Goal: Complete application form: Complete application form

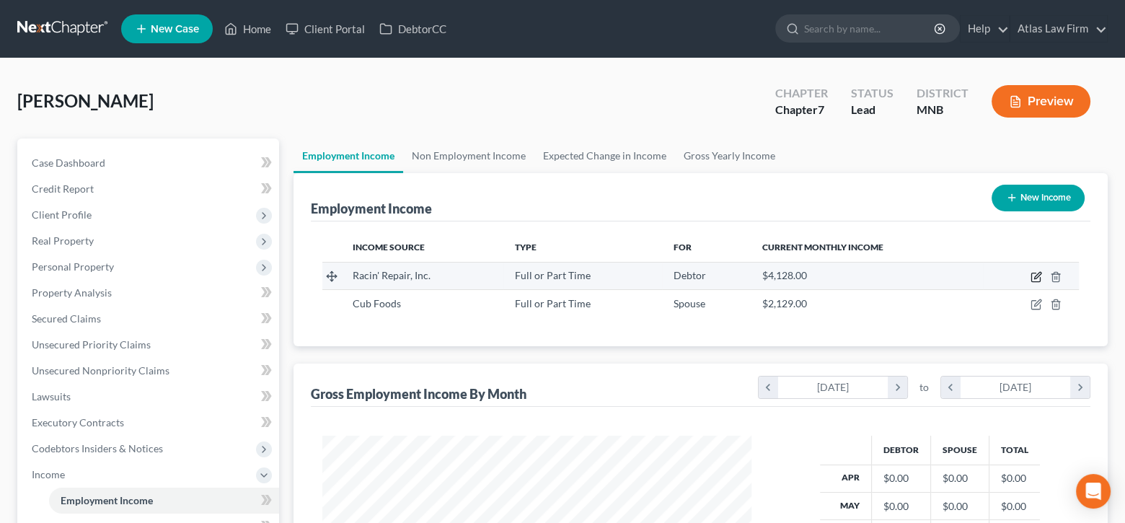
click at [1037, 278] on icon "button" at bounding box center [1037, 277] width 12 height 12
select select "0"
select select "24"
select select "0"
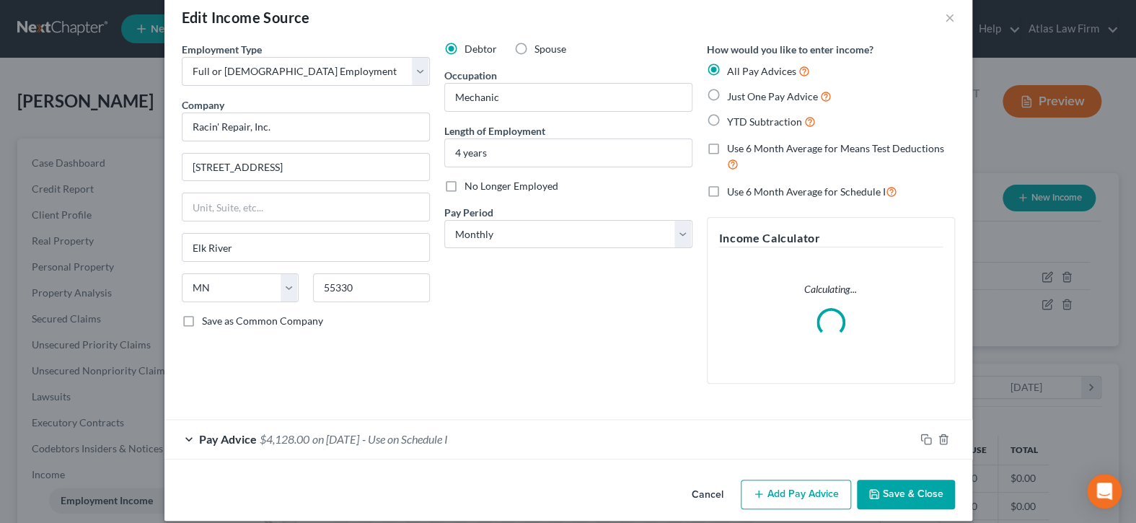
scroll to position [38, 0]
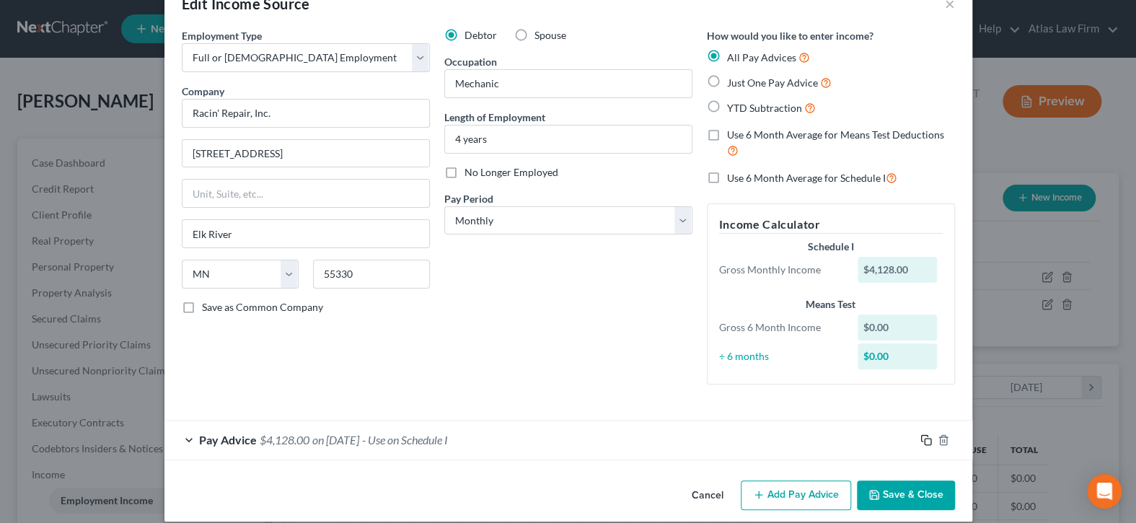
click at [921, 442] on icon "button" at bounding box center [927, 440] width 12 height 12
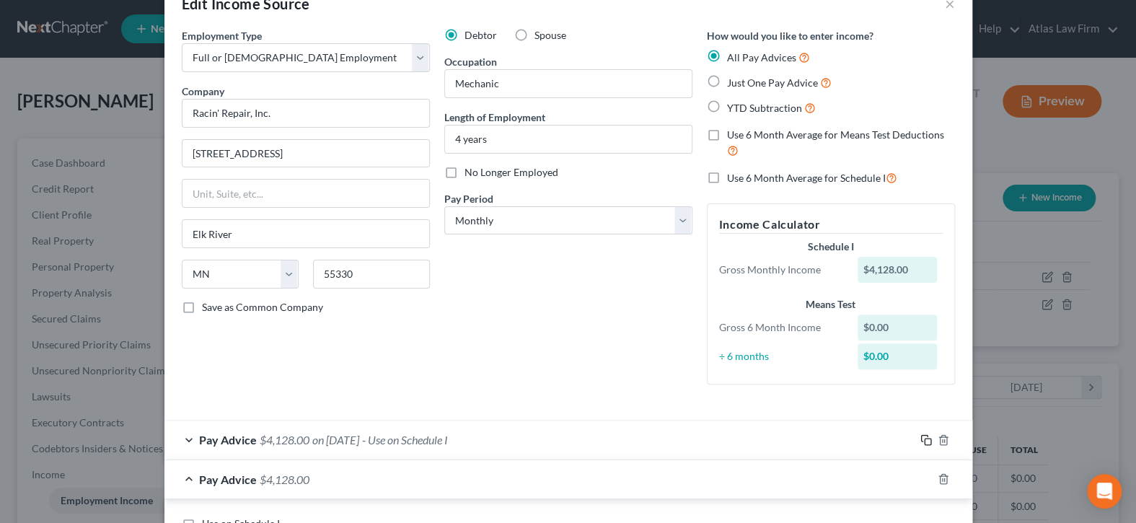
scroll to position [327, 0]
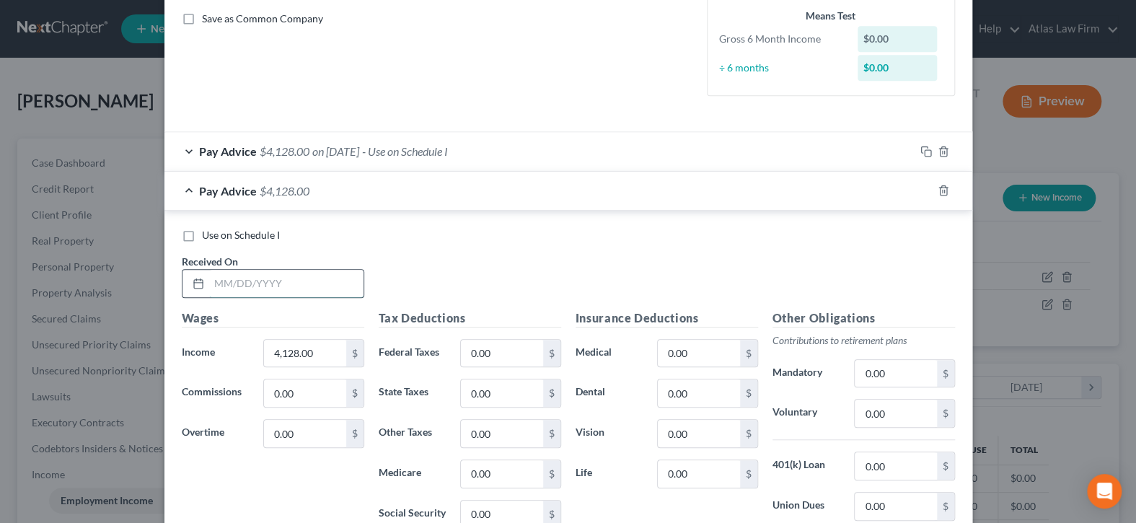
click at [228, 281] on input "text" at bounding box center [286, 283] width 154 height 27
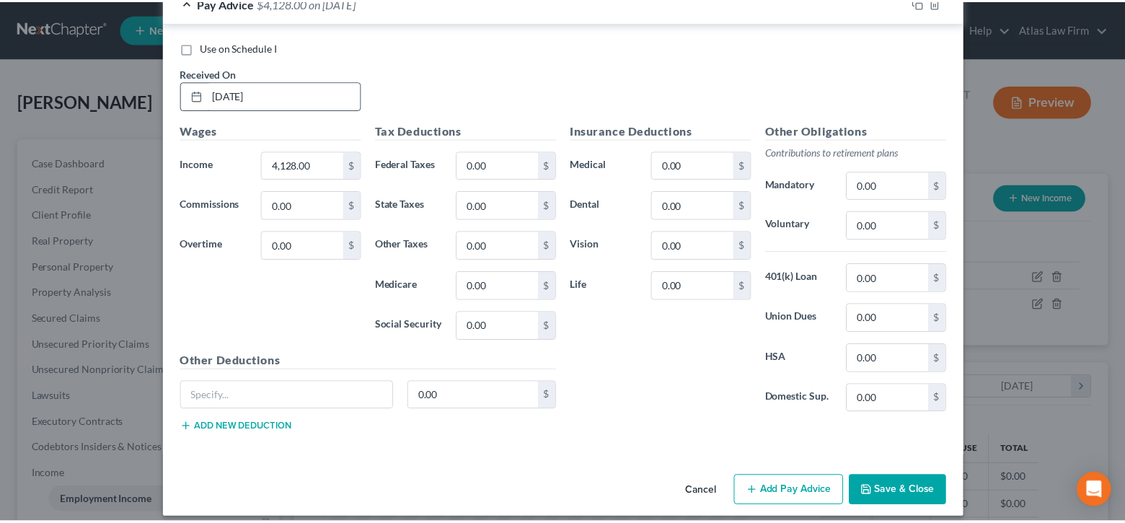
scroll to position [524, 0]
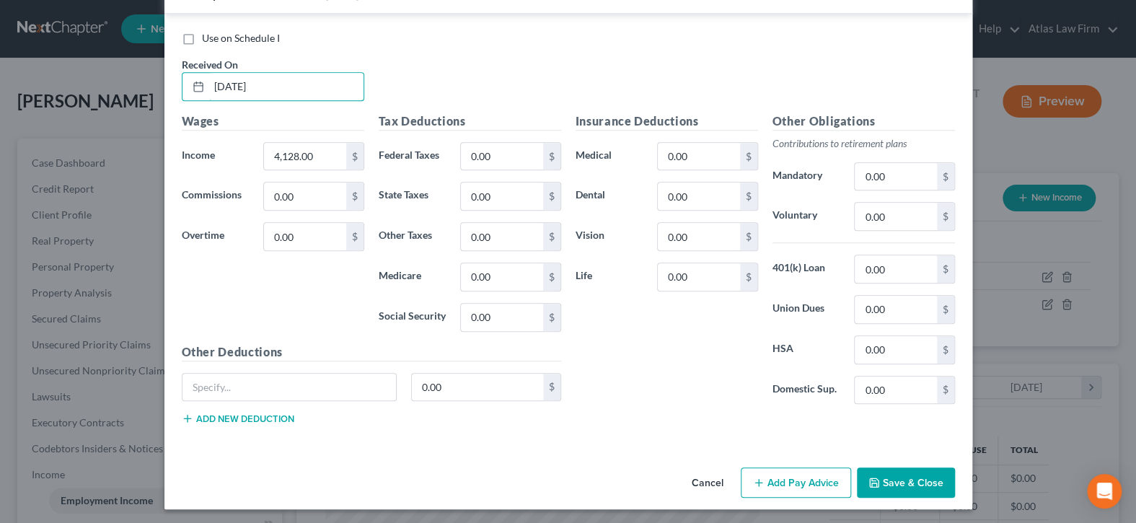
type input "09/19/2025"
click at [884, 473] on button "Save & Close" at bounding box center [906, 482] width 98 height 30
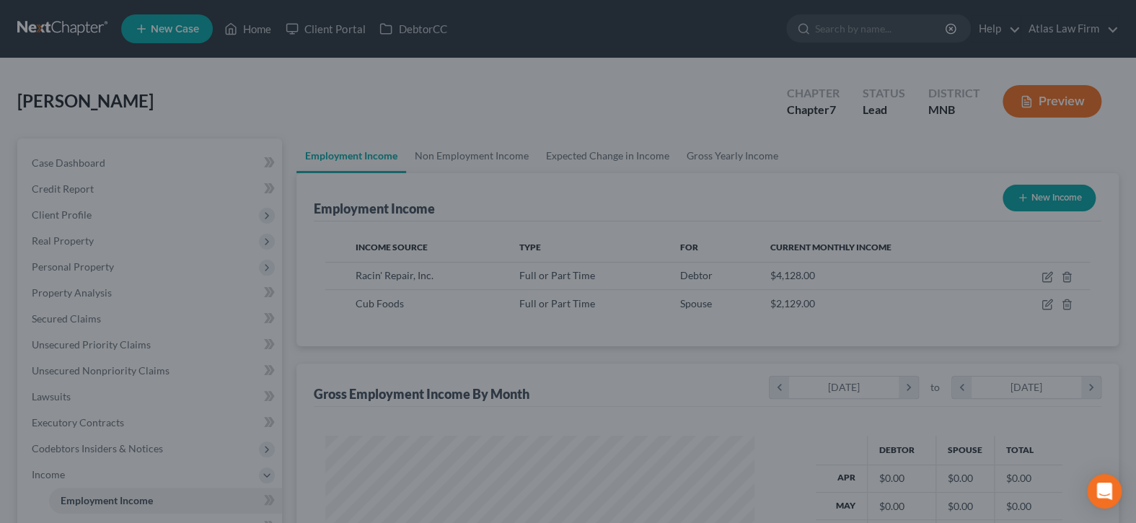
scroll to position [721142, 720942]
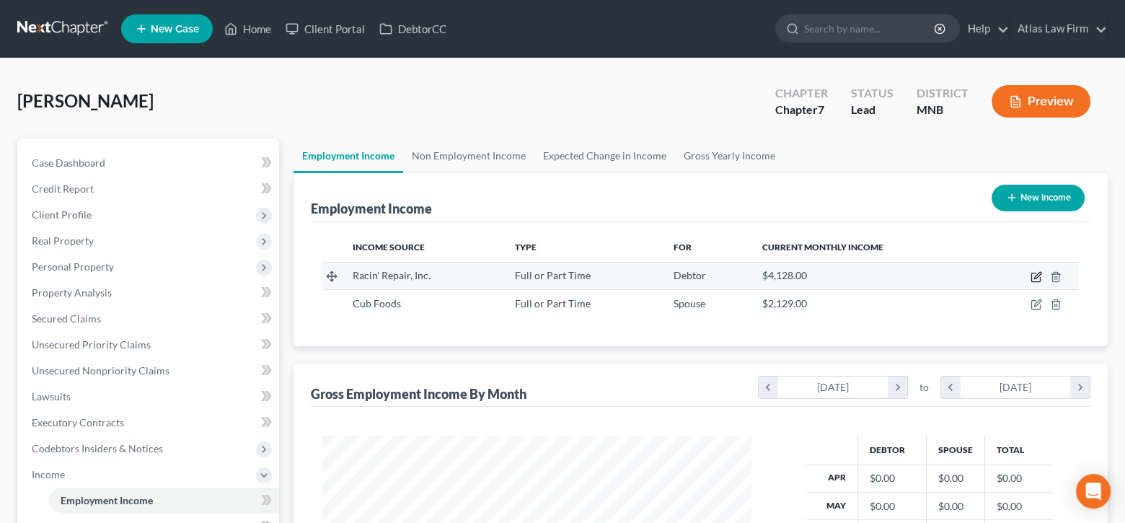
click at [1037, 277] on icon "button" at bounding box center [1037, 277] width 12 height 12
select select "0"
select select "24"
select select "0"
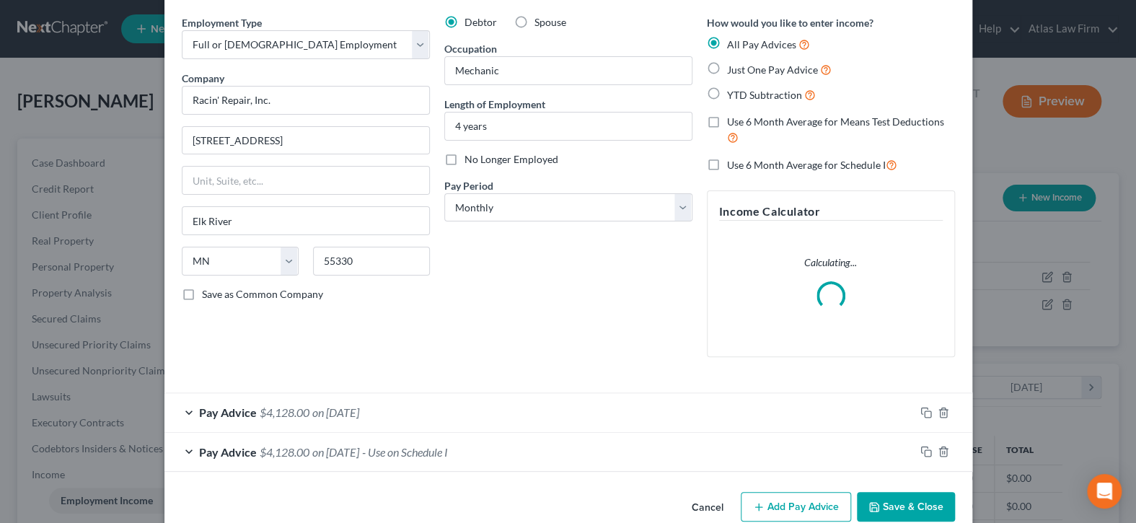
scroll to position [77, 0]
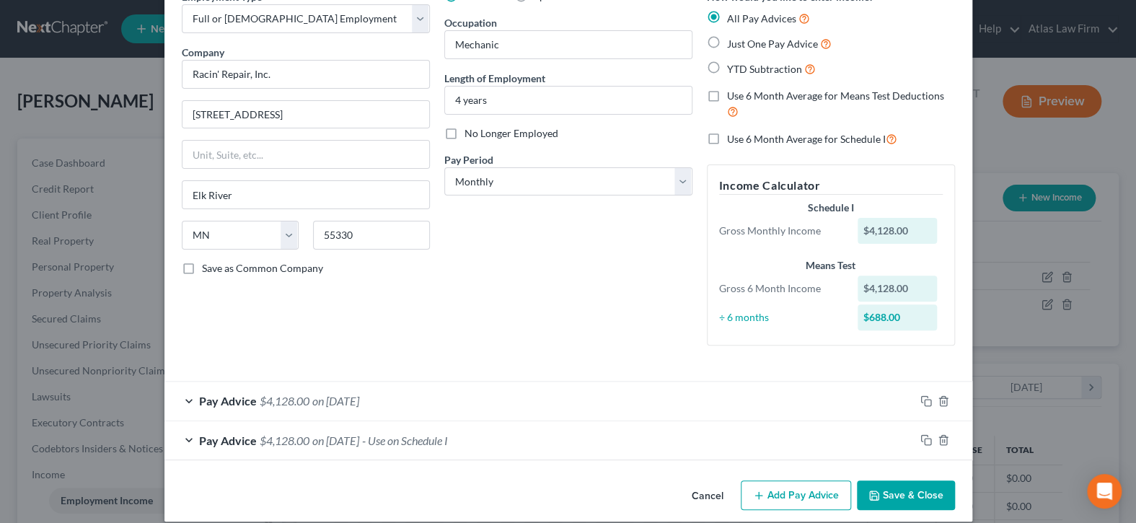
click at [872, 401] on div "Pay Advice $4,128.00 on 09/19/2025" at bounding box center [539, 401] width 750 height 38
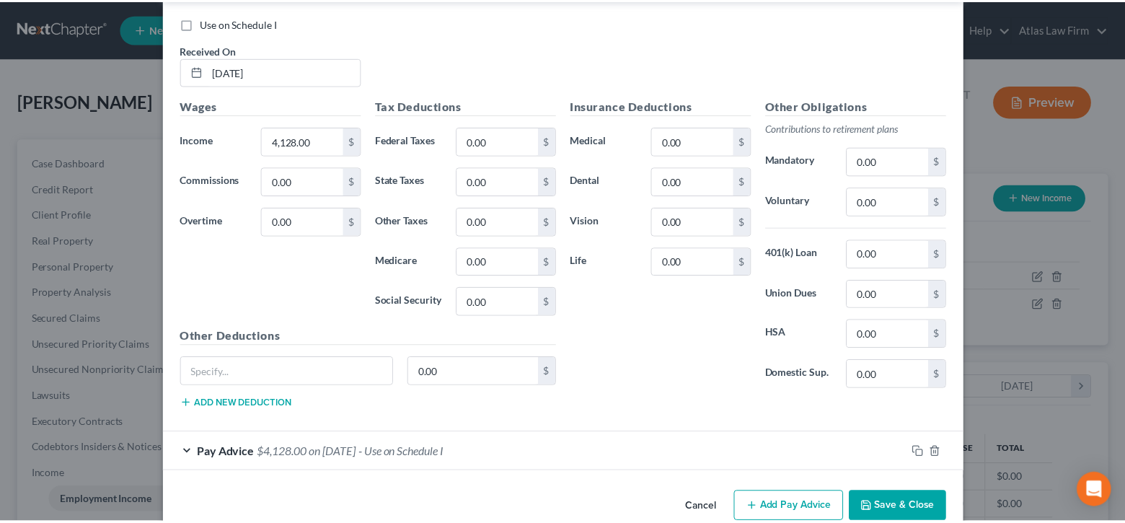
scroll to position [510, 0]
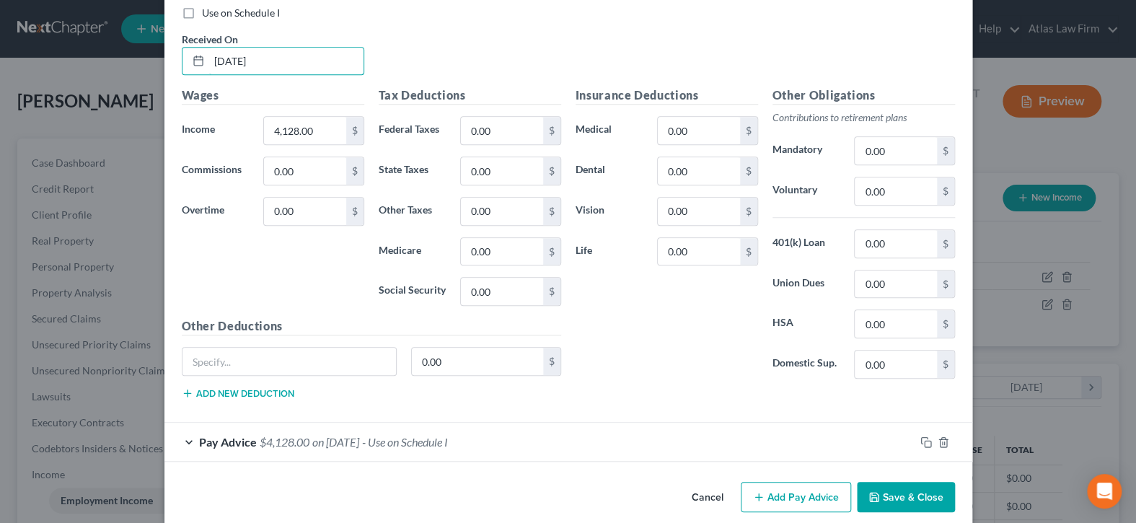
drag, startPoint x: 303, startPoint y: 50, endPoint x: 144, endPoint y: 52, distance: 158.7
click at [144, 52] on div "Edit Income Source × Employment Type * Select Full or Part Time Employment Self…" at bounding box center [568, 261] width 1136 height 523
type input "09/26/25"
type input "23,109"
click at [508, 131] on input "0.00" at bounding box center [502, 130] width 82 height 27
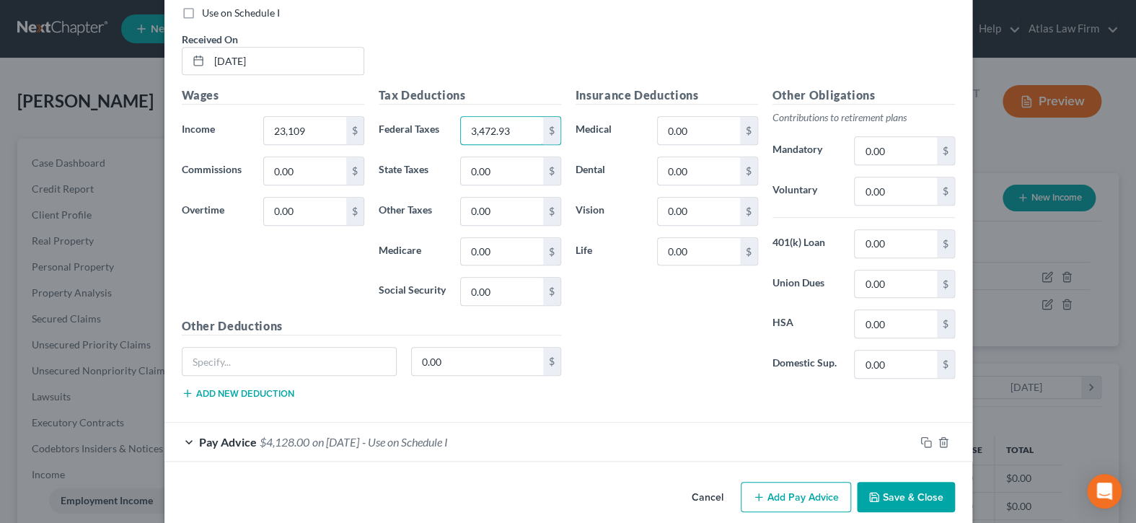
type input "3,472.93"
click at [915, 488] on button "Save & Close" at bounding box center [906, 497] width 98 height 30
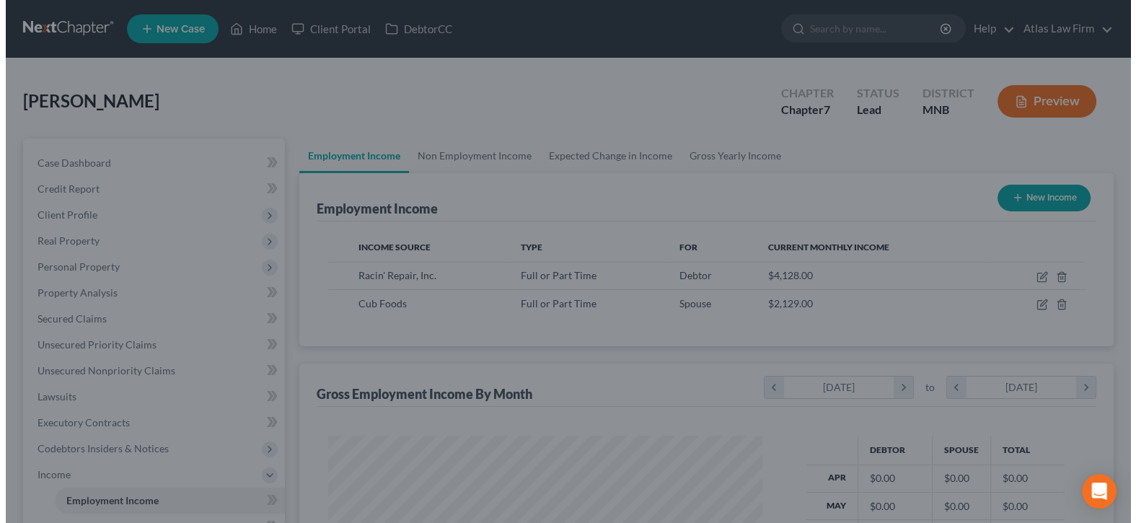
scroll to position [721142, 720942]
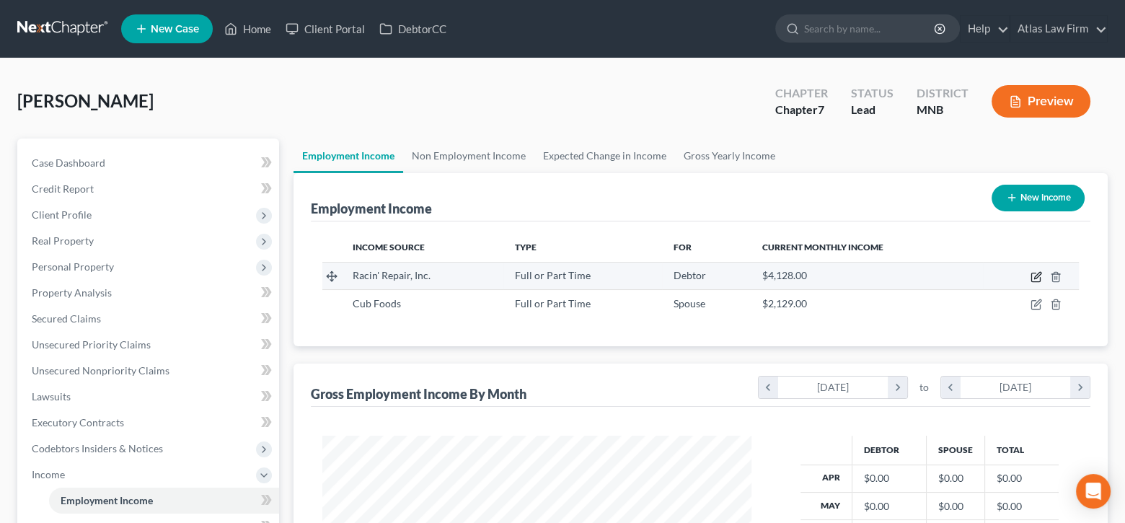
click at [1035, 276] on icon "button" at bounding box center [1037, 275] width 6 height 6
select select "0"
select select "24"
select select "0"
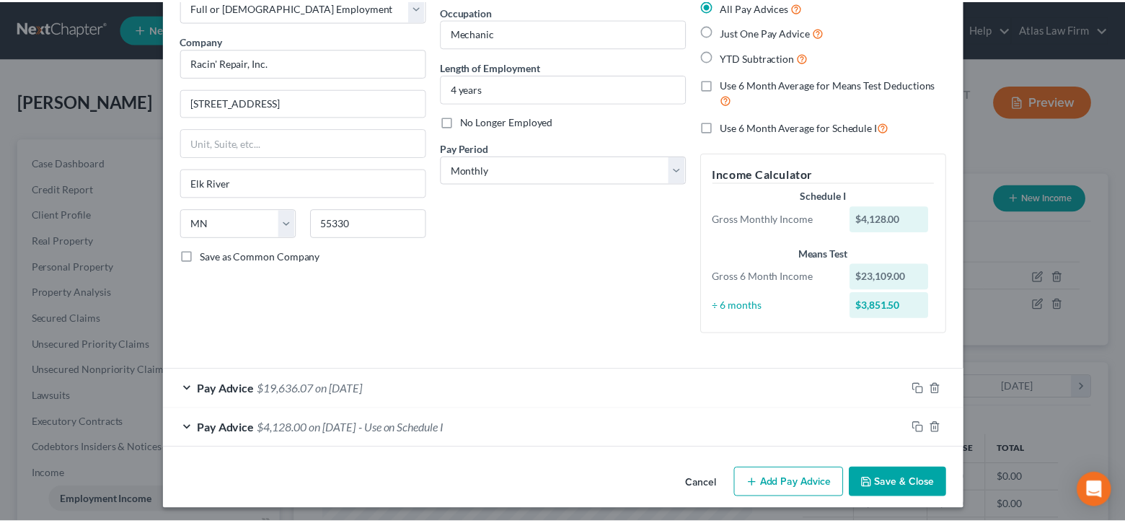
scroll to position [92, 0]
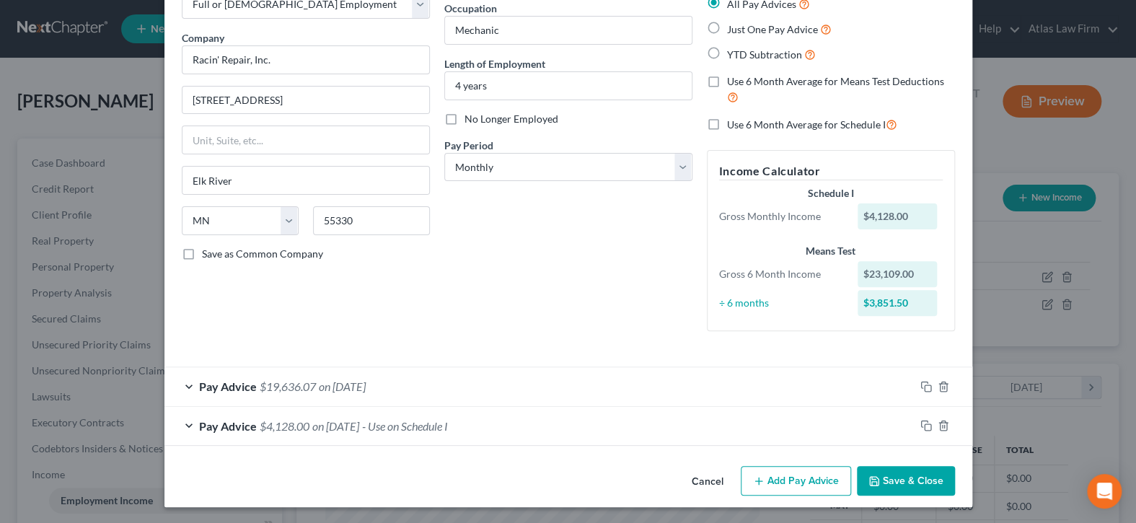
click at [905, 475] on button "Save & Close" at bounding box center [906, 481] width 98 height 30
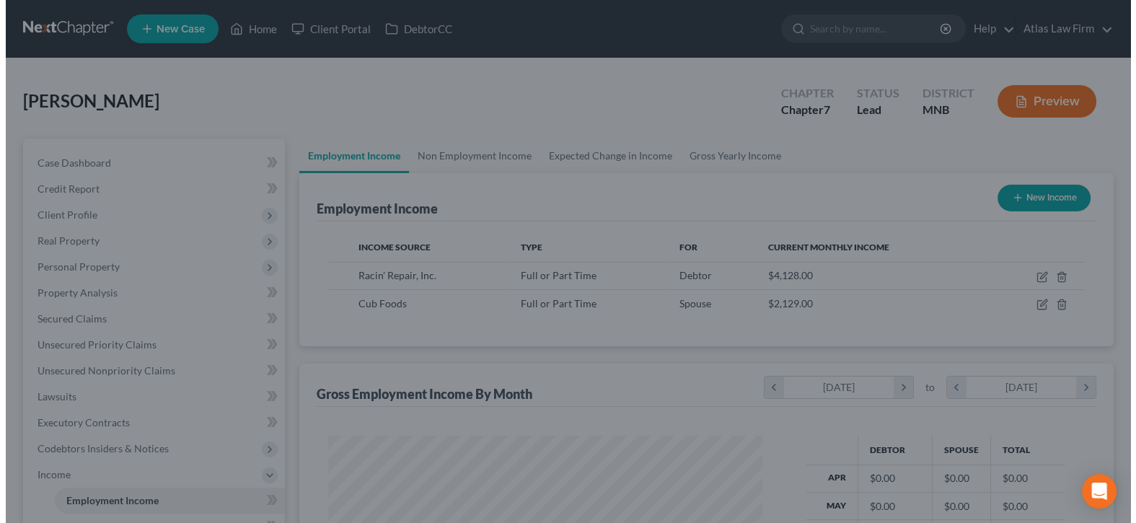
scroll to position [721142, 720942]
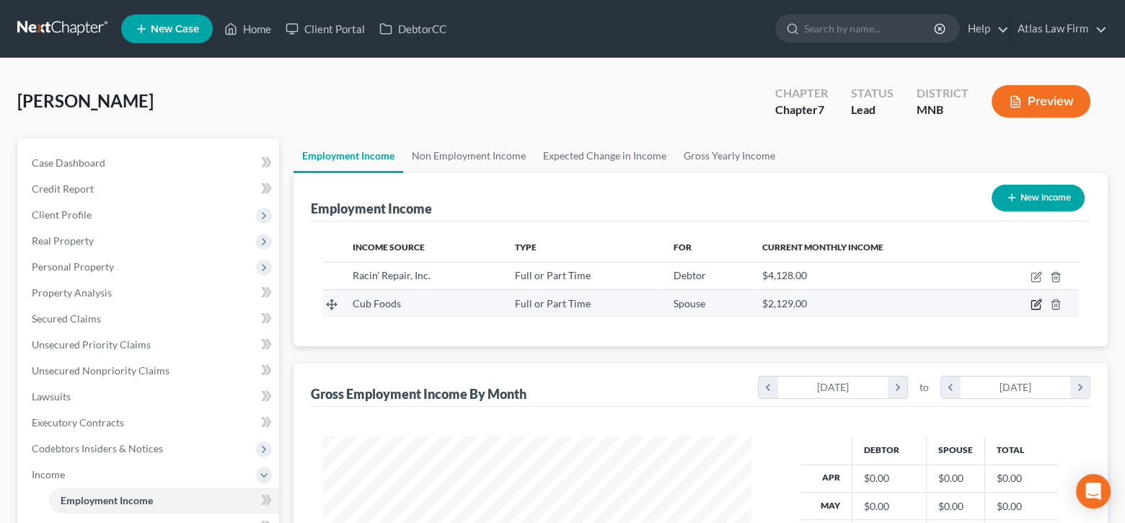
click at [1035, 303] on icon "button" at bounding box center [1037, 305] width 12 height 12
select select "0"
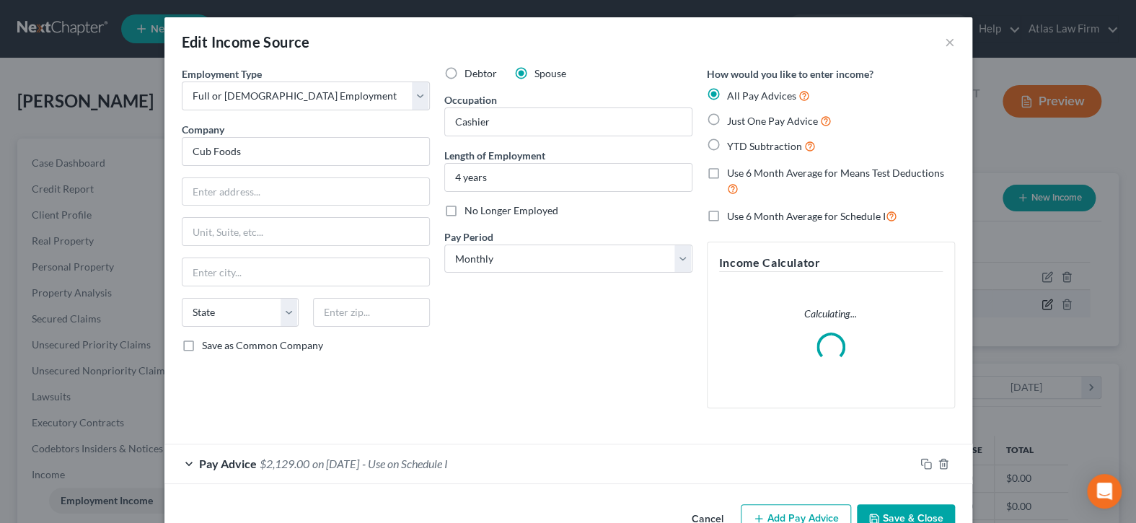
scroll to position [257, 462]
click at [336, 184] on input "text" at bounding box center [306, 191] width 247 height 27
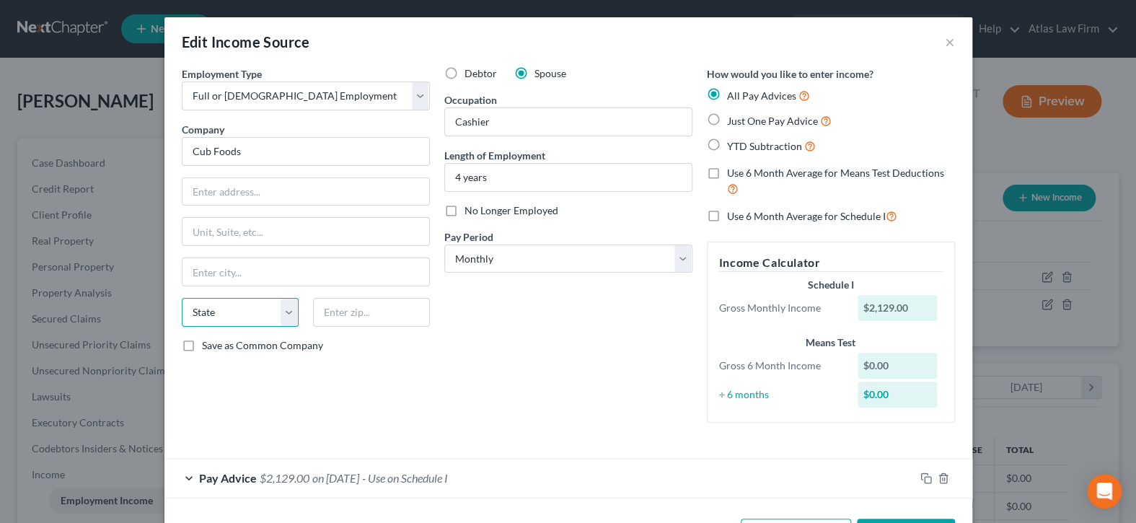
click at [292, 310] on select "State [US_STATE] AK AR AZ CA CO CT DE DC [GEOGRAPHIC_DATA] [GEOGRAPHIC_DATA] GU…" at bounding box center [240, 312] width 117 height 29
select select "24"
click at [182, 298] on select "State [US_STATE] AK AR AZ CA CO CT DE DC [GEOGRAPHIC_DATA] [GEOGRAPHIC_DATA] GU…" at bounding box center [240, 312] width 117 height 29
click at [397, 263] on input "text" at bounding box center [306, 271] width 247 height 27
type input "Coon Rapids"
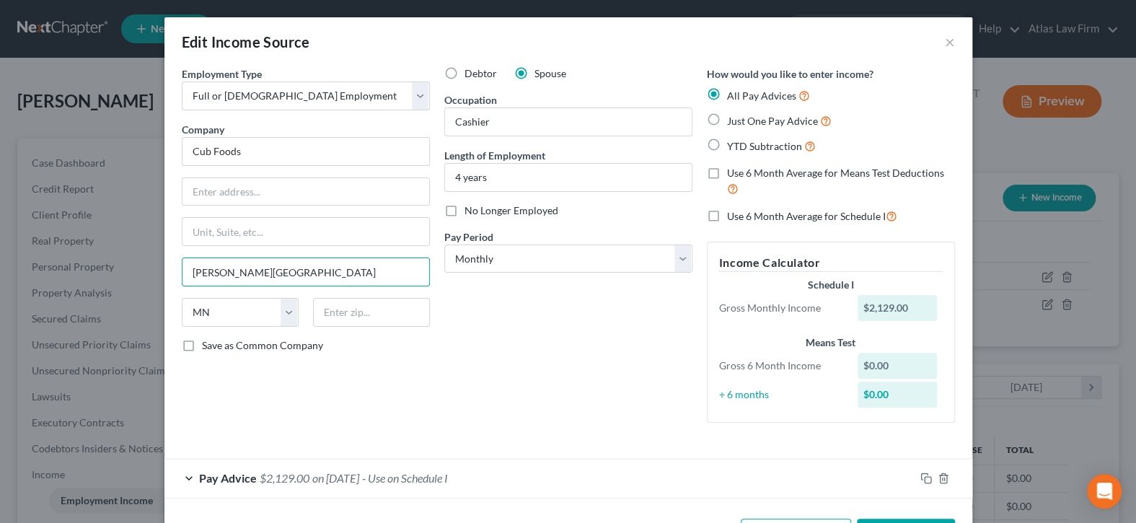
scroll to position [53, 0]
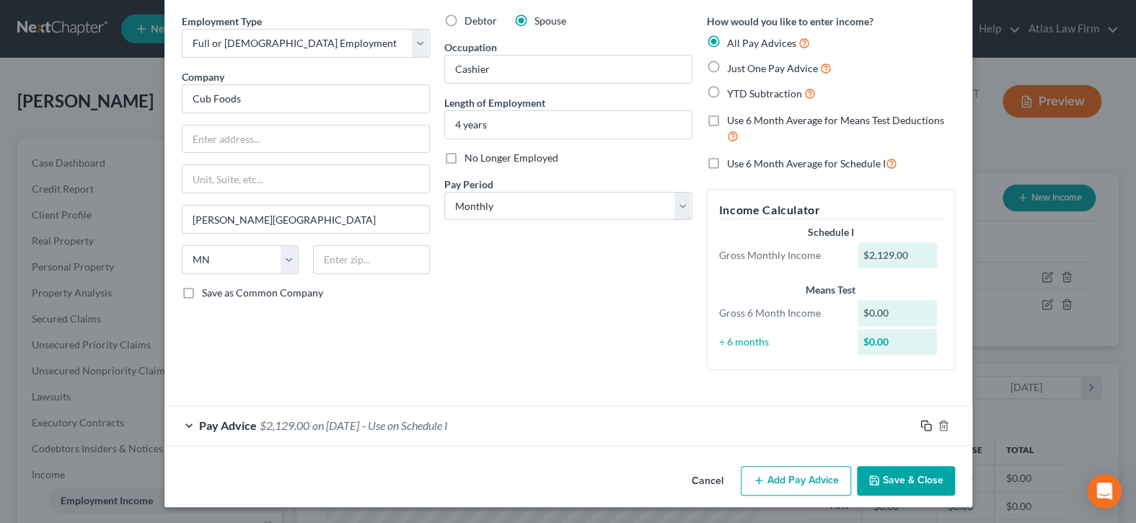
click at [925, 428] on rect "button" at bounding box center [928, 427] width 6 height 6
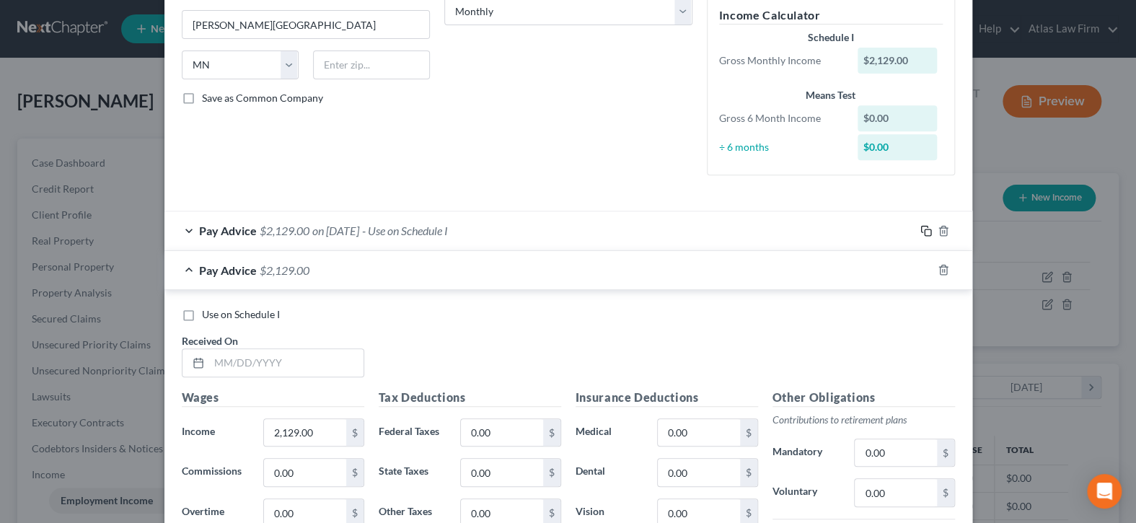
scroll to position [486, 0]
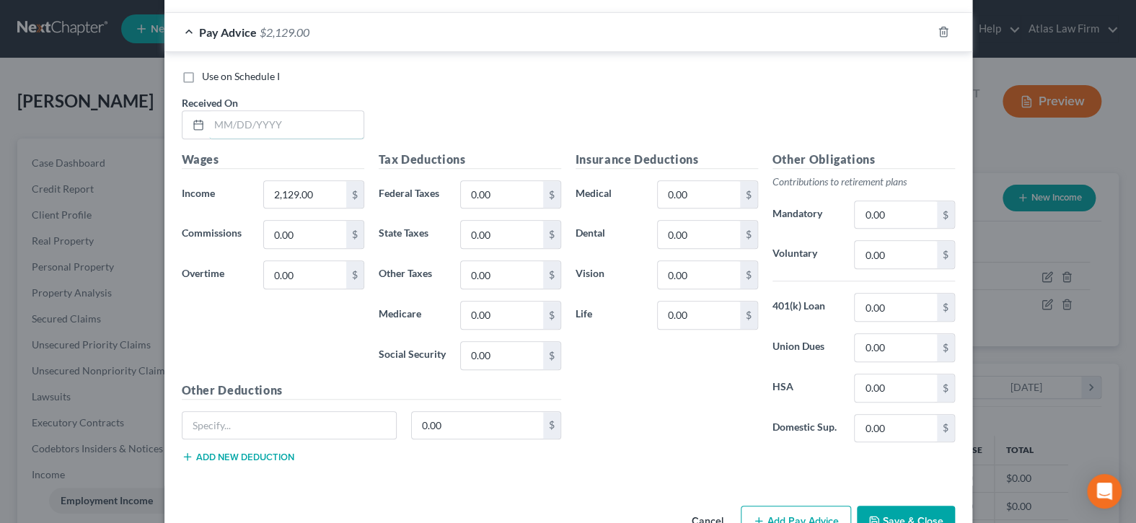
drag, startPoint x: 247, startPoint y: 122, endPoint x: 990, endPoint y: 2, distance: 752.6
click at [247, 123] on input "text" at bounding box center [286, 124] width 154 height 27
click at [315, 129] on input "text" at bounding box center [286, 124] width 154 height 27
type input "09/26/2025"
type input "13,460.72"
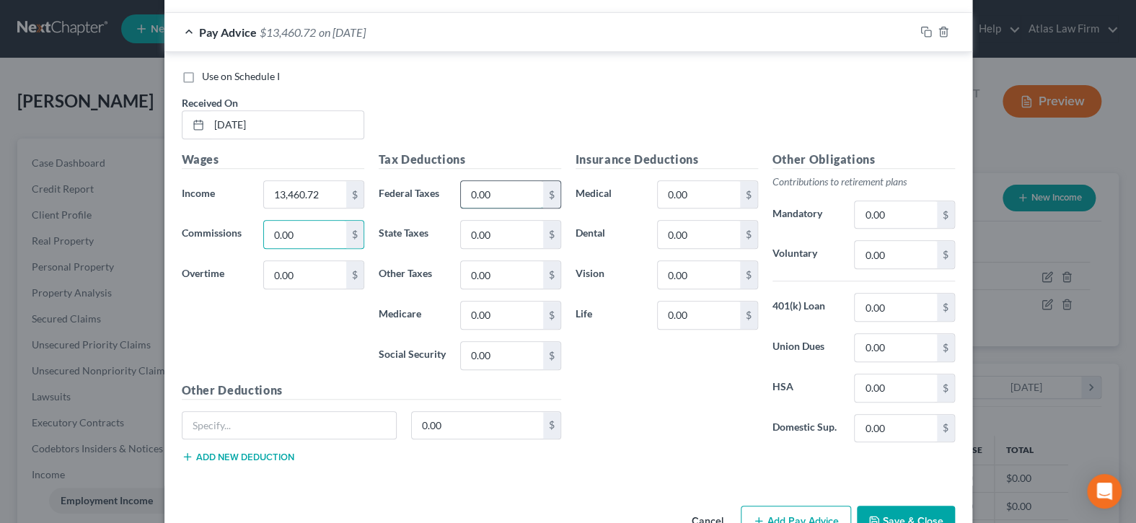
click at [509, 195] on input "0.00" at bounding box center [502, 194] width 82 height 27
type input "1,550.79"
drag, startPoint x: 900, startPoint y: 342, endPoint x: 1131, endPoint y: 361, distance: 232.3
click at [900, 342] on input "0.00" at bounding box center [896, 347] width 82 height 27
click at [894, 344] on input "0.00" at bounding box center [896, 347] width 82 height 27
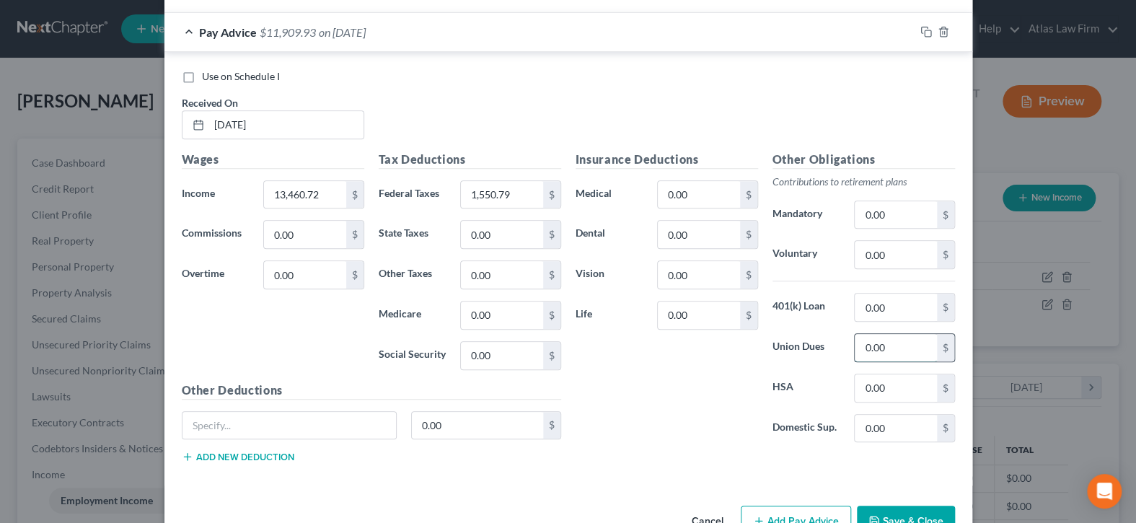
click at [893, 346] on input "0.00" at bounding box center [896, 347] width 82 height 27
drag, startPoint x: 893, startPoint y: 346, endPoint x: 860, endPoint y: 341, distance: 33.6
click at [860, 341] on input "0.00" at bounding box center [896, 347] width 82 height 27
type input "304.75"
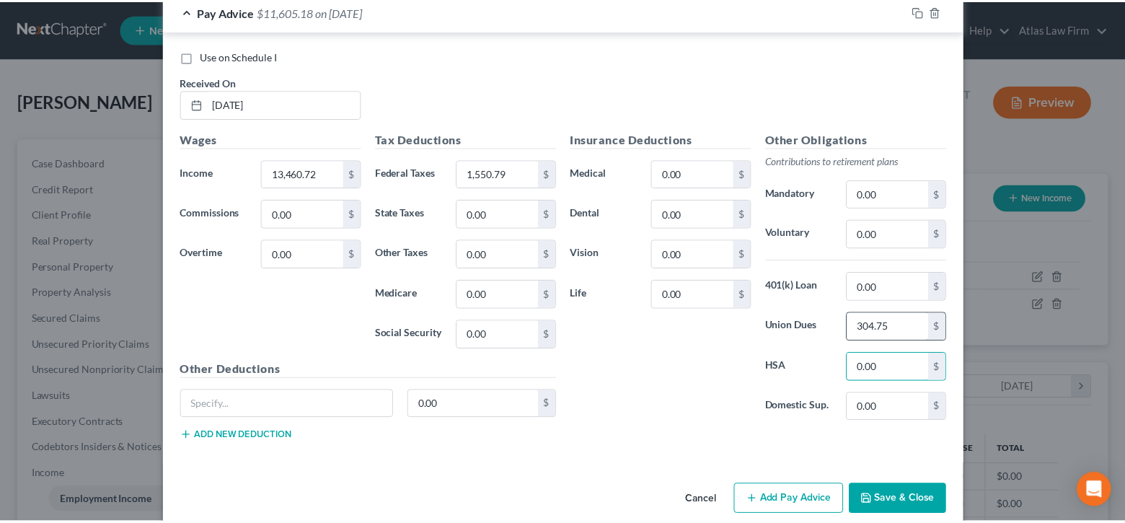
scroll to position [524, 0]
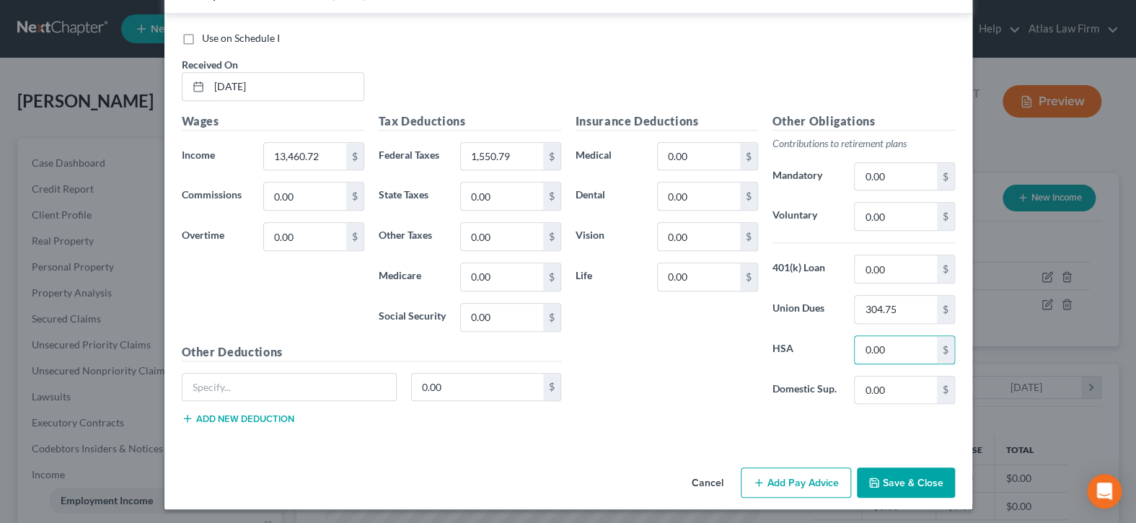
click at [905, 473] on button "Save & Close" at bounding box center [906, 482] width 98 height 30
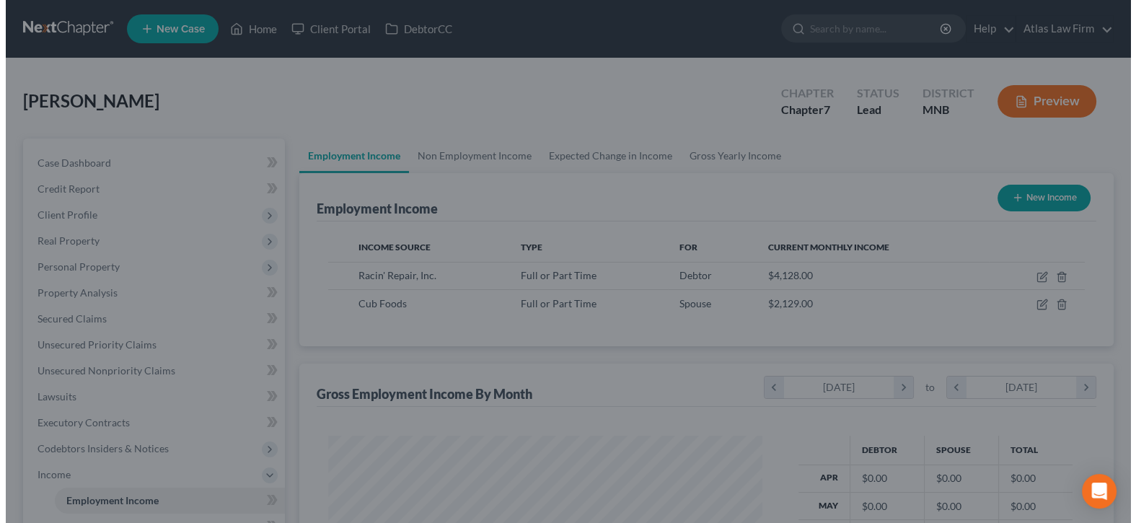
scroll to position [721142, 720942]
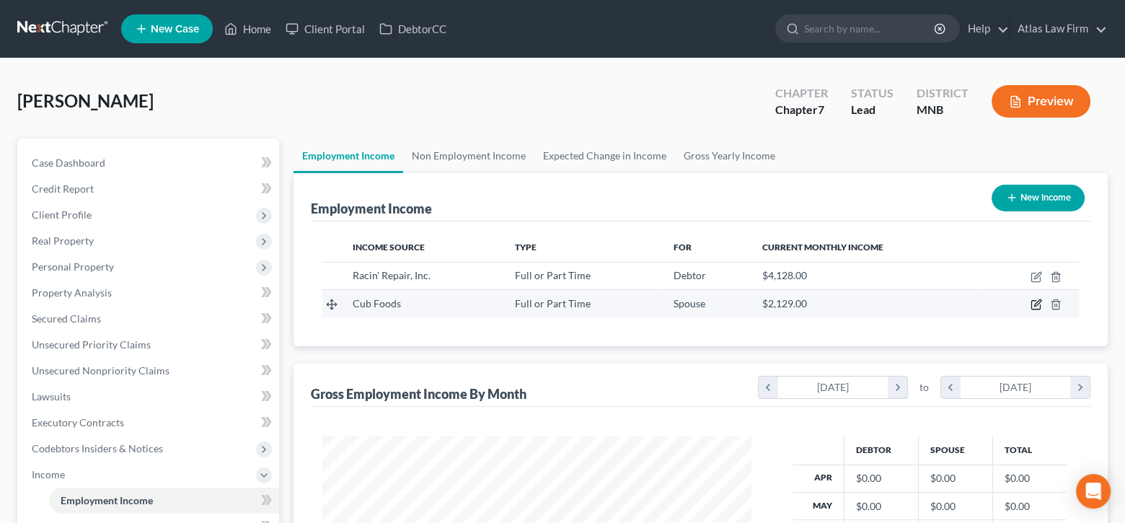
click at [1042, 302] on icon "button" at bounding box center [1037, 305] width 12 height 12
select select "0"
select select "24"
select select "0"
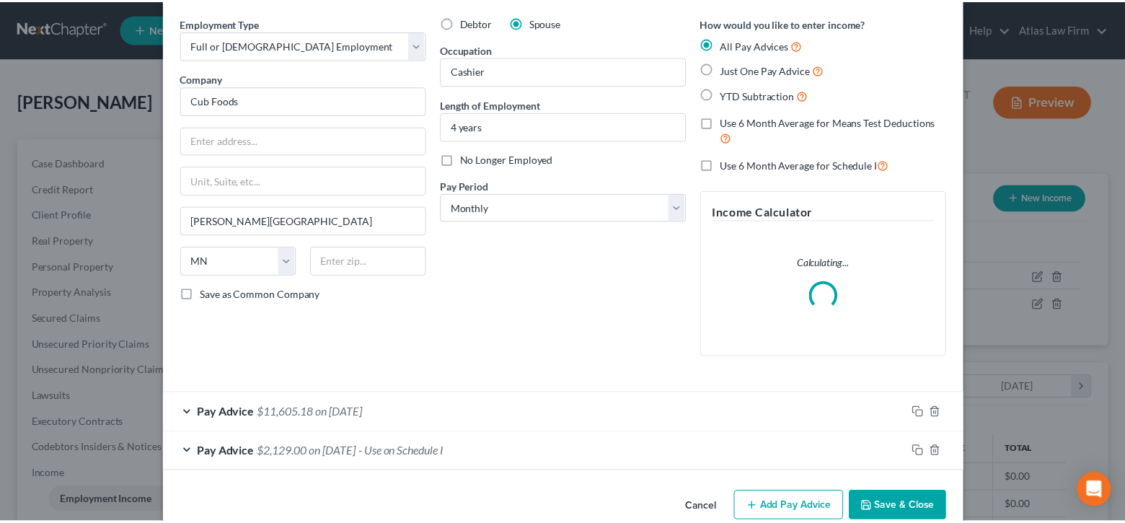
scroll to position [77, 0]
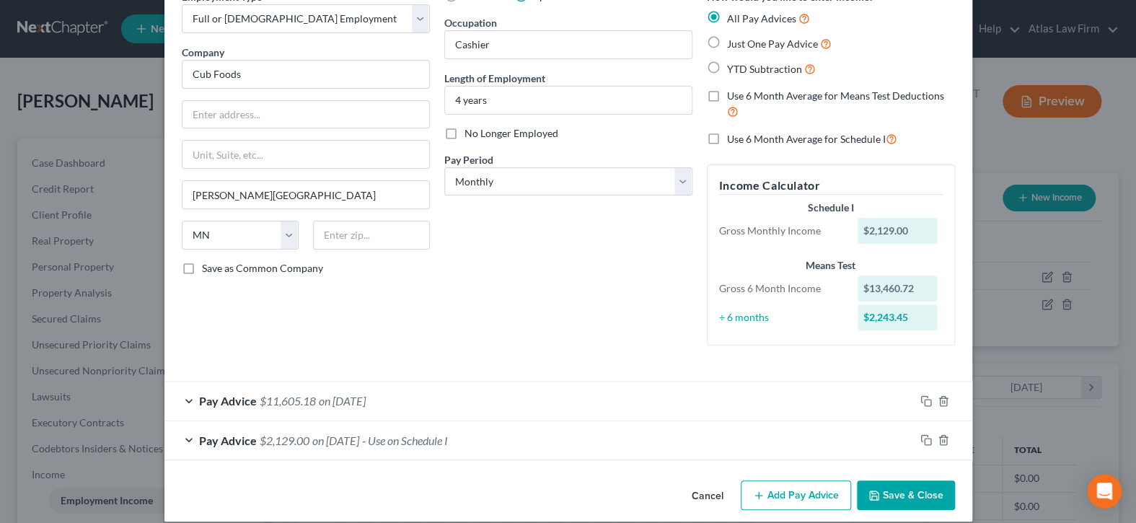
click at [917, 496] on button "Save & Close" at bounding box center [906, 495] width 98 height 30
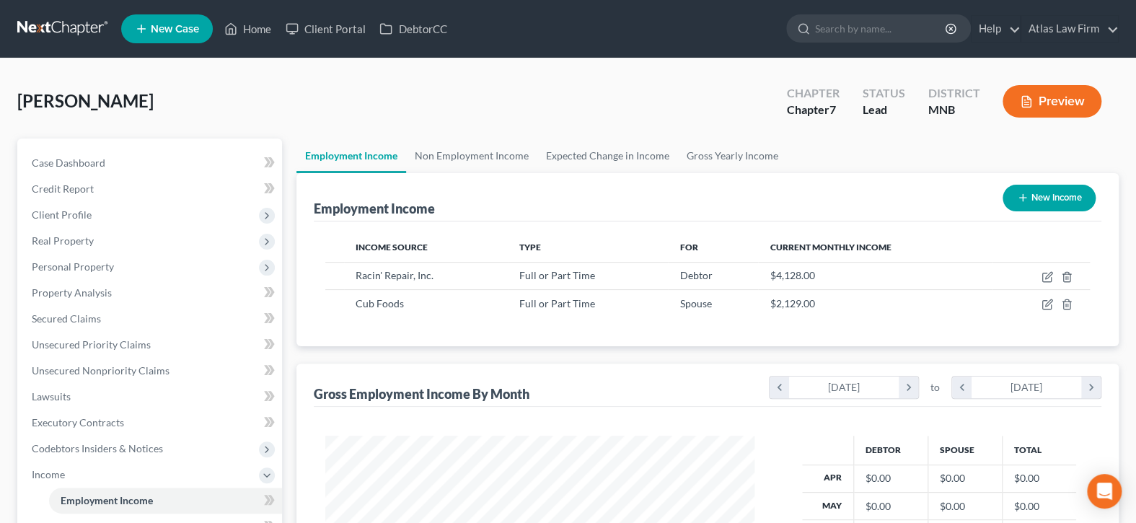
scroll to position [721142, 720942]
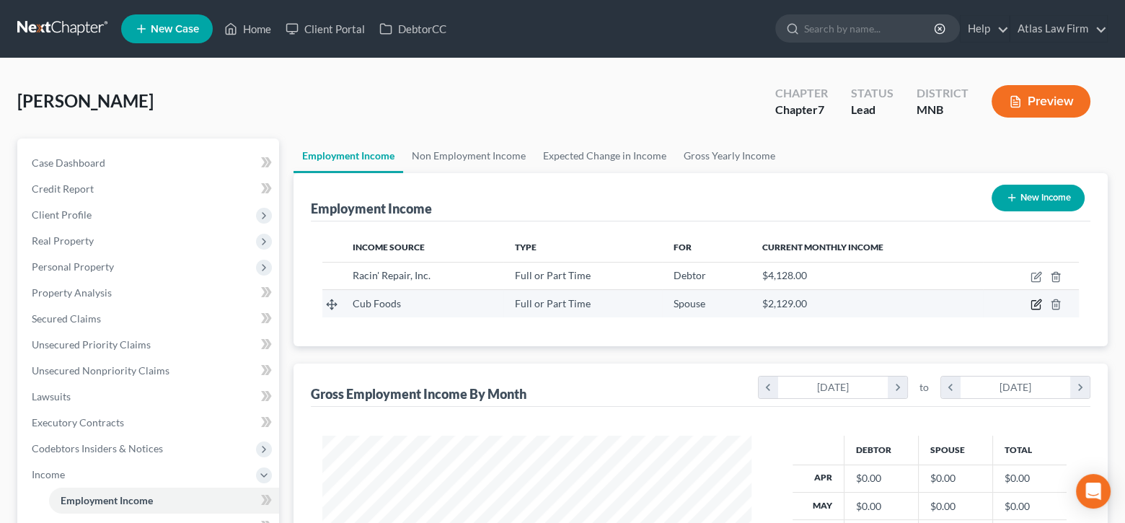
click at [1035, 305] on icon "button" at bounding box center [1037, 303] width 6 height 6
select select "0"
select select "24"
select select "0"
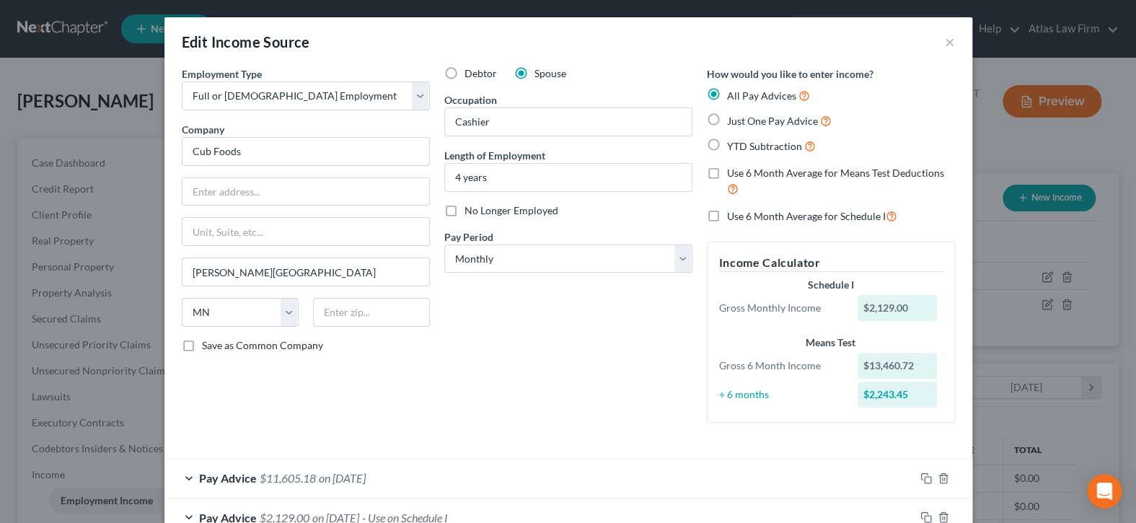
scroll to position [92, 0]
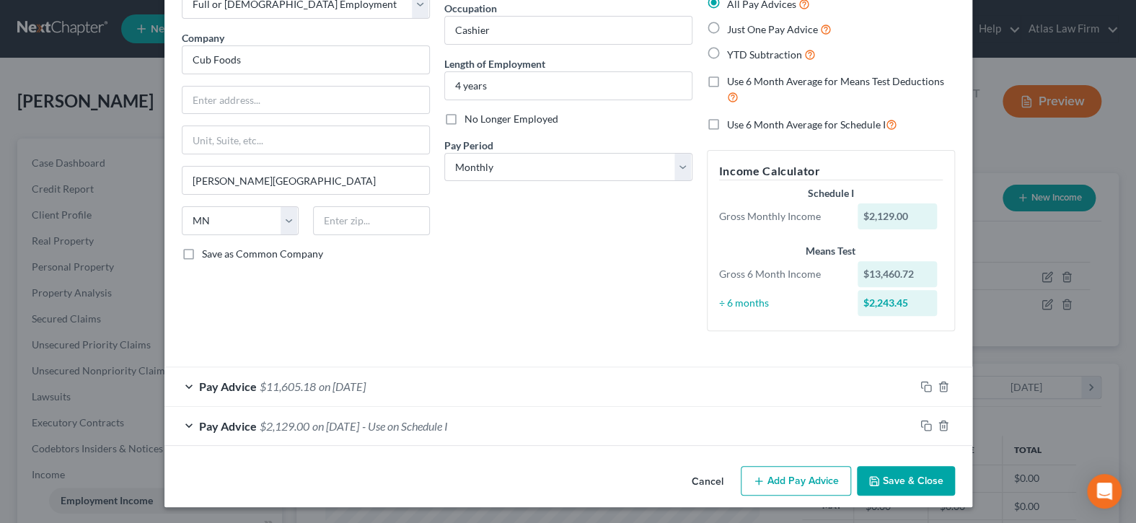
click at [568, 387] on div "Pay Advice $11,605.18 on 09/26/2025" at bounding box center [539, 386] width 750 height 38
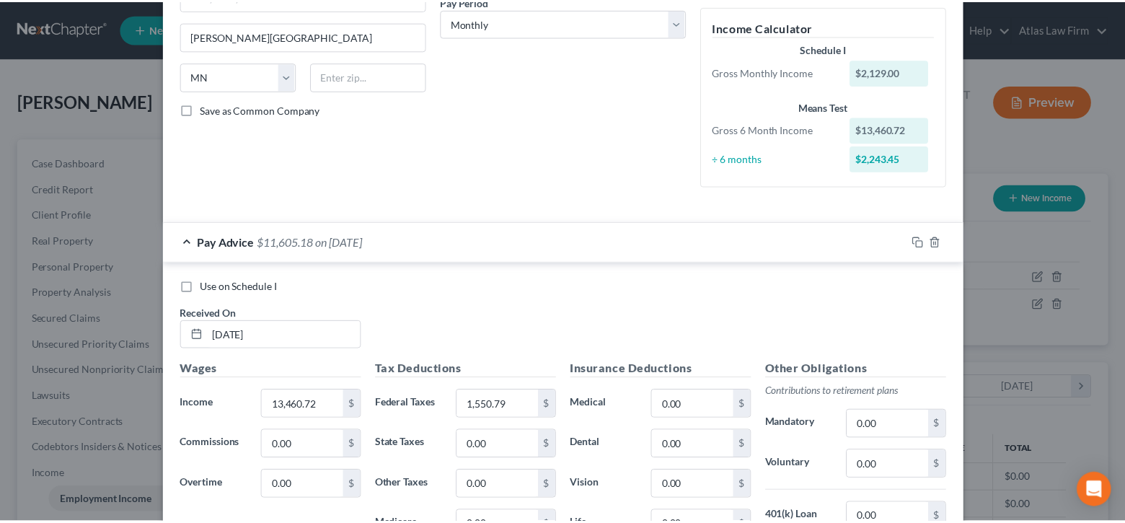
scroll to position [524, 0]
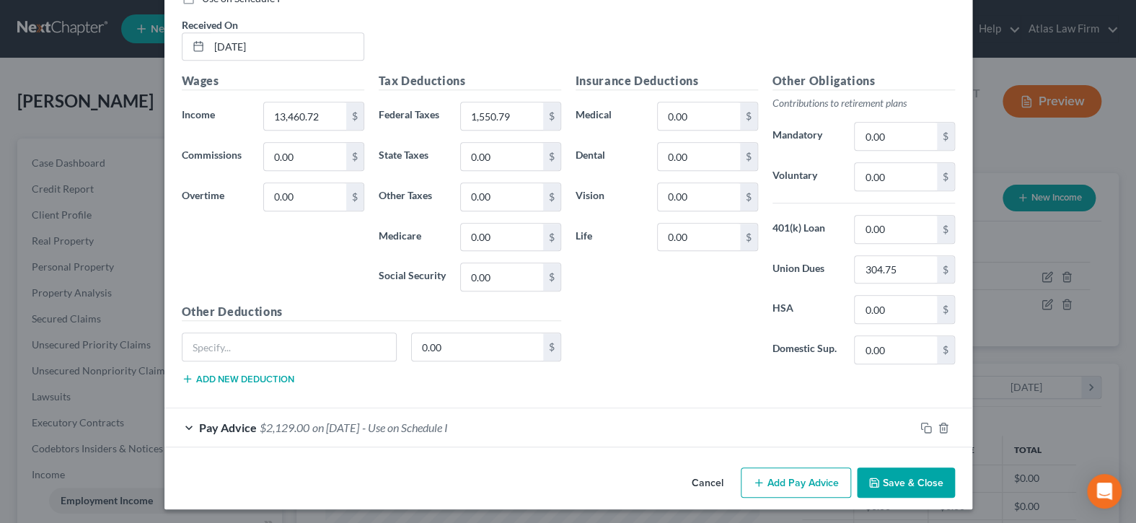
click at [923, 480] on button "Save & Close" at bounding box center [906, 482] width 98 height 30
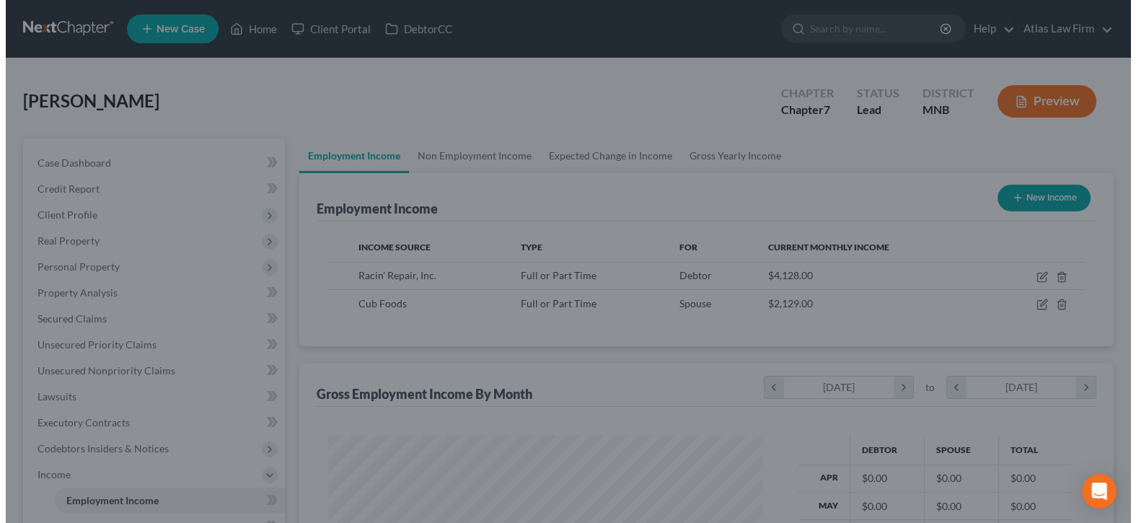
scroll to position [721142, 720942]
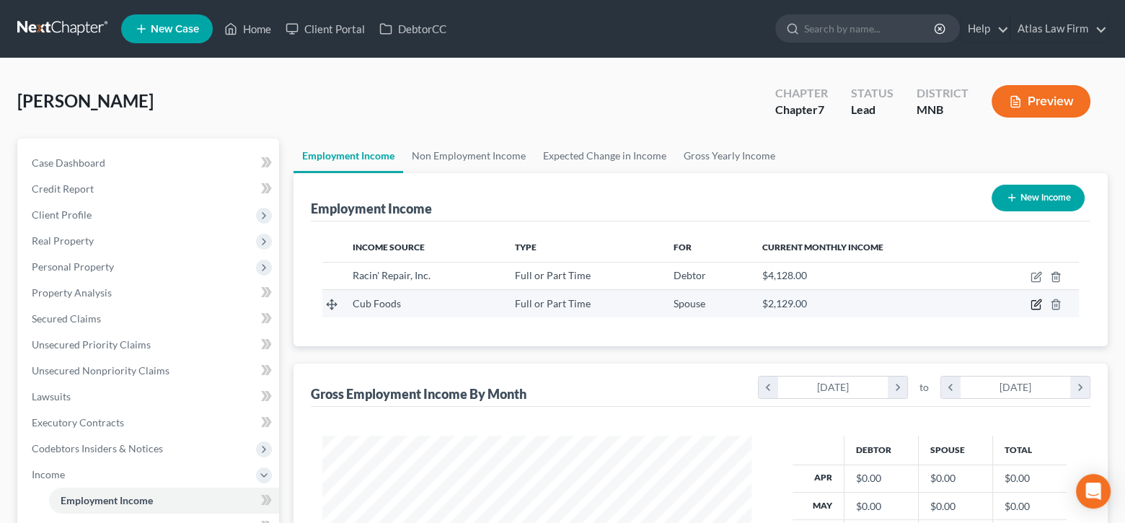
click at [1037, 304] on icon "button" at bounding box center [1037, 303] width 6 height 6
select select "0"
select select "24"
select select "0"
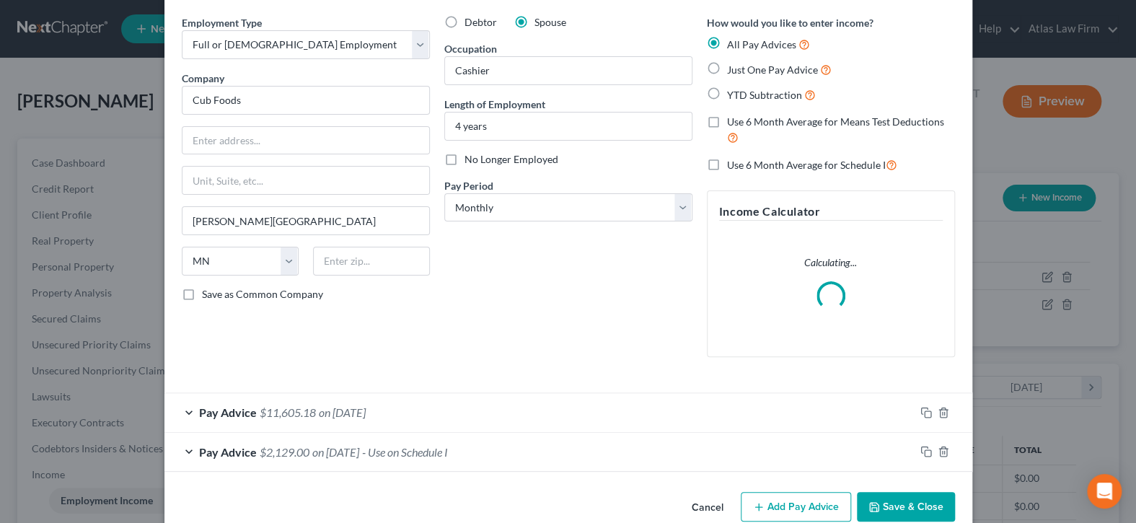
scroll to position [77, 0]
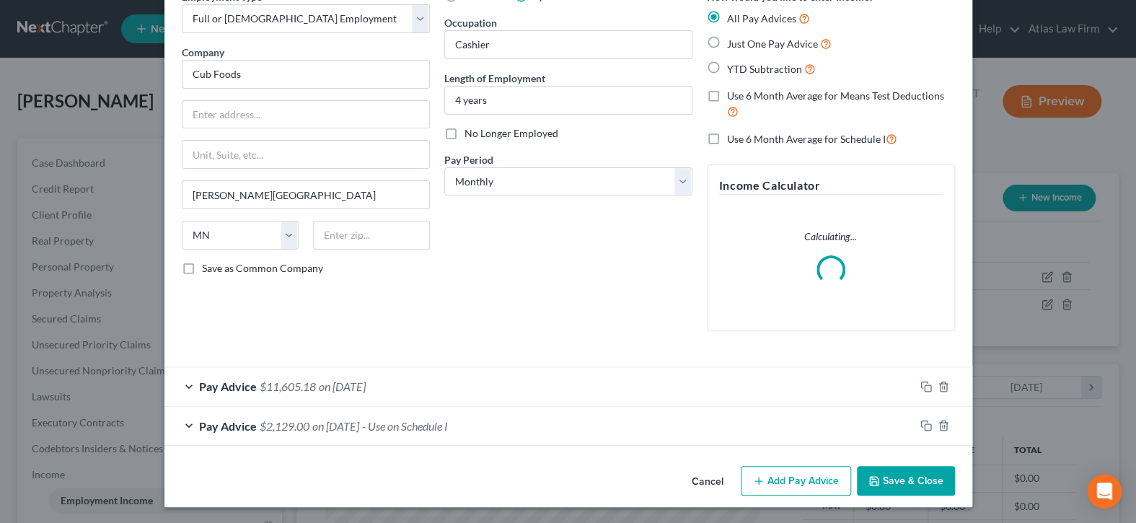
click at [718, 431] on div "Pay Advice $2,129.00 on 01/01/2021 - Use on Schedule I" at bounding box center [539, 426] width 750 height 38
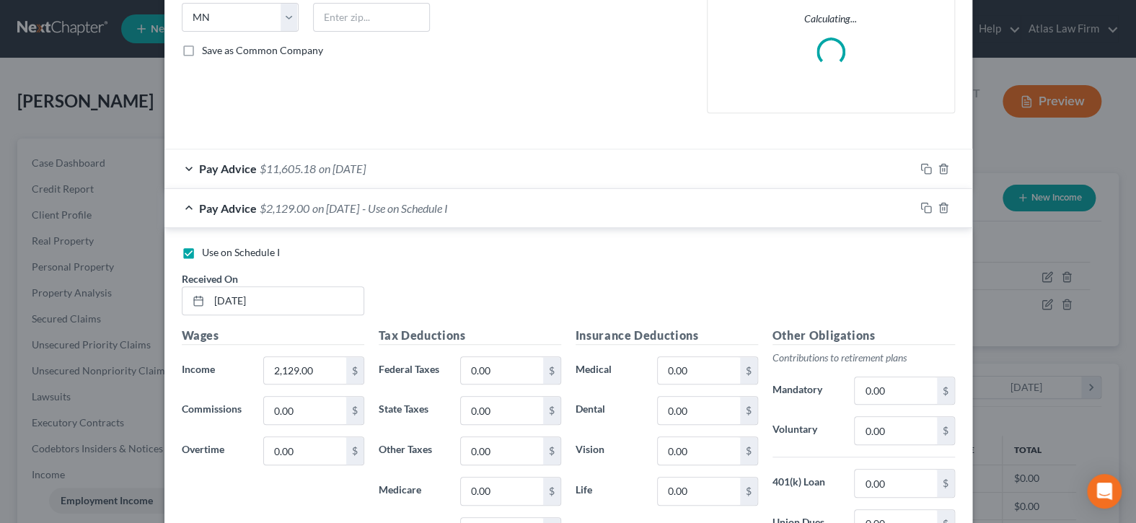
scroll to position [366, 0]
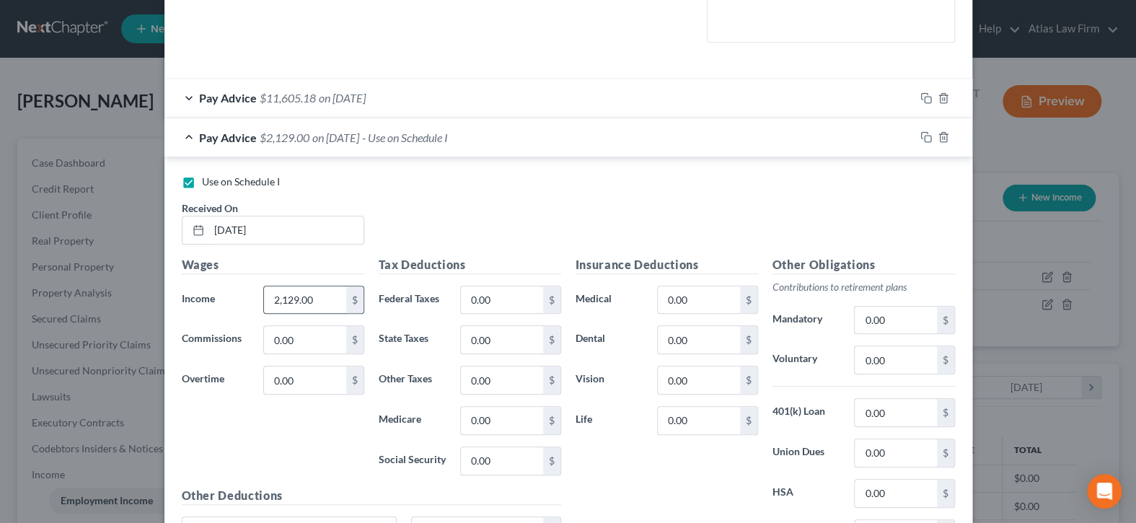
click at [346, 299] on div "$" at bounding box center [354, 299] width 17 height 27
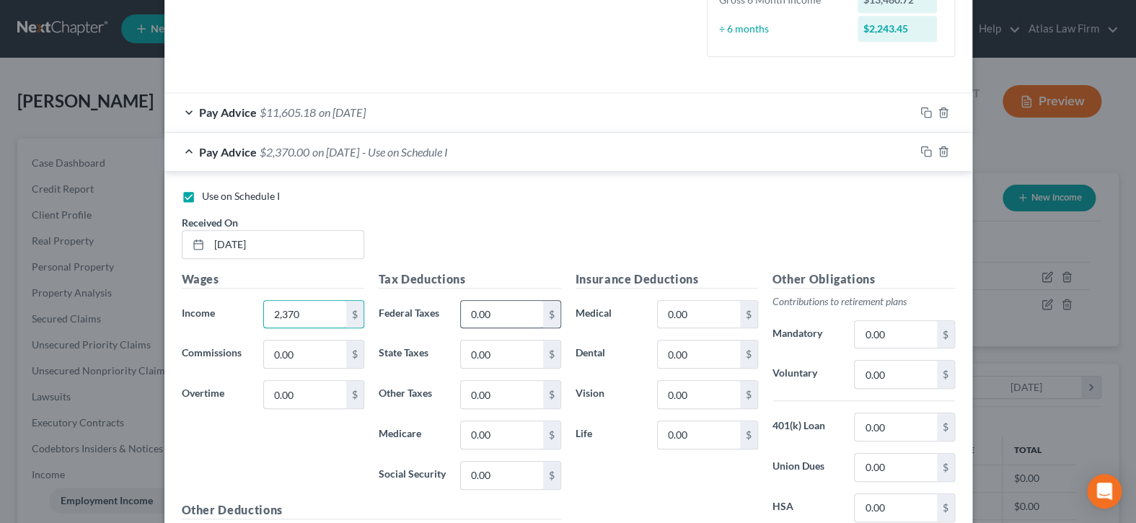
type input "2,370"
click at [517, 311] on input "0.00" at bounding box center [502, 314] width 82 height 27
type input "286"
click at [915, 455] on input "0.00" at bounding box center [896, 467] width 82 height 27
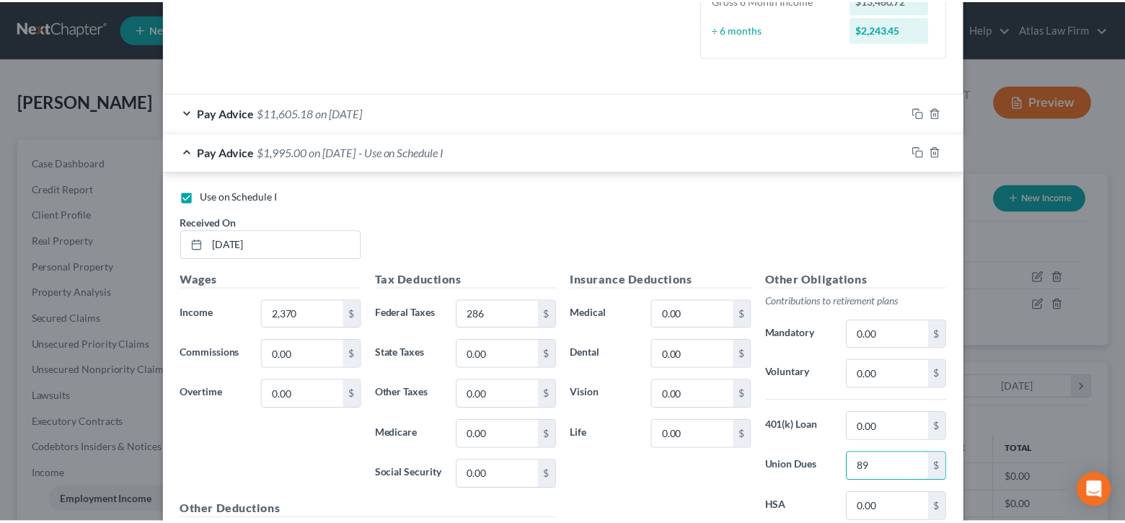
scroll to position [524, 0]
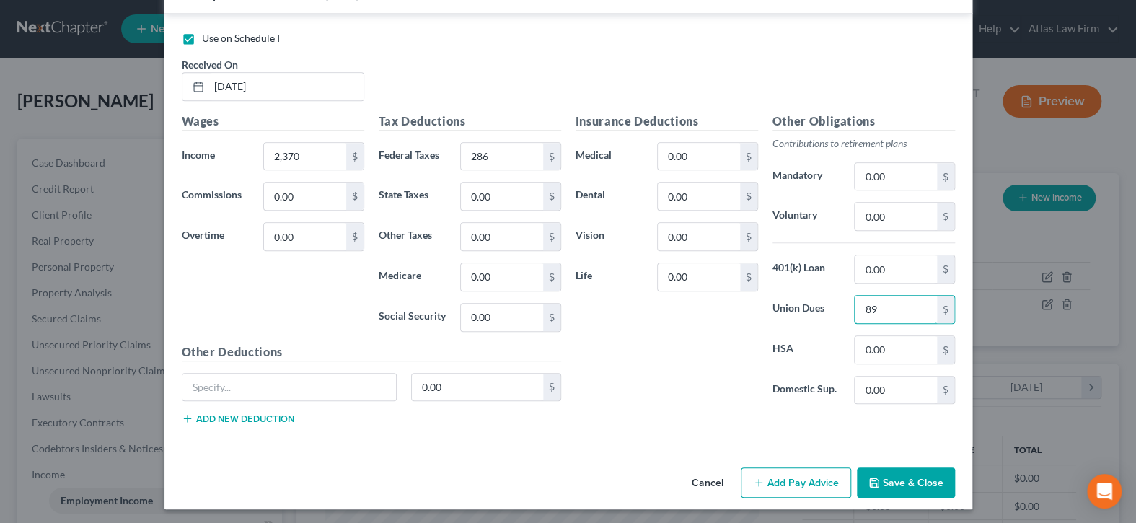
type input "89"
click at [911, 473] on button "Save & Close" at bounding box center [906, 482] width 98 height 30
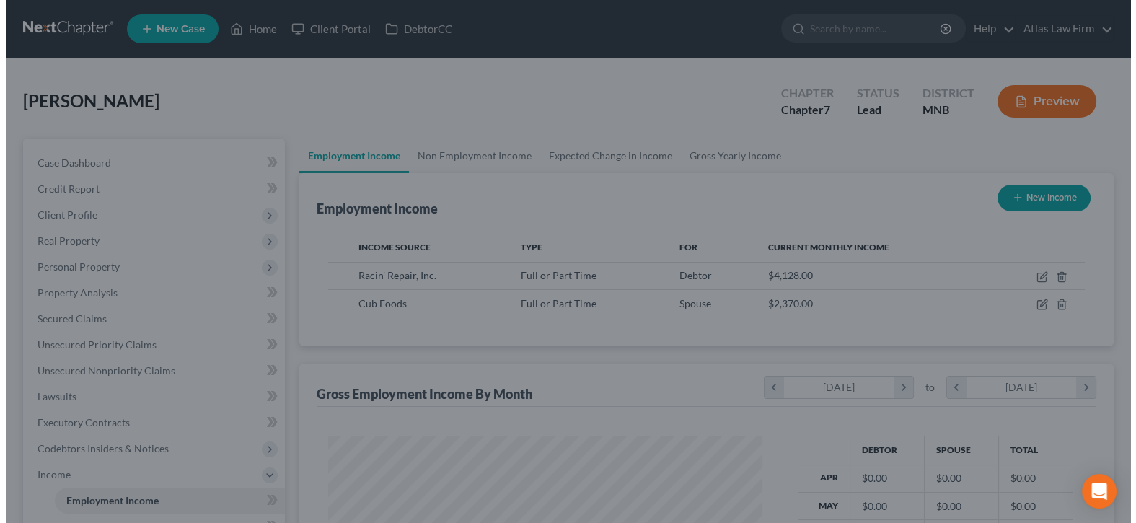
scroll to position [721142, 720942]
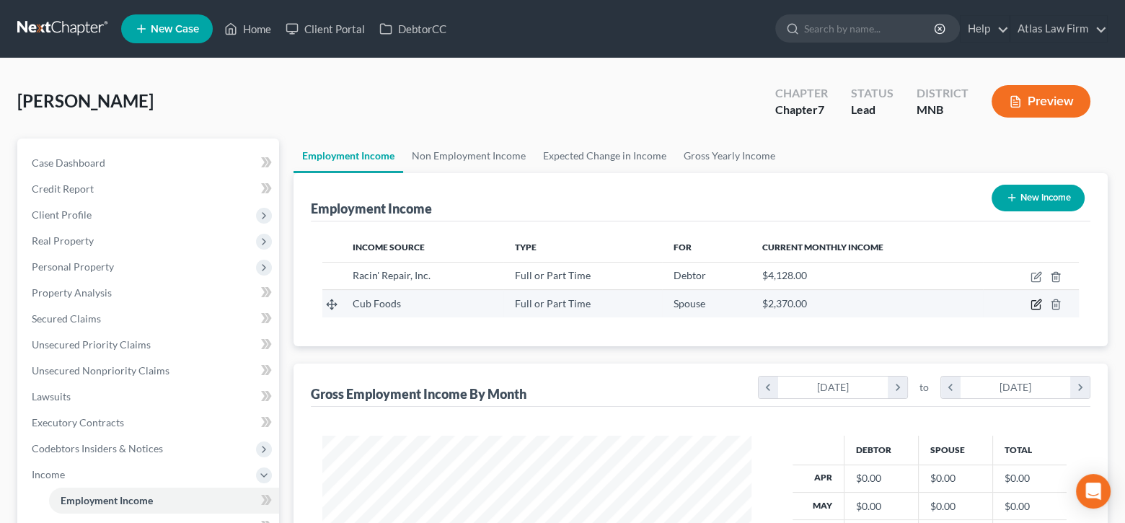
click at [1037, 302] on icon "button" at bounding box center [1037, 305] width 12 height 12
select select "0"
select select "24"
select select "0"
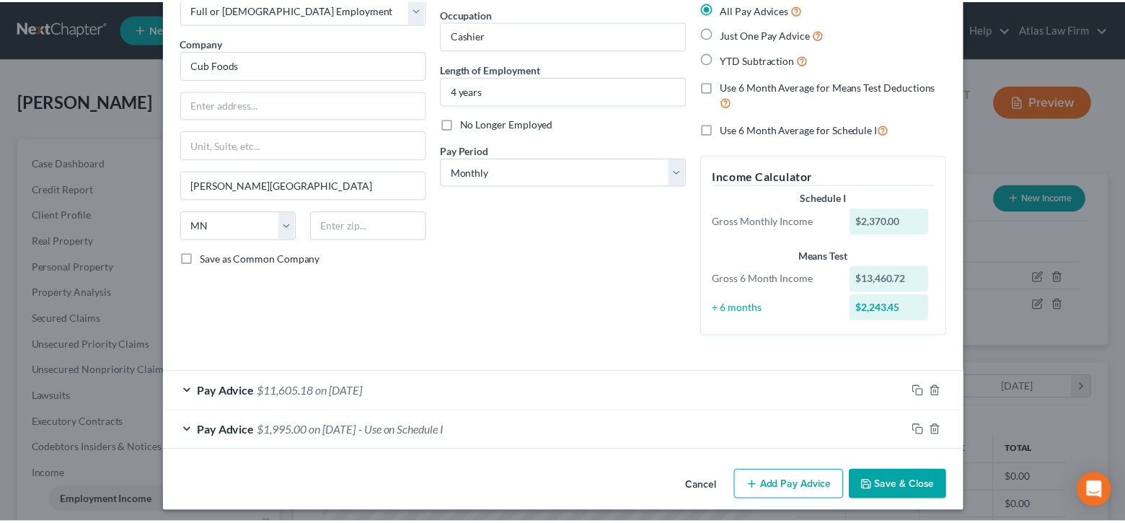
scroll to position [92, 0]
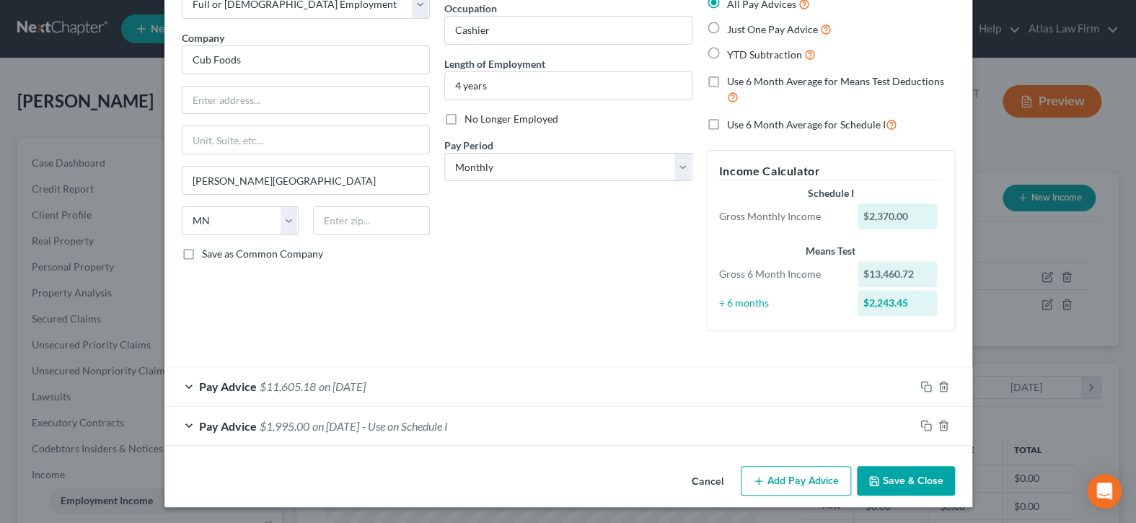
click at [938, 482] on button "Save & Close" at bounding box center [906, 481] width 98 height 30
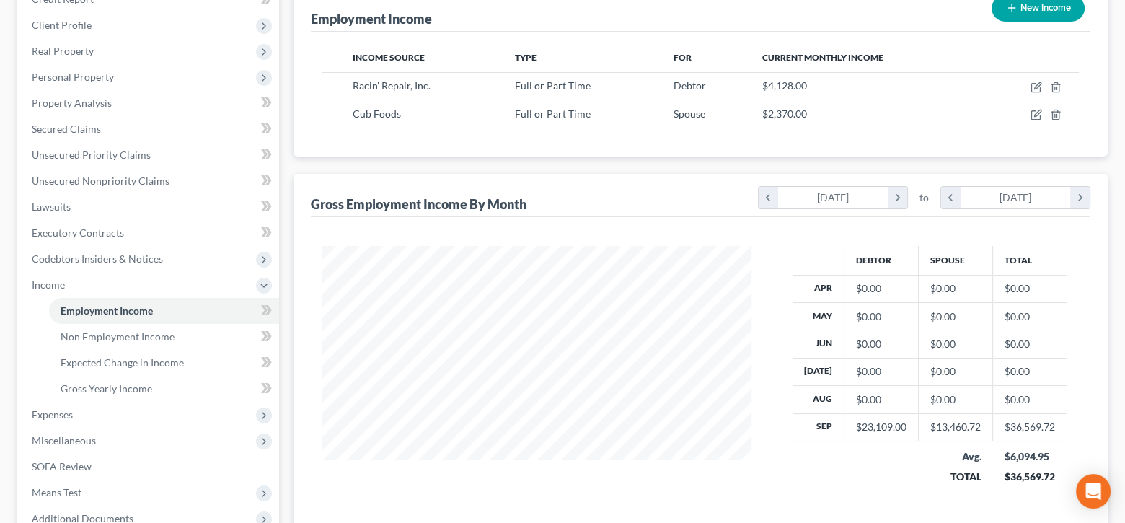
scroll to position [289, 0]
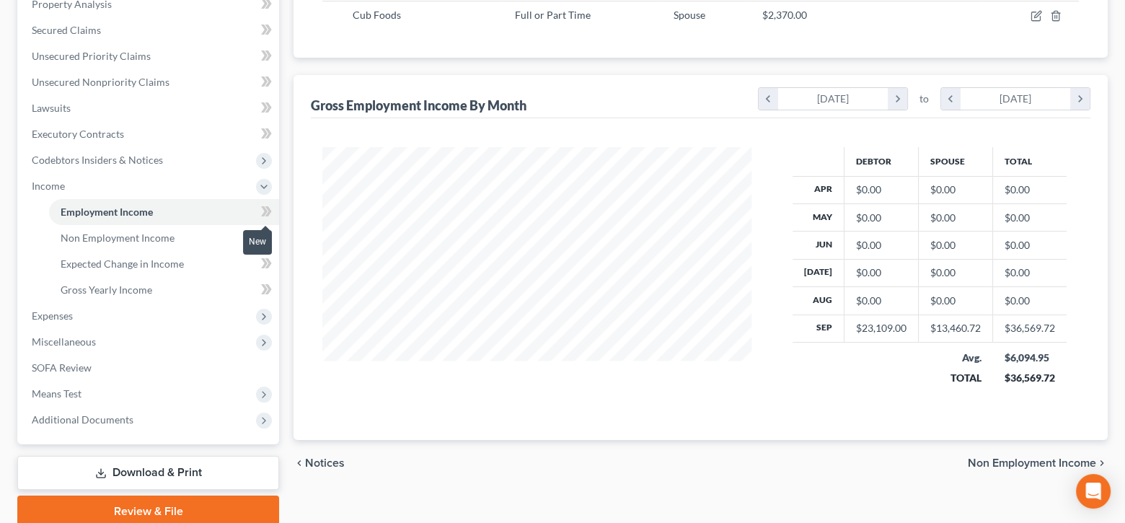
click at [263, 211] on icon at bounding box center [264, 211] width 6 height 10
click at [196, 231] on link "Non Employment Income" at bounding box center [164, 238] width 230 height 26
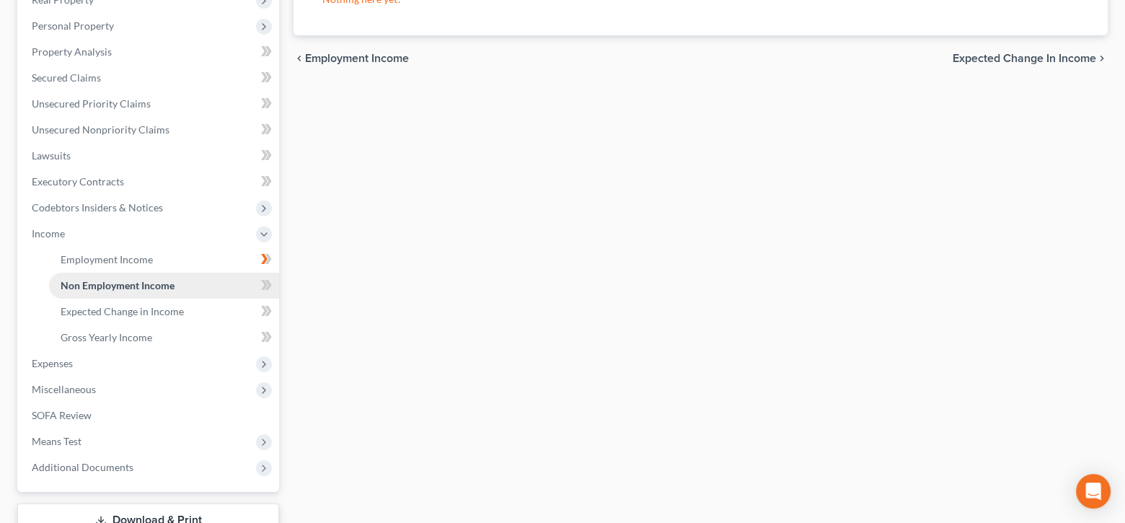
scroll to position [289, 0]
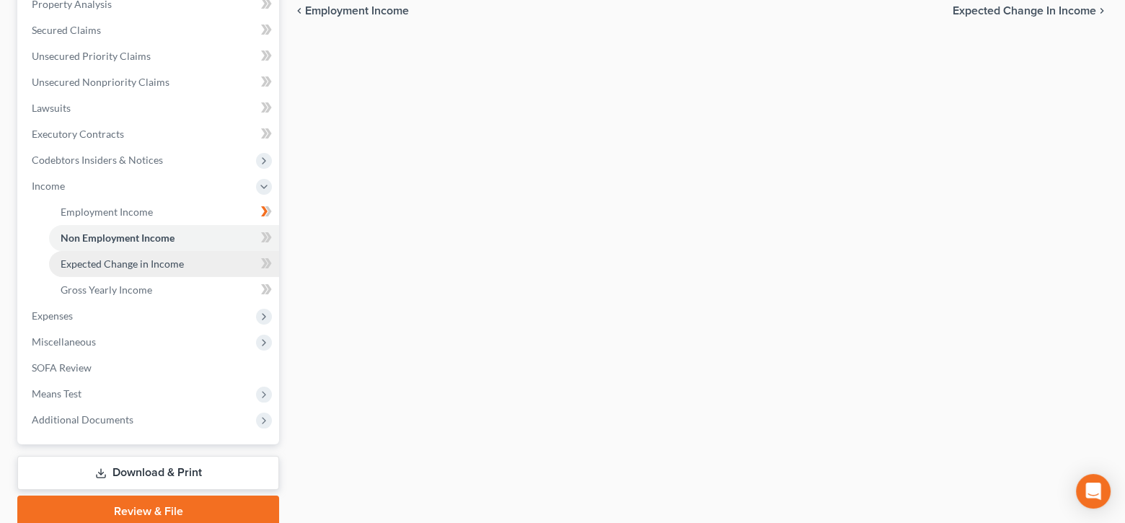
click at [174, 266] on span "Expected Change in Income" at bounding box center [122, 264] width 123 height 12
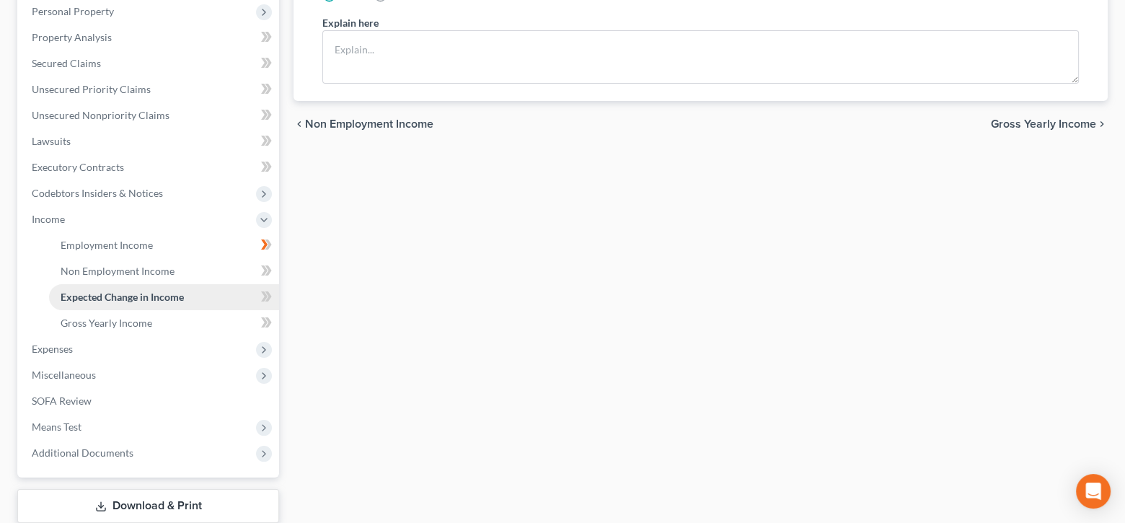
scroll to position [289, 0]
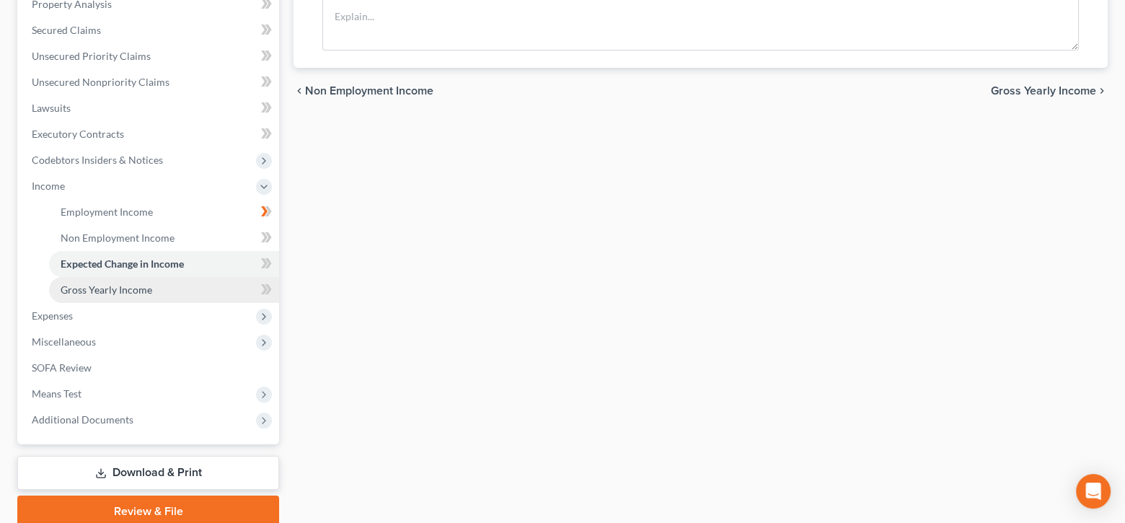
click at [161, 289] on link "Gross Yearly Income" at bounding box center [164, 290] width 230 height 26
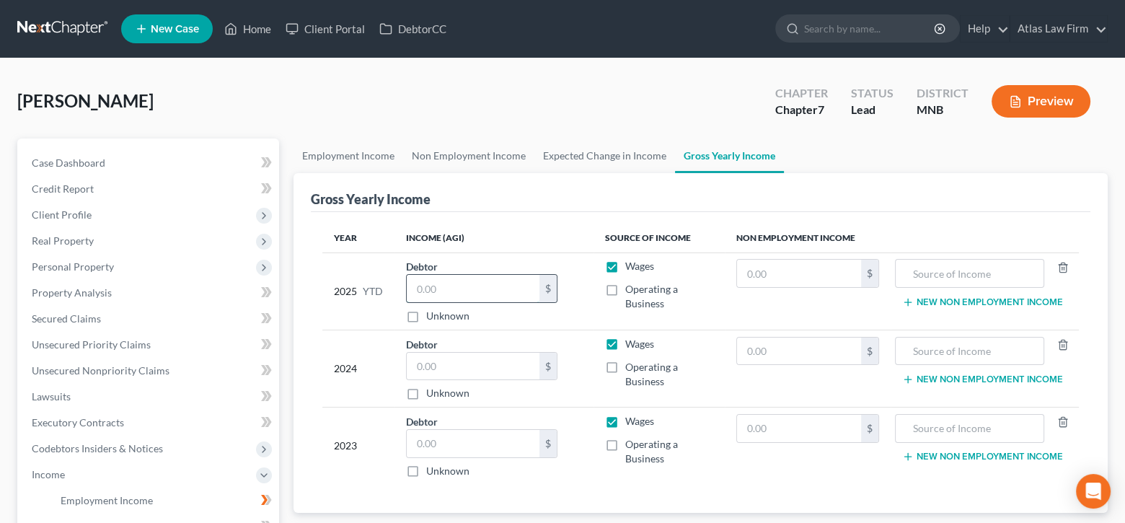
click at [509, 284] on input "text" at bounding box center [473, 288] width 133 height 27
type input "35,000"
click at [434, 366] on input "text" at bounding box center [473, 366] width 133 height 27
type input "22,684"
click at [486, 449] on input "text" at bounding box center [473, 443] width 133 height 27
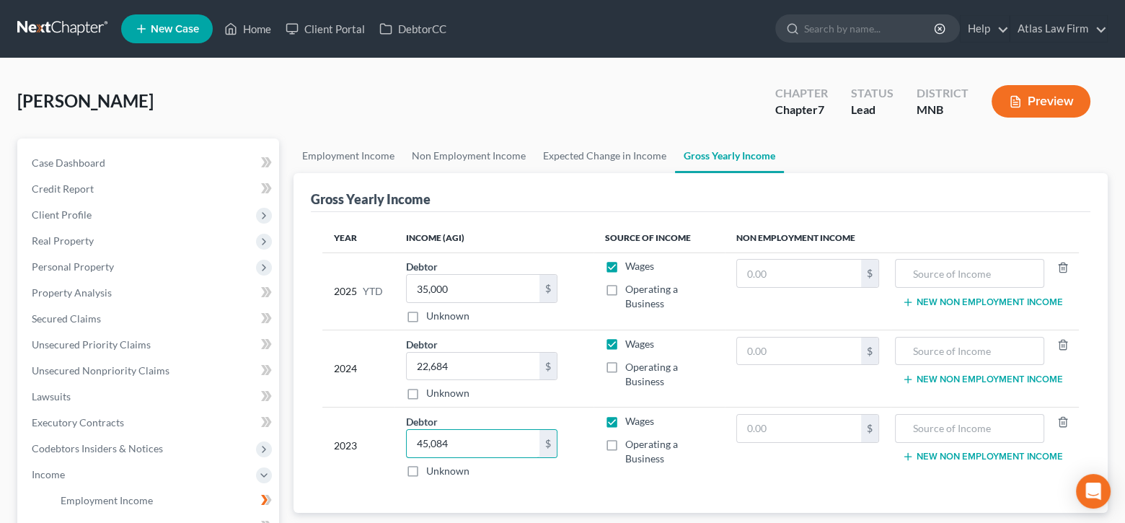
type input "45,084"
click at [625, 444] on label "Operating a Business" at bounding box center [669, 451] width 88 height 29
click at [631, 444] on input "Operating a Business" at bounding box center [635, 441] width 9 height 9
checkbox input "true"
click at [625, 421] on label "Wages" at bounding box center [639, 421] width 29 height 14
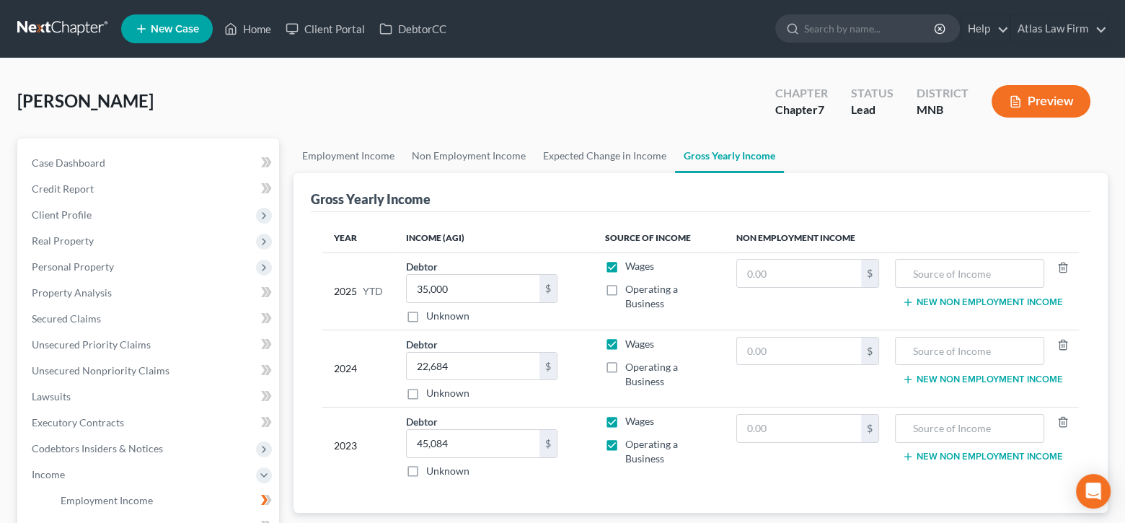
click at [631, 421] on input "Wages" at bounding box center [635, 418] width 9 height 9
checkbox input "false"
type input "23,391"
drag, startPoint x: 612, startPoint y: 366, endPoint x: 612, endPoint y: 343, distance: 23.1
click at [625, 366] on label "Operating a Business" at bounding box center [669, 374] width 88 height 29
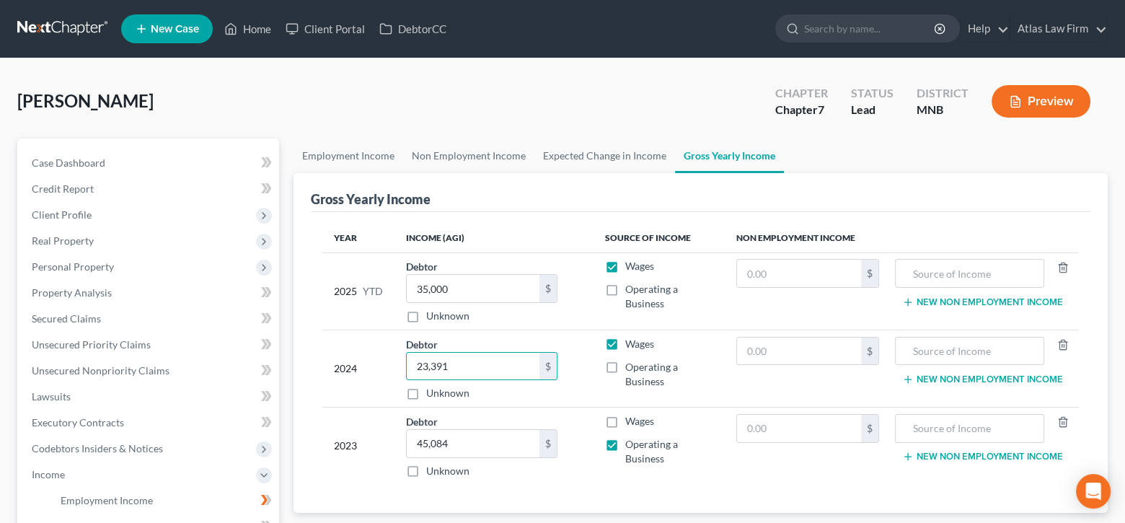
click at [631, 366] on input "Operating a Business" at bounding box center [635, 364] width 9 height 9
checkbox input "true"
click at [625, 343] on label "Wages" at bounding box center [639, 344] width 29 height 14
click at [631, 343] on input "Wages" at bounding box center [635, 341] width 9 height 9
checkbox input "false"
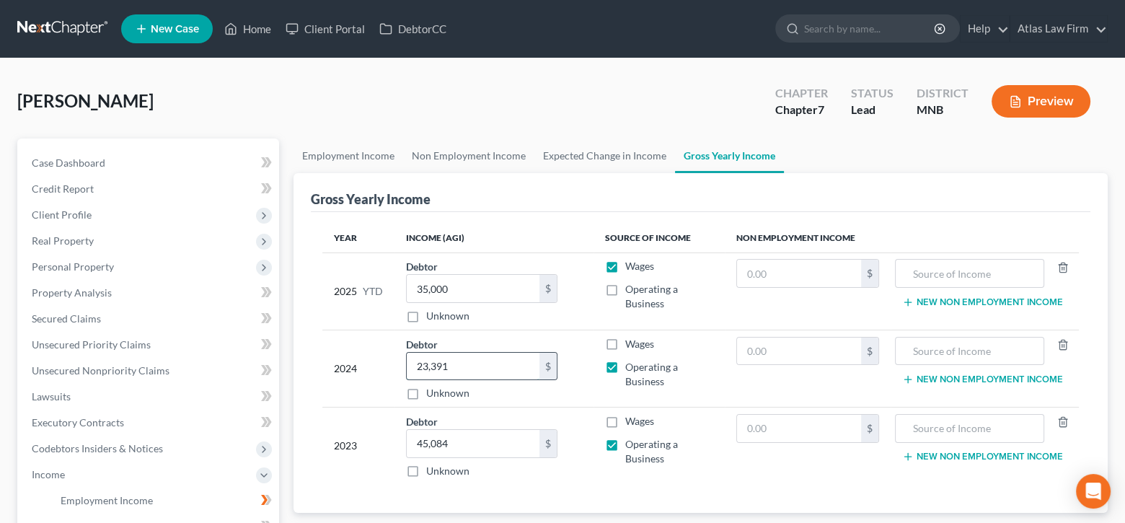
click at [505, 376] on div "23,391 $" at bounding box center [481, 366] width 151 height 29
type input "46,075"
click at [625, 341] on label "Wages" at bounding box center [639, 344] width 29 height 14
click at [631, 341] on input "Wages" at bounding box center [635, 341] width 9 height 9
checkbox input "true"
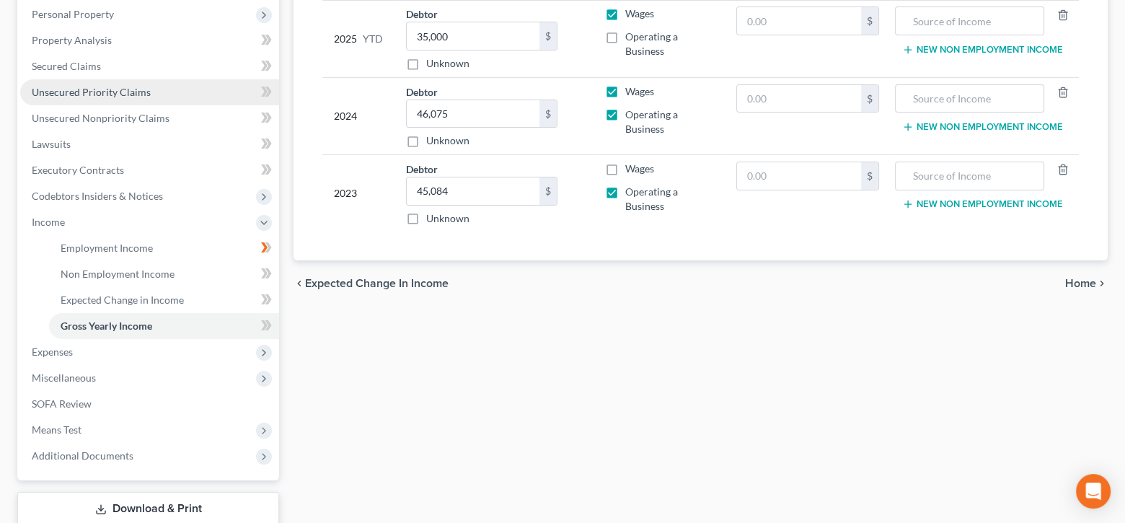
scroll to position [289, 0]
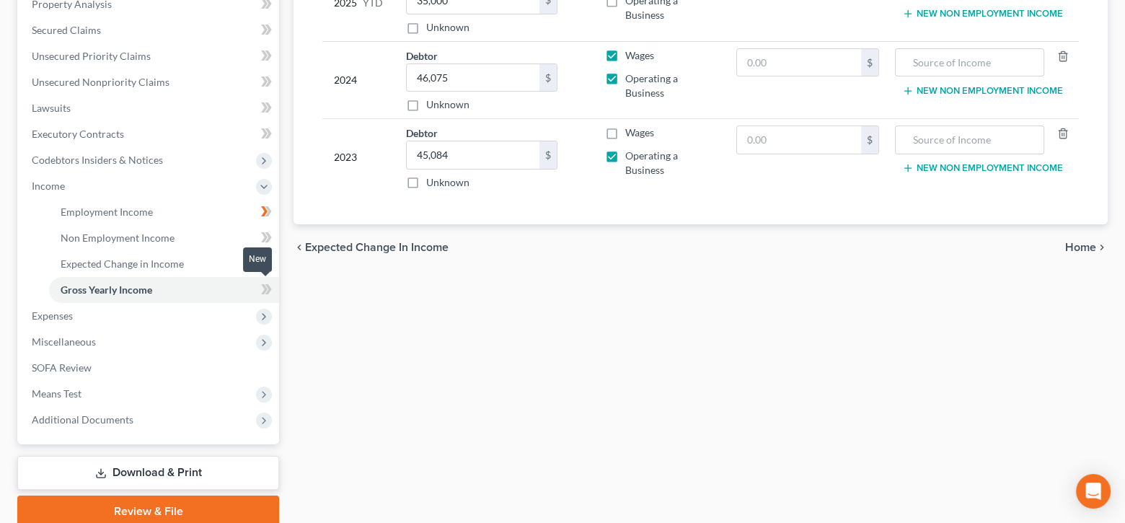
click at [265, 287] on icon at bounding box center [264, 289] width 6 height 10
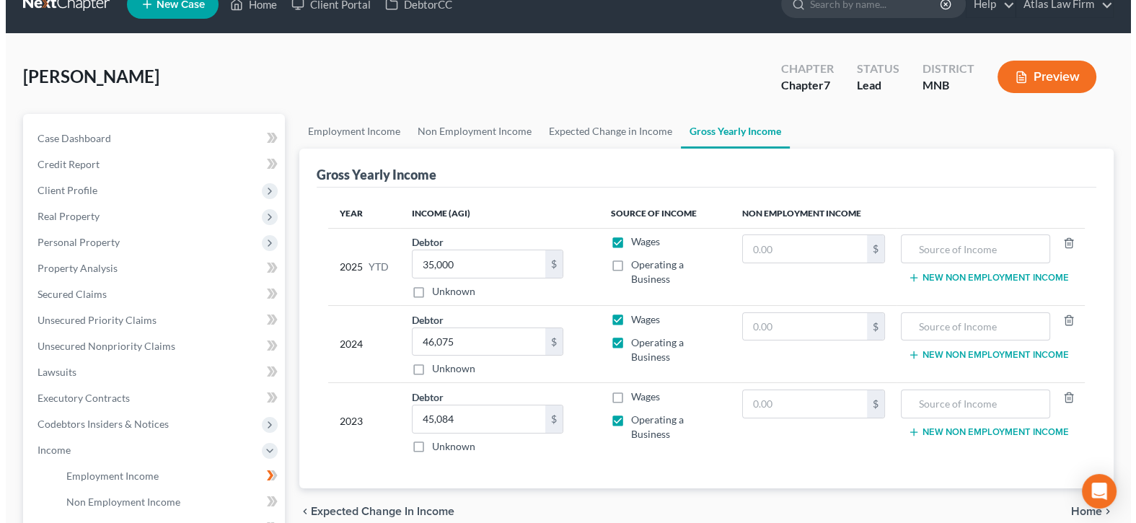
scroll to position [0, 0]
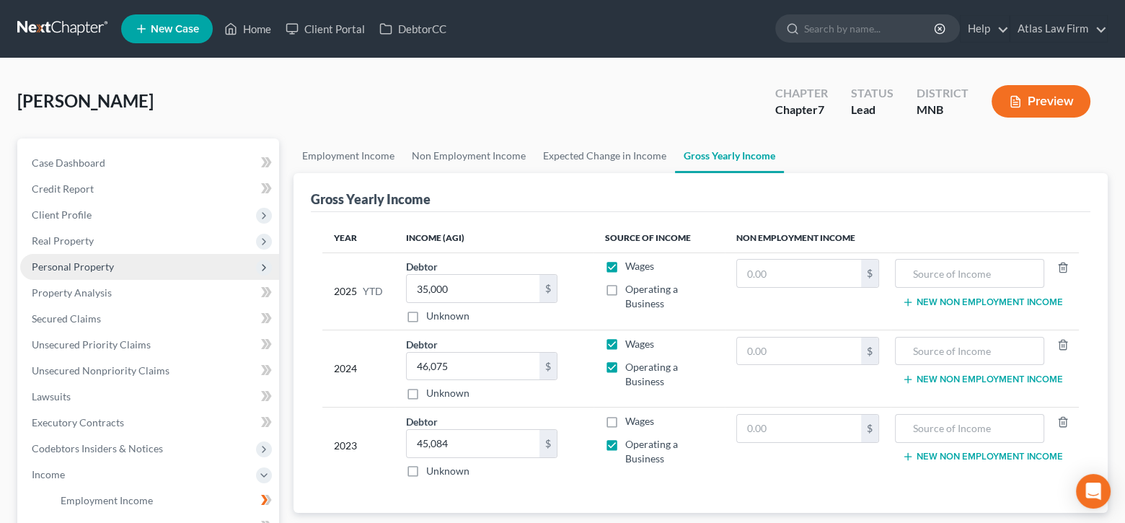
click at [87, 260] on span "Personal Property" at bounding box center [73, 266] width 82 height 12
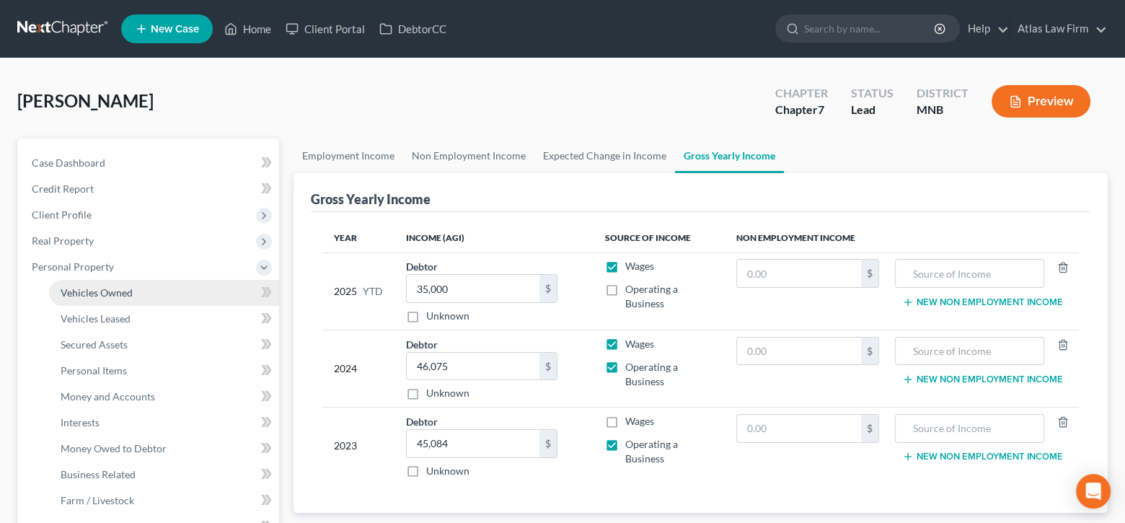
click at [107, 294] on span "Vehicles Owned" at bounding box center [97, 292] width 72 height 12
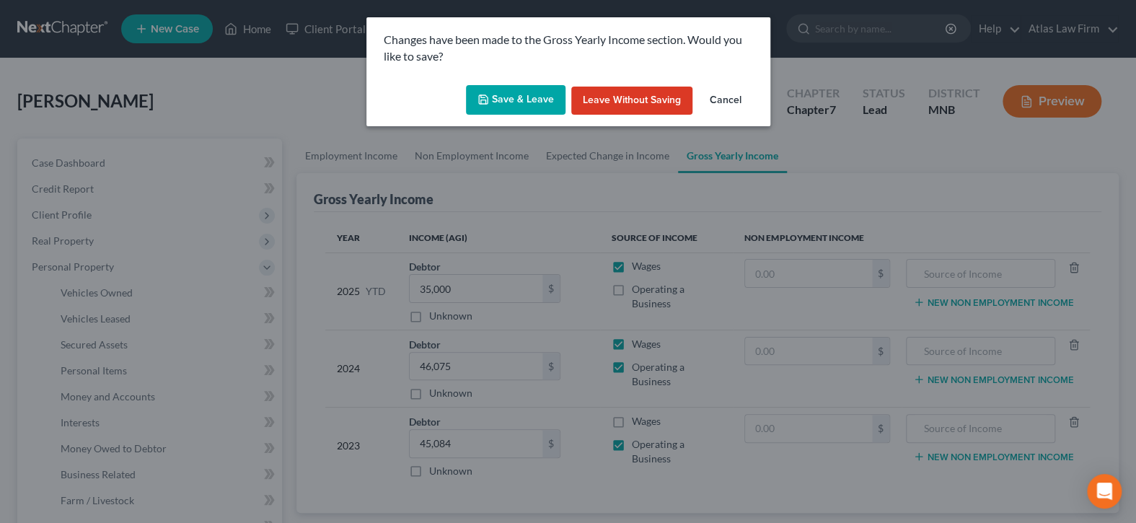
click at [516, 100] on button "Save & Leave" at bounding box center [516, 100] width 100 height 30
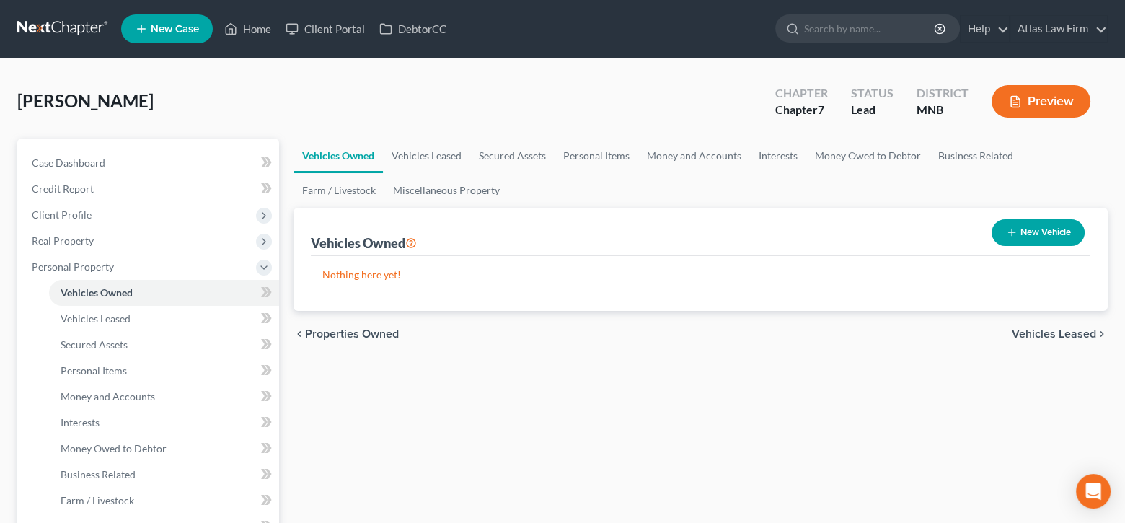
click at [1023, 221] on button "New Vehicle" at bounding box center [1038, 232] width 93 height 27
select select "0"
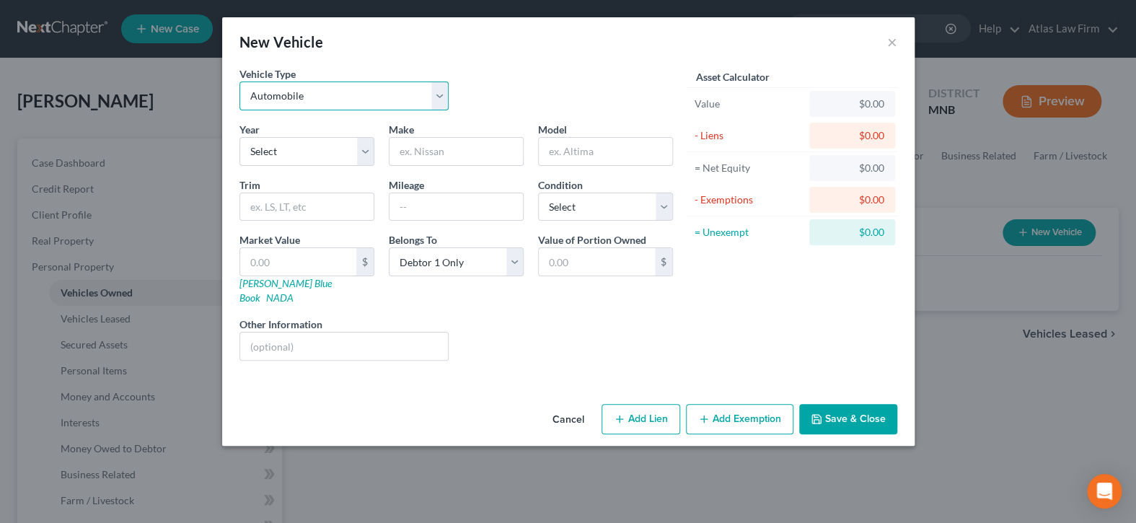
drag, startPoint x: 441, startPoint y: 99, endPoint x: 426, endPoint y: 108, distance: 17.8
click at [441, 99] on select "Select Automobile Truck Trailer Watercraft Aircraft Motor Home Atv Other Vehicle" at bounding box center [345, 96] width 210 height 29
select select "1"
click at [240, 82] on select "Select Automobile Truck Trailer Watercraft Aircraft Motor Home Atv Other Vehicle" at bounding box center [345, 96] width 210 height 29
drag, startPoint x: 363, startPoint y: 149, endPoint x: 356, endPoint y: 162, distance: 15.2
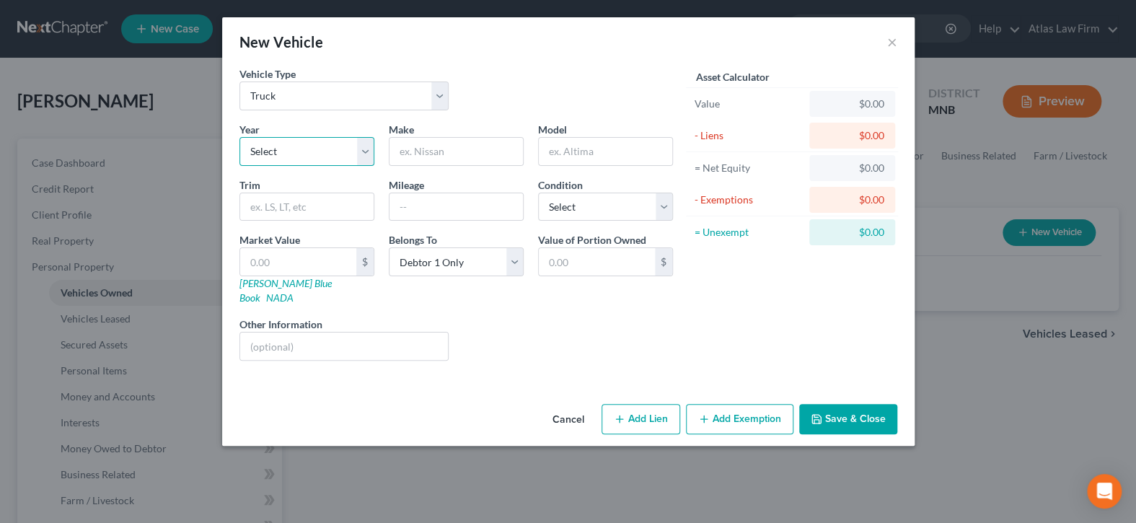
click at [363, 149] on select "Select 2026 2025 2024 2023 2022 2021 2020 2019 2018 2017 2016 2015 2014 2013 20…" at bounding box center [307, 151] width 135 height 29
select select "18"
click at [240, 137] on select "Select 2026 2025 2024 2023 2022 2021 2020 2019 2018 2017 2016 2015 2014 2013 20…" at bounding box center [307, 151] width 135 height 29
click at [475, 157] on input "text" at bounding box center [456, 151] width 133 height 27
type input "Chevy"
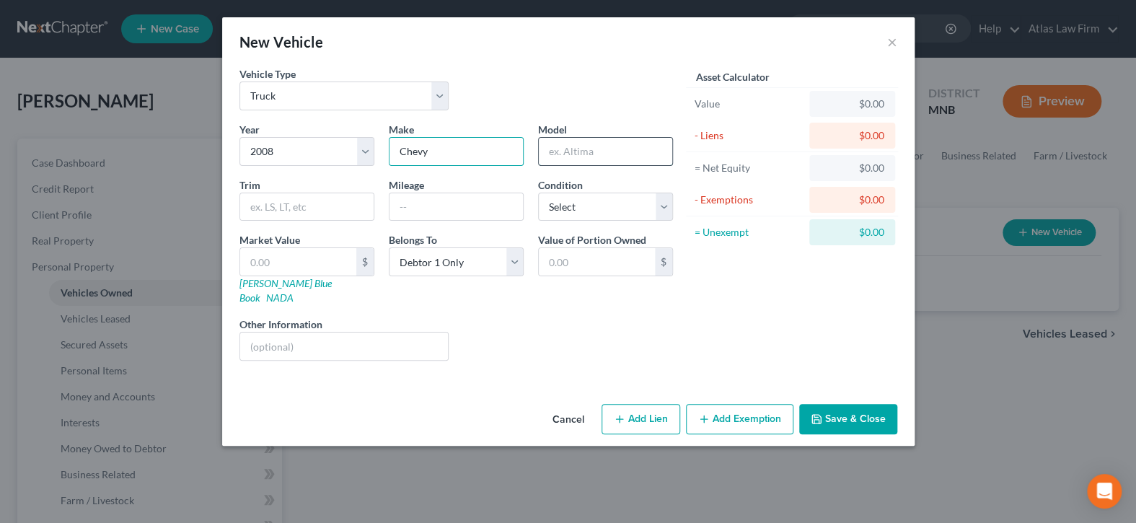
click at [567, 153] on input "text" at bounding box center [605, 151] width 133 height 27
click at [345, 207] on input "text" at bounding box center [306, 206] width 133 height 27
click at [611, 154] on input "Silverado" at bounding box center [605, 151] width 133 height 27
type input "Silverado 1500"
click at [456, 200] on input "text" at bounding box center [456, 206] width 133 height 27
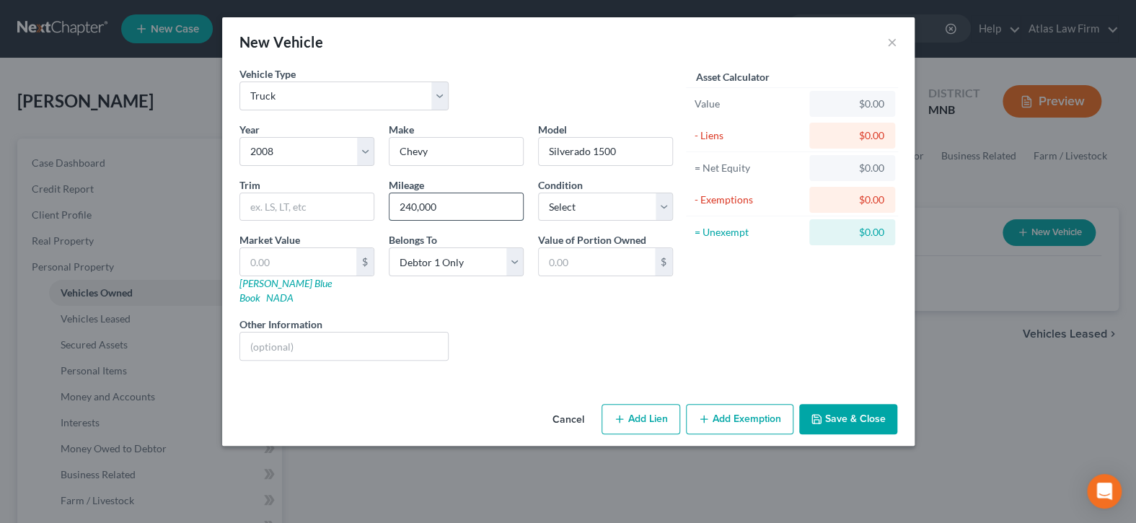
type input "240,000"
drag, startPoint x: 667, startPoint y: 201, endPoint x: 650, endPoint y: 214, distance: 21.2
click at [667, 201] on select "Select Excellent Very Good Good Fair Poor" at bounding box center [605, 207] width 135 height 29
select select "2"
click at [538, 193] on select "Select Excellent Very Good Good Fair Poor" at bounding box center [605, 207] width 135 height 29
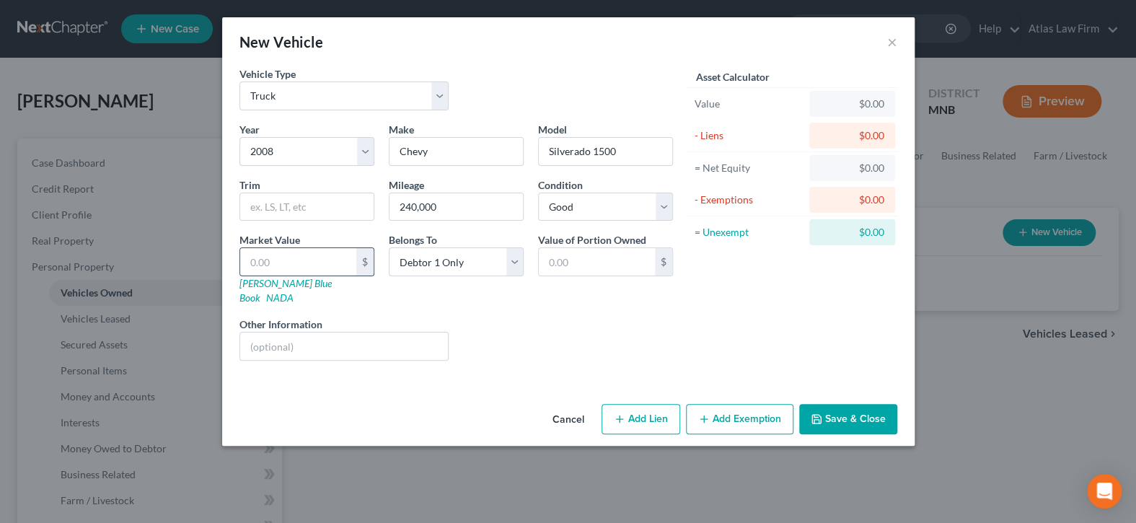
click at [311, 261] on input "text" at bounding box center [298, 261] width 116 height 27
type input "3"
type input "3.00"
type input "39"
type input "39.00"
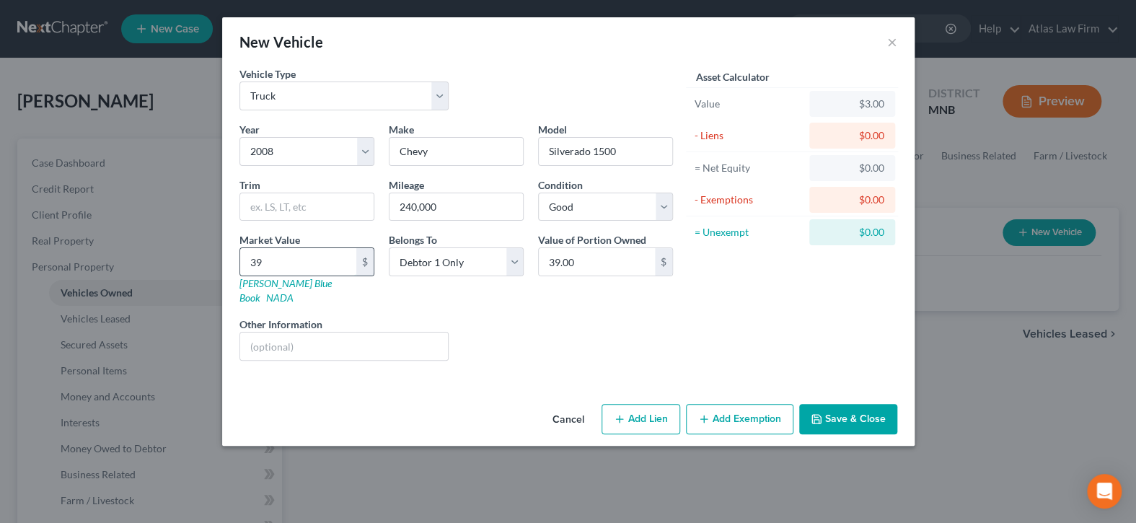
type input "396"
type input "396.00"
type input "3963"
type input "3,963.00"
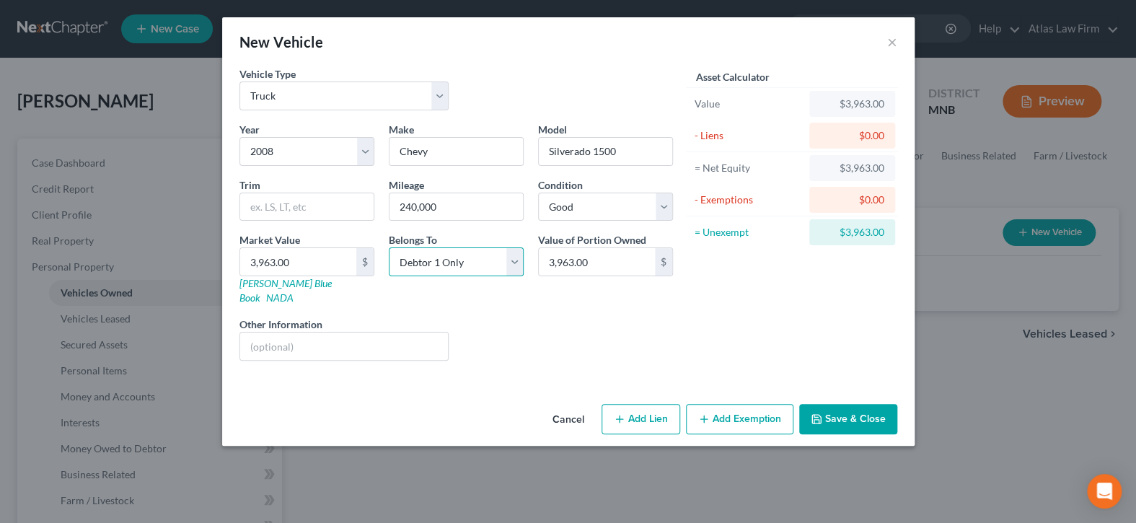
drag, startPoint x: 516, startPoint y: 265, endPoint x: 511, endPoint y: 273, distance: 8.4
click at [516, 265] on select "Select Debtor 1 Only Debtor 2 Only Debtor 1 And Debtor 2 Only At Least One Of T…" at bounding box center [456, 261] width 135 height 29
select select "3"
click at [389, 247] on select "Select Debtor 1 Only Debtor 2 Only Debtor 1 And Debtor 2 Only At Least One Of T…" at bounding box center [456, 261] width 135 height 29
click at [336, 338] on input "text" at bounding box center [344, 346] width 208 height 27
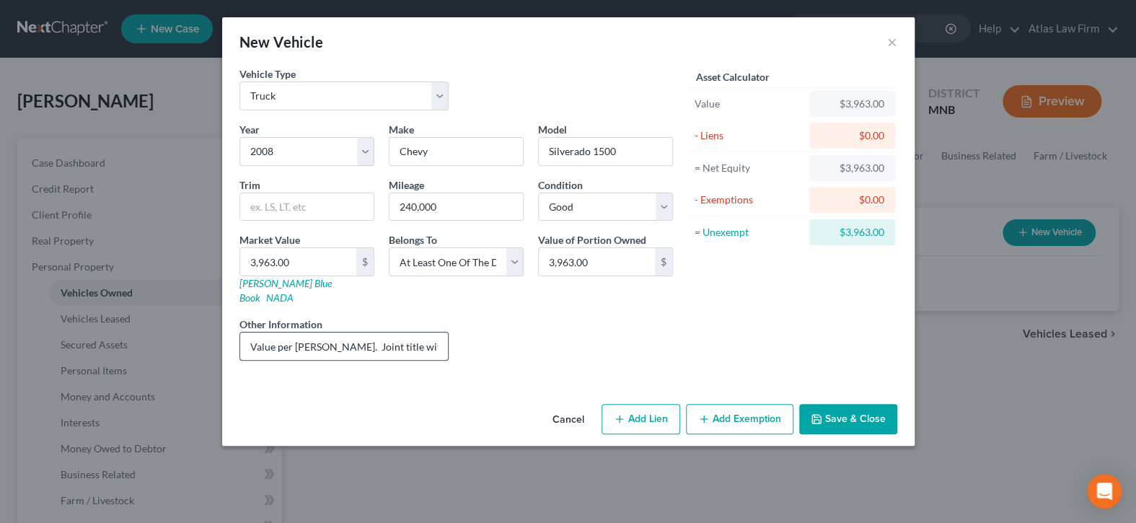
click at [344, 333] on input "Value per Edmunds. Joint title with non-filing spouse who will continue to make…" at bounding box center [344, 346] width 208 height 27
drag, startPoint x: 275, startPoint y: 327, endPoint x: 442, endPoint y: 326, distance: 167.4
click at [442, 333] on input "Value per Edmunds. Joint title with non-filing spouse who will continue to make…" at bounding box center [344, 346] width 208 height 27
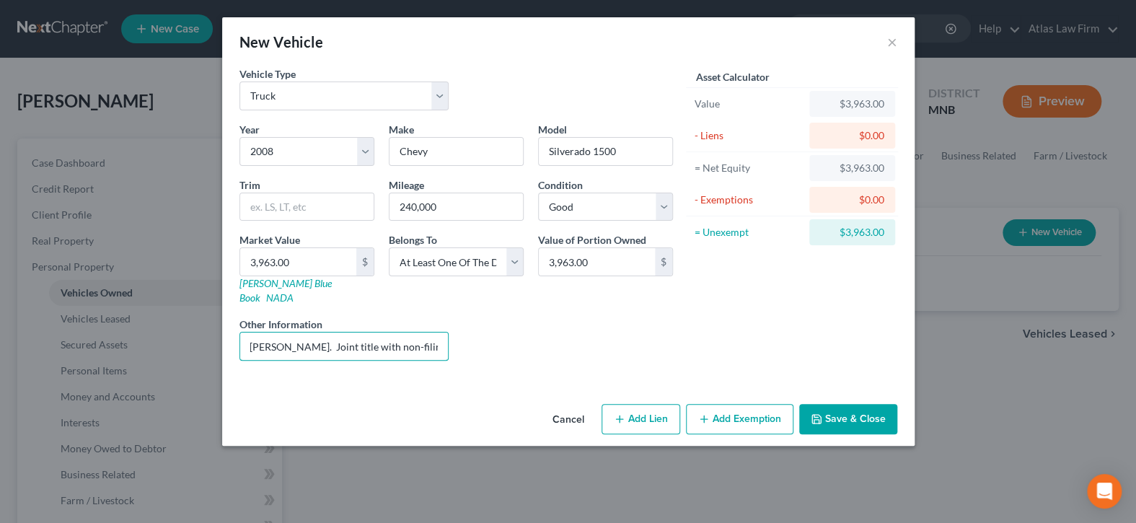
type input "Value per Edmunds. Joint title with non-filing spouse."
click at [729, 404] on button "Add Exemption" at bounding box center [739, 419] width 107 height 30
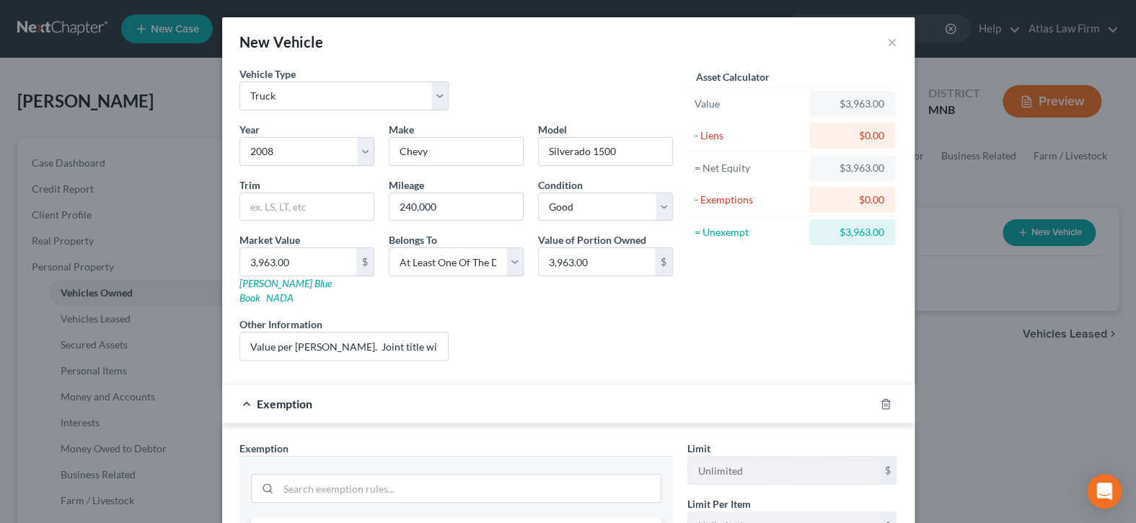
scroll to position [144, 0]
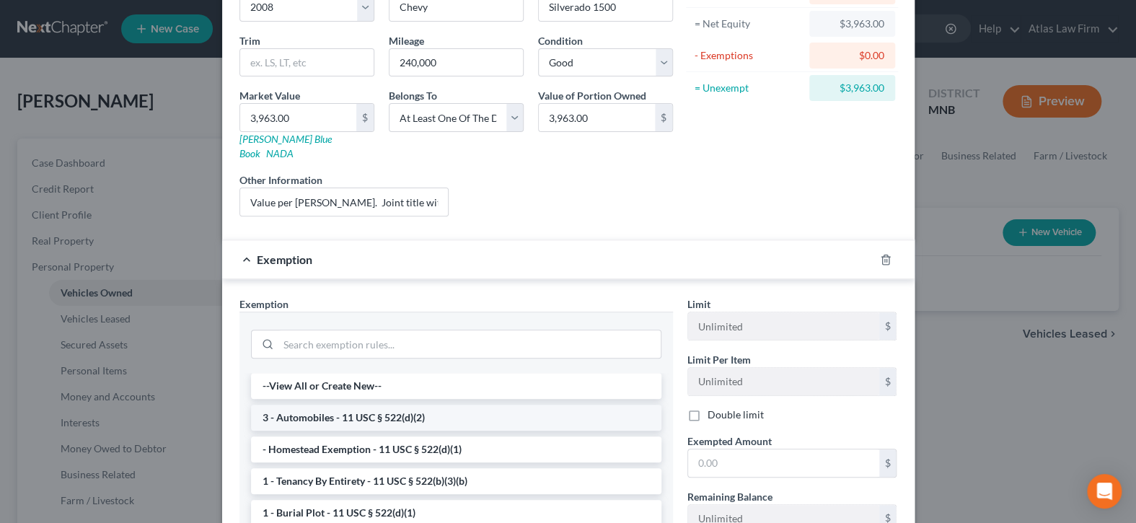
click at [541, 405] on li "3 - Automobiles - 11 USC § 522(d)(2)" at bounding box center [456, 418] width 410 height 26
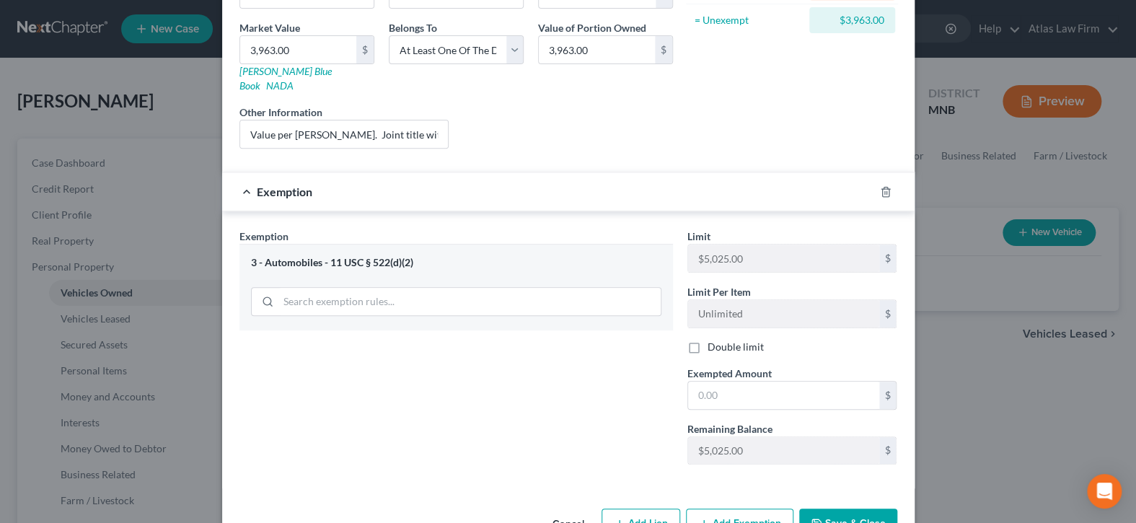
scroll to position [239, 0]
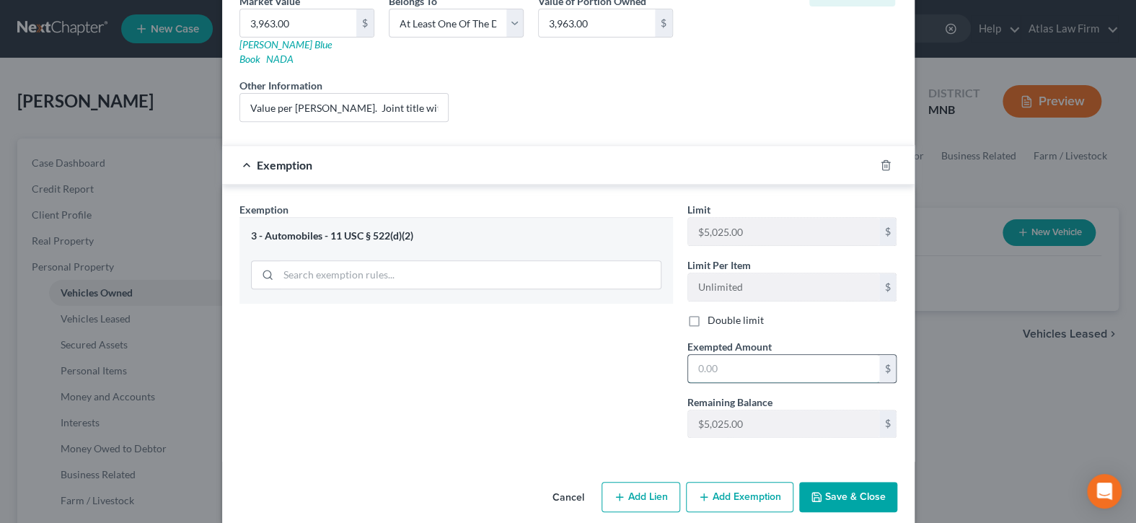
click at [744, 355] on input "text" at bounding box center [783, 368] width 191 height 27
type input "1.00"
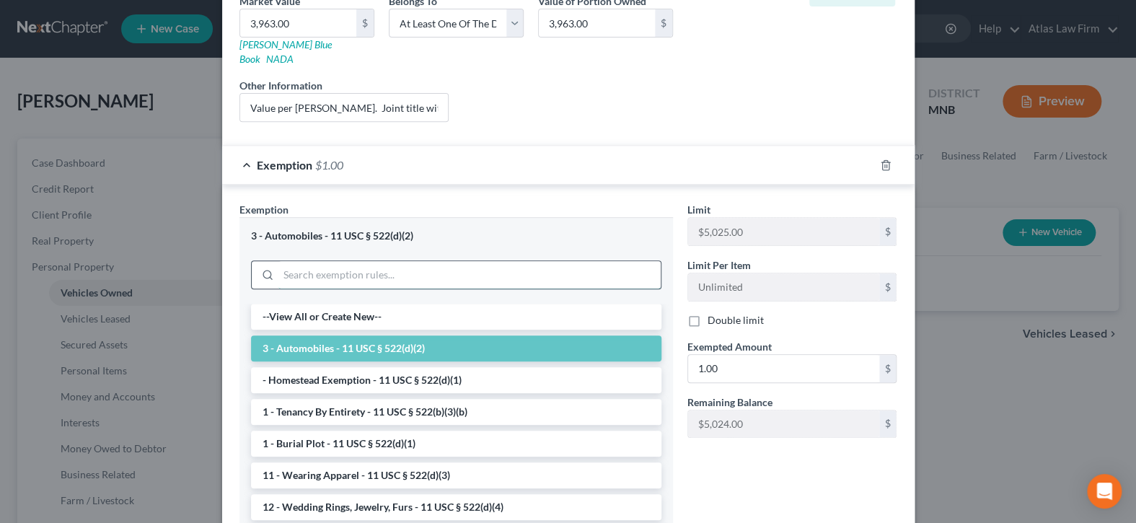
click at [369, 261] on input "search" at bounding box center [469, 274] width 382 height 27
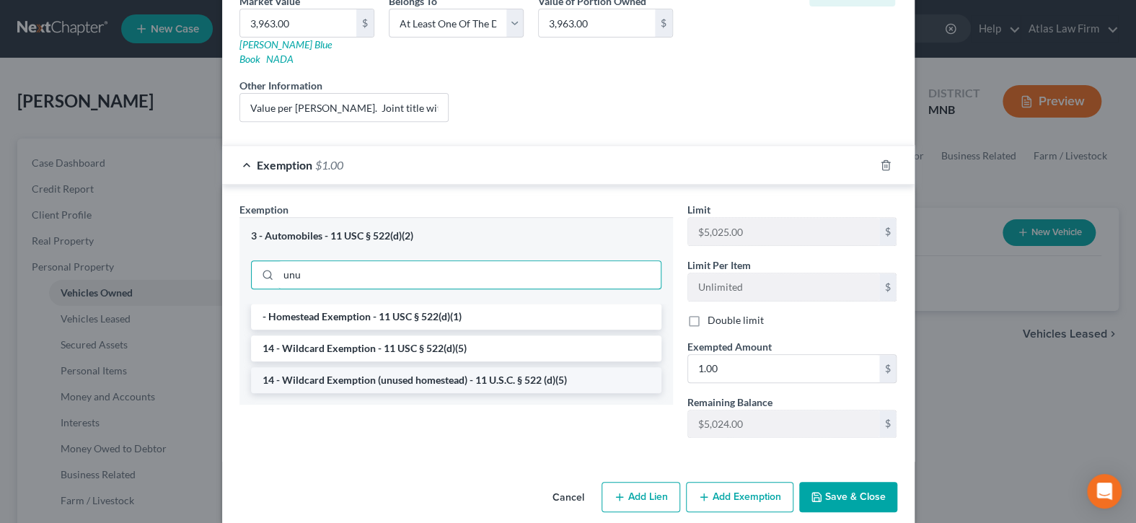
type input "unu"
click at [375, 367] on li "14 - Wildcard Exemption (unused homestead) - 11 U.S.C. § 522 (d)(5)" at bounding box center [456, 380] width 410 height 26
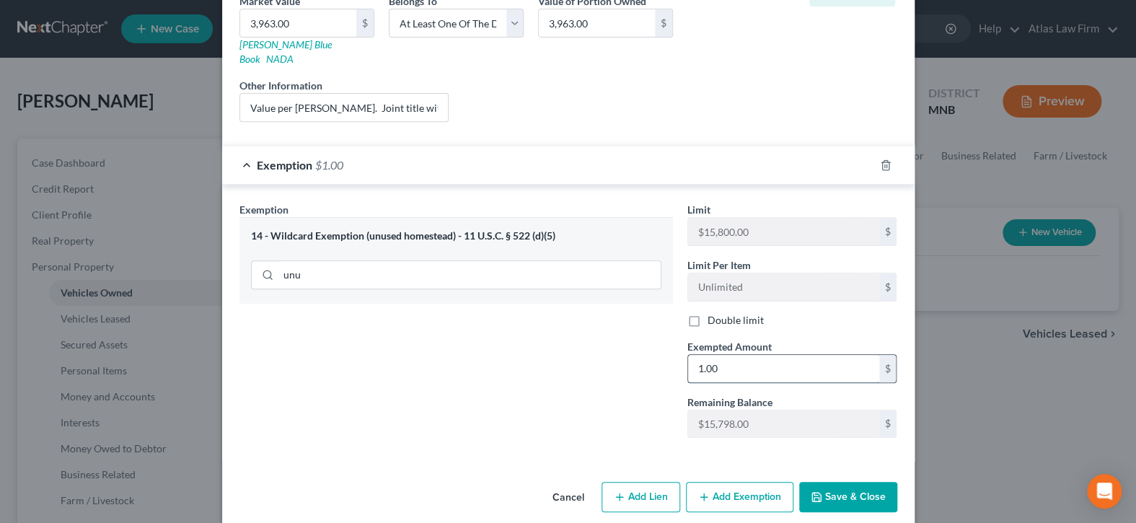
click at [757, 356] on input "1.00" at bounding box center [783, 368] width 191 height 27
type input "1,982"
click at [849, 482] on button "Save & Close" at bounding box center [848, 497] width 98 height 30
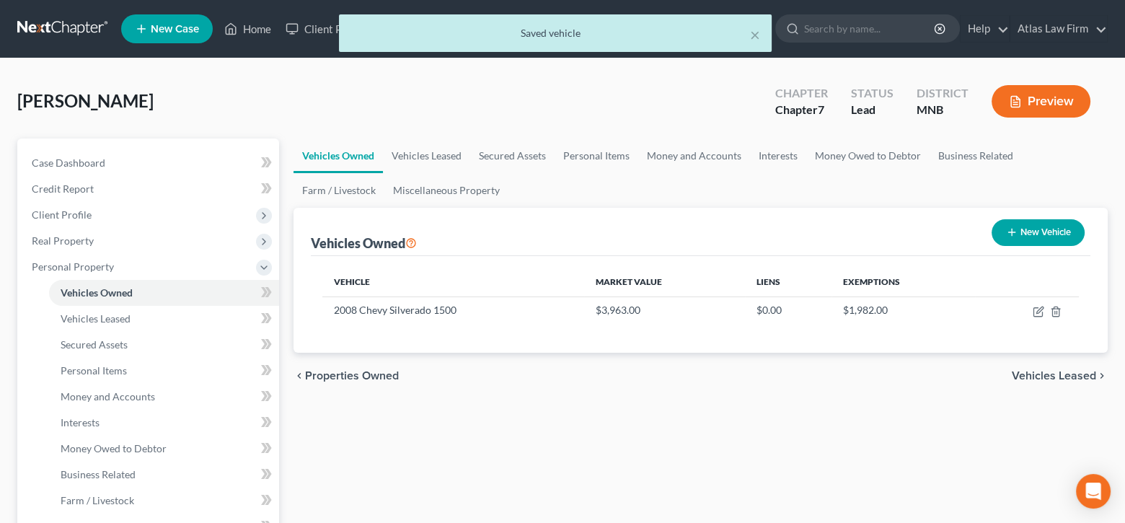
click at [1027, 235] on button "New Vehicle" at bounding box center [1038, 232] width 93 height 27
select select "0"
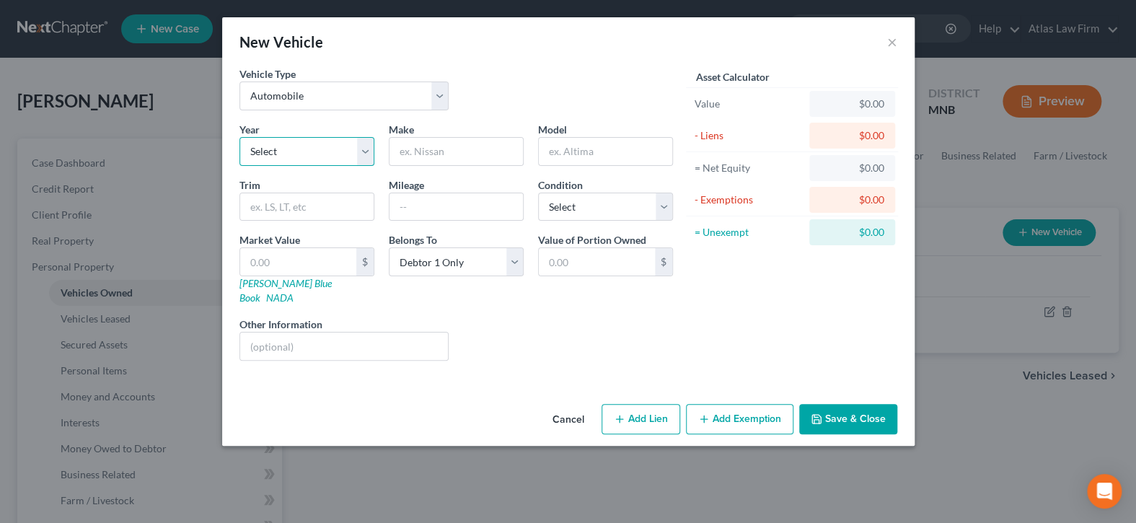
click at [368, 145] on select "Select 2026 2025 2024 2023 2022 2021 2020 2019 2018 2017 2016 2015 2014 2013 20…" at bounding box center [307, 151] width 135 height 29
select select "32"
click at [240, 137] on select "Select 2026 2025 2024 2023 2022 2021 2020 2019 2018 2017 2016 2015 2014 2013 20…" at bounding box center [307, 151] width 135 height 29
click at [439, 146] on input "text" at bounding box center [456, 151] width 133 height 27
type input "Caprice"
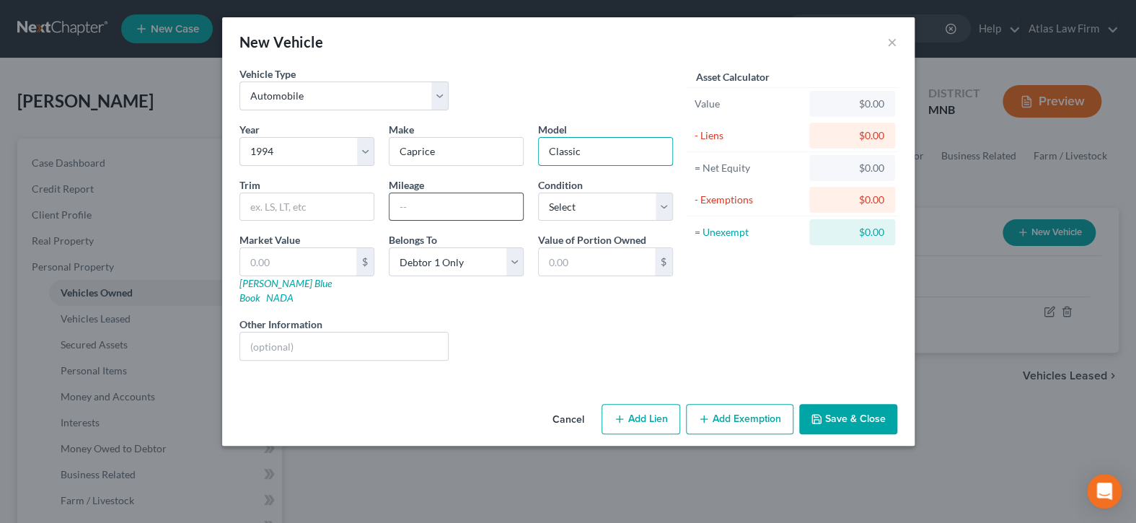
type input "Classic"
click at [430, 206] on input "text" at bounding box center [456, 206] width 133 height 27
type input "121,000"
drag, startPoint x: 668, startPoint y: 201, endPoint x: 661, endPoint y: 214, distance: 15.5
click at [668, 201] on select "Select Excellent Very Good Good Fair Poor" at bounding box center [605, 207] width 135 height 29
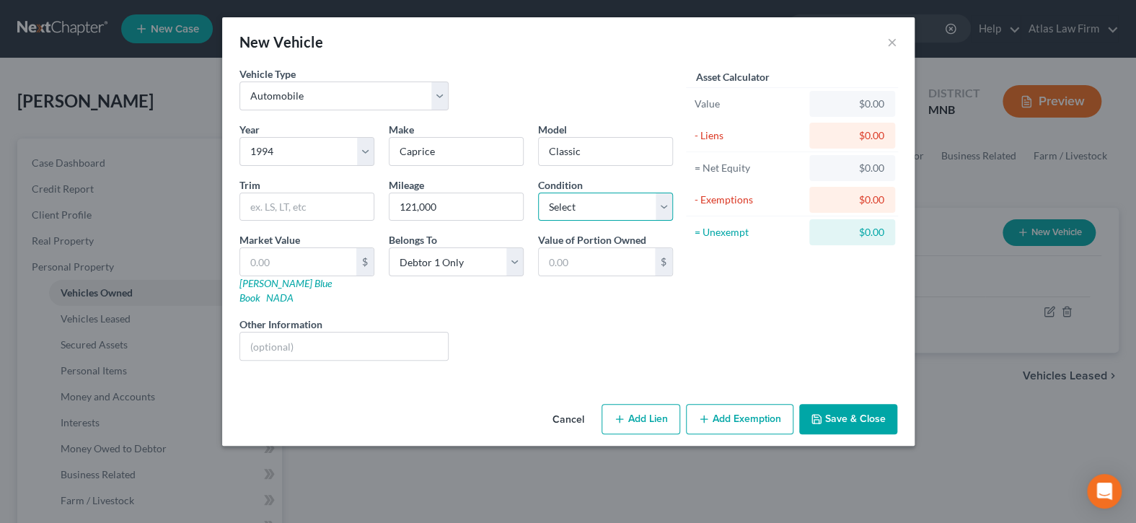
select select "4"
click at [538, 193] on select "Select Excellent Very Good Good Fair Poor" at bounding box center [605, 207] width 135 height 29
click at [299, 260] on input "text" at bounding box center [298, 261] width 116 height 27
type input "5"
type input "5.00"
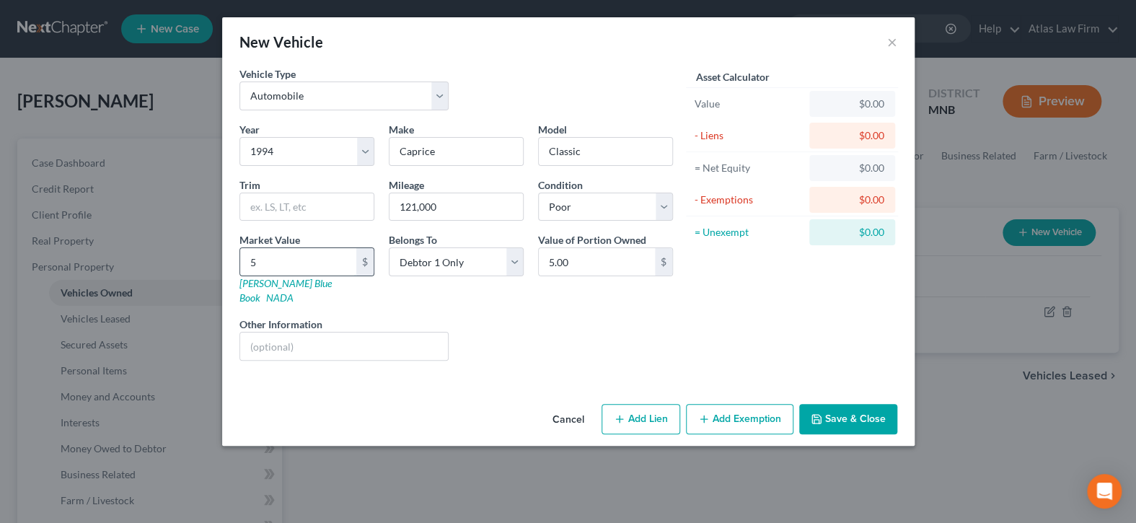
type input "50"
type input "50.00"
type input "500"
type input "500.00"
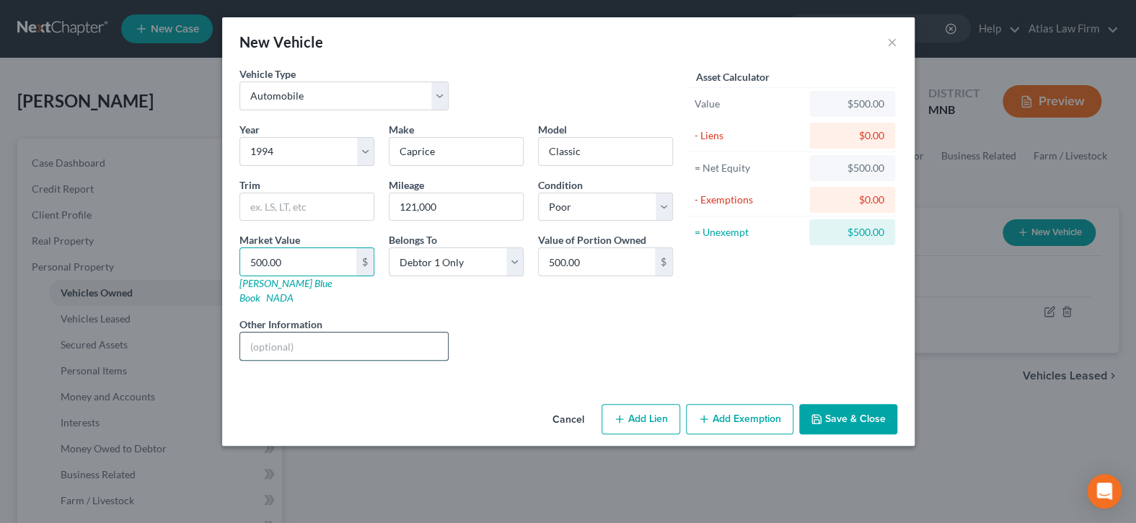
click at [304, 338] on input "text" at bounding box center [344, 346] width 208 height 27
click at [413, 333] on input "text" at bounding box center [344, 346] width 208 height 27
type input "Value per Debtor's opinion."
click at [779, 405] on button "Add Exemption" at bounding box center [739, 419] width 107 height 30
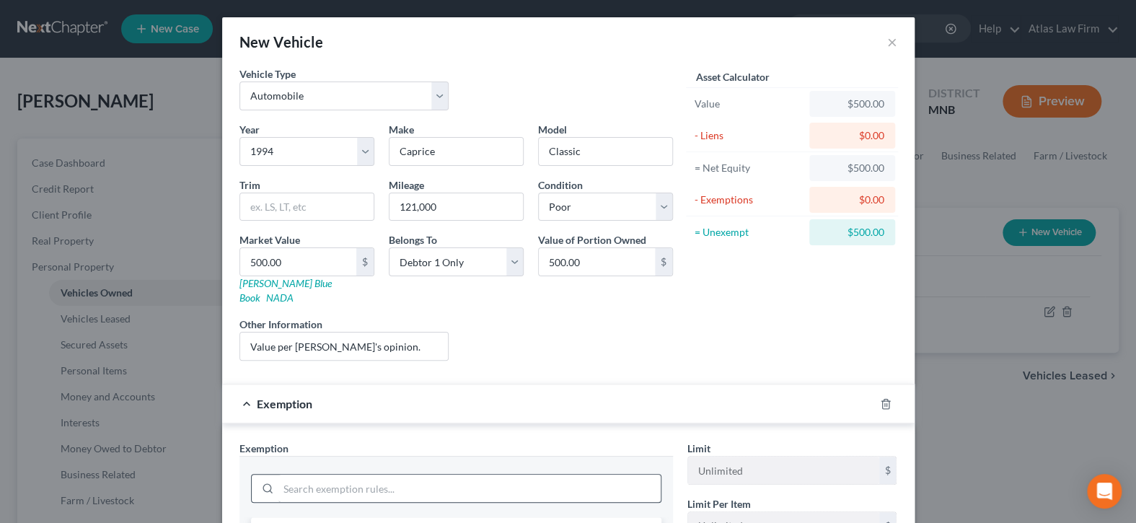
scroll to position [289, 0]
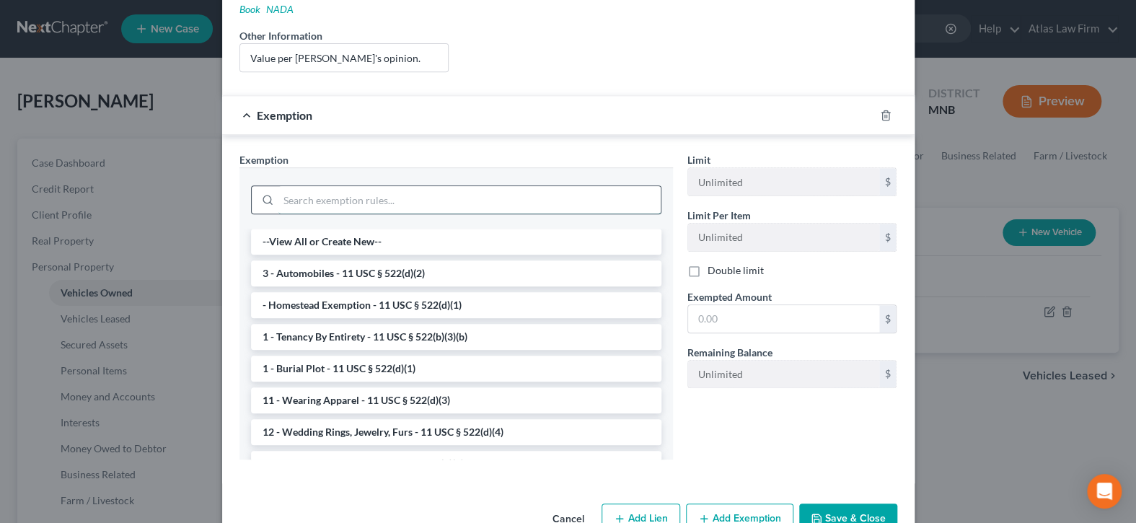
click at [574, 186] on input "search" at bounding box center [469, 199] width 382 height 27
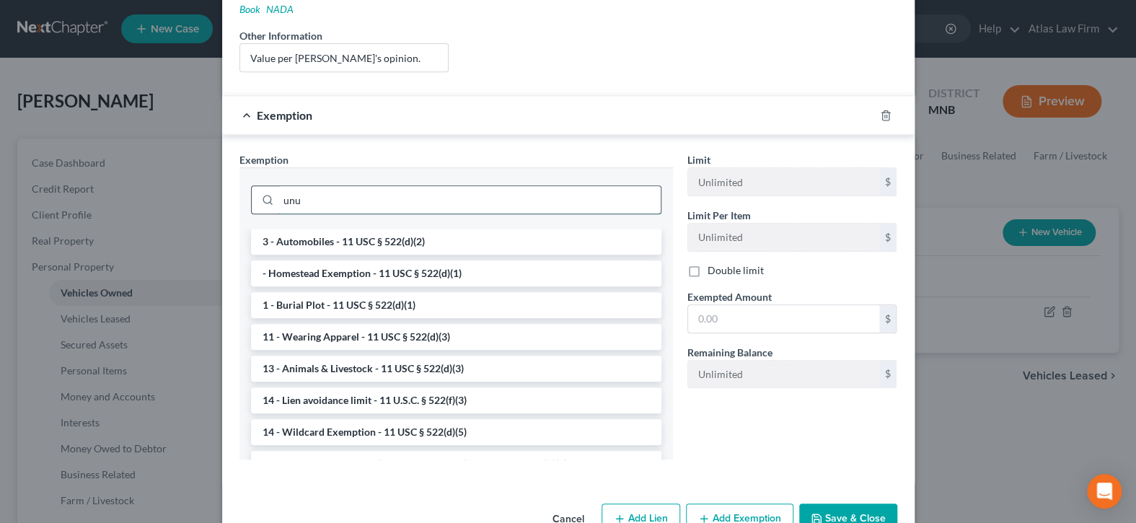
scroll to position [239, 0]
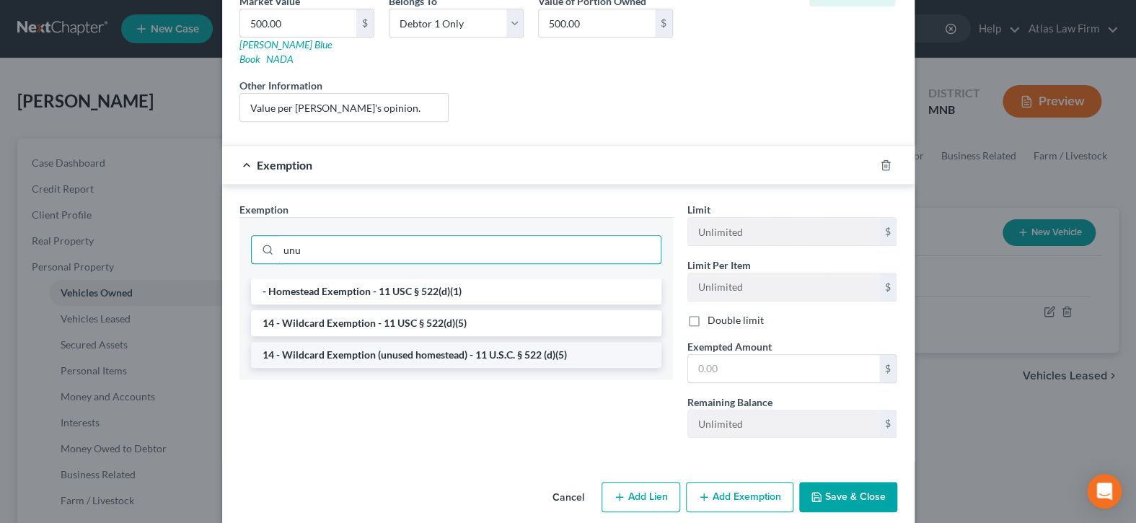
type input "unu"
click at [558, 342] on li "14 - Wildcard Exemption (unused homestead) - 11 U.S.C. § 522 (d)(5)" at bounding box center [456, 355] width 410 height 26
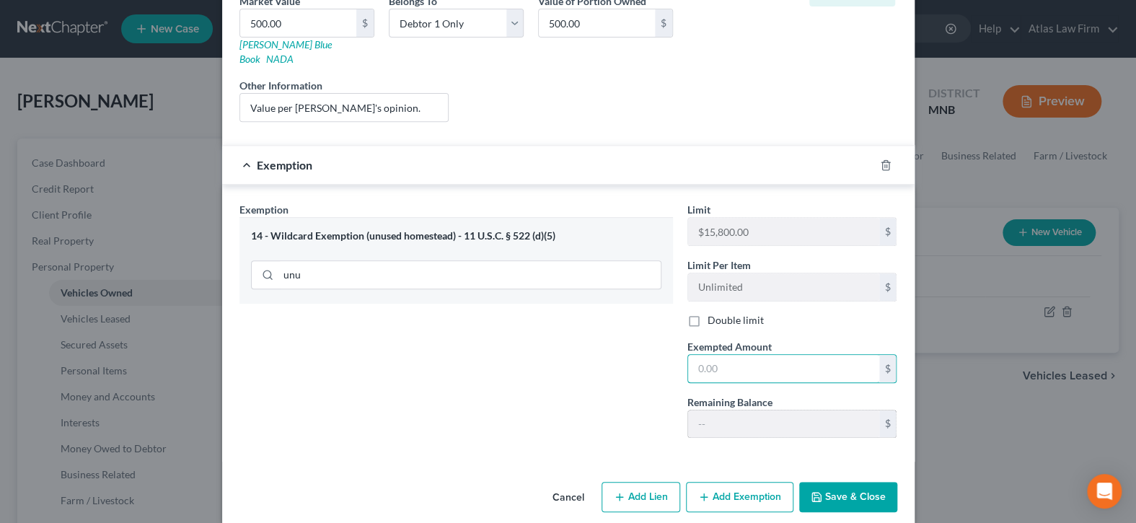
drag, startPoint x: 778, startPoint y: 351, endPoint x: 760, endPoint y: 418, distance: 69.3
click at [778, 355] on input "text" at bounding box center [783, 368] width 191 height 27
type input "500"
click at [826, 486] on button "Save & Close" at bounding box center [848, 497] width 98 height 30
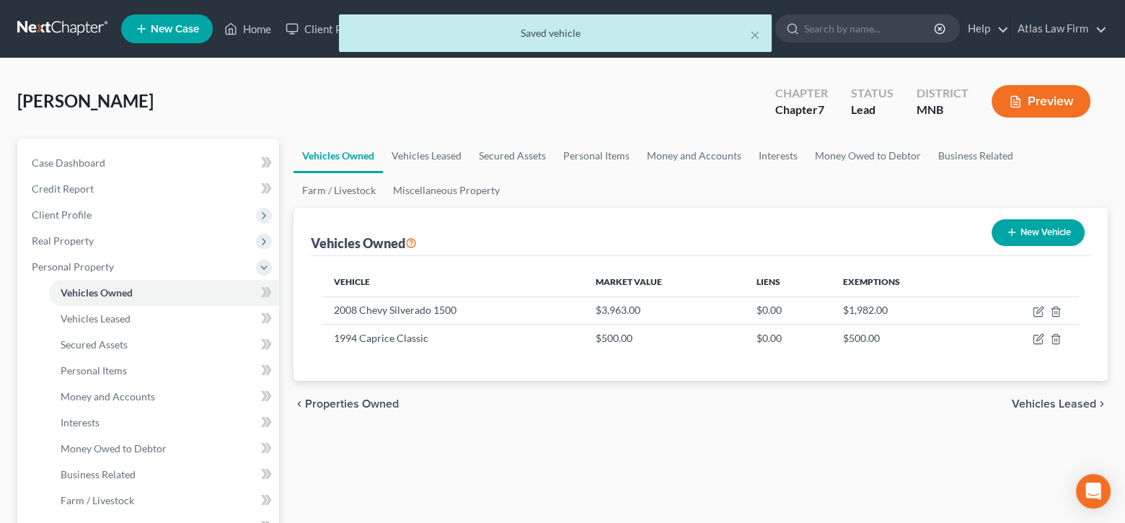
click at [1023, 233] on button "New Vehicle" at bounding box center [1038, 232] width 93 height 27
select select "0"
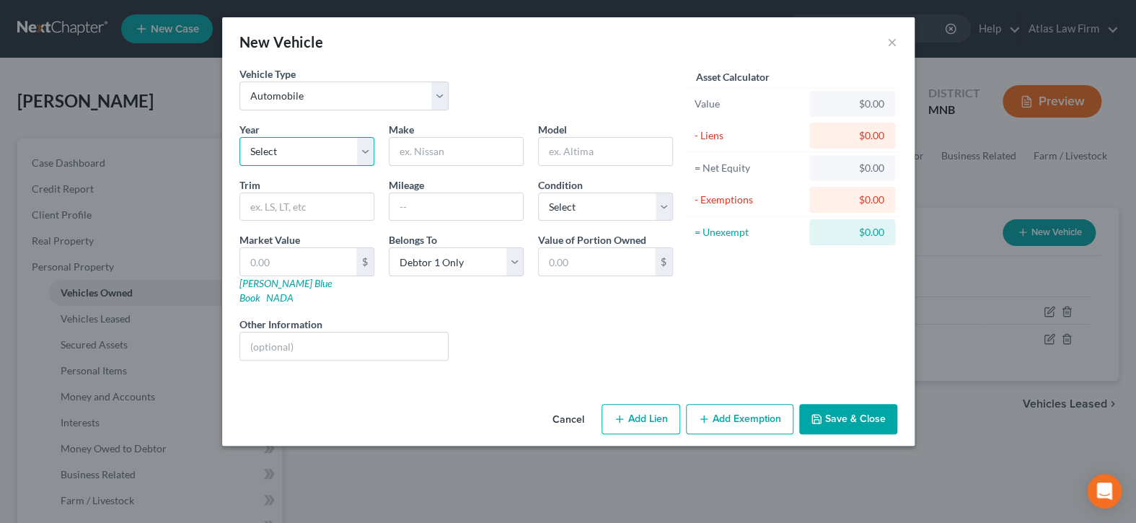
click at [362, 152] on select "Select 2026 2025 2024 2023 2022 2021 2020 2019 2018 2017 2016 2015 2014 2013 20…" at bounding box center [307, 151] width 135 height 29
select select "32"
click at [240, 137] on select "Select 2026 2025 2024 2023 2022 2021 2020 2019 2018 2017 2016 2015 2014 2013 20…" at bounding box center [307, 151] width 135 height 29
click at [444, 149] on input "text" at bounding box center [456, 151] width 133 height 27
type input "Pontiac"
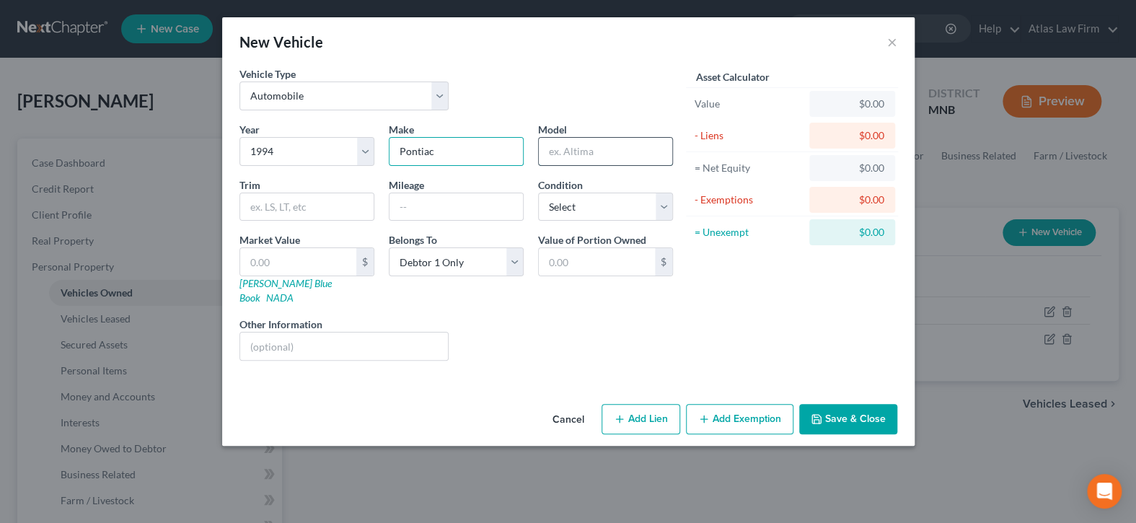
click at [561, 151] on input "text" at bounding box center [605, 151] width 133 height 27
type input "Firebird"
click at [495, 198] on input "text" at bounding box center [456, 206] width 133 height 27
type input "118,000"
click at [665, 205] on select "Select Excellent Very Good Good Fair Poor" at bounding box center [605, 207] width 135 height 29
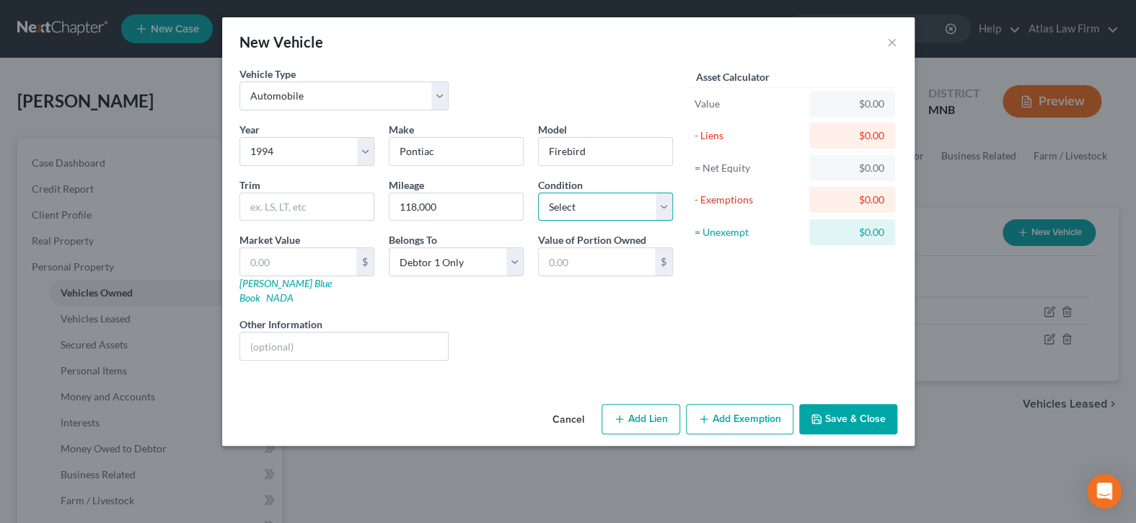
select select "3"
click at [538, 193] on select "Select Excellent Very Good Good Fair Poor" at bounding box center [605, 207] width 135 height 29
click at [309, 263] on input "text" at bounding box center [298, 261] width 116 height 27
type input "5"
type input "5.00"
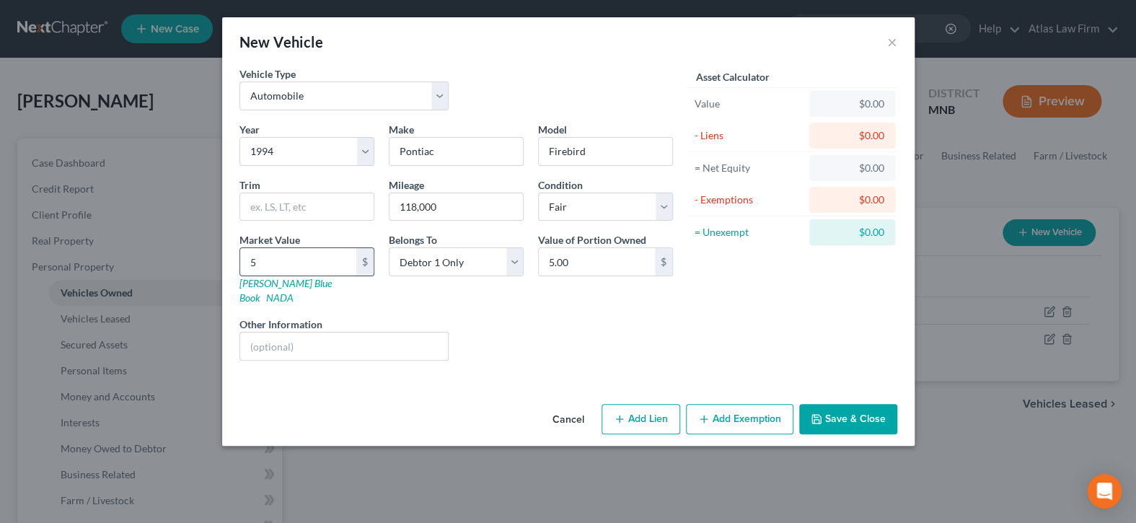
type input "50"
type input "50.00"
type input "500"
type input "500.00"
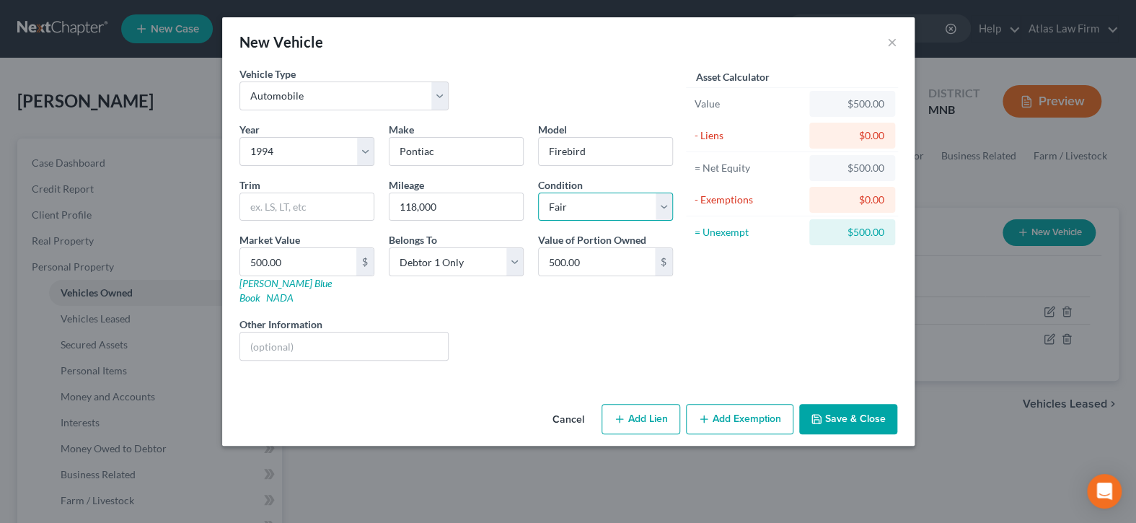
drag, startPoint x: 669, startPoint y: 195, endPoint x: 659, endPoint y: 217, distance: 24.3
click at [669, 195] on select "Select Excellent Very Good Good Fair Poor" at bounding box center [605, 207] width 135 height 29
select select "4"
click at [538, 193] on select "Select Excellent Very Good Good Fair Poor" at bounding box center [605, 207] width 135 height 29
drag, startPoint x: 421, startPoint y: 329, endPoint x: 418, endPoint y: 343, distance: 14.7
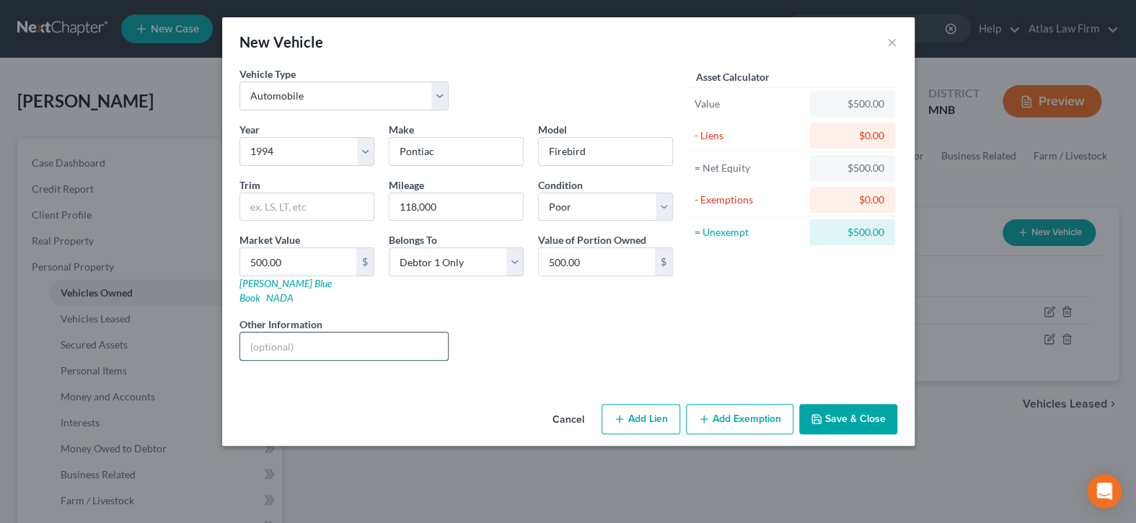
click at [421, 333] on input "text" at bounding box center [344, 346] width 208 height 27
type input "Value per Debtor's opinion."
click at [757, 414] on button "Add Exemption" at bounding box center [739, 419] width 107 height 30
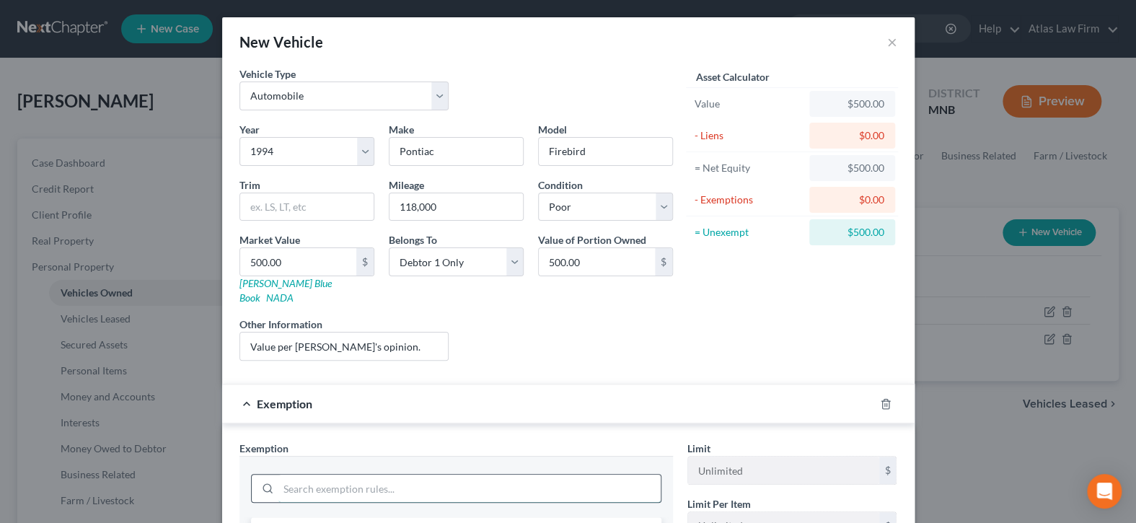
click at [577, 475] on input "search" at bounding box center [469, 488] width 382 height 27
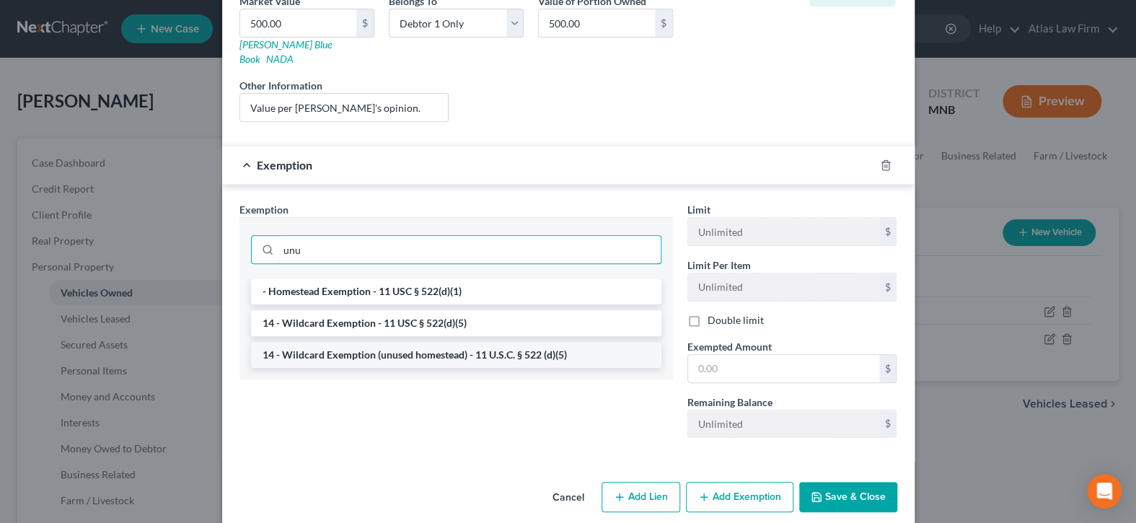
type input "unu"
click at [503, 342] on li "14 - Wildcard Exemption (unused homestead) - 11 U.S.C. § 522 (d)(5)" at bounding box center [456, 355] width 410 height 26
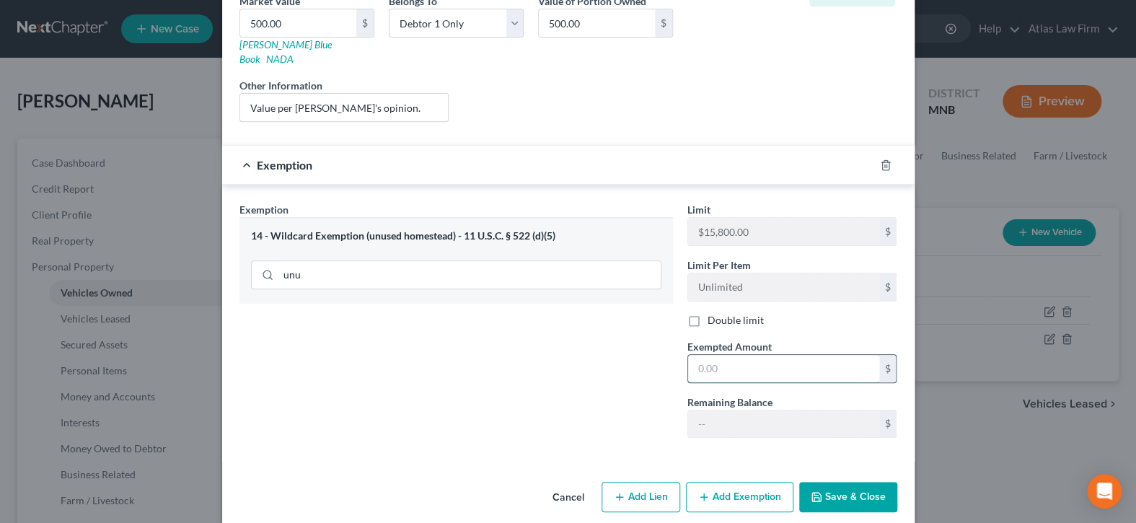
click at [723, 358] on input "text" at bounding box center [783, 368] width 191 height 27
type input "500"
click at [838, 490] on button "Save & Close" at bounding box center [848, 497] width 98 height 30
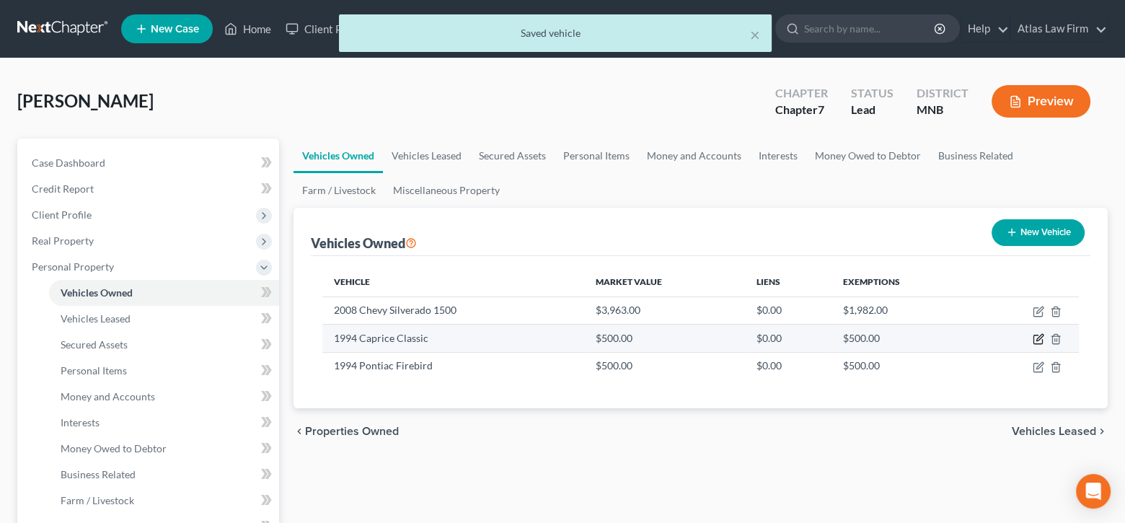
click at [1034, 337] on icon "button" at bounding box center [1038, 339] width 9 height 9
select select "0"
select select "32"
select select "4"
select select "0"
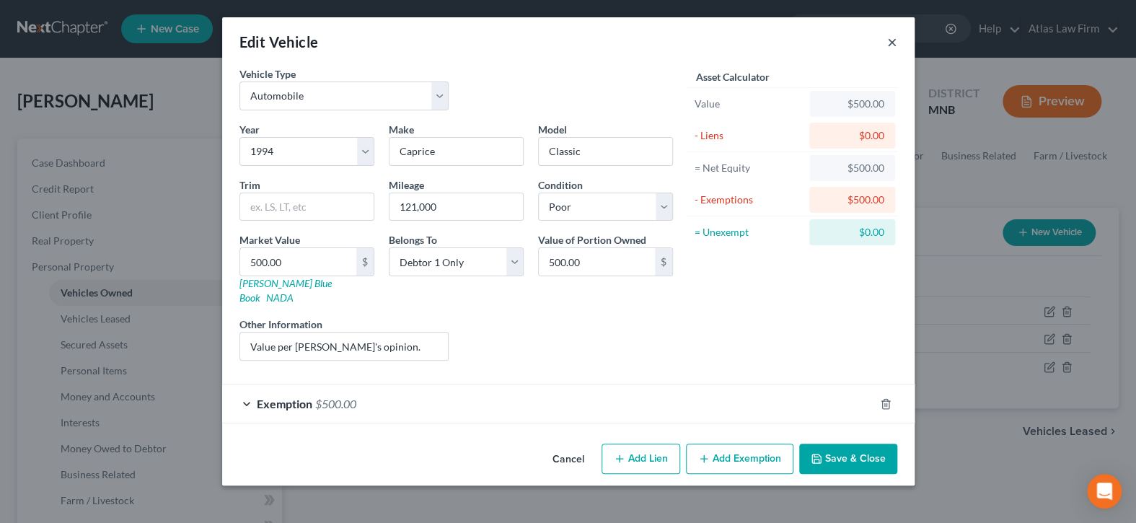
click at [892, 43] on button "×" at bounding box center [892, 41] width 10 height 17
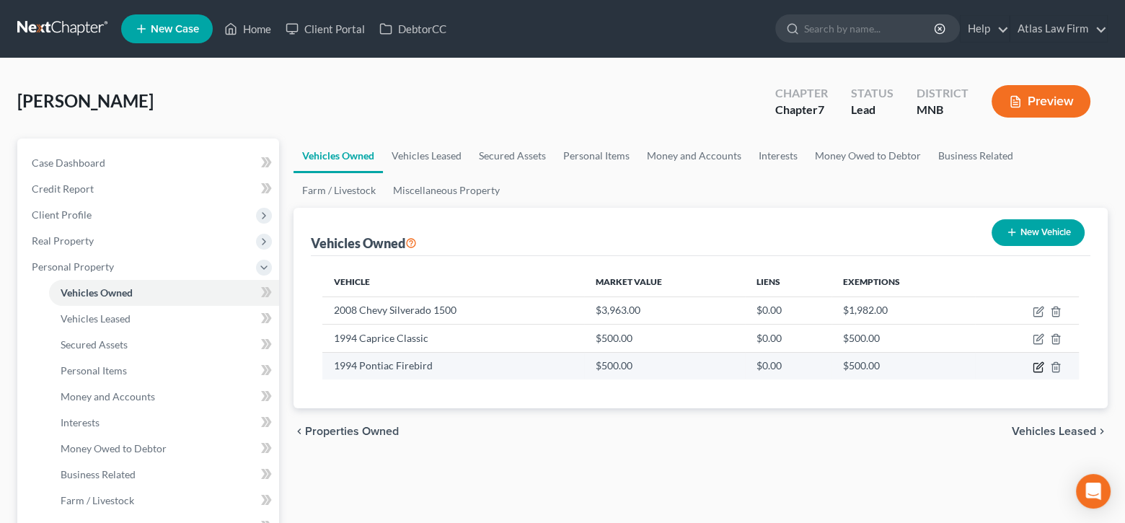
click at [1036, 368] on icon "button" at bounding box center [1039, 367] width 12 height 12
select select "0"
select select "32"
select select "4"
select select "0"
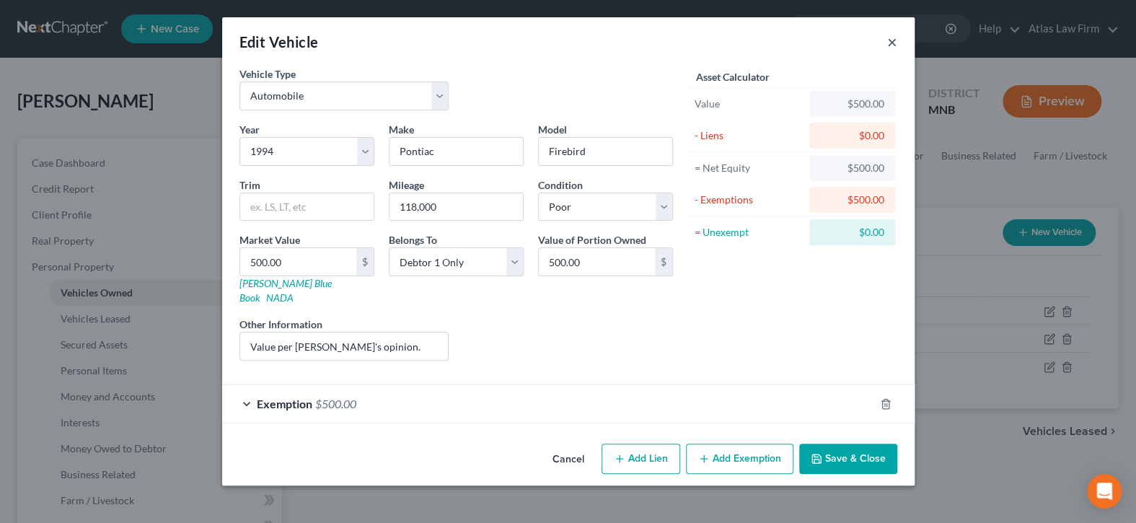
click at [890, 40] on button "×" at bounding box center [892, 41] width 10 height 17
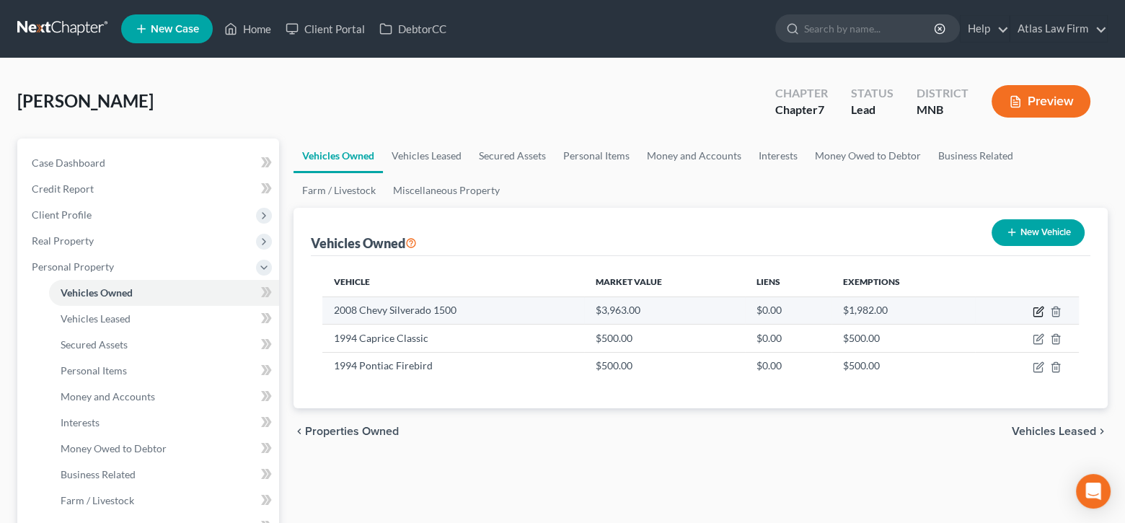
click at [1037, 312] on icon "button" at bounding box center [1040, 310] width 6 height 6
select select "1"
select select "18"
select select "2"
select select "3"
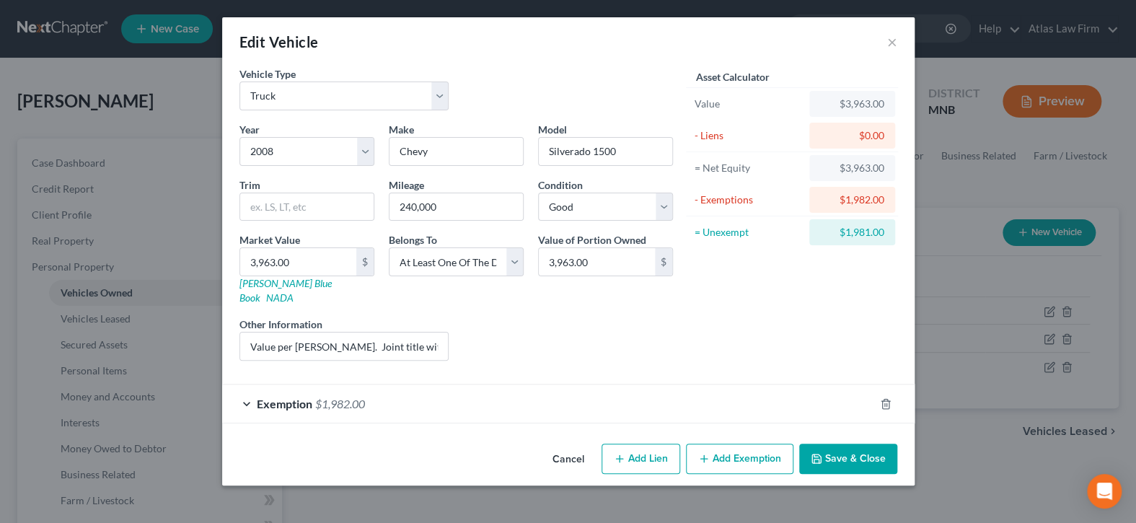
click at [557, 396] on div "Exemption $1,982.00" at bounding box center [548, 404] width 652 height 38
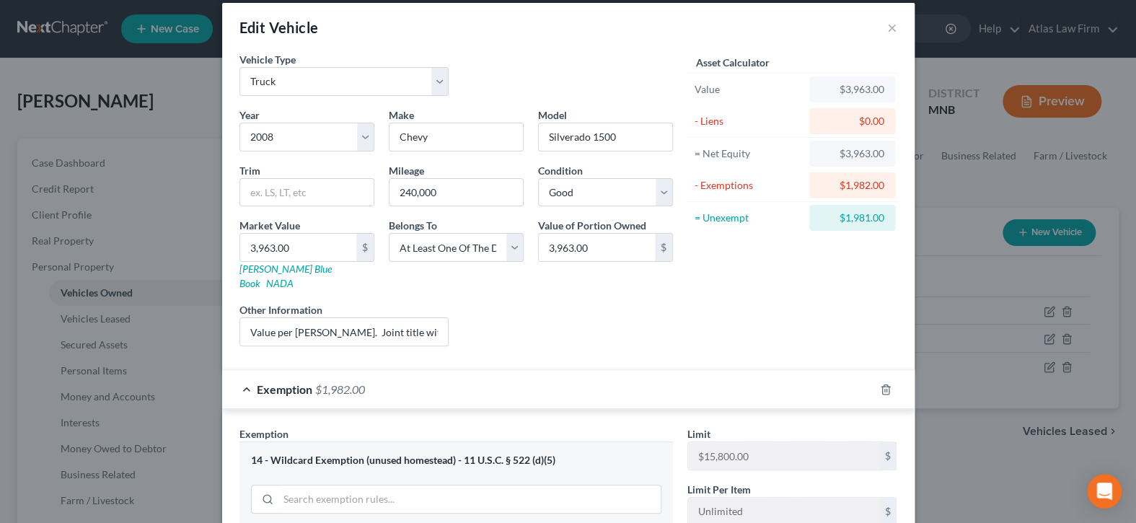
scroll to position [0, 0]
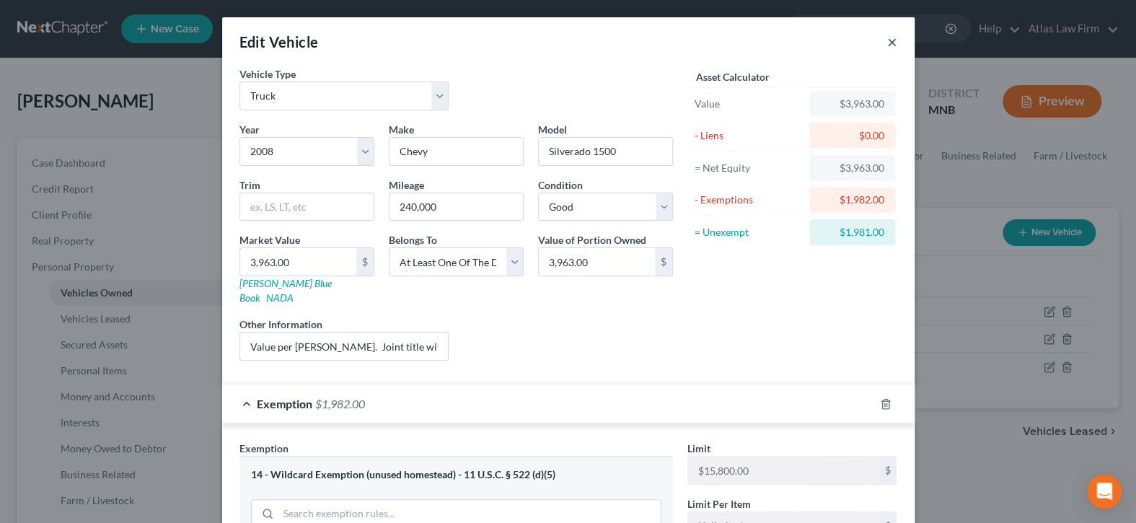
click at [887, 40] on button "×" at bounding box center [892, 41] width 10 height 17
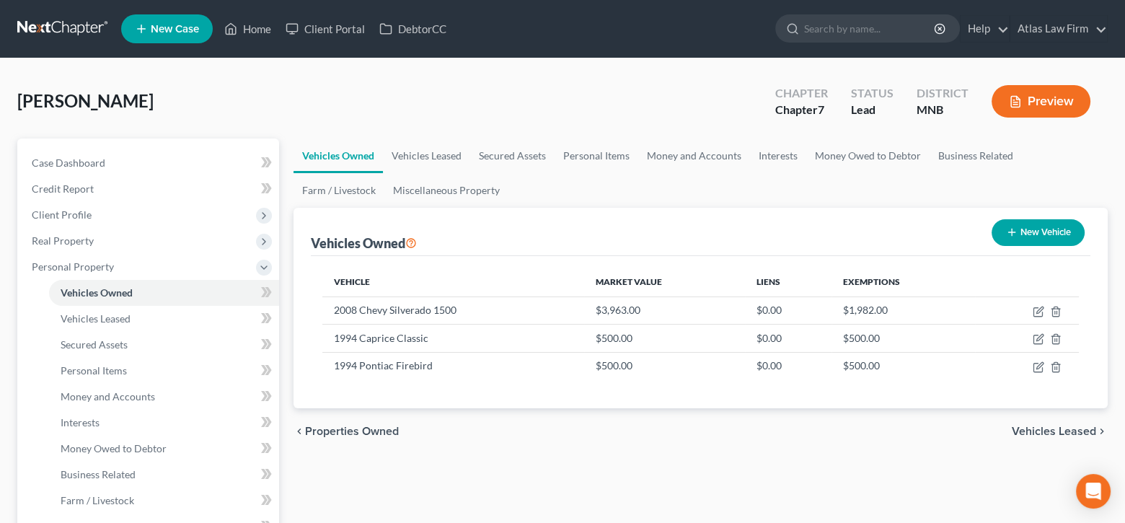
click at [1049, 230] on button "New Vehicle" at bounding box center [1038, 232] width 93 height 27
select select "0"
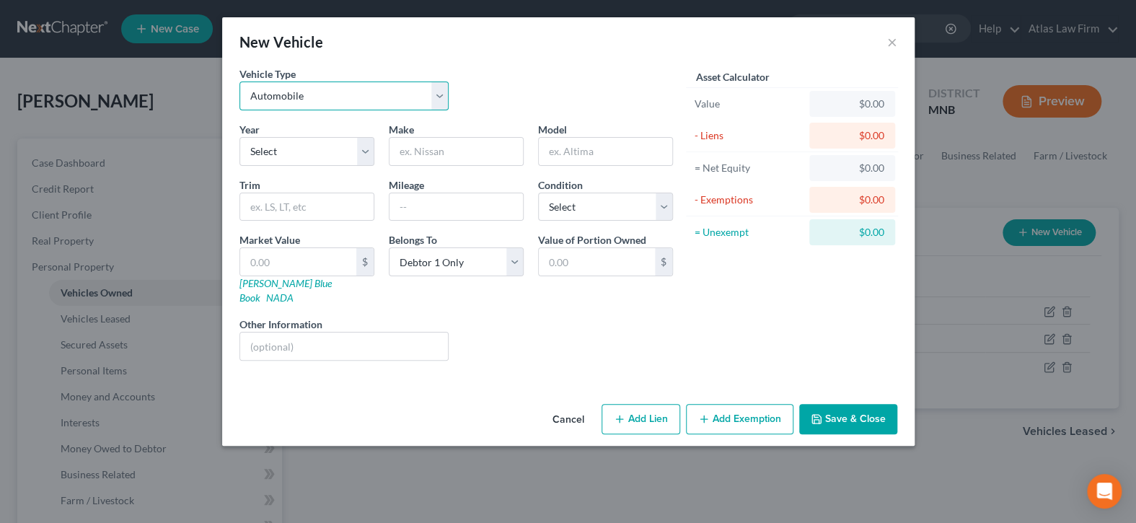
click at [440, 100] on select "Select Automobile Truck Trailer Watercraft Aircraft Motor Home Atv Other Vehicle" at bounding box center [345, 96] width 210 height 29
click at [240, 82] on select "Select Automobile Truck Trailer Watercraft Aircraft Motor Home Atv Other Vehicle" at bounding box center [345, 96] width 210 height 29
click at [309, 152] on select "Select 2026 2025 2024 2023 2022 2021 2020 2019 2018 2017 2016 2015 2014 2013 20…" at bounding box center [307, 151] width 135 height 29
select select "21"
click at [240, 137] on select "Select 2026 2025 2024 2023 2022 2021 2020 2019 2018 2017 2016 2015 2014 2013 20…" at bounding box center [307, 151] width 135 height 29
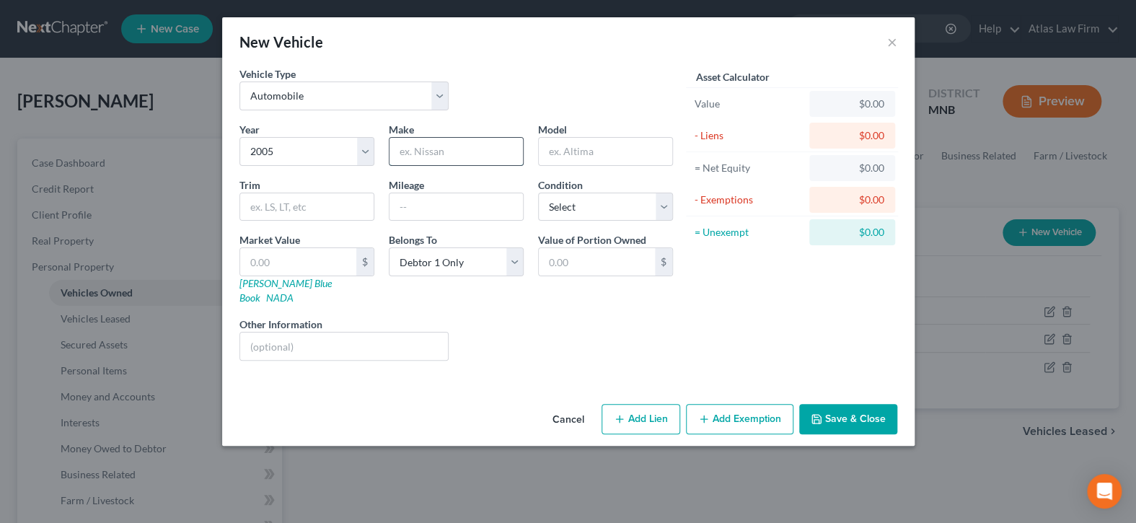
click at [437, 148] on input "text" at bounding box center [456, 151] width 133 height 27
type input "Dodge"
click at [570, 151] on input "text" at bounding box center [605, 151] width 133 height 27
type input "m"
type input "Magnum"
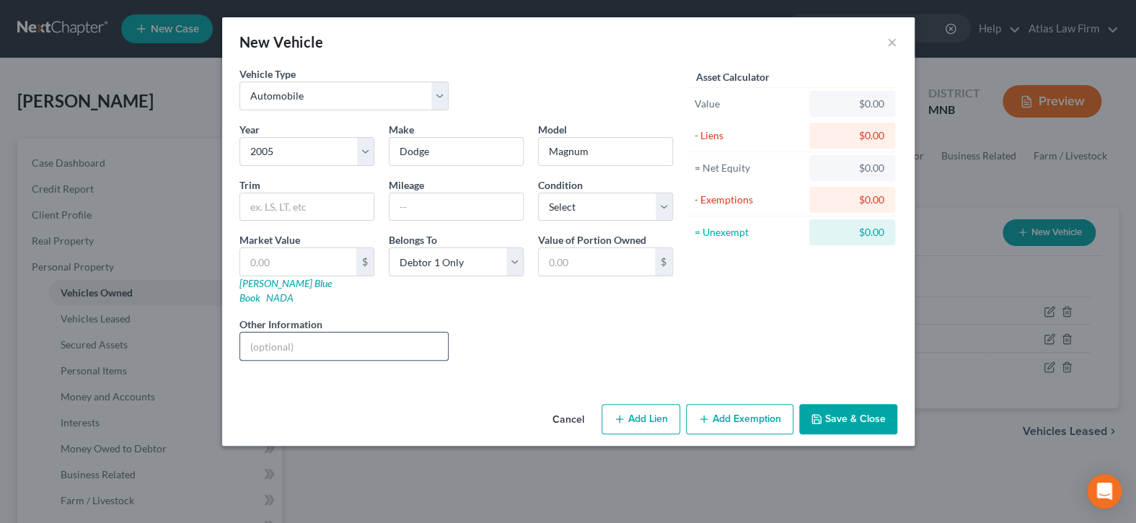
drag, startPoint x: 300, startPoint y: 329, endPoint x: 311, endPoint y: 337, distance: 13.4
click at [300, 333] on input "text" at bounding box center [344, 346] width 208 height 27
type input "Value per Edmunds."
click at [323, 257] on input "text" at bounding box center [298, 261] width 116 height 27
type input "2"
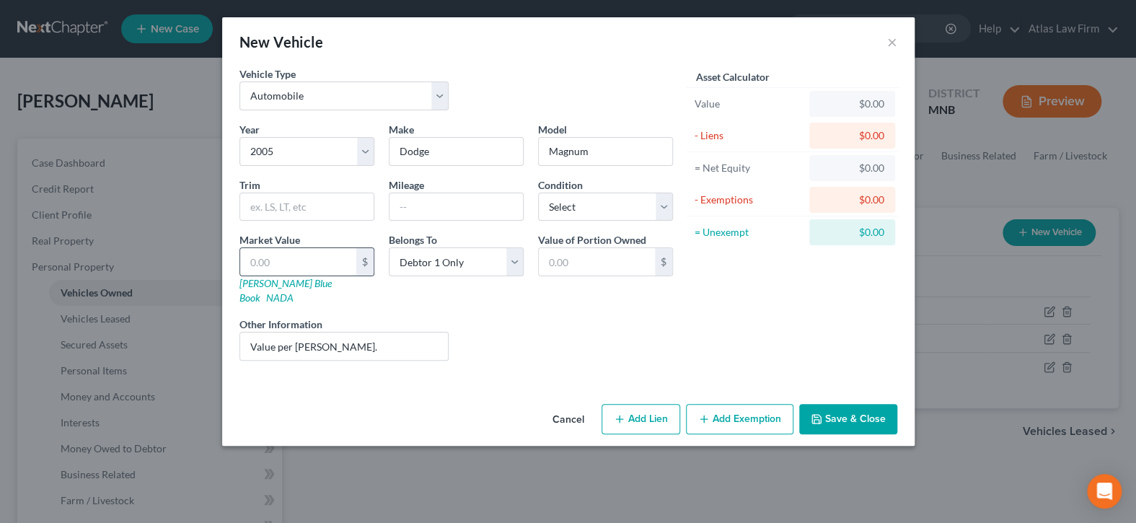
type input "2.00"
type input "27"
type input "27.00"
type input "279"
type input "279.00"
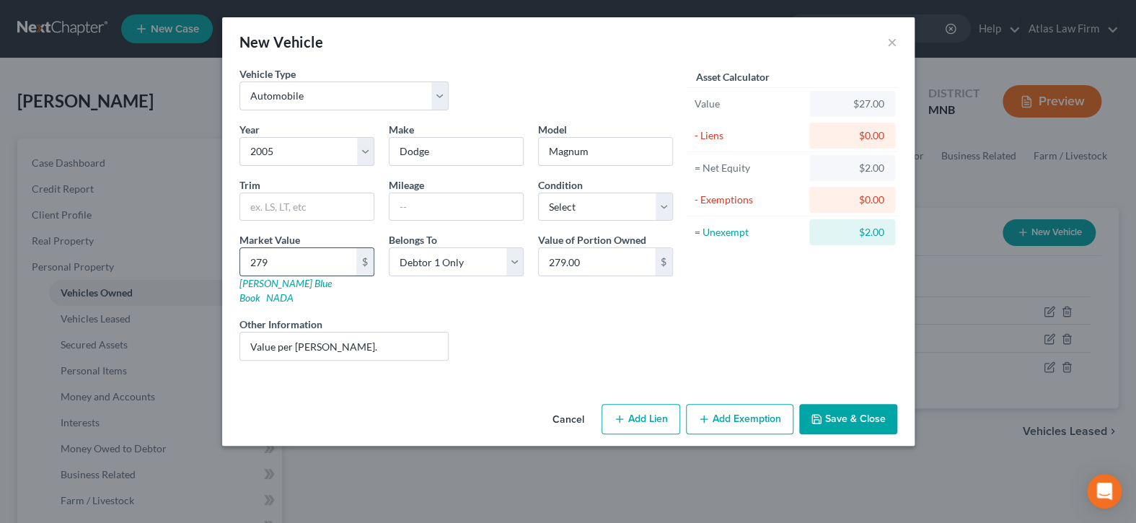
type input "2799"
type input "2,799.00"
type input "2,799"
click at [486, 204] on input "text" at bounding box center [456, 206] width 133 height 27
click at [416, 206] on input "190000" at bounding box center [456, 206] width 133 height 27
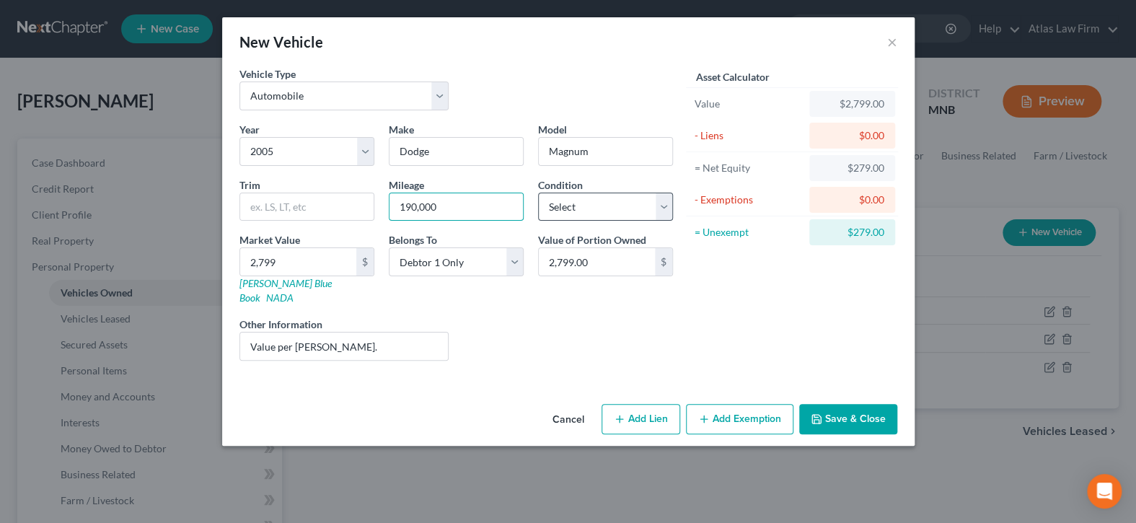
type input "190,000"
click at [657, 203] on select "Select Excellent Very Good Good Fair Poor" at bounding box center [605, 207] width 135 height 29
select select "2"
click at [538, 193] on select "Select Excellent Very Good Good Fair Poor" at bounding box center [605, 207] width 135 height 29
click at [742, 404] on button "Add Exemption" at bounding box center [739, 419] width 107 height 30
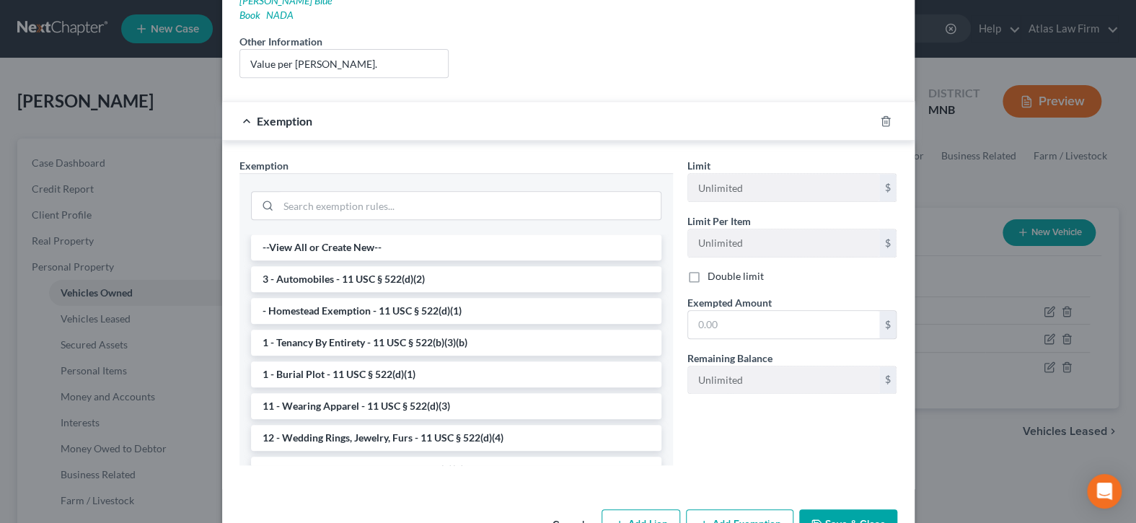
scroll to position [289, 0]
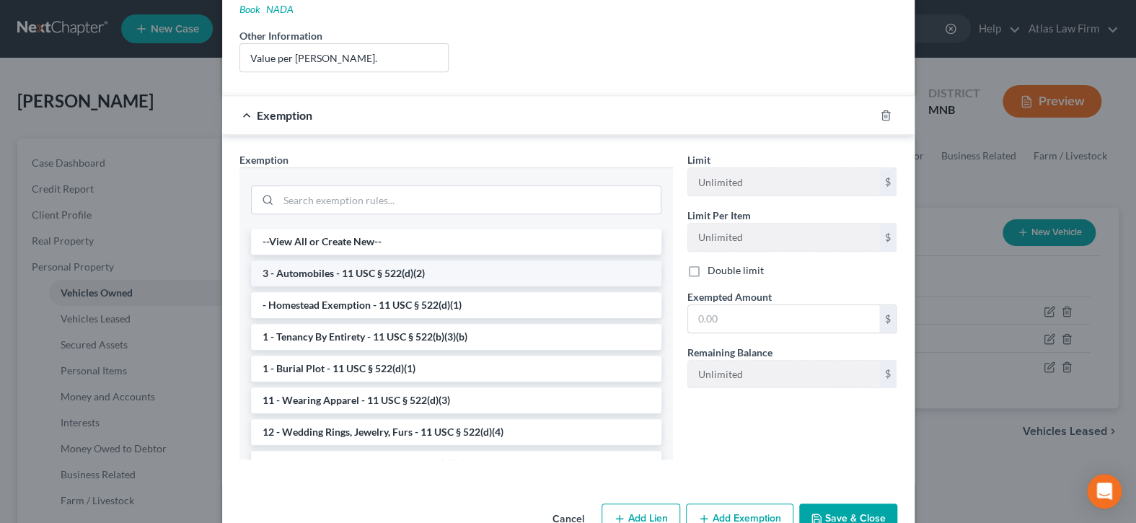
click at [446, 260] on li "3 - Automobiles - 11 USC § 522(d)(2)" at bounding box center [456, 273] width 410 height 26
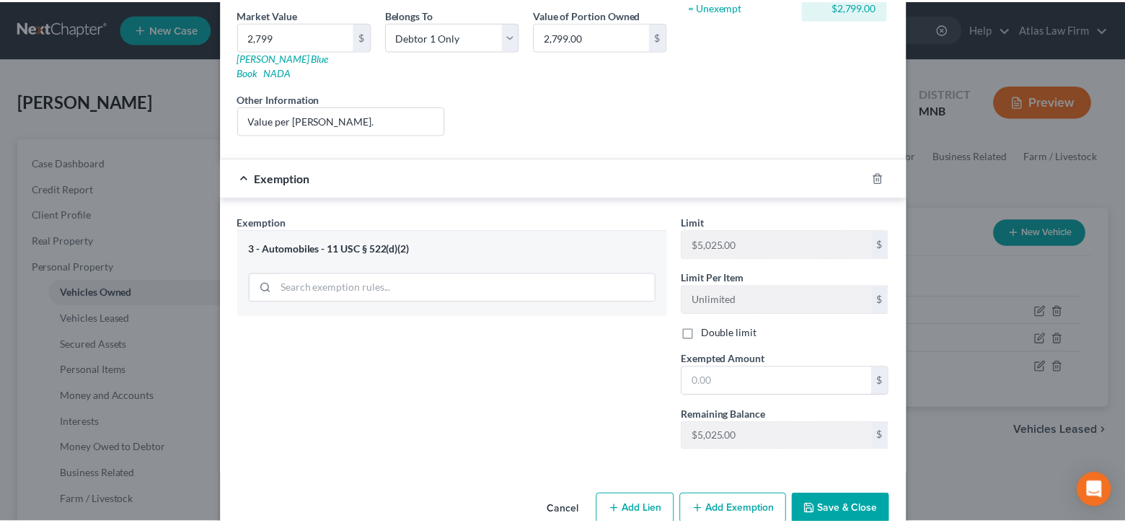
scroll to position [239, 0]
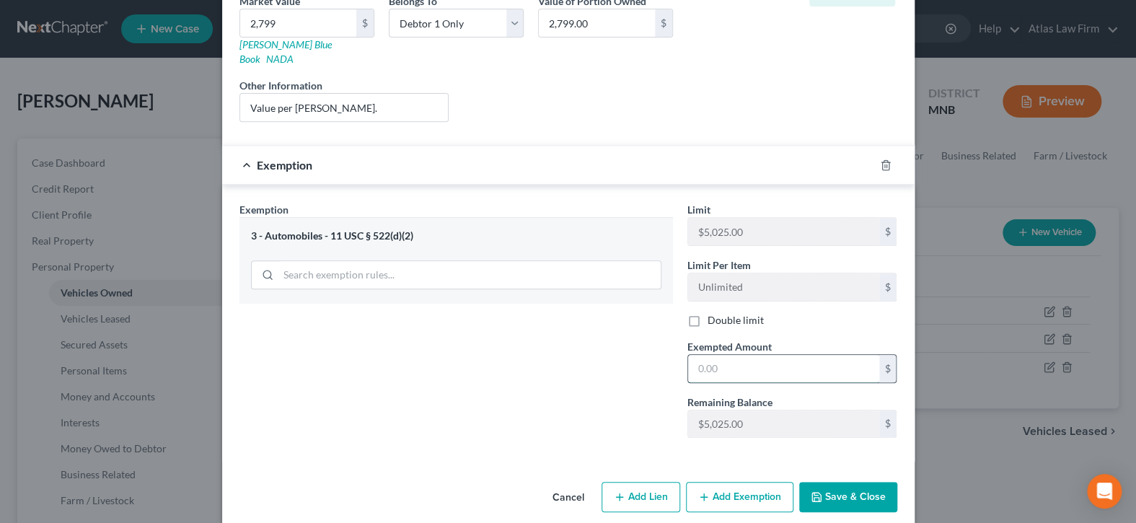
click at [752, 355] on input "text" at bounding box center [783, 368] width 191 height 27
type input "2,799"
click at [842, 488] on button "Save & Close" at bounding box center [848, 497] width 98 height 30
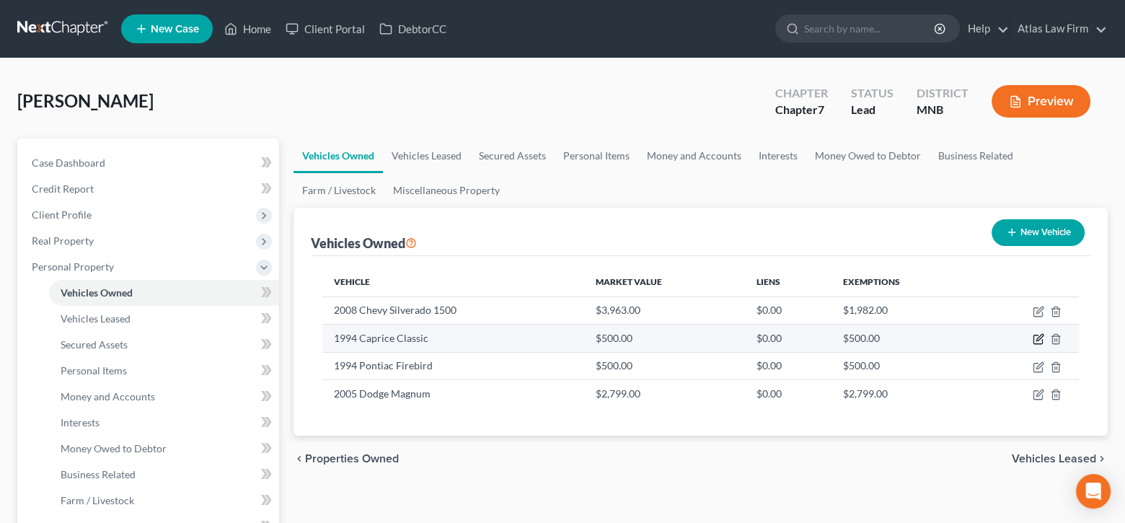
click at [1042, 338] on icon "button" at bounding box center [1038, 339] width 9 height 9
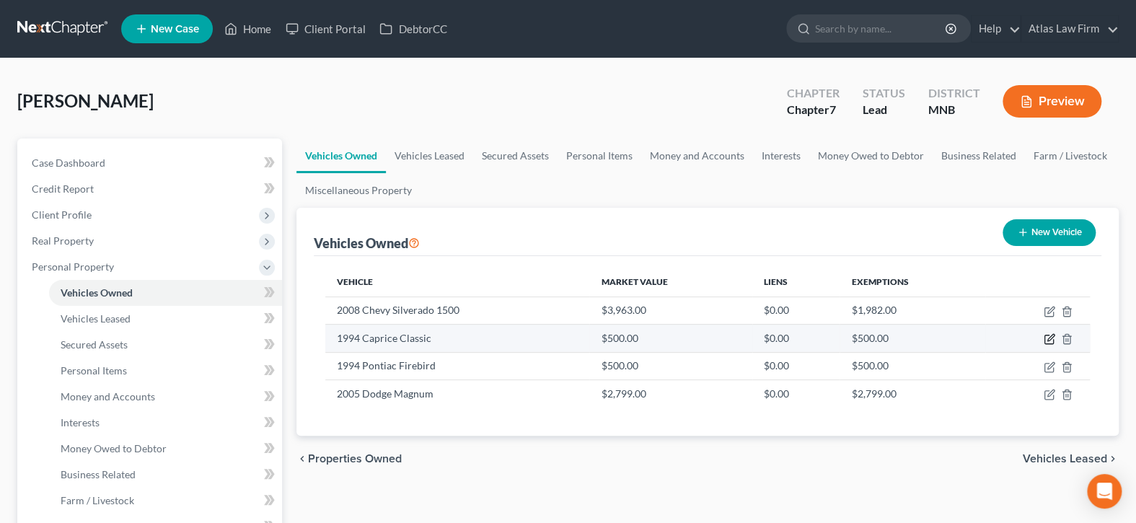
select select "0"
select select "32"
select select "4"
select select "0"
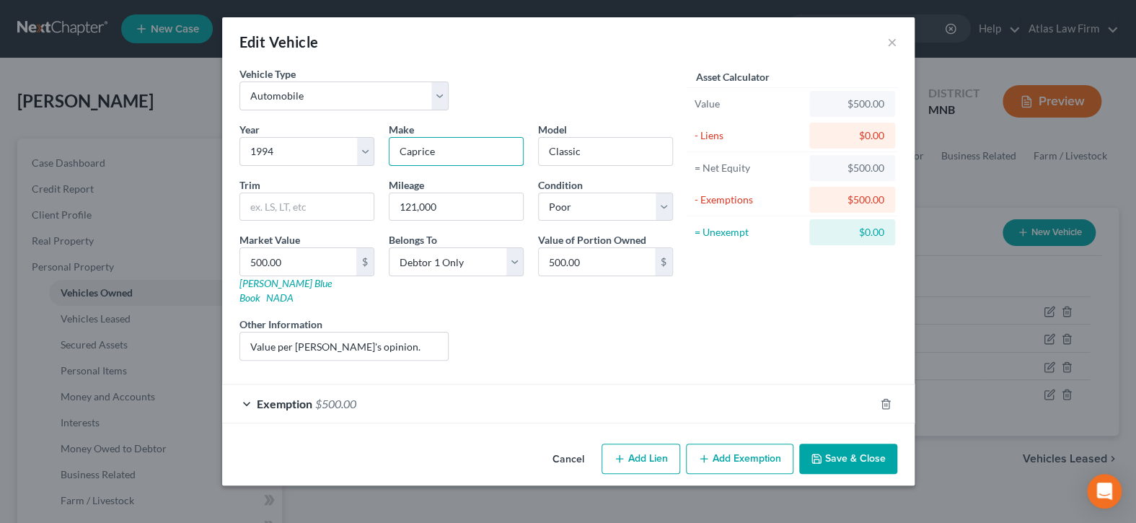
drag, startPoint x: 475, startPoint y: 149, endPoint x: 385, endPoint y: 151, distance: 89.5
click at [385, 151] on div "Make * Caprice" at bounding box center [456, 144] width 149 height 44
type input "Chevrolet"
click at [548, 155] on input "Classic" at bounding box center [605, 151] width 133 height 27
type input "Caprice Classic"
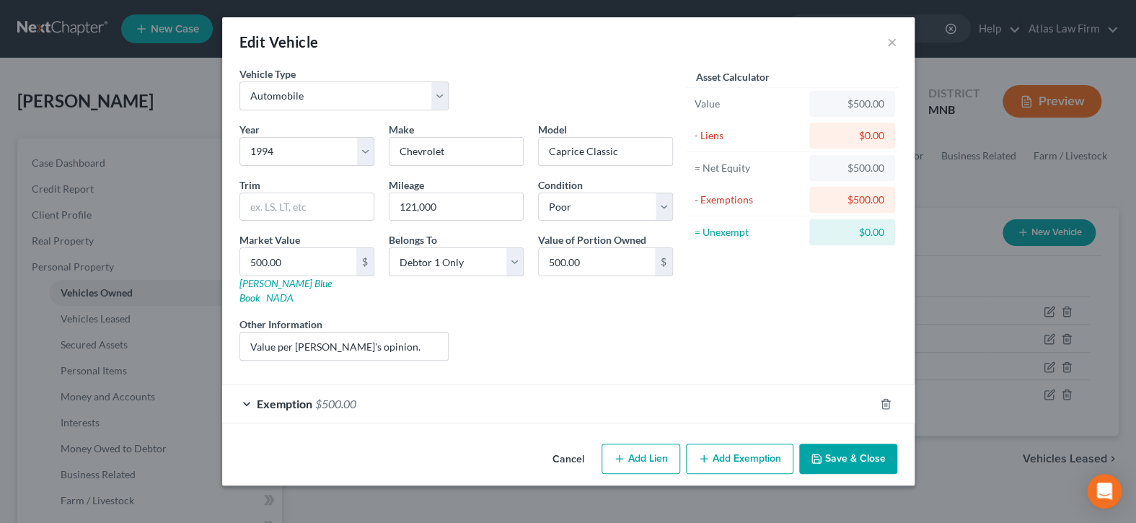
click at [832, 450] on button "Save & Close" at bounding box center [848, 459] width 98 height 30
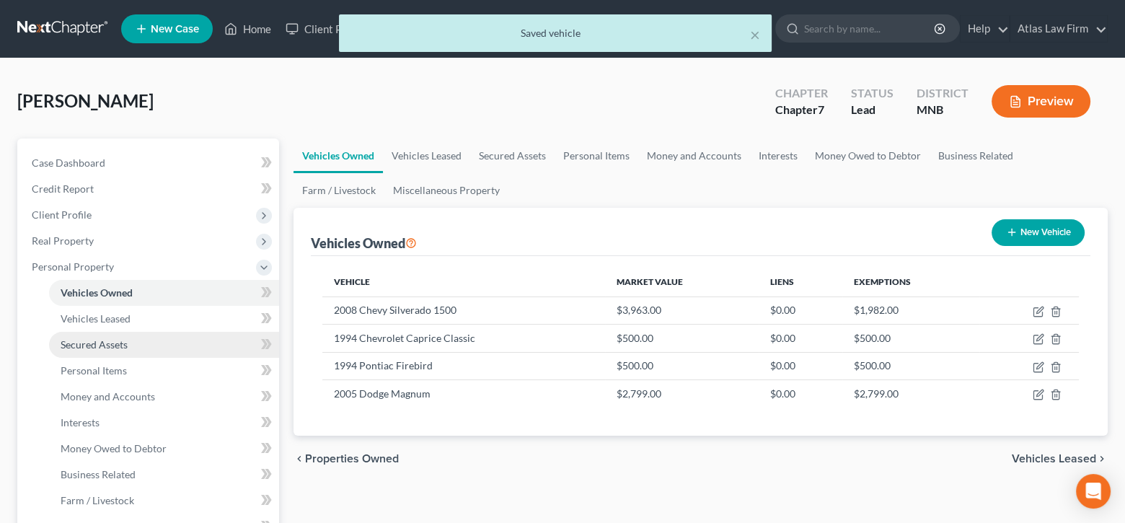
scroll to position [289, 0]
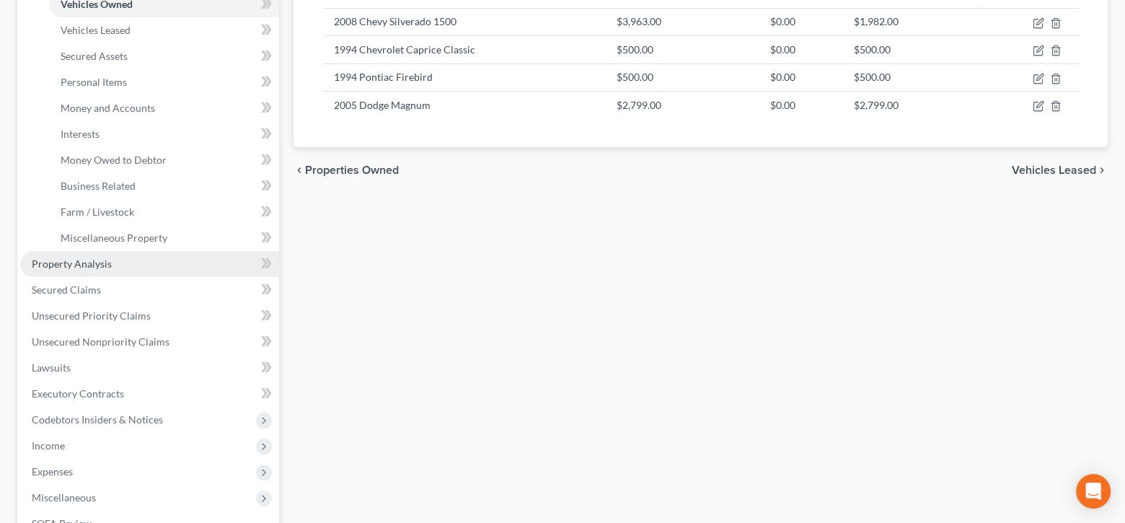
click at [123, 263] on link "Property Analysis" at bounding box center [149, 264] width 259 height 26
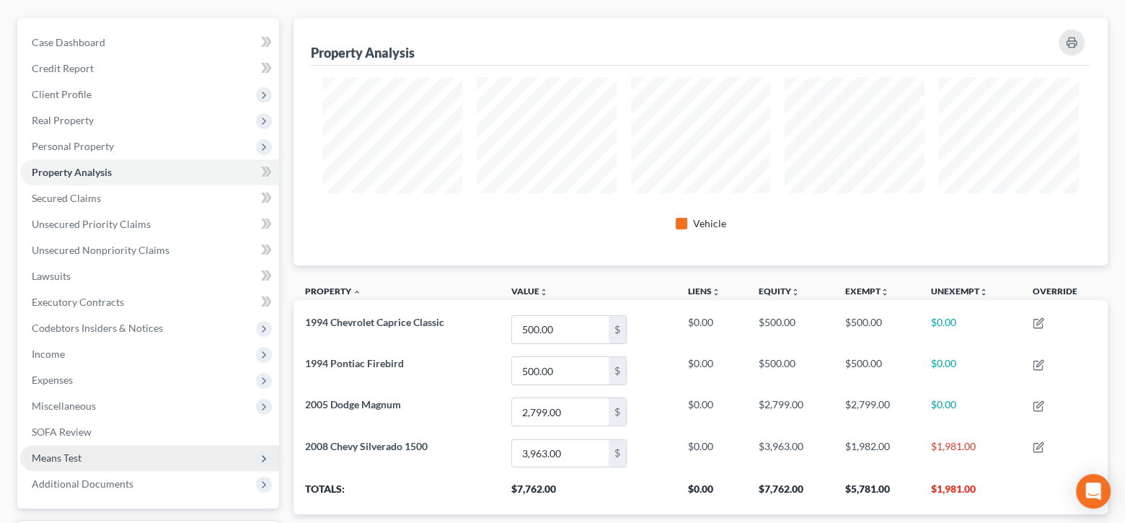
scroll to position [97, 0]
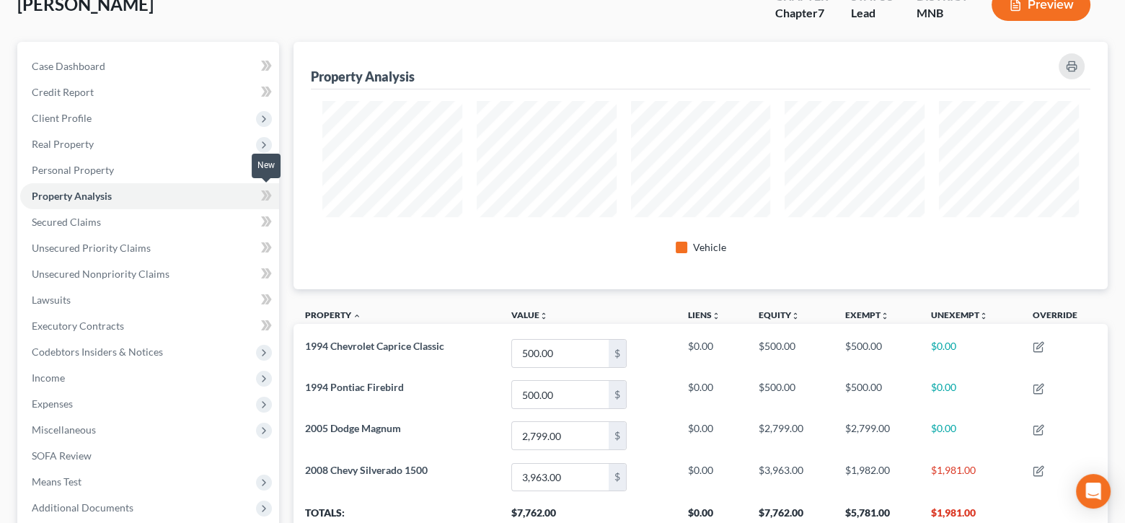
click at [263, 195] on icon at bounding box center [264, 195] width 6 height 10
click at [87, 170] on span "Personal Property" at bounding box center [73, 170] width 82 height 12
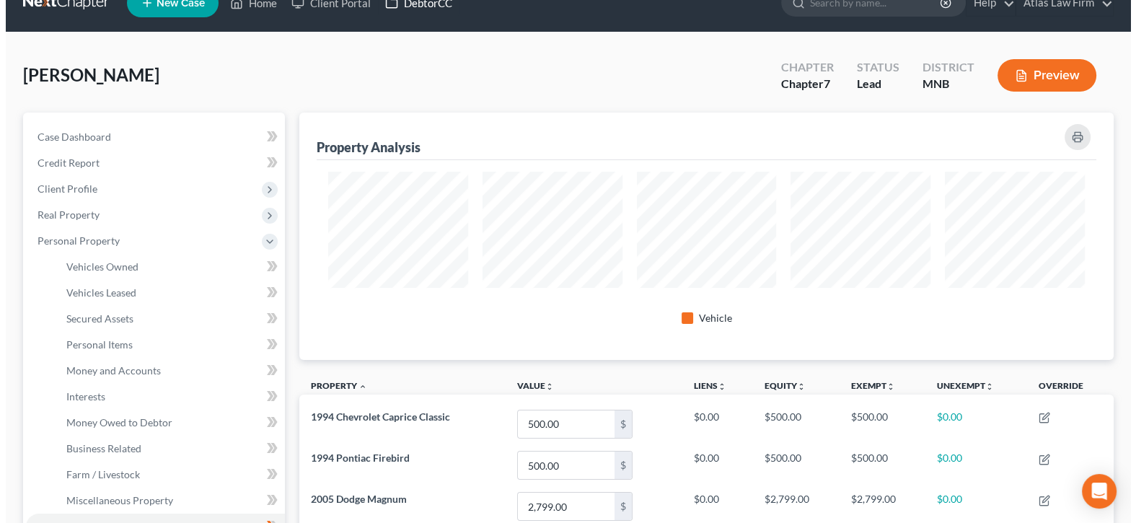
scroll to position [0, 0]
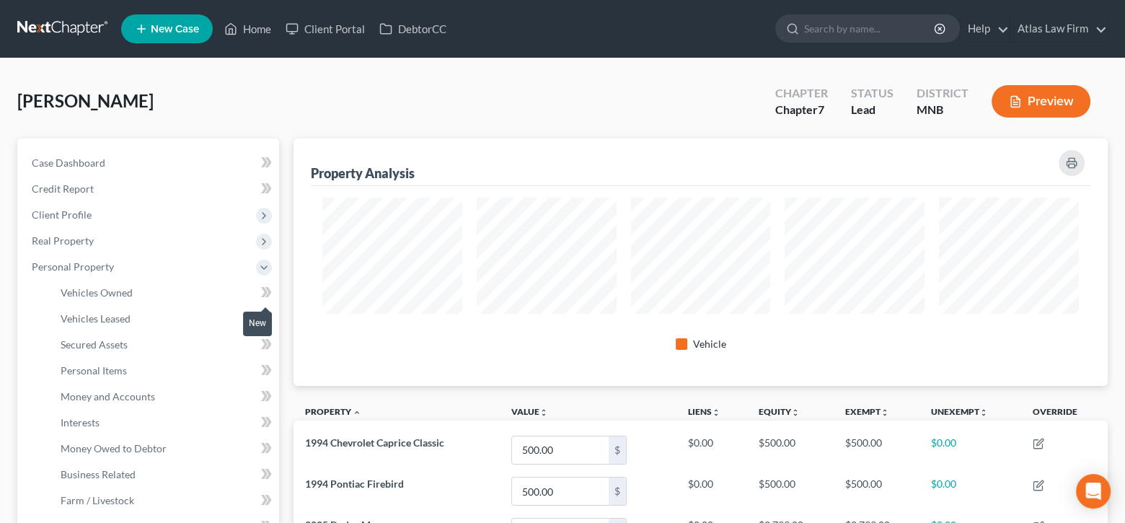
click at [268, 289] on icon at bounding box center [268, 292] width 6 height 10
click at [109, 369] on span "Personal Items" at bounding box center [94, 370] width 66 height 12
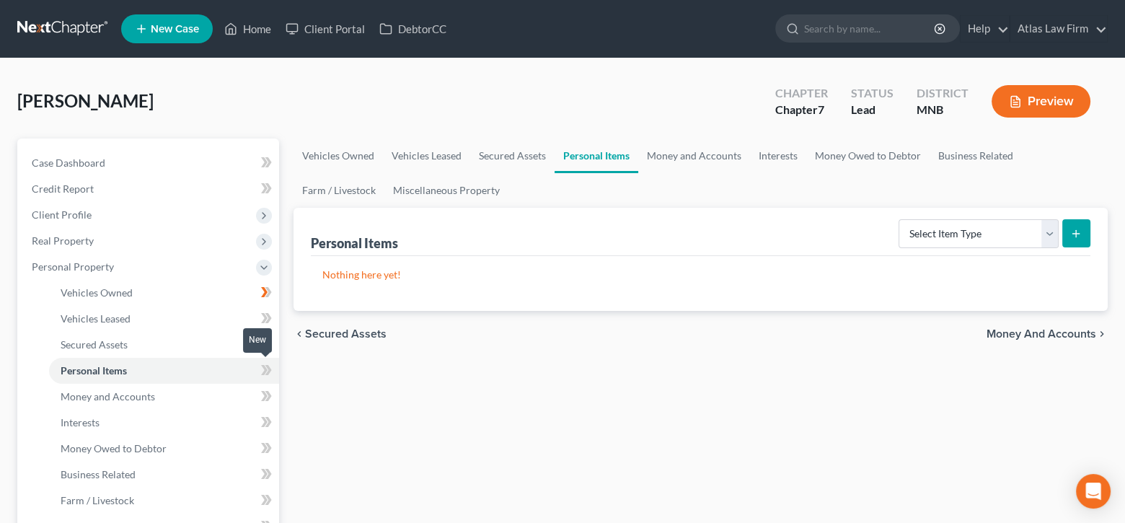
click at [263, 370] on icon at bounding box center [264, 370] width 6 height 10
click at [1052, 237] on select "Select Item Type Clothing Collectibles Of Value Electronics Firearms Household …" at bounding box center [979, 233] width 160 height 29
select select "household_goods"
click at [900, 219] on select "Select Item Type Clothing Collectibles Of Value Electronics Firearms Household …" at bounding box center [979, 233] width 160 height 29
click at [1074, 228] on icon "submit" at bounding box center [1077, 234] width 12 height 12
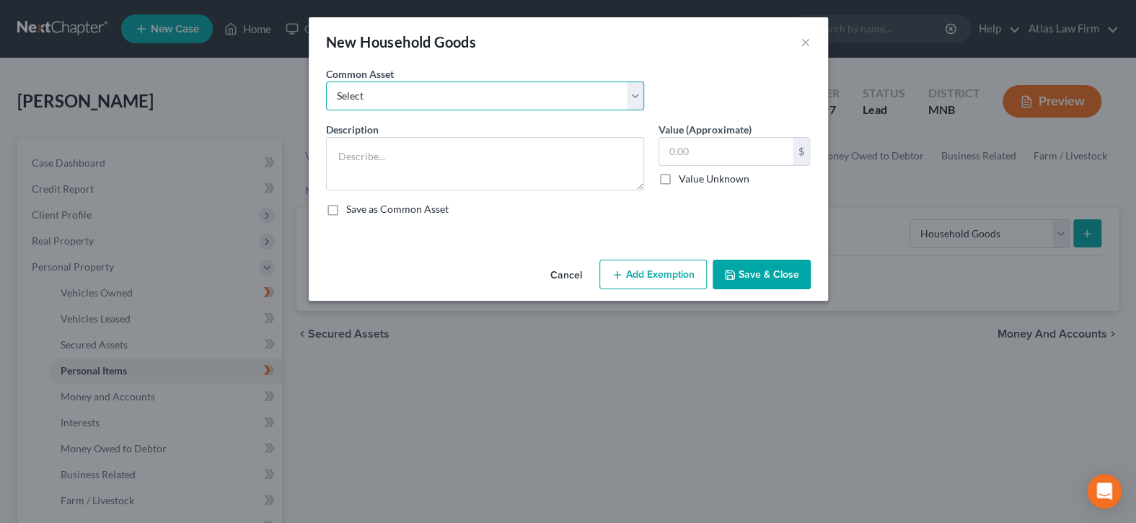
drag, startPoint x: 632, startPoint y: 91, endPoint x: 609, endPoint y: 107, distance: 28.0
click at [632, 91] on select "Select Furniture Tools Lawnmower Snowblower Appliances" at bounding box center [485, 96] width 318 height 29
select select "0"
click at [326, 82] on select "Select Furniture Tools Lawnmower Snowblower Appliances" at bounding box center [485, 96] width 318 height 29
type textarea "Furniture"
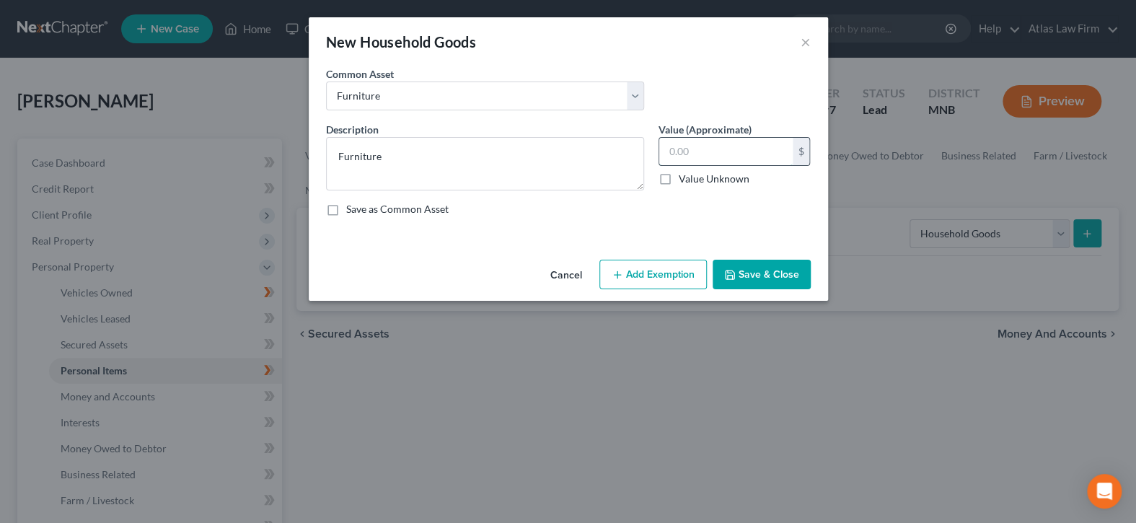
click at [686, 151] on input "text" at bounding box center [725, 151] width 133 height 27
type input "1.00"
click at [664, 268] on button "Add Exemption" at bounding box center [652, 275] width 107 height 30
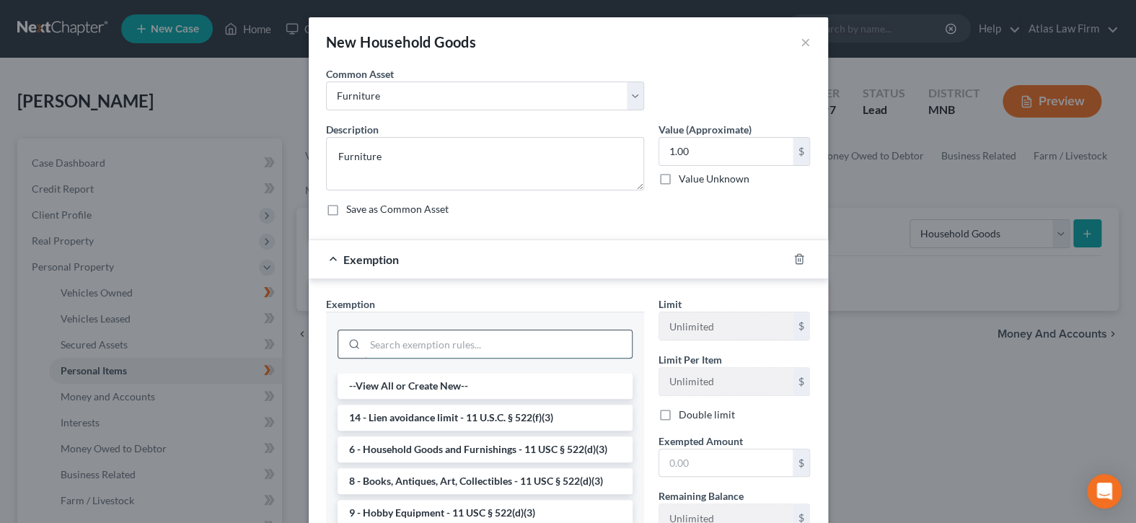
click at [506, 343] on input "search" at bounding box center [498, 343] width 267 height 27
click at [511, 447] on li "6 - Household Goods and Furnishings - 11 USC § 522(d)(3)" at bounding box center [485, 449] width 295 height 26
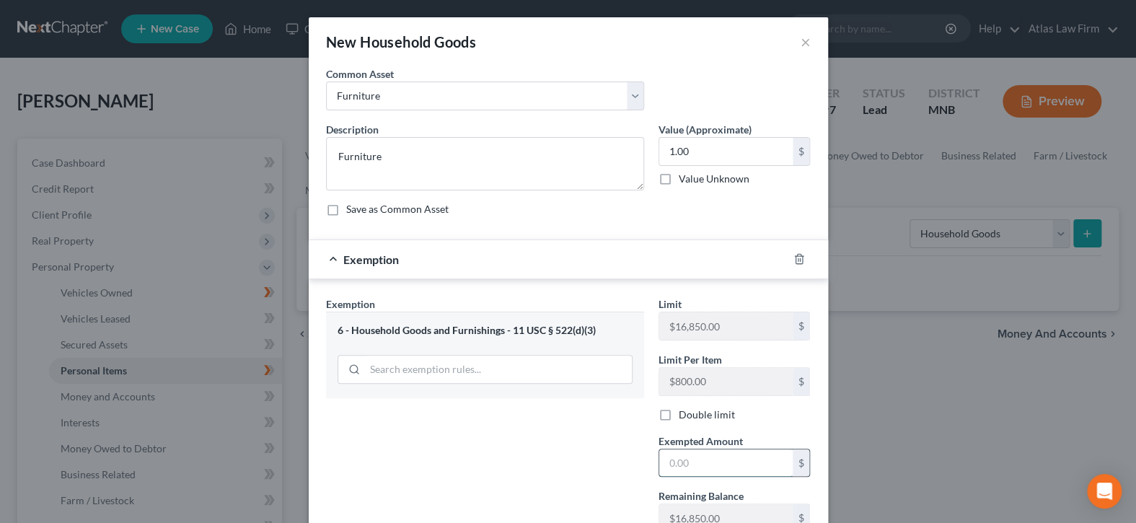
click at [685, 458] on input "text" at bounding box center [725, 462] width 133 height 27
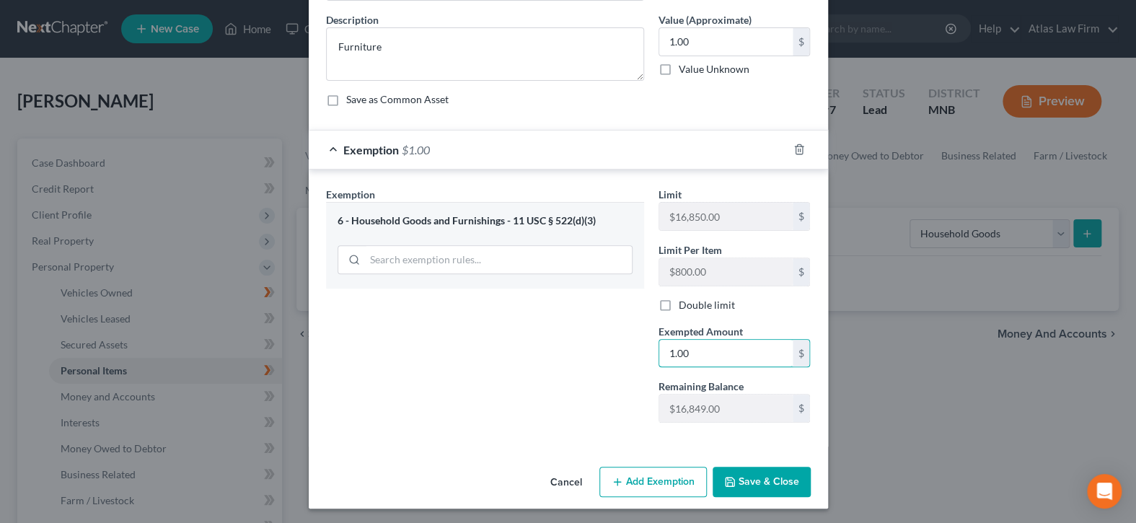
type input "1.00"
click at [737, 473] on button "Save & Close" at bounding box center [762, 482] width 98 height 30
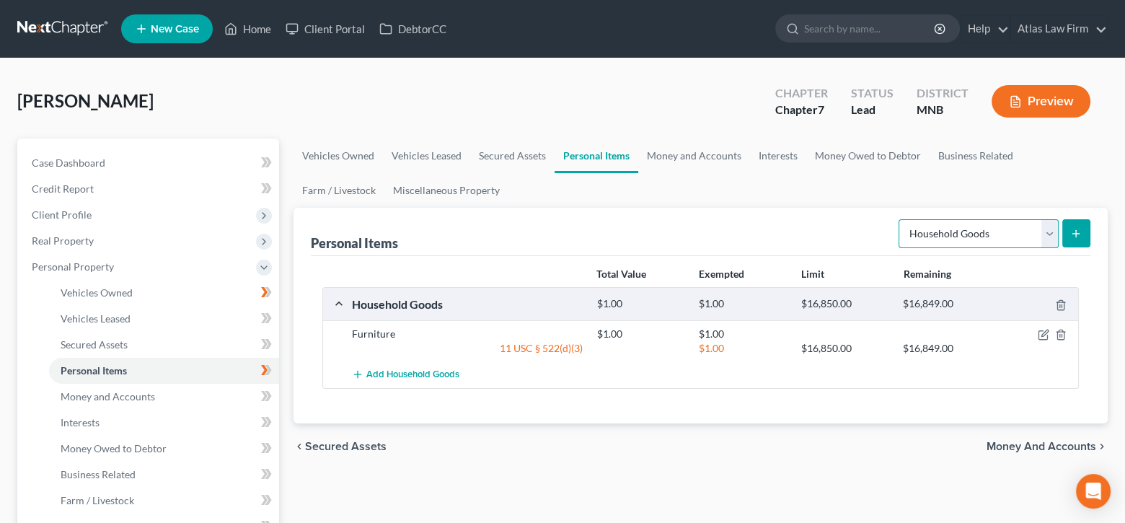
drag, startPoint x: 1051, startPoint y: 232, endPoint x: 1042, endPoint y: 244, distance: 14.4
click at [1051, 232] on select "Select Item Type Clothing Collectibles Of Value Electronics Firearms Household …" at bounding box center [979, 233] width 160 height 29
select select "electronics"
click at [900, 219] on select "Select Item Type Clothing Collectibles Of Value Electronics Firearms Household …" at bounding box center [979, 233] width 160 height 29
click at [1073, 238] on button "submit" at bounding box center [1077, 233] width 28 height 28
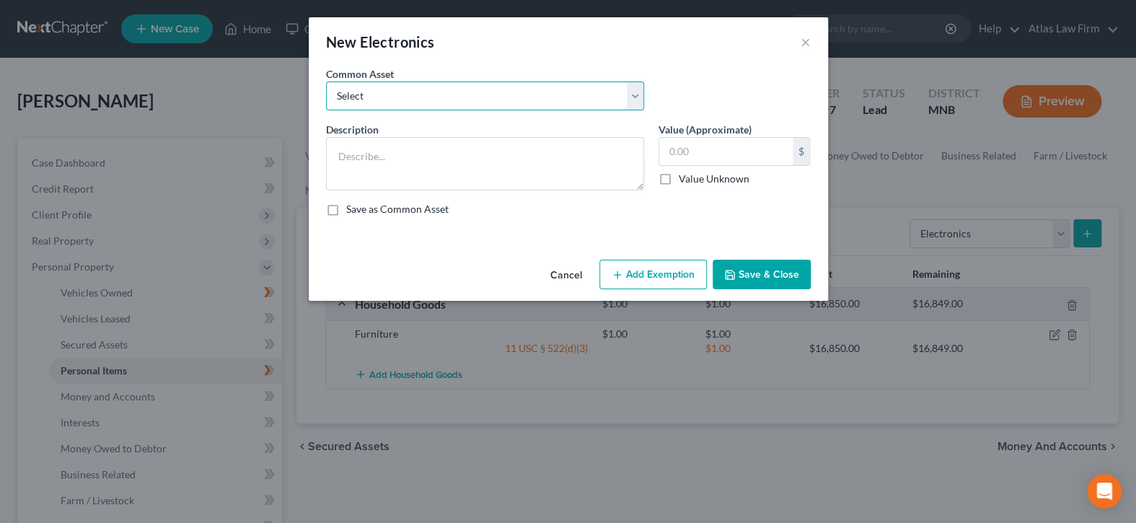
click at [634, 92] on select "Select DVD player Smartphone Television Video game console & games Computer Cam…" at bounding box center [485, 96] width 318 height 29
select select "2"
click at [326, 82] on select "Select DVD player Smartphone Television Video game console & games Computer Cam…" at bounding box center [485, 96] width 318 height 29
type textarea "Television"
click at [679, 150] on input "text" at bounding box center [725, 151] width 133 height 27
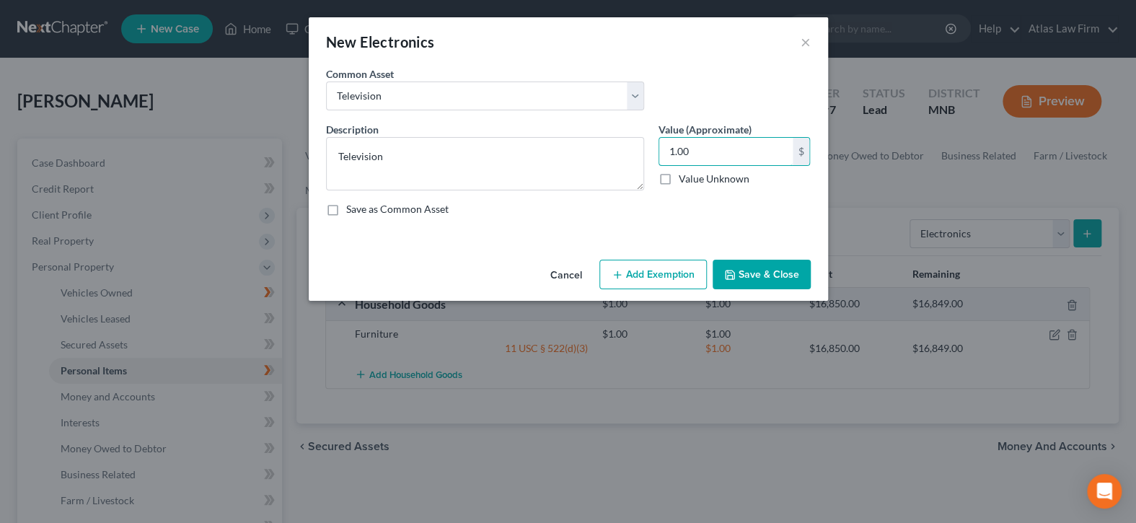
type input "1.00"
click at [683, 270] on button "Add Exemption" at bounding box center [652, 275] width 107 height 30
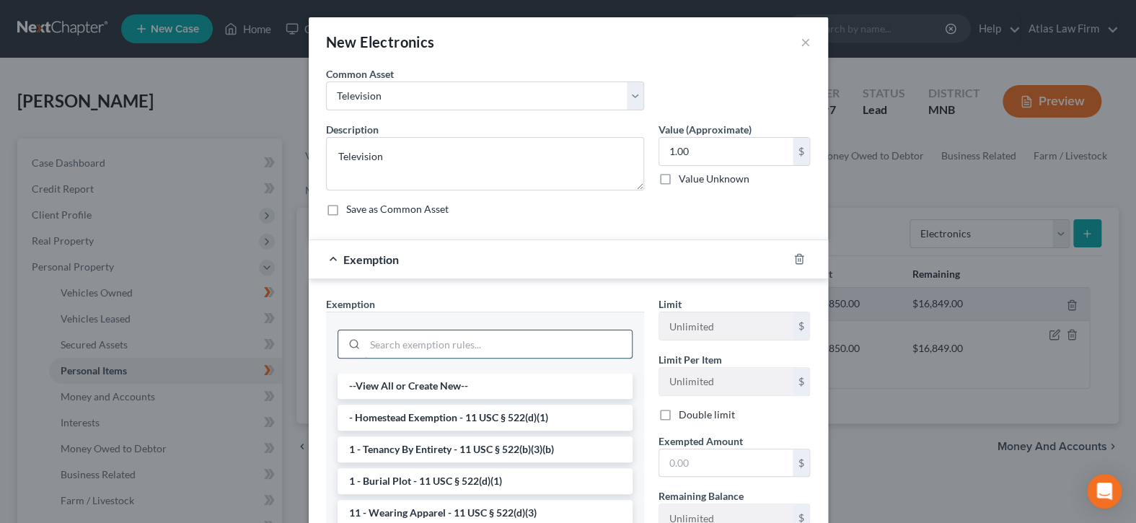
click at [577, 346] on input "search" at bounding box center [498, 343] width 267 height 27
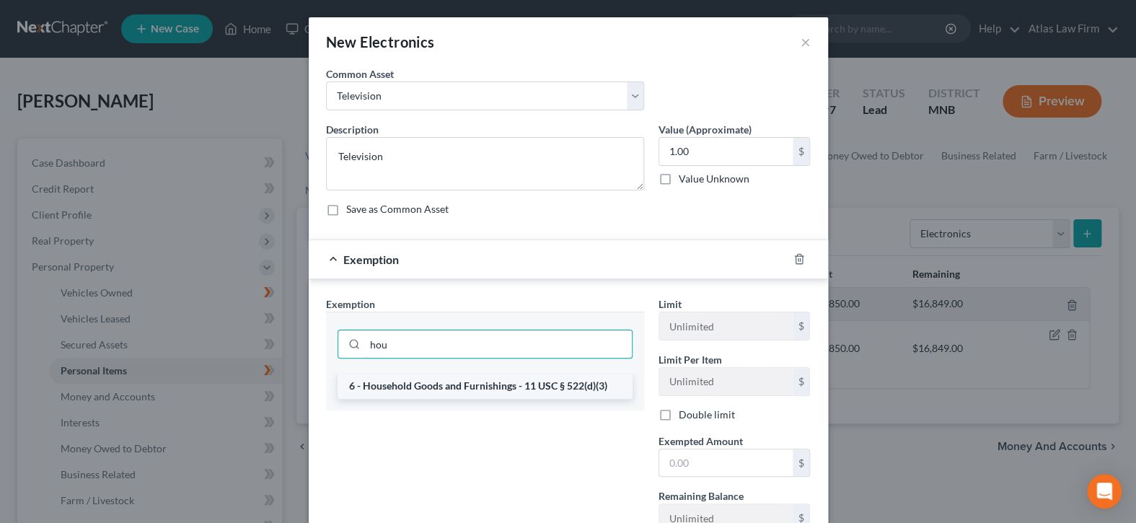
type input "hou"
click at [534, 386] on li "6 - Household Goods and Furnishings - 11 USC § 522(d)(3)" at bounding box center [485, 386] width 295 height 26
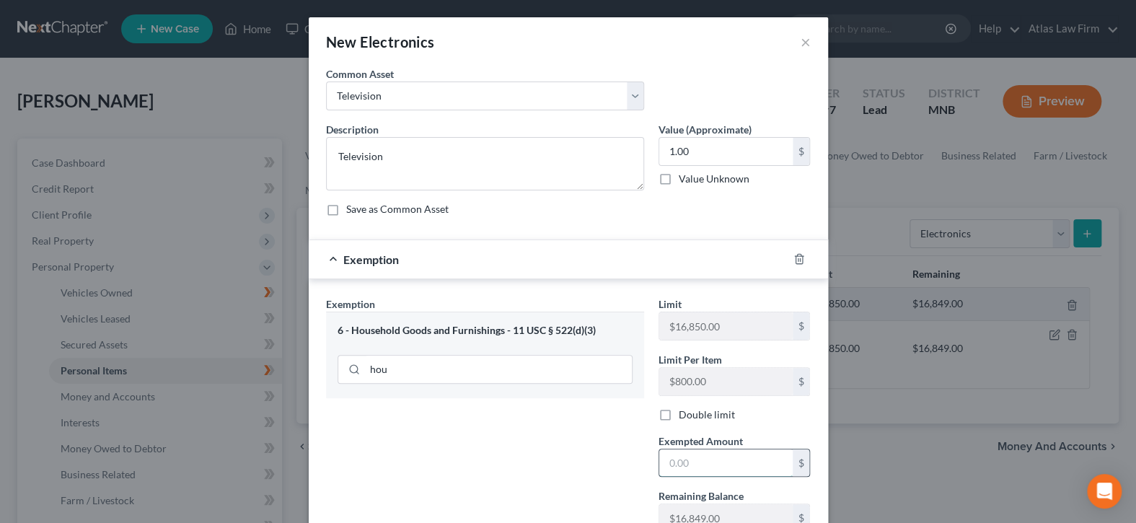
click at [687, 459] on input "text" at bounding box center [725, 462] width 133 height 27
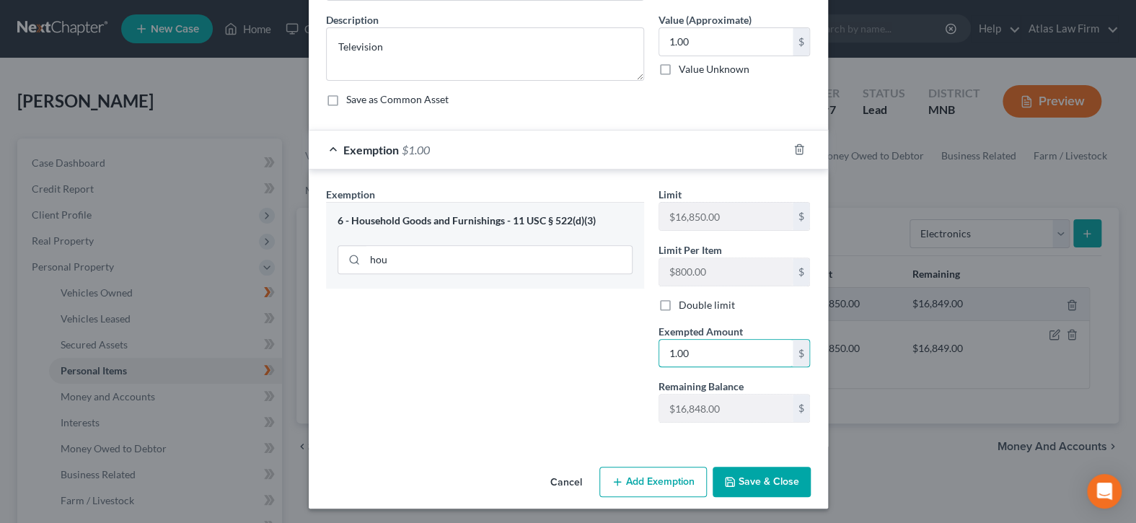
type input "1.00"
click at [744, 476] on button "Save & Close" at bounding box center [762, 482] width 98 height 30
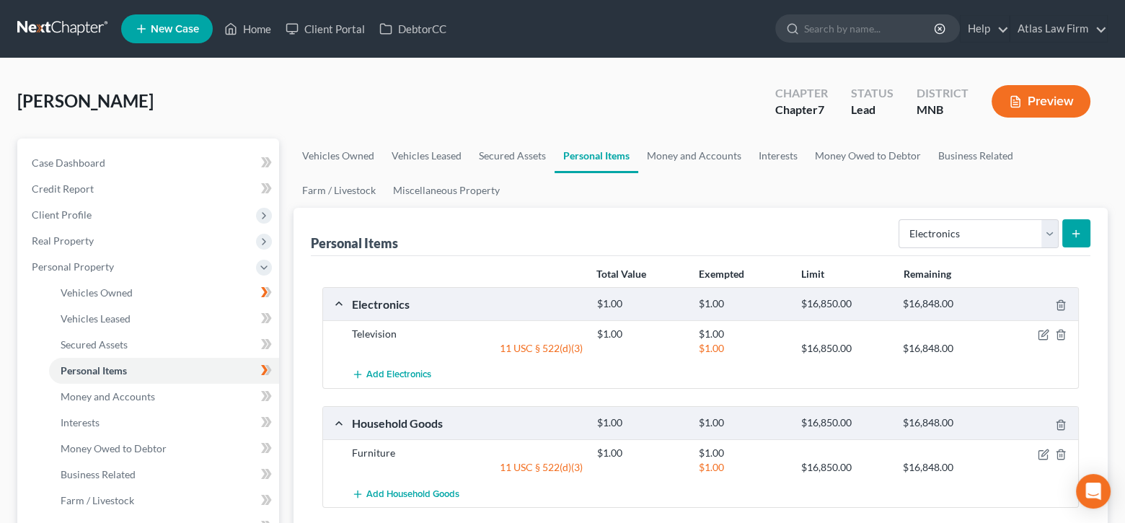
click at [1073, 234] on icon "submit" at bounding box center [1077, 234] width 12 height 12
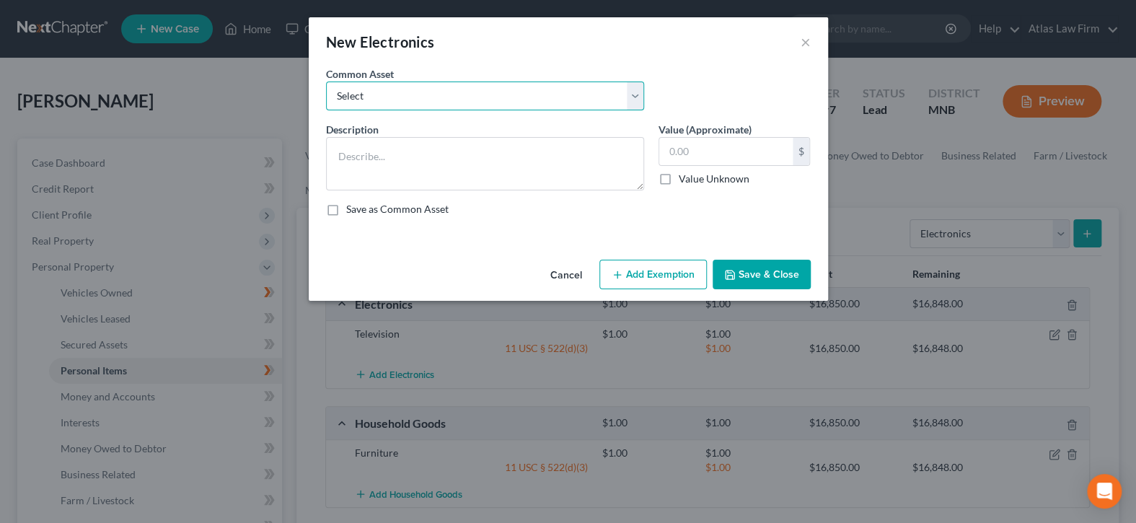
click at [633, 95] on select "Select DVD player Smartphone Television Video game console & games Computer Cam…" at bounding box center [485, 96] width 318 height 29
select select "2"
click at [326, 82] on select "Select DVD player Smartphone Television Video game console & games Computer Cam…" at bounding box center [485, 96] width 318 height 29
type textarea "Television"
click at [699, 162] on input "text" at bounding box center [725, 151] width 133 height 27
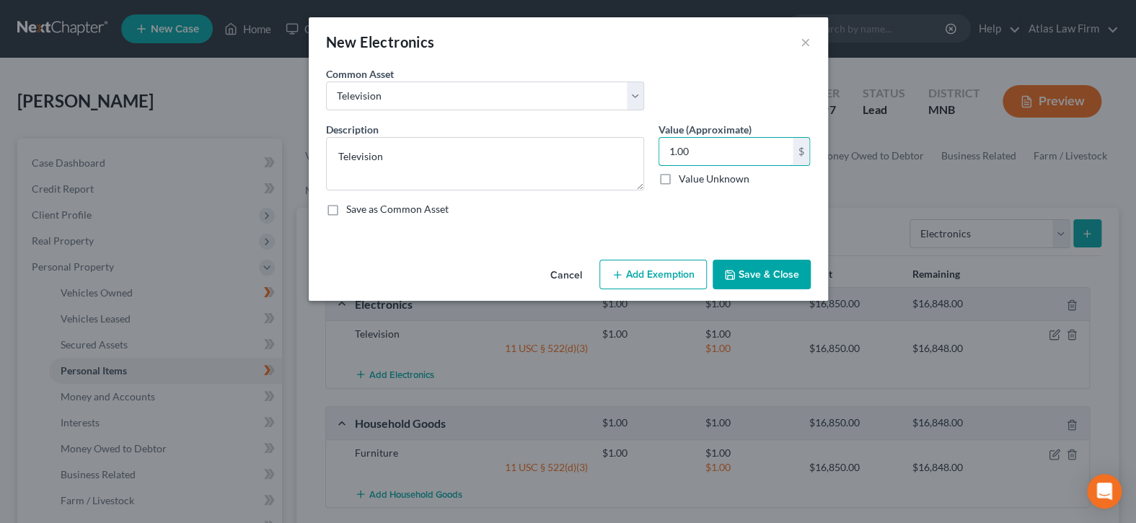
type input "1.00"
click at [625, 282] on button "Add Exemption" at bounding box center [652, 275] width 107 height 30
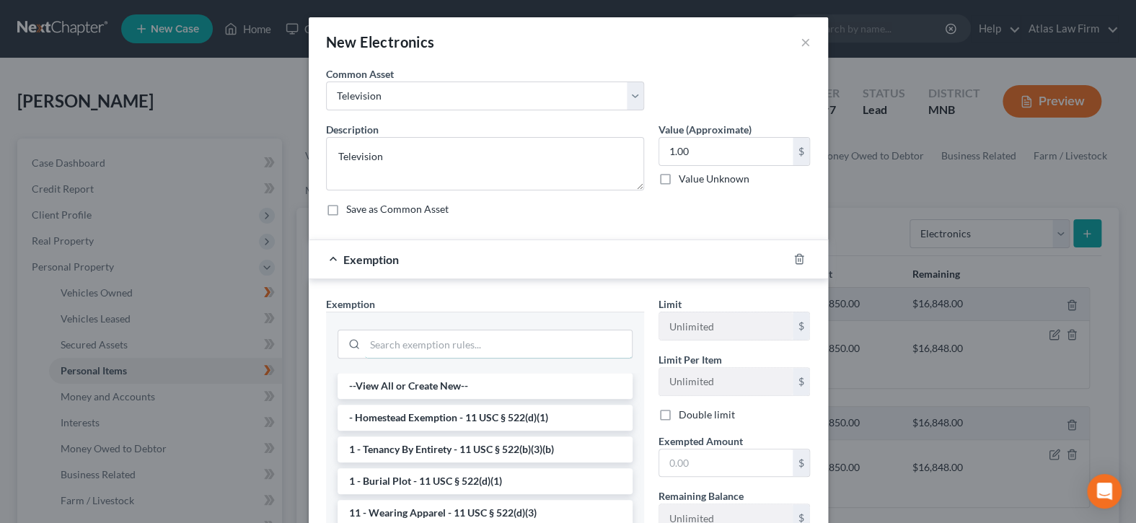
drag, startPoint x: 539, startPoint y: 347, endPoint x: 502, endPoint y: 325, distance: 42.7
click at [540, 347] on input "search" at bounding box center [498, 343] width 267 height 27
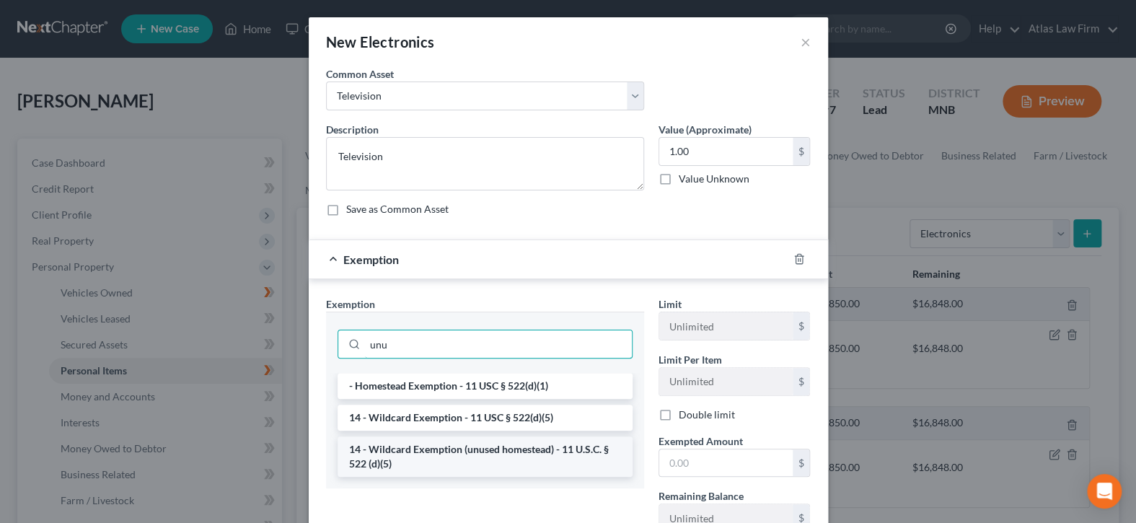
type input "unu"
drag, startPoint x: 525, startPoint y: 449, endPoint x: 706, endPoint y: 453, distance: 180.4
click at [526, 450] on li "14 - Wildcard Exemption (unused homestead) - 11 U.S.C. § 522 (d)(5)" at bounding box center [485, 456] width 295 height 40
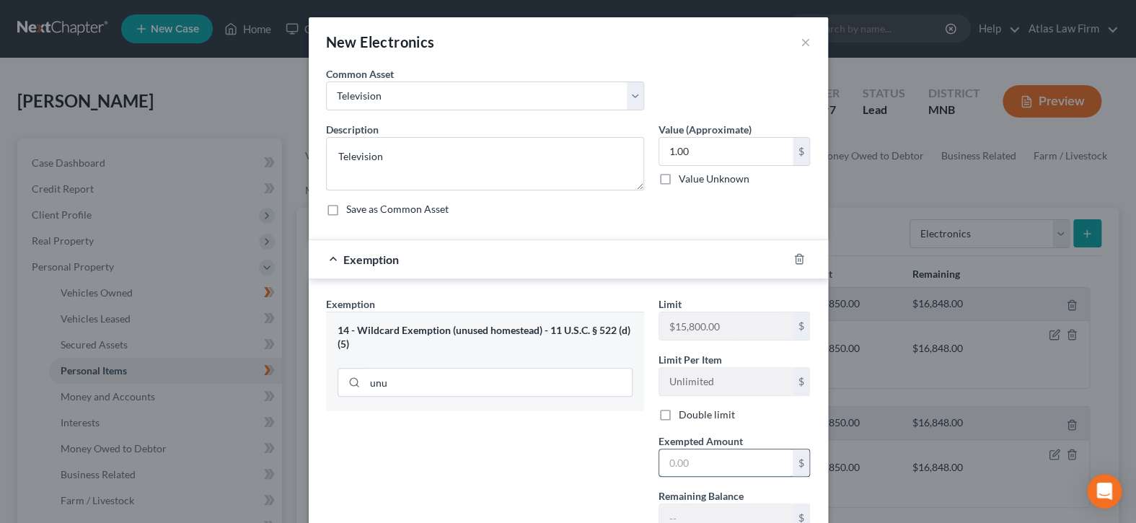
click at [708, 456] on input "text" at bounding box center [725, 462] width 133 height 27
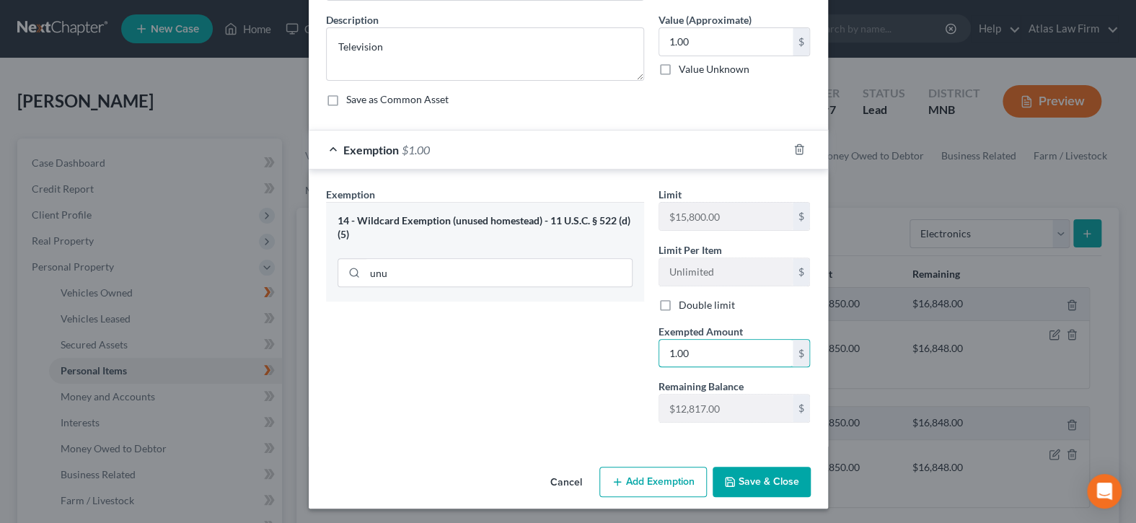
type input "1.00"
click at [781, 479] on button "Save & Close" at bounding box center [762, 482] width 98 height 30
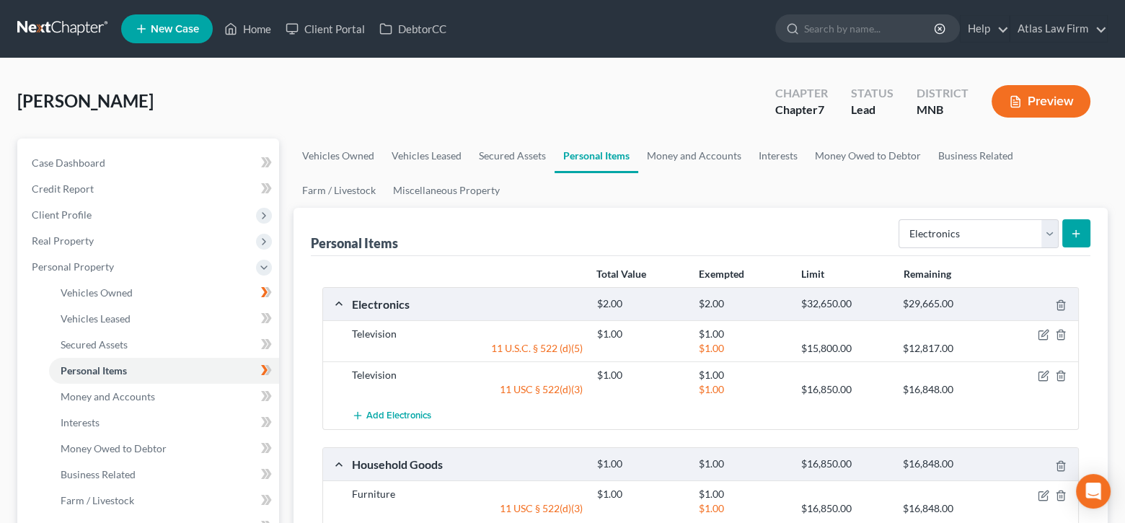
drag, startPoint x: 781, startPoint y: 479, endPoint x: 786, endPoint y: 550, distance: 71.5
click at [786, 522] on html "Home New Case Client Portal DebtorCC Atlas Law Firm svanhecke@atlasfirm.com My …" at bounding box center [562, 513] width 1125 height 1027
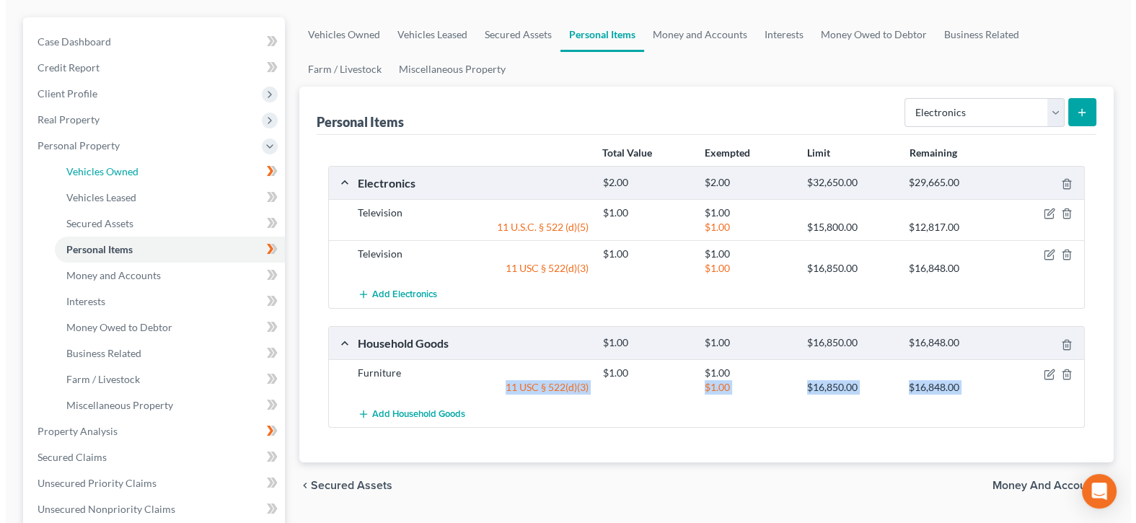
scroll to position [144, 0]
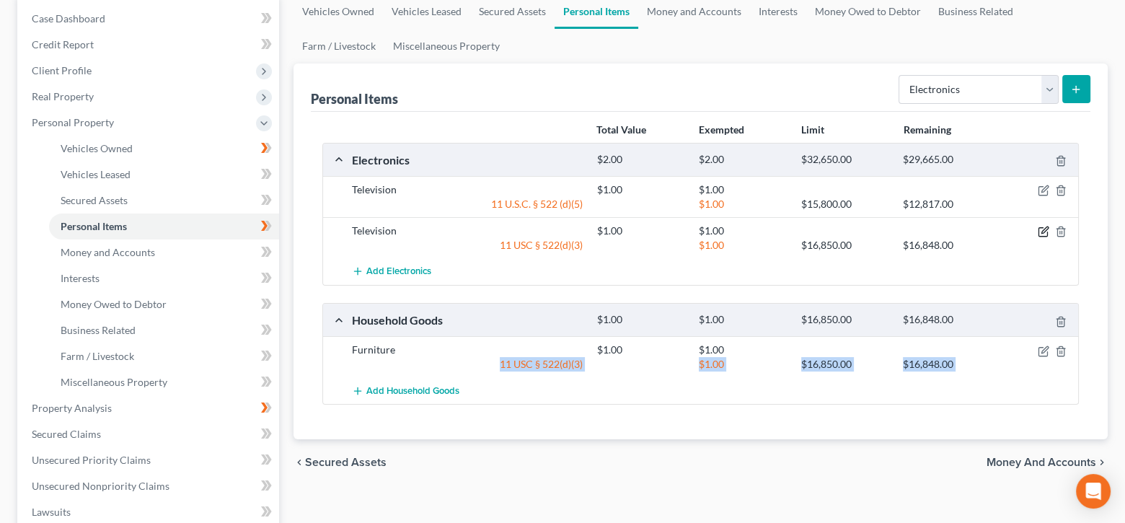
click at [1046, 231] on icon "button" at bounding box center [1044, 232] width 12 height 12
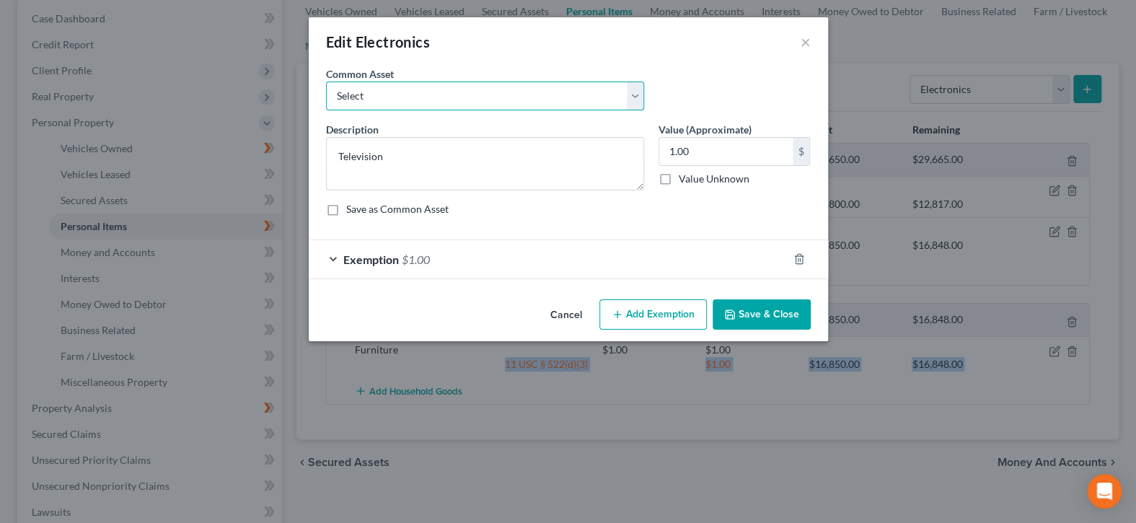
drag, startPoint x: 641, startPoint y: 101, endPoint x: 625, endPoint y: 107, distance: 17.1
click at [641, 101] on select "Select DVD player Smartphone Television Video game console & games Computer Cam…" at bounding box center [485, 96] width 318 height 29
select select "1"
click at [326, 82] on select "Select DVD player Smartphone Television Video game console & games Computer Cam…" at bounding box center [485, 96] width 318 height 29
type textarea "Smartphone"
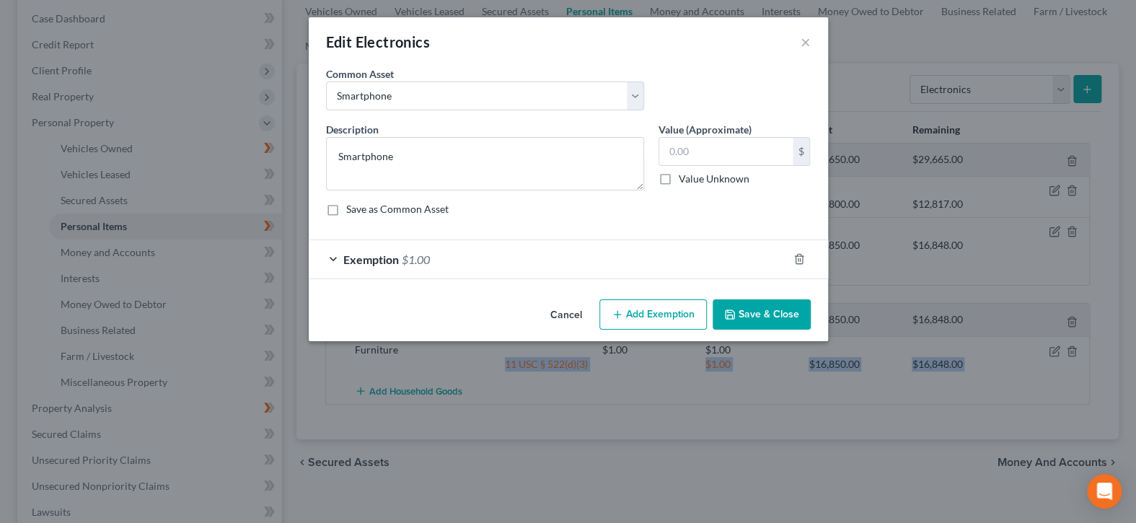
click at [786, 312] on button "Save & Close" at bounding box center [762, 314] width 98 height 30
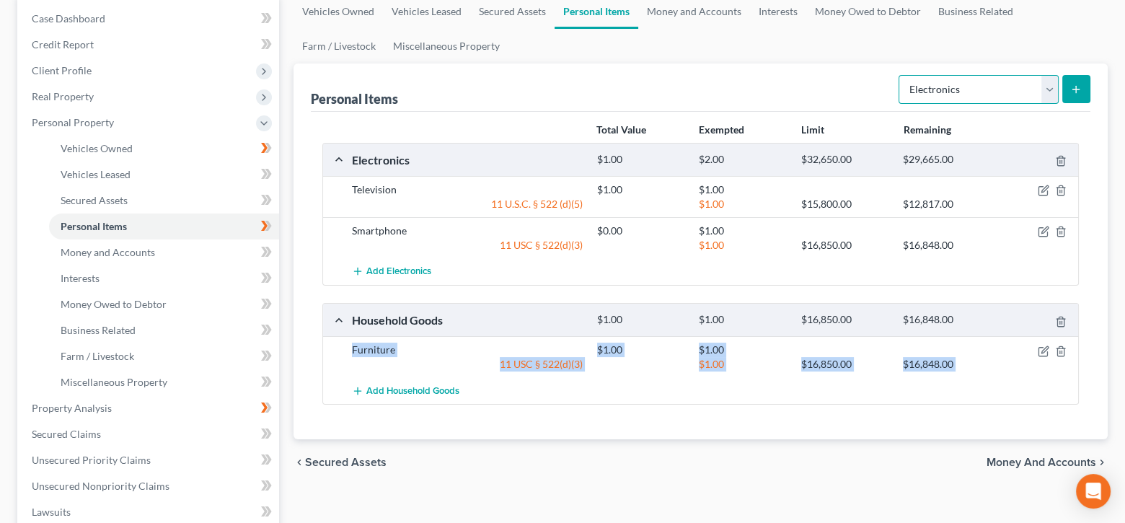
click at [1053, 81] on select "Select Item Type Clothing Collectibles Of Value Electronics Firearms Household …" at bounding box center [979, 89] width 160 height 29
select select "jewelry"
click at [900, 75] on select "Select Item Type Clothing Collectibles Of Value Electronics Firearms Household …" at bounding box center [979, 89] width 160 height 29
click at [1084, 84] on button "submit" at bounding box center [1077, 89] width 28 height 28
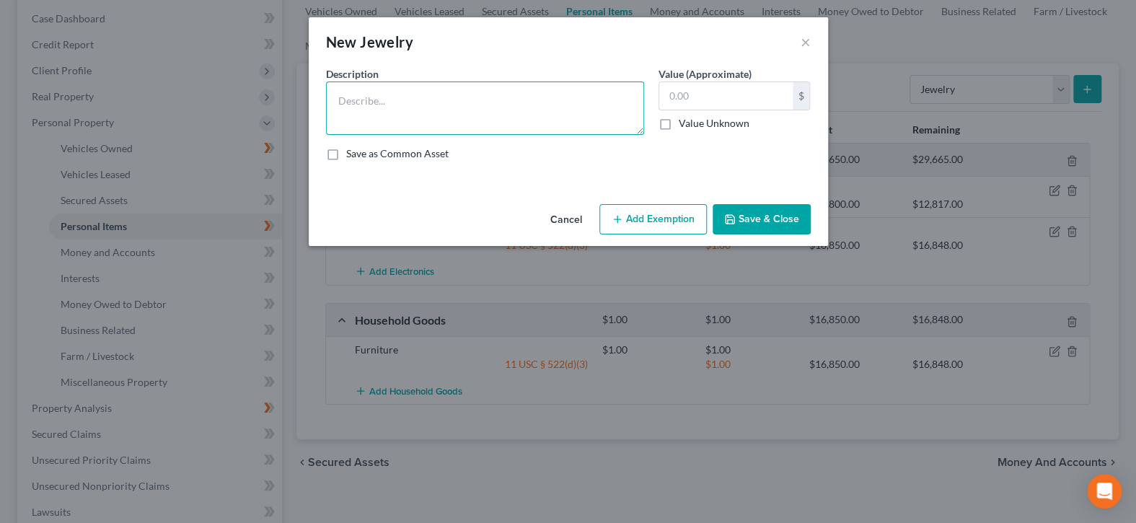
click at [580, 113] on textarea at bounding box center [485, 108] width 318 height 53
type textarea "w"
type textarea "Wedding Ring"
click at [698, 92] on input "text" at bounding box center [725, 95] width 133 height 27
type input "1.00"
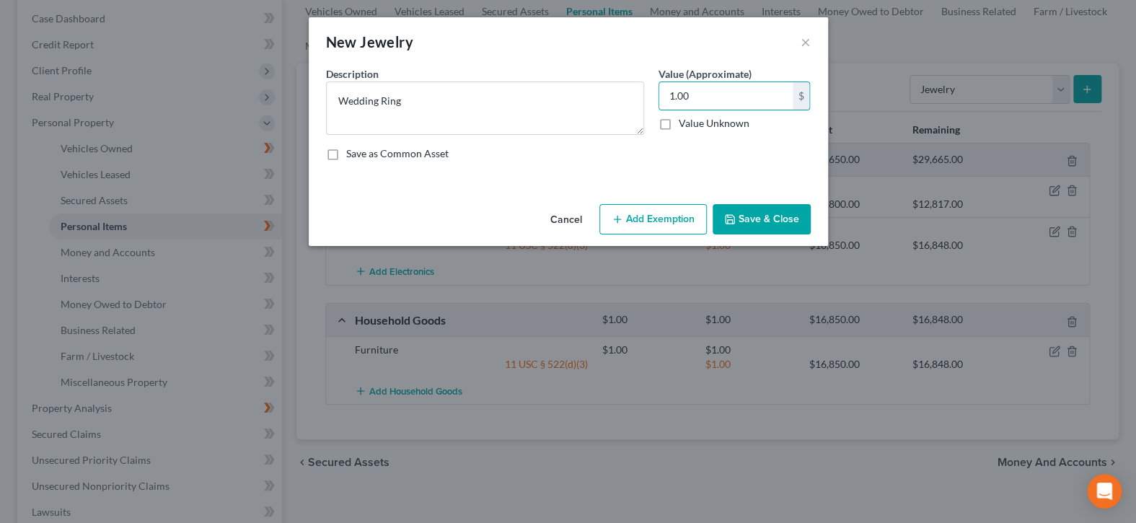
click at [666, 227] on button "Add Exemption" at bounding box center [652, 219] width 107 height 30
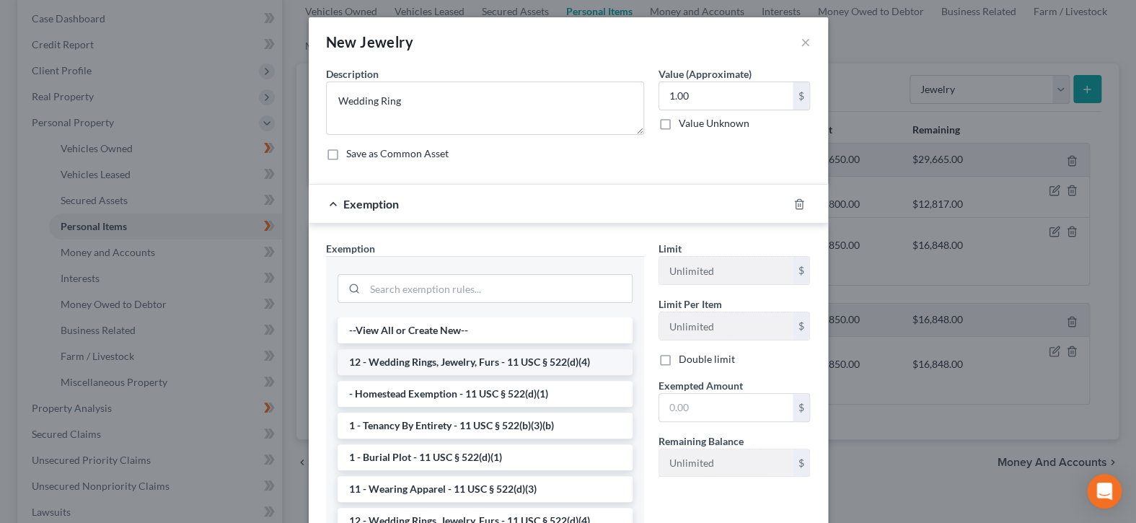
click at [570, 366] on li "12 - Wedding Rings, Jewelry, Furs - 11 USC § 522(d)(4)" at bounding box center [485, 362] width 295 height 26
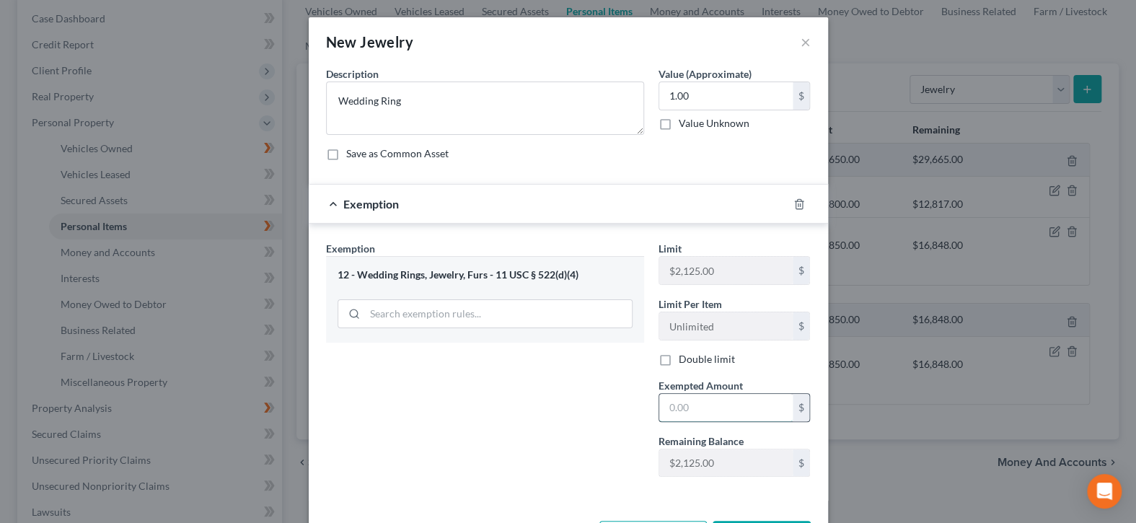
drag, startPoint x: 697, startPoint y: 409, endPoint x: 577, endPoint y: 392, distance: 120.9
click at [697, 409] on input "text" at bounding box center [725, 407] width 133 height 27
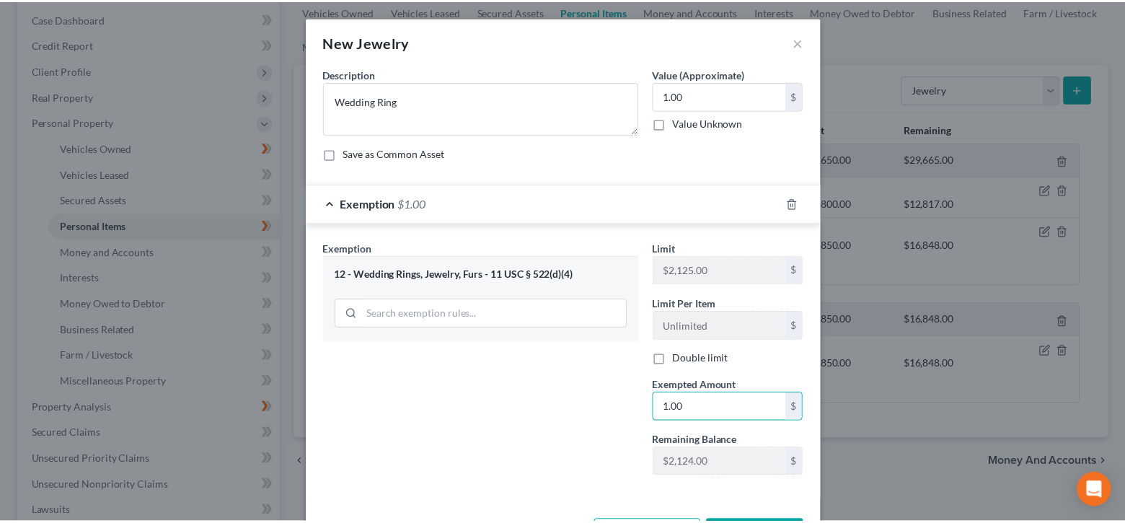
scroll to position [55, 0]
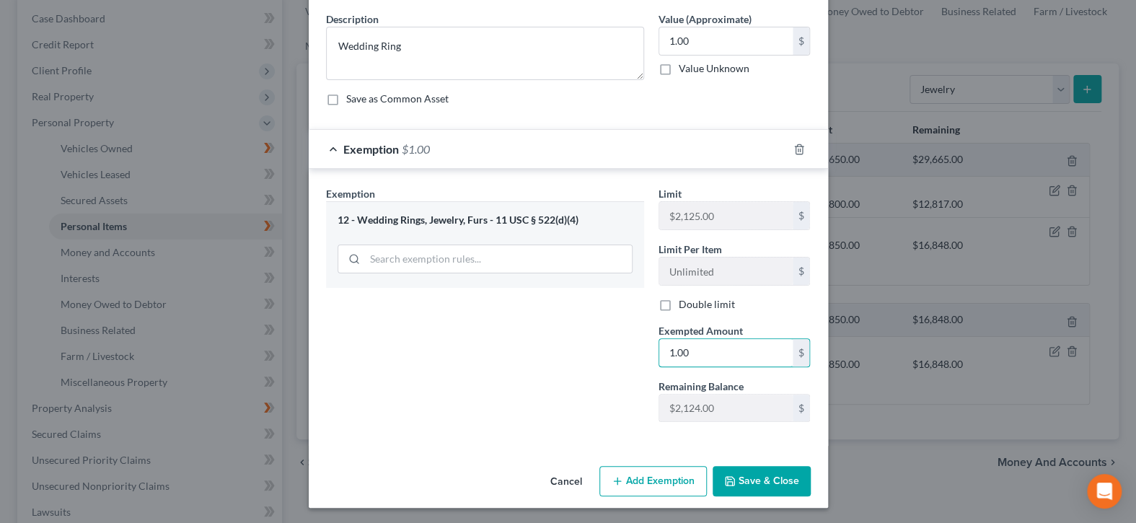
type input "1.00"
click at [760, 478] on button "Save & Close" at bounding box center [762, 481] width 98 height 30
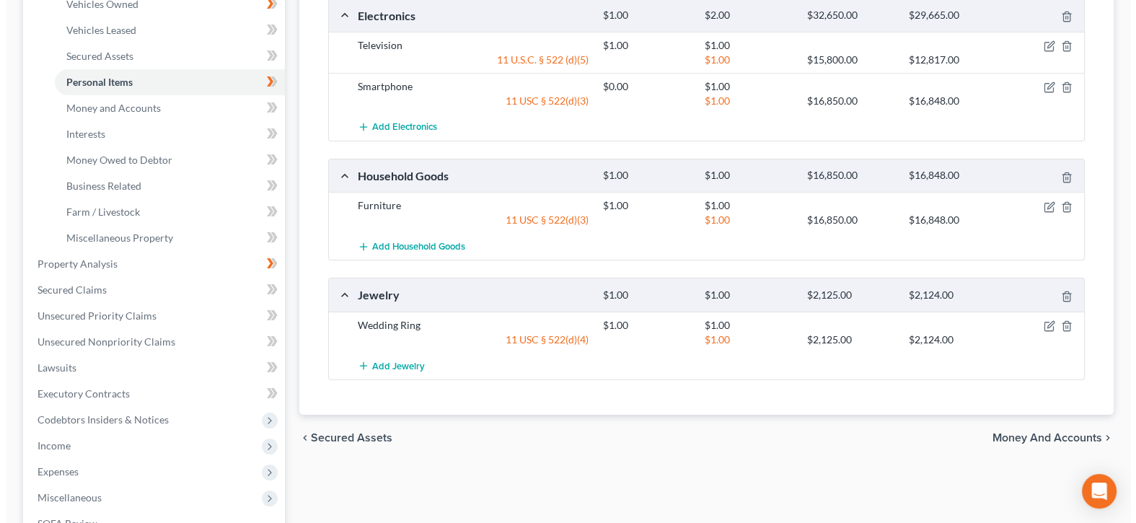
scroll to position [0, 0]
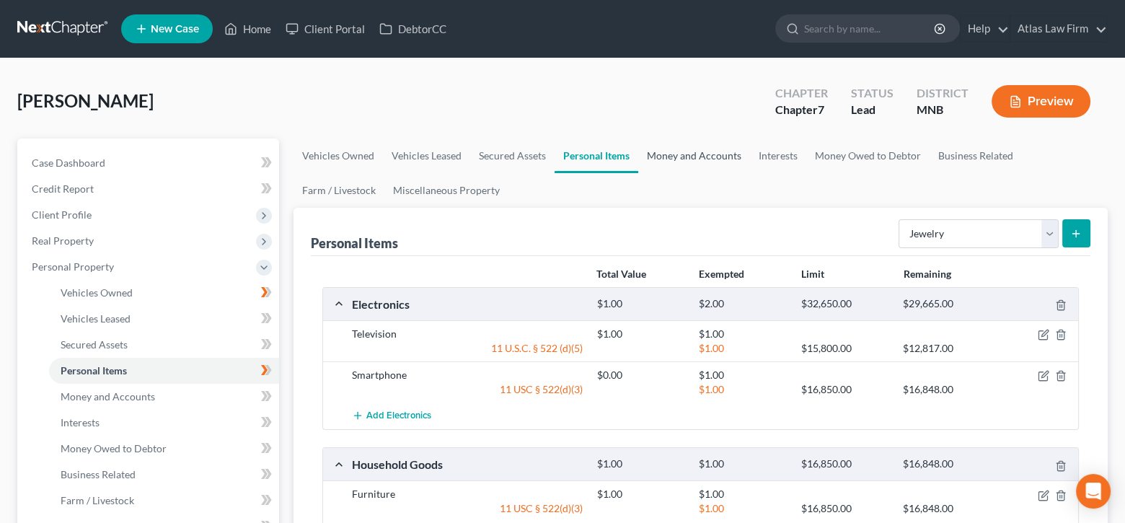
click at [706, 157] on link "Money and Accounts" at bounding box center [694, 156] width 112 height 35
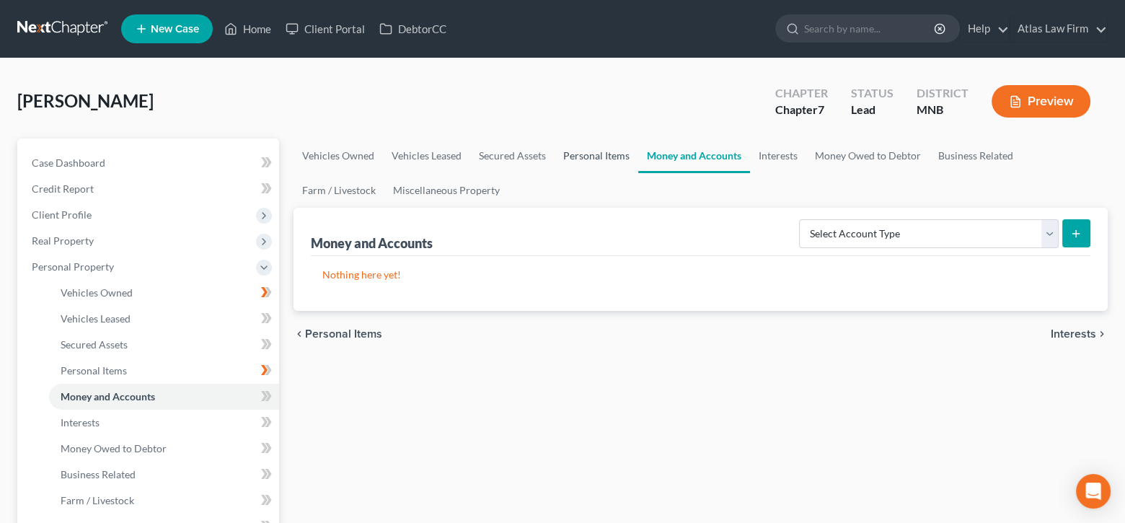
click at [613, 157] on link "Personal Items" at bounding box center [597, 156] width 84 height 35
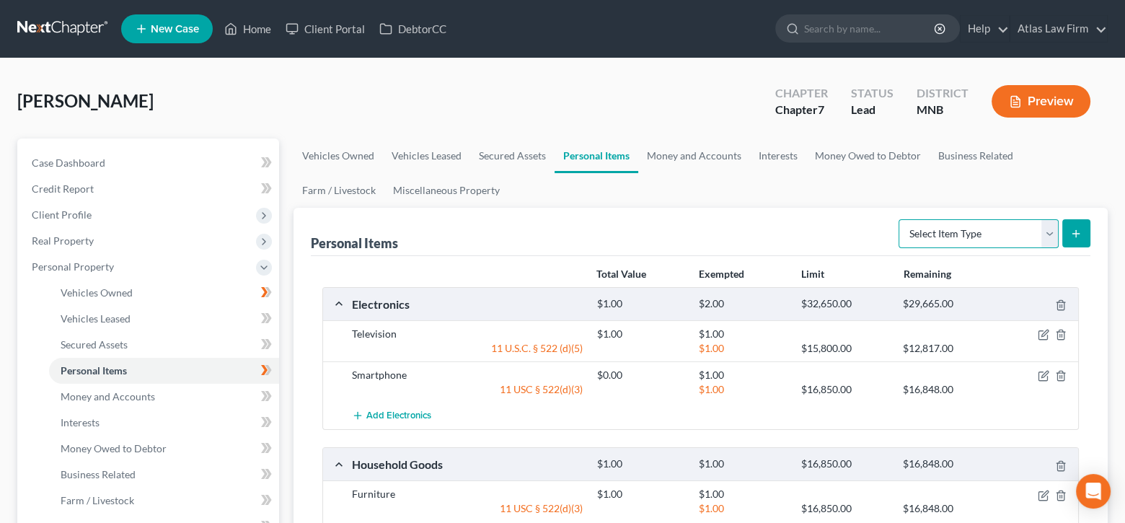
click at [1051, 234] on select "Select Item Type Clothing Collectibles Of Value Electronics Firearms Household …" at bounding box center [979, 233] width 160 height 29
select select "household_goods"
click at [900, 219] on select "Select Item Type Clothing Collectibles Of Value Electronics Firearms Household …" at bounding box center [979, 233] width 160 height 29
click at [1079, 236] on icon "submit" at bounding box center [1077, 234] width 12 height 12
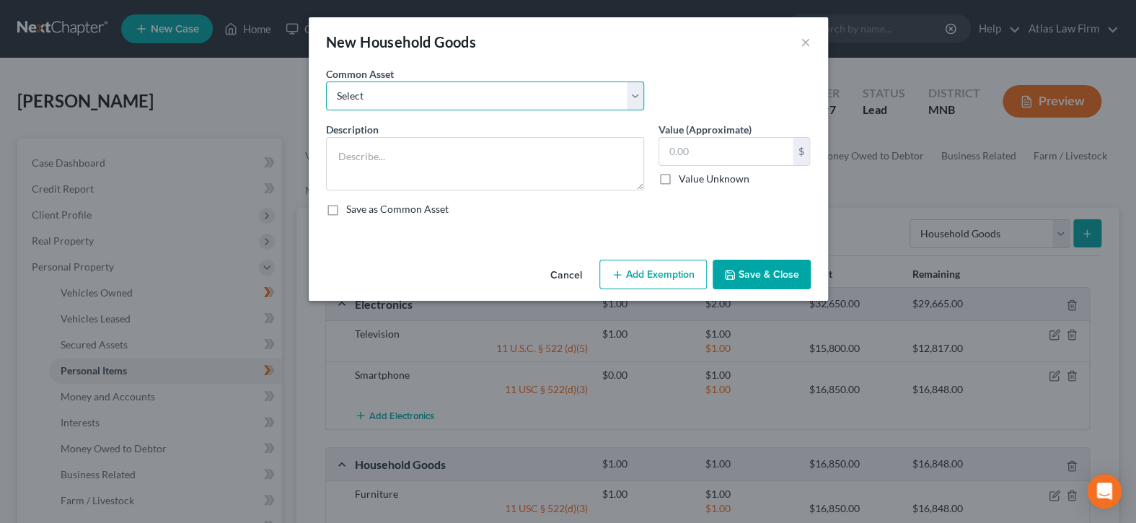
drag, startPoint x: 633, startPoint y: 91, endPoint x: 623, endPoint y: 106, distance: 18.6
click at [633, 91] on select "Select Furniture Tools Lawnmower Snowblower Appliances" at bounding box center [485, 96] width 318 height 29
select select "1"
click at [326, 82] on select "Select Furniture Tools Lawnmower Snowblower Appliances" at bounding box center [485, 96] width 318 height 29
type textarea "Tools"
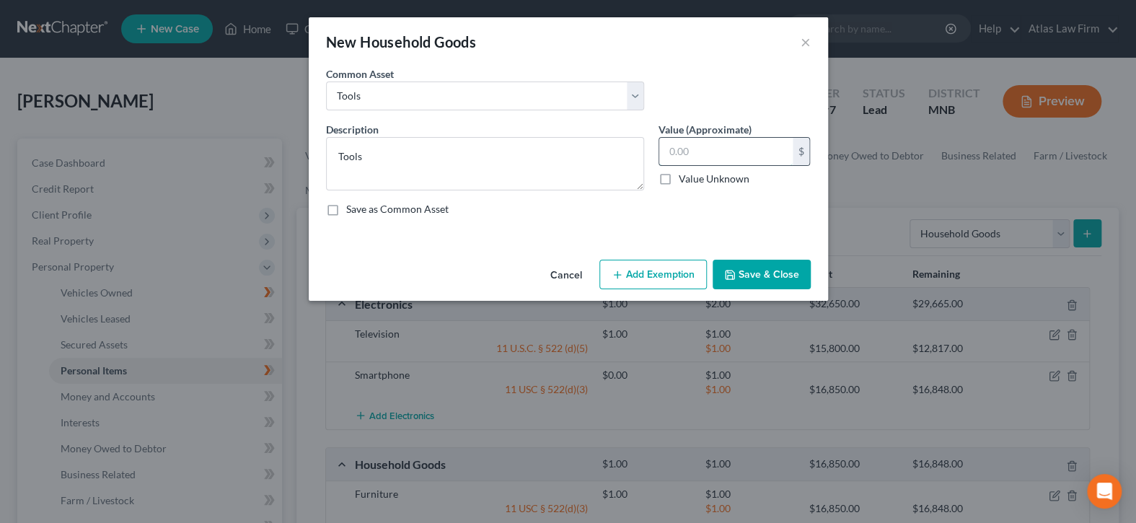
click at [703, 151] on input "text" at bounding box center [725, 151] width 133 height 27
drag, startPoint x: 734, startPoint y: 151, endPoint x: 657, endPoint y: 226, distance: 107.1
click at [609, 155] on div "Description * Tools Value (Approximate) 0.00 $ Value Unknown Balance Undetermin…" at bounding box center [568, 175] width 499 height 106
type input "1.00"
click at [685, 285] on button "Add Exemption" at bounding box center [652, 275] width 107 height 30
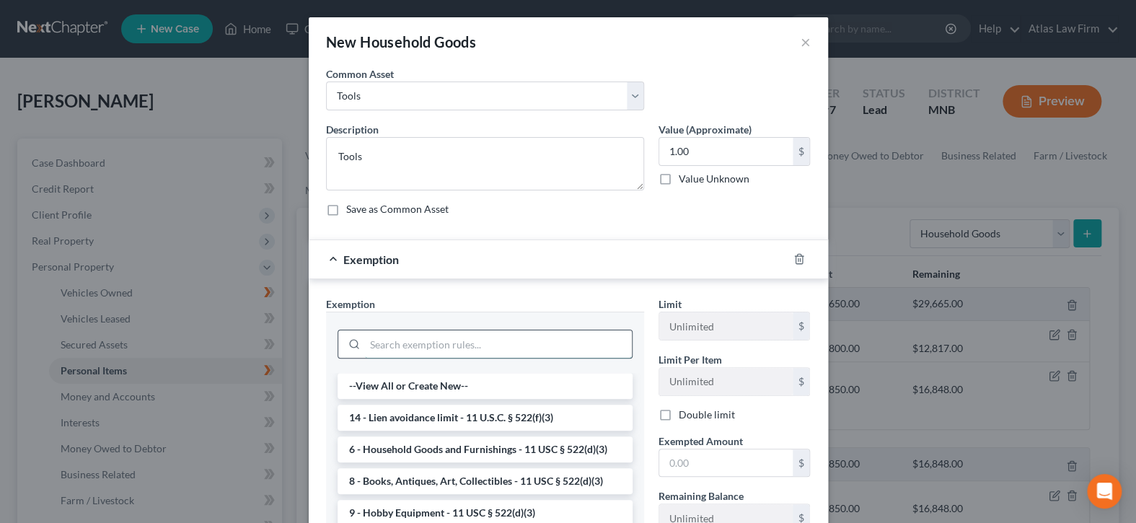
click at [607, 339] on input "search" at bounding box center [498, 343] width 267 height 27
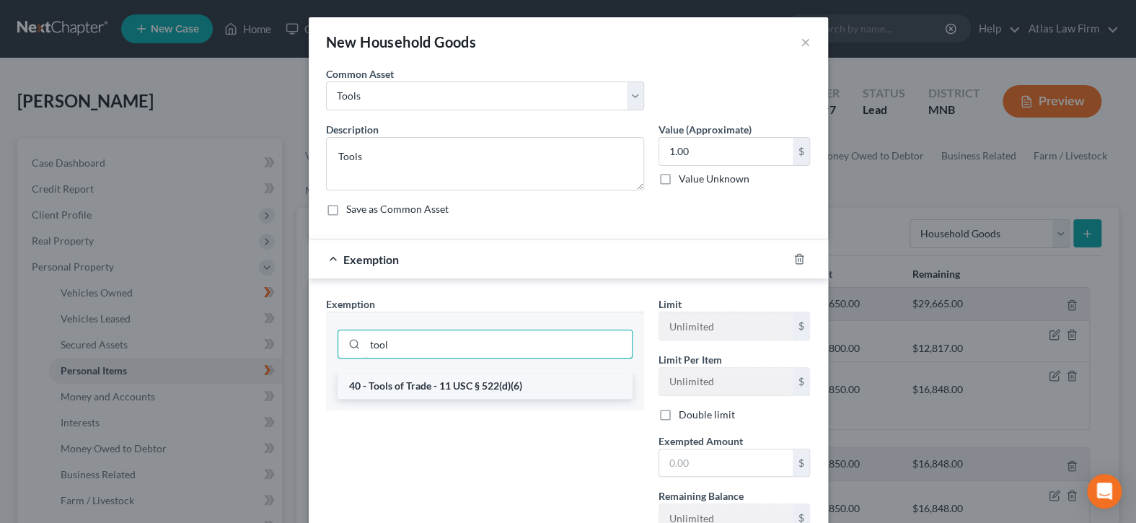
type input "tool"
click at [546, 378] on li "40 - Tools of Trade - 11 USC § 522(d)(6)" at bounding box center [485, 386] width 295 height 26
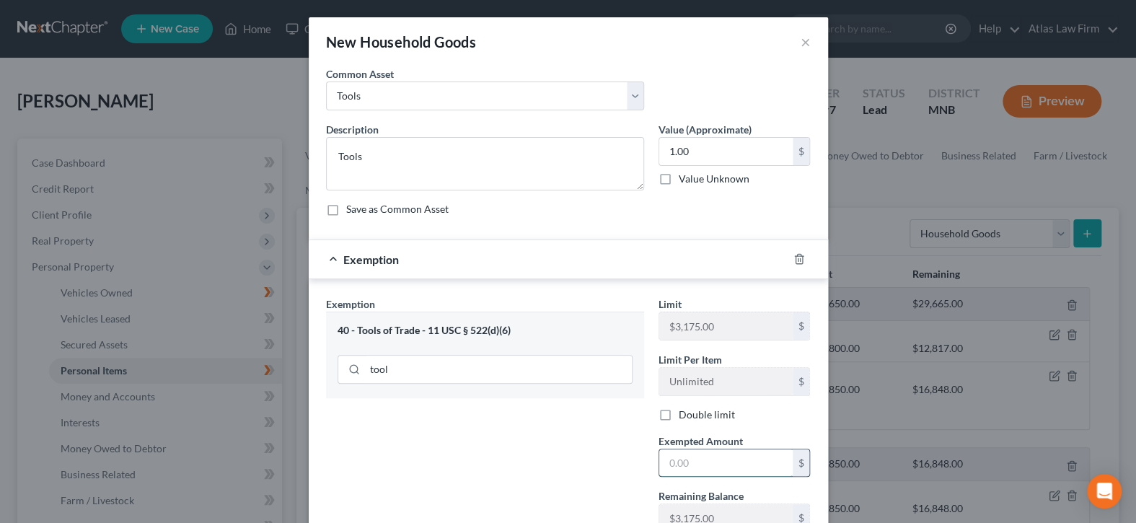
click at [698, 463] on input "text" at bounding box center [725, 462] width 133 height 27
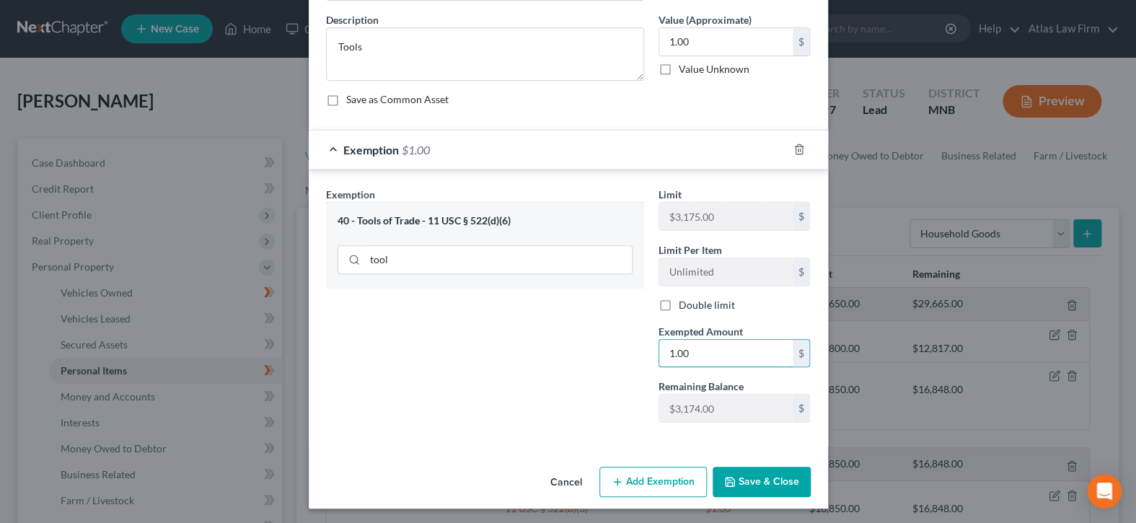
type input "1.00"
click at [745, 486] on button "Save & Close" at bounding box center [762, 482] width 98 height 30
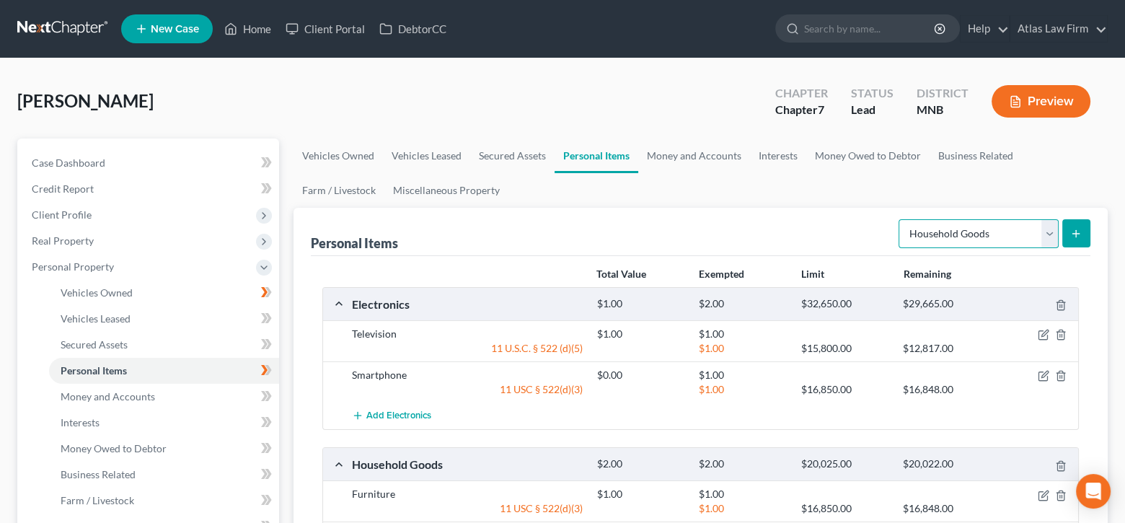
click at [1046, 239] on select "Select Item Type Clothing Collectibles Of Value Electronics Firearms Household …" at bounding box center [979, 233] width 160 height 29
select select "clothing"
click at [900, 219] on select "Select Item Type Clothing Collectibles Of Value Electronics Firearms Household …" at bounding box center [979, 233] width 160 height 29
click at [1071, 233] on icon "submit" at bounding box center [1077, 234] width 12 height 12
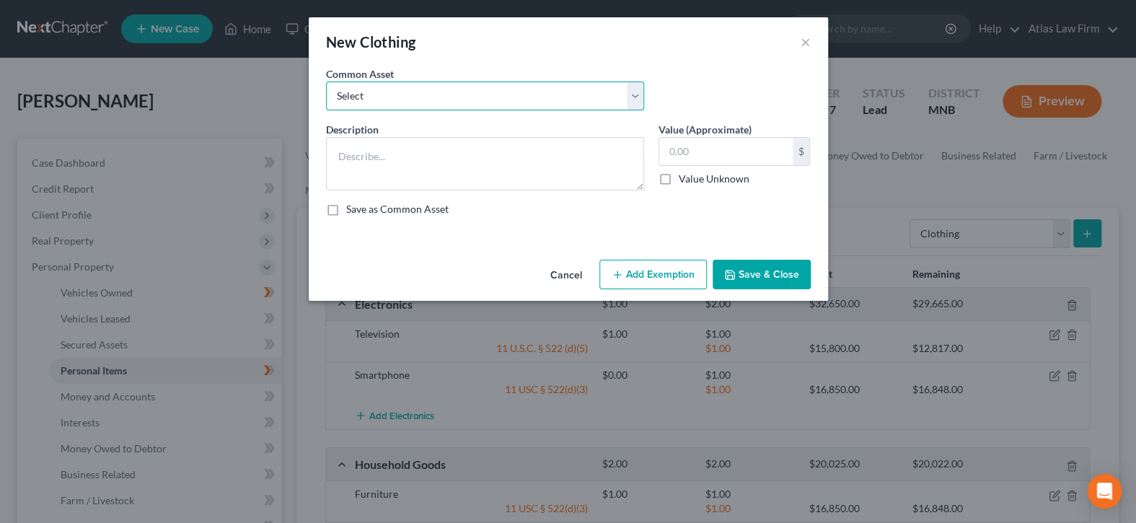
drag, startPoint x: 633, startPoint y: 86, endPoint x: 618, endPoint y: 109, distance: 27.2
click at [633, 86] on select "Select Clothing" at bounding box center [485, 96] width 318 height 29
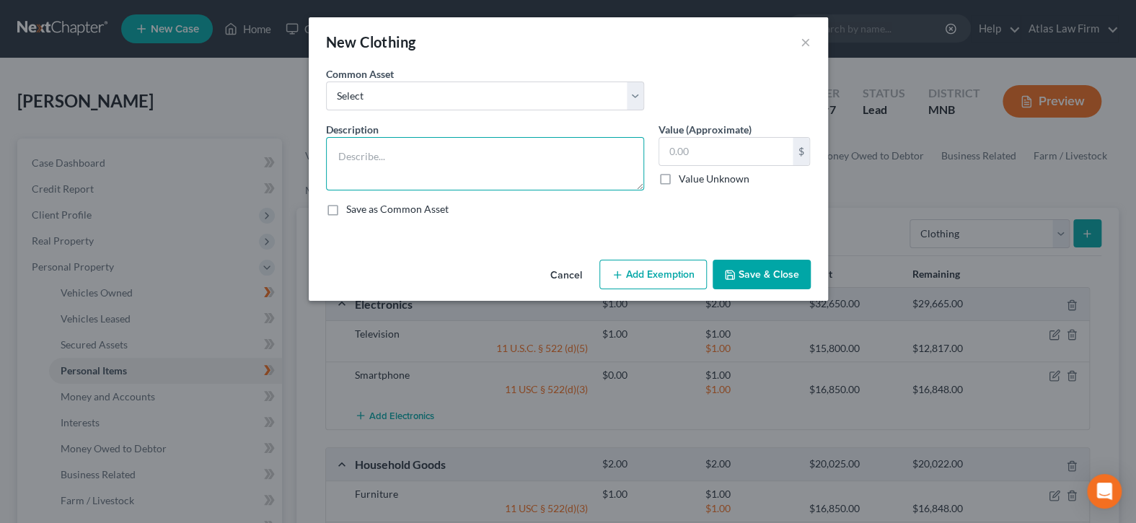
click at [603, 138] on textarea at bounding box center [485, 163] width 318 height 53
drag, startPoint x: 486, startPoint y: 155, endPoint x: 489, endPoint y: 116, distance: 39.1
click at [486, 155] on textarea at bounding box center [485, 163] width 318 height 53
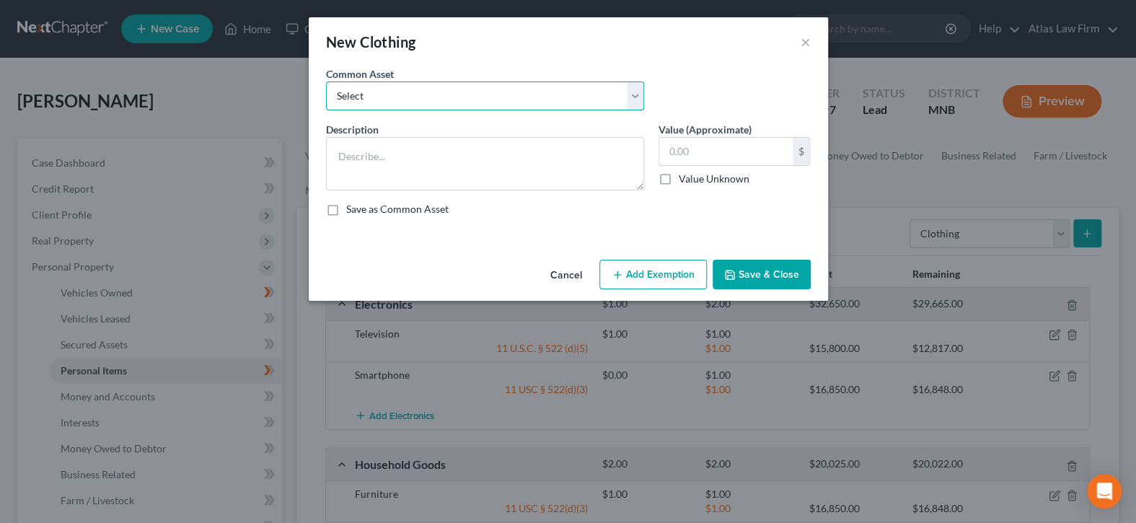
drag, startPoint x: 489, startPoint y: 100, endPoint x: 486, endPoint y: 107, distance: 7.4
click at [489, 100] on select "Select Clothing" at bounding box center [485, 96] width 318 height 29
select select "0"
click at [326, 82] on select "Select Clothing" at bounding box center [485, 96] width 318 height 29
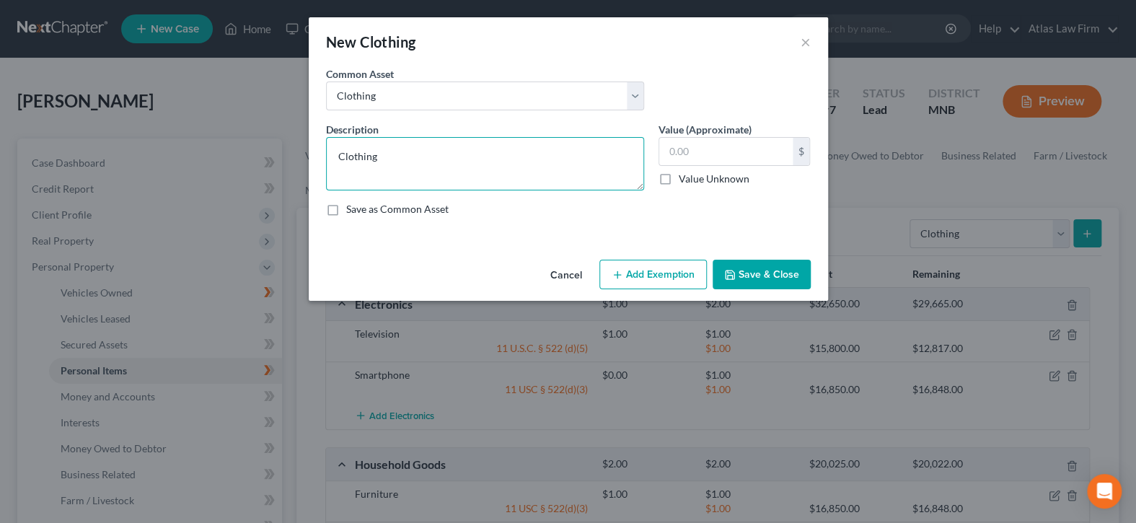
click at [483, 157] on textarea "Clothing" at bounding box center [485, 163] width 318 height 53
type textarea "Clothing and Shoes"
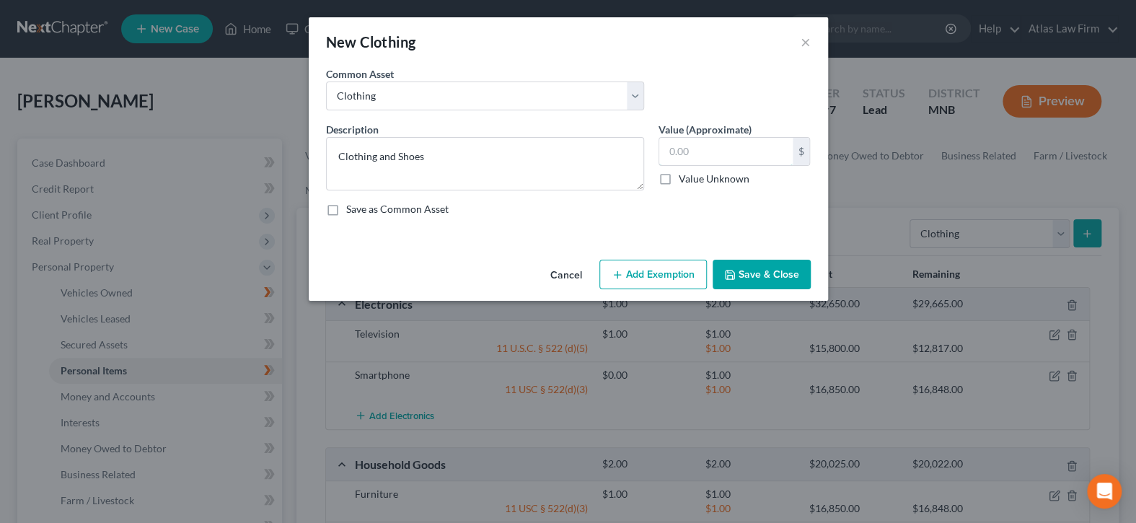
drag, startPoint x: 671, startPoint y: 161, endPoint x: 700, endPoint y: 221, distance: 67.1
click at [671, 160] on input "text" at bounding box center [725, 151] width 133 height 27
type input "1.00"
click at [682, 276] on button "Add Exemption" at bounding box center [652, 275] width 107 height 30
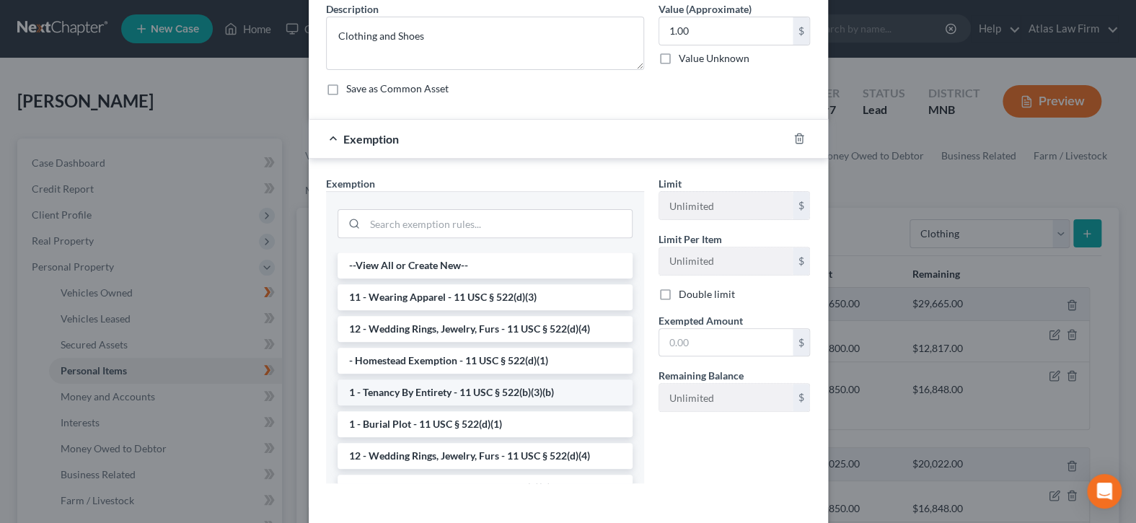
scroll to position [144, 0]
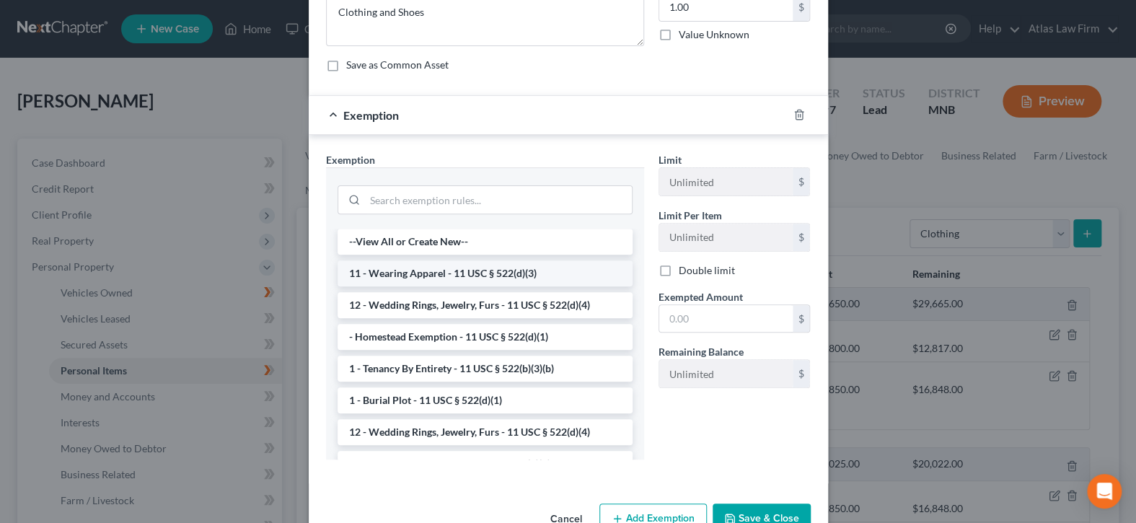
click at [509, 273] on li "11 - Wearing Apparel - 11 USC § 522(d)(3)" at bounding box center [485, 273] width 295 height 26
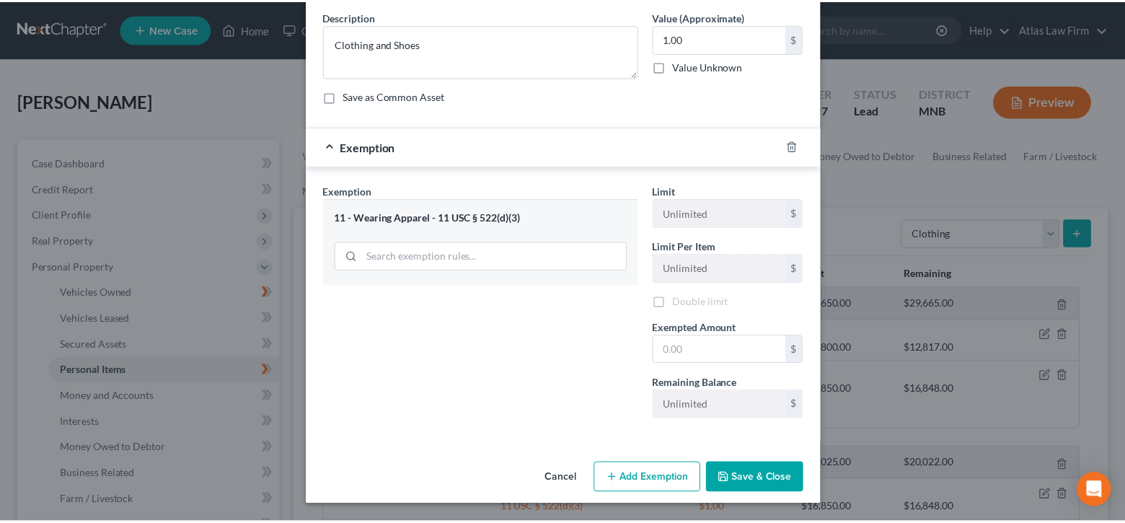
scroll to position [110, 0]
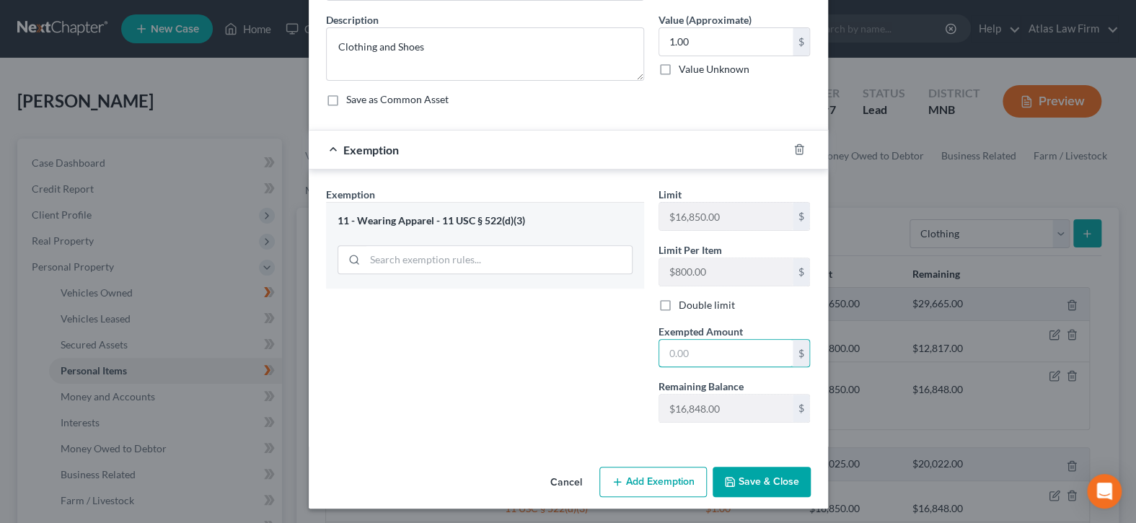
drag, startPoint x: 731, startPoint y: 346, endPoint x: 511, endPoint y: 359, distance: 219.7
click at [731, 346] on input "text" at bounding box center [725, 353] width 133 height 27
type input "1.00"
click at [739, 467] on button "Save & Close" at bounding box center [762, 482] width 98 height 30
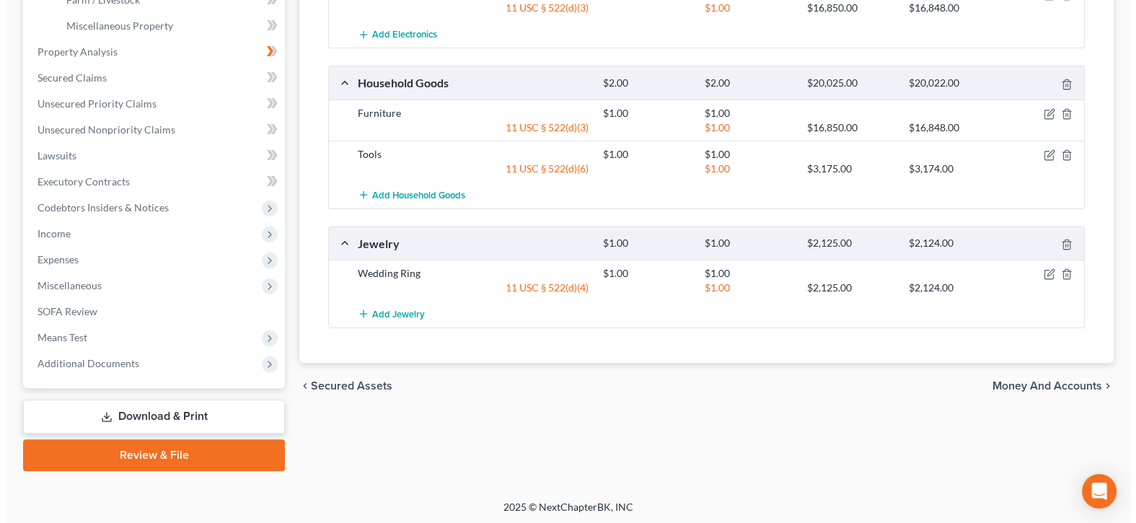
scroll to position [0, 0]
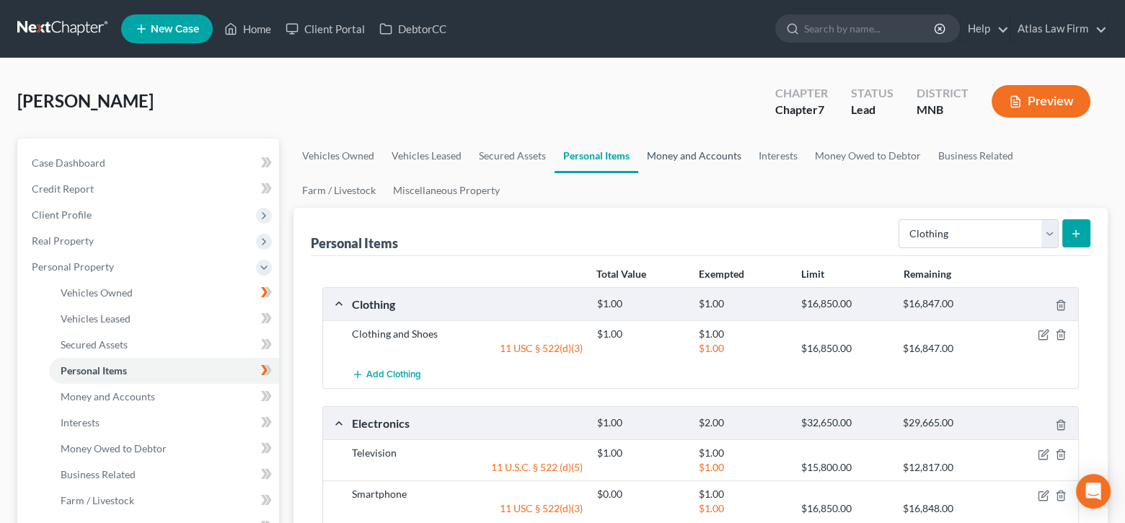
click at [703, 155] on link "Money and Accounts" at bounding box center [694, 156] width 112 height 35
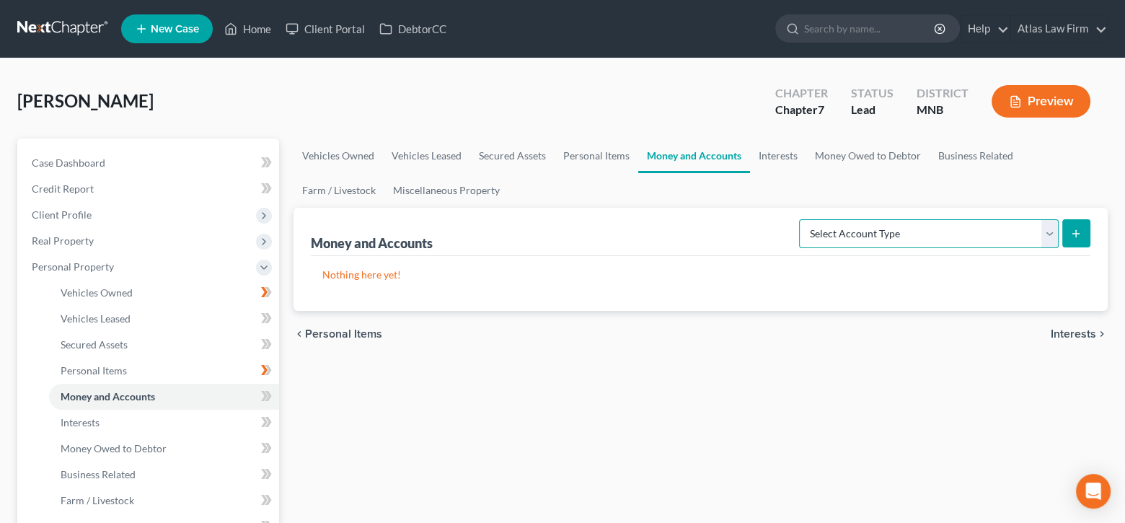
drag, startPoint x: 1051, startPoint y: 237, endPoint x: 1038, endPoint y: 244, distance: 14.9
click at [1051, 237] on select "Select Account Type Brokerage Cash on Hand Certificates of Deposit Checking Acc…" at bounding box center [929, 233] width 260 height 29
select select "cash_on_hand"
click at [802, 219] on select "Select Account Type Brokerage Cash on Hand Certificates of Deposit Checking Acc…" at bounding box center [929, 233] width 260 height 29
click at [1071, 232] on icon "submit" at bounding box center [1077, 234] width 12 height 12
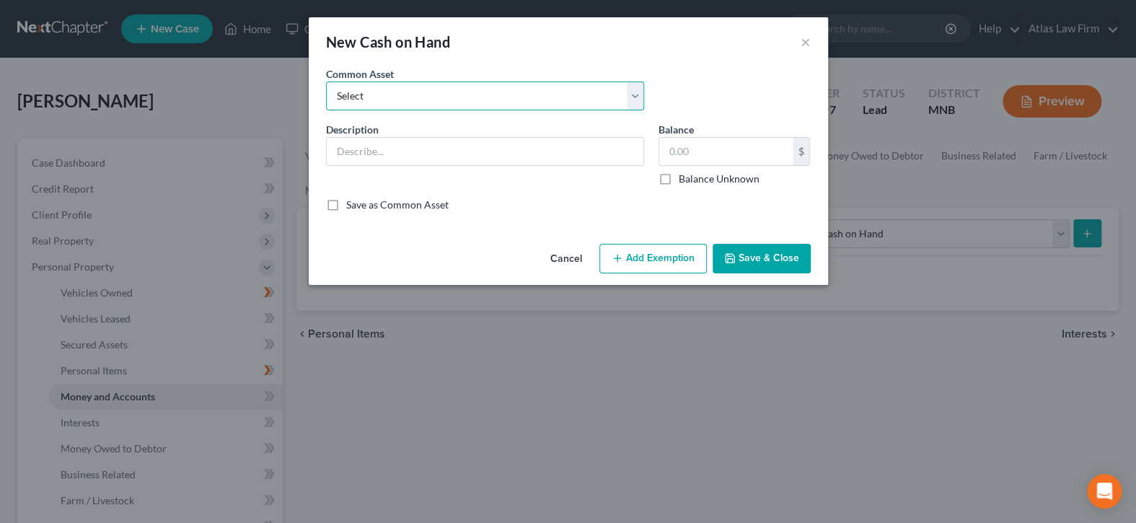
drag, startPoint x: 630, startPoint y: 92, endPoint x: 615, endPoint y: 109, distance: 22.5
click at [630, 92] on select "Select Cash" at bounding box center [485, 96] width 318 height 29
select select "0"
click at [326, 82] on select "Select Cash" at bounding box center [485, 96] width 318 height 29
type input "Cash"
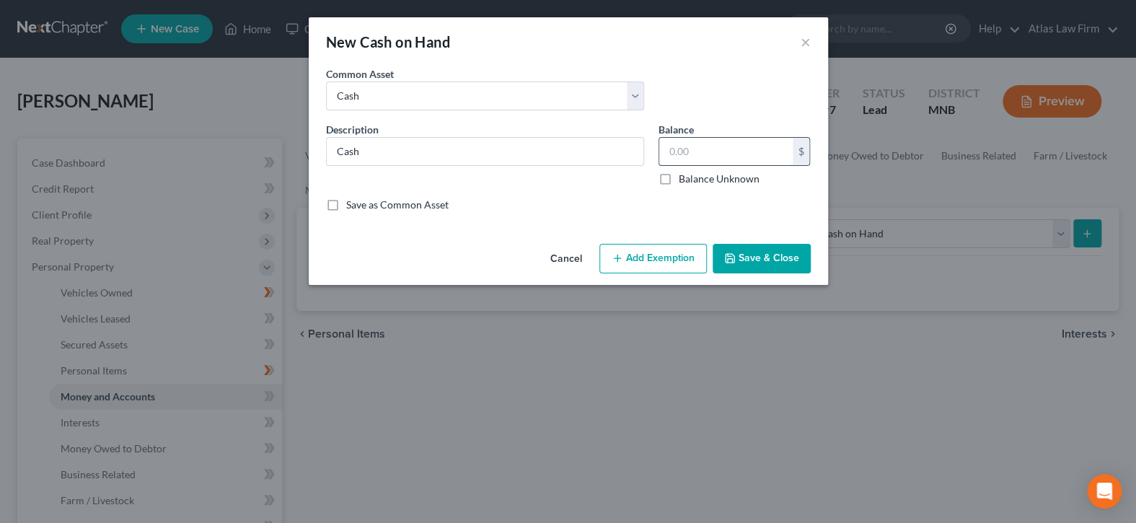
click at [684, 147] on input "text" at bounding box center [725, 151] width 133 height 27
type input "1.00"
click at [643, 263] on button "Add Exemption" at bounding box center [652, 259] width 107 height 30
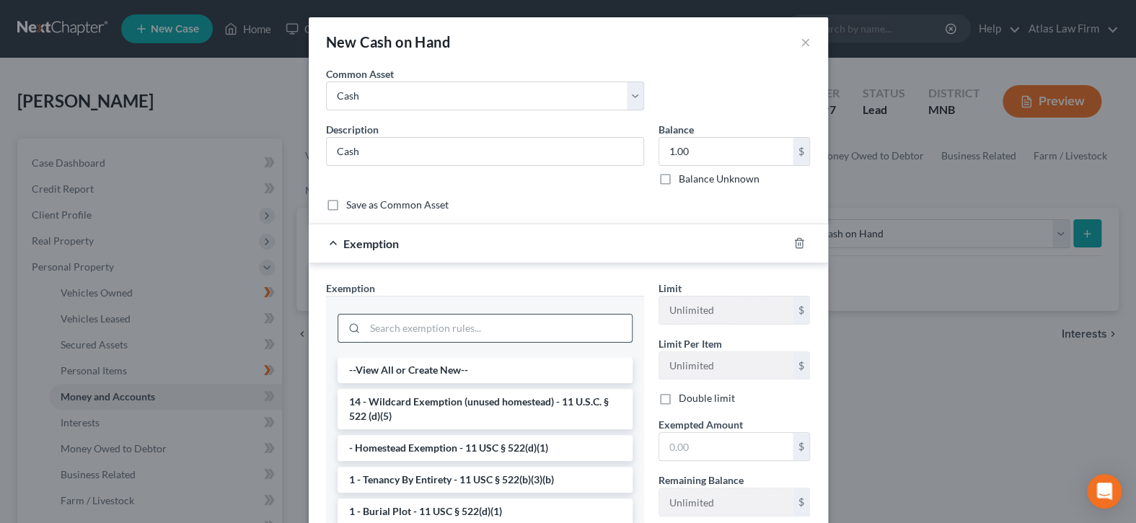
click at [581, 330] on input "search" at bounding box center [498, 328] width 267 height 27
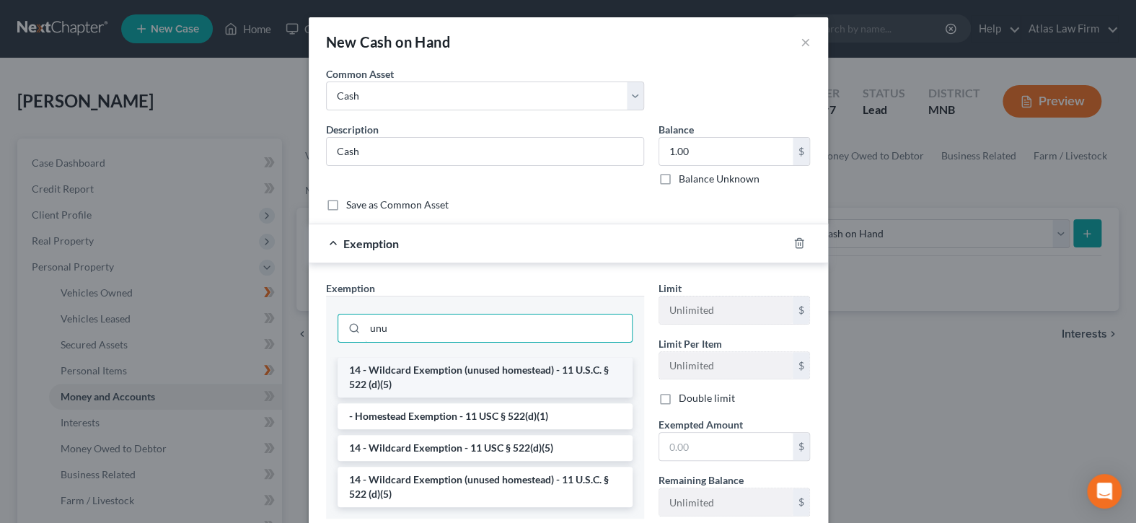
type input "unu"
click at [586, 385] on li "14 - Wildcard Exemption (unused homestead) - 11 U.S.C. § 522 (d)(5)" at bounding box center [485, 377] width 295 height 40
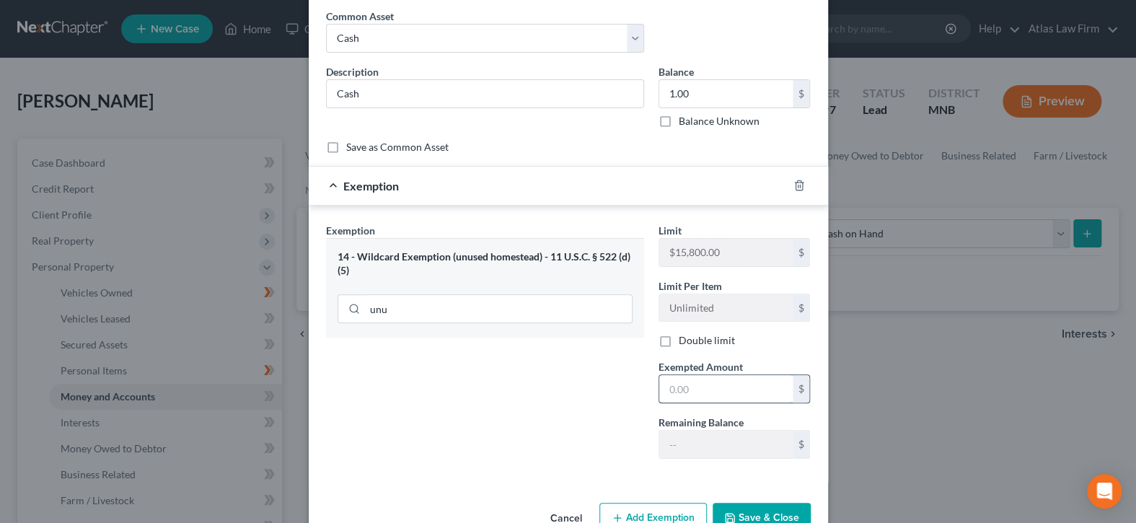
scroll to position [94, 0]
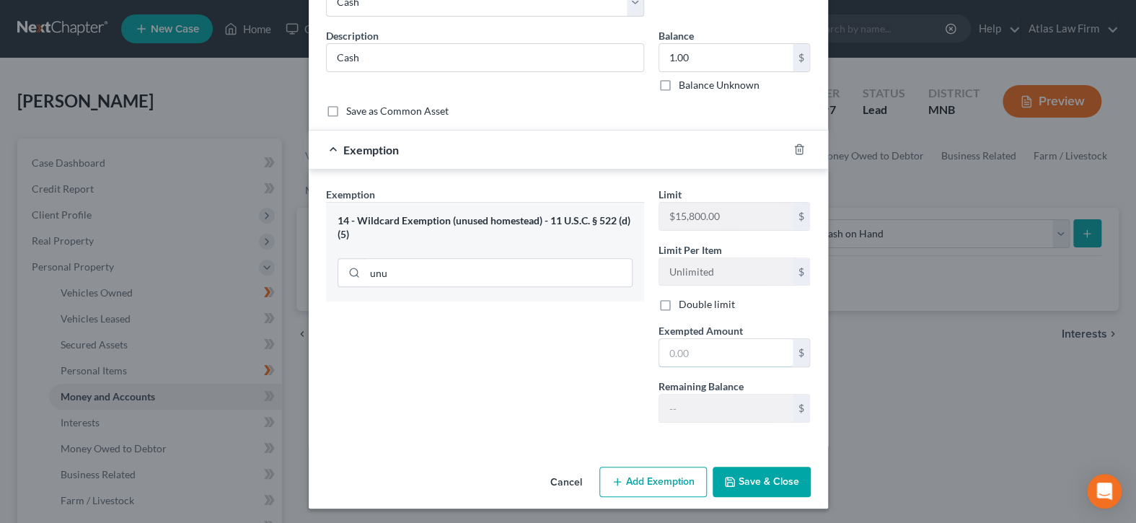
drag, startPoint x: 711, startPoint y: 350, endPoint x: 757, endPoint y: 481, distance: 138.9
click at [711, 350] on input "text" at bounding box center [725, 352] width 133 height 27
type input "1.00"
click at [757, 481] on button "Save & Close" at bounding box center [762, 482] width 98 height 30
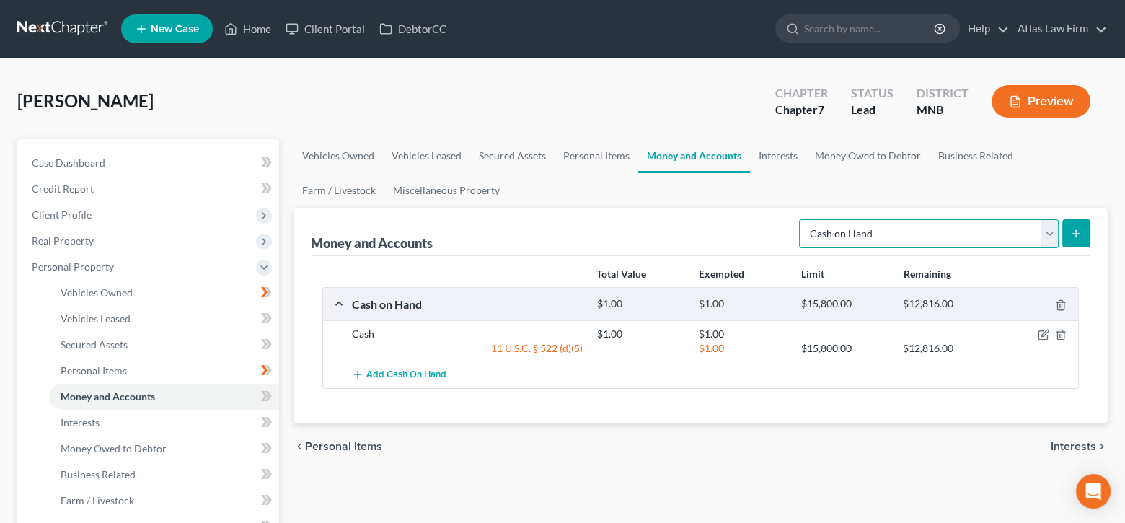
click at [1044, 234] on select "Select Account Type Brokerage Cash on Hand Certificates of Deposit Checking Acc…" at bounding box center [929, 233] width 260 height 29
select select "checking"
click at [802, 219] on select "Select Account Type Brokerage Cash on Hand Certificates of Deposit Checking Acc…" at bounding box center [929, 233] width 260 height 29
click at [1072, 240] on button "submit" at bounding box center [1077, 233] width 28 height 28
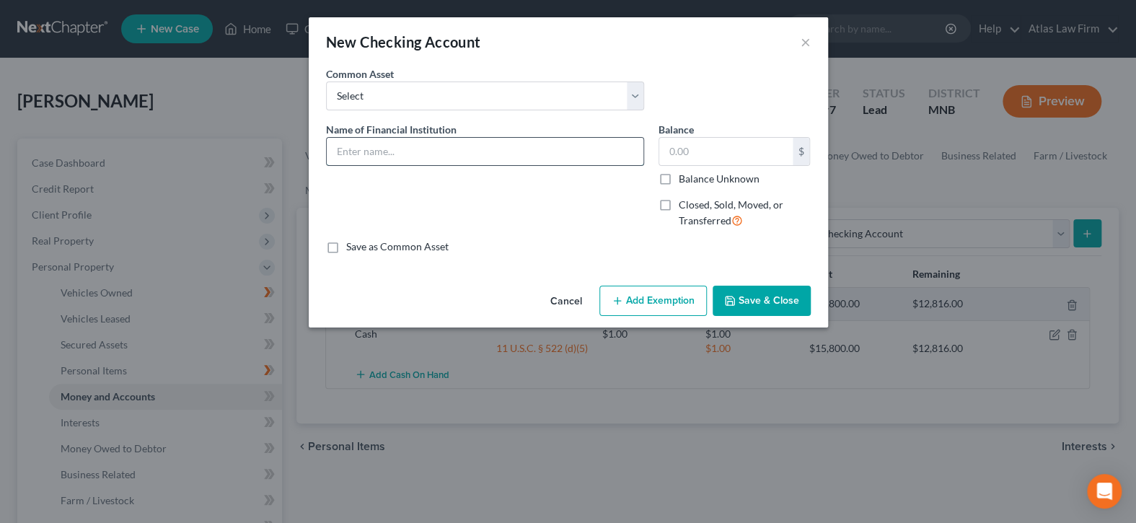
click at [454, 138] on input "text" at bounding box center [485, 151] width 317 height 27
type input "Bank of Elk River"
click at [680, 158] on input "text" at bounding box center [725, 151] width 133 height 27
type input "1.00"
click at [664, 302] on button "Add Exemption" at bounding box center [652, 301] width 107 height 30
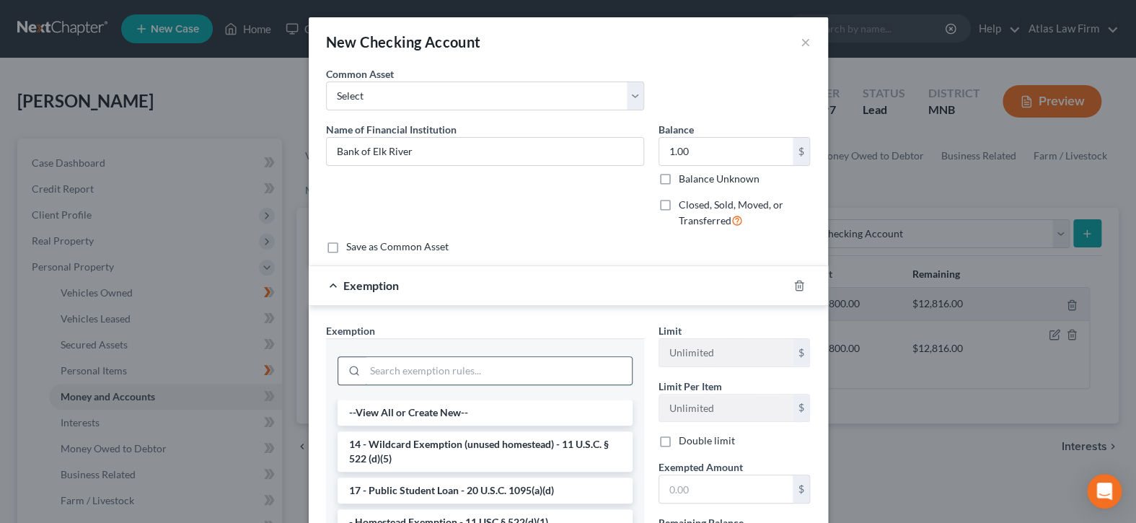
click at [609, 373] on input "search" at bounding box center [498, 370] width 267 height 27
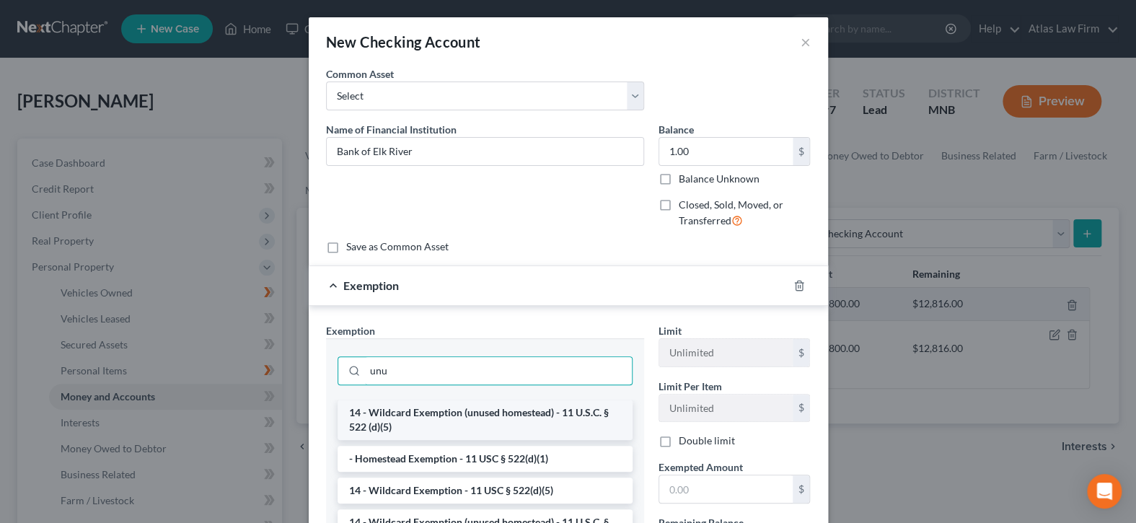
type input "unu"
click at [565, 410] on li "14 - Wildcard Exemption (unused homestead) - 11 U.S.C. § 522 (d)(5)" at bounding box center [485, 420] width 295 height 40
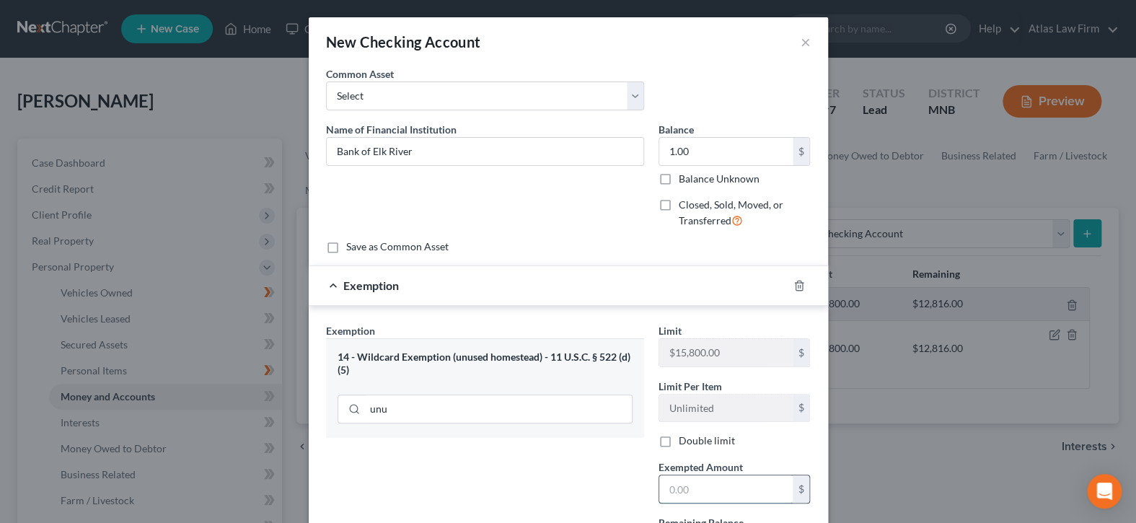
click at [698, 486] on input "text" at bounding box center [725, 488] width 133 height 27
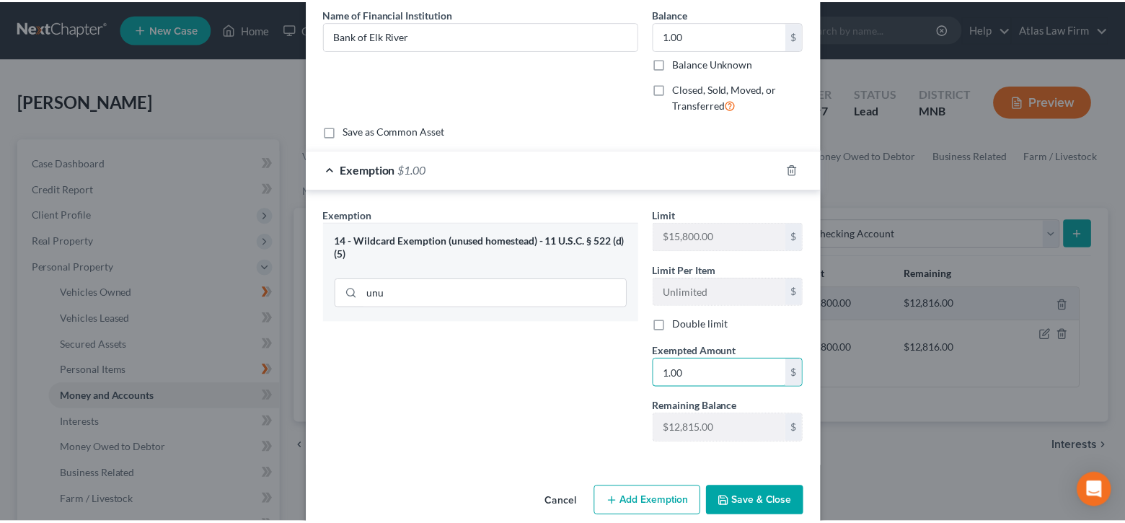
scroll to position [136, 0]
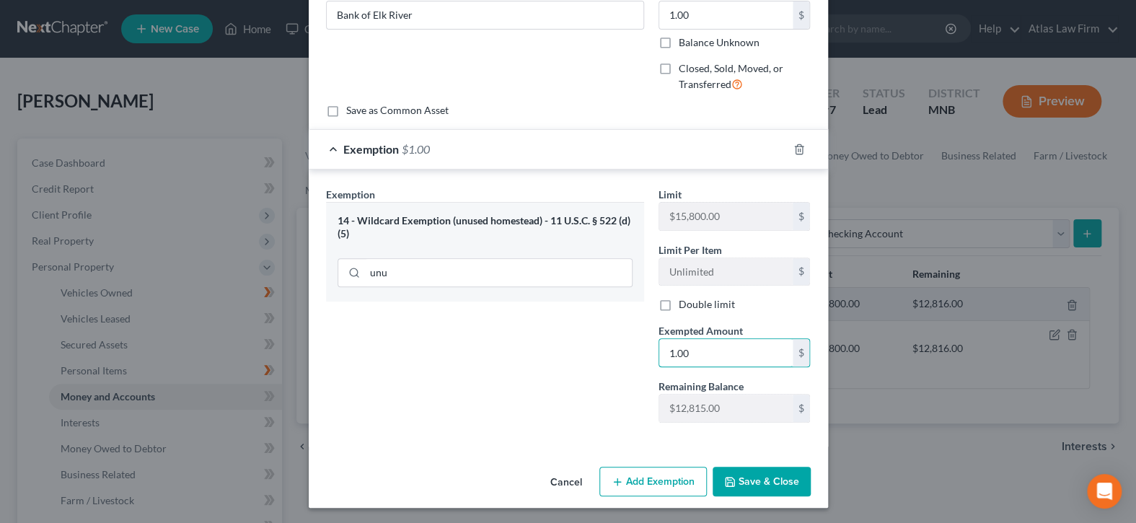
type input "1.00"
click at [771, 471] on button "Save & Close" at bounding box center [762, 482] width 98 height 30
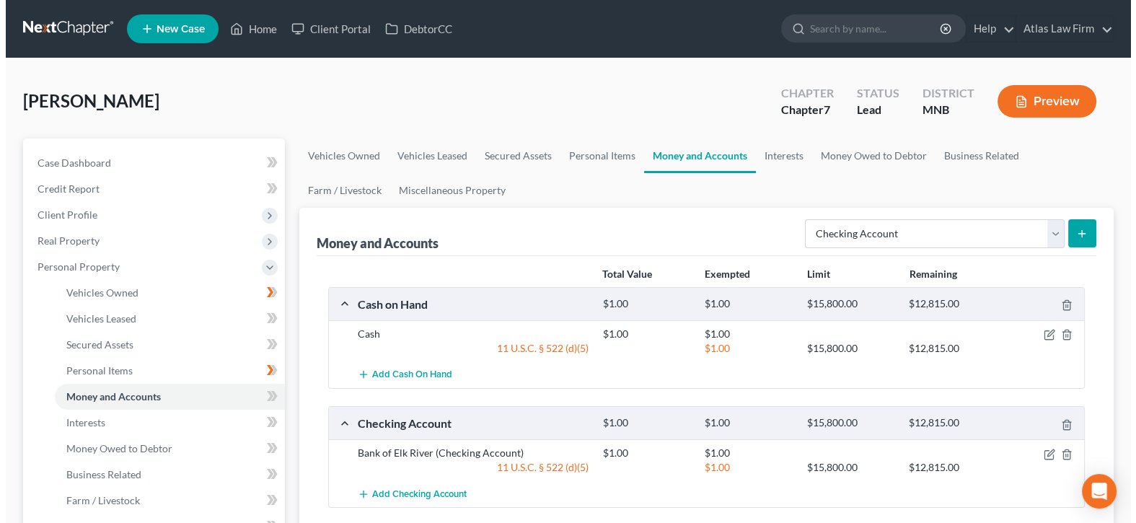
scroll to position [144, 0]
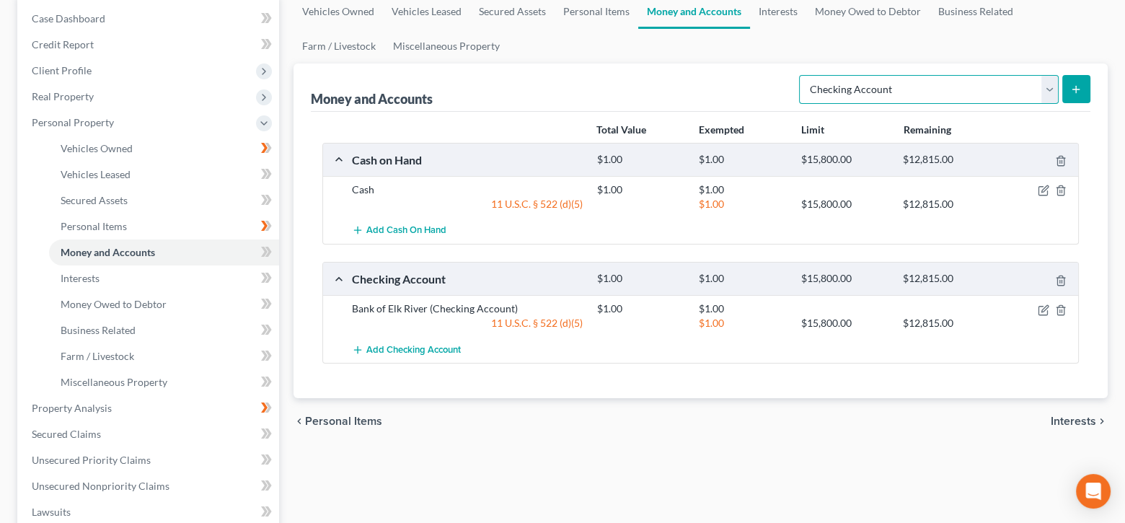
drag, startPoint x: 1050, startPoint y: 86, endPoint x: 1047, endPoint y: 96, distance: 10.7
click at [1050, 85] on select "Select Account Type Brokerage Cash on Hand Certificates of Deposit Checking Acc…" at bounding box center [929, 89] width 260 height 29
select select "savings"
click at [802, 75] on select "Select Account Type Brokerage Cash on Hand Certificates of Deposit Checking Acc…" at bounding box center [929, 89] width 260 height 29
click at [1076, 95] on button "submit" at bounding box center [1077, 89] width 28 height 28
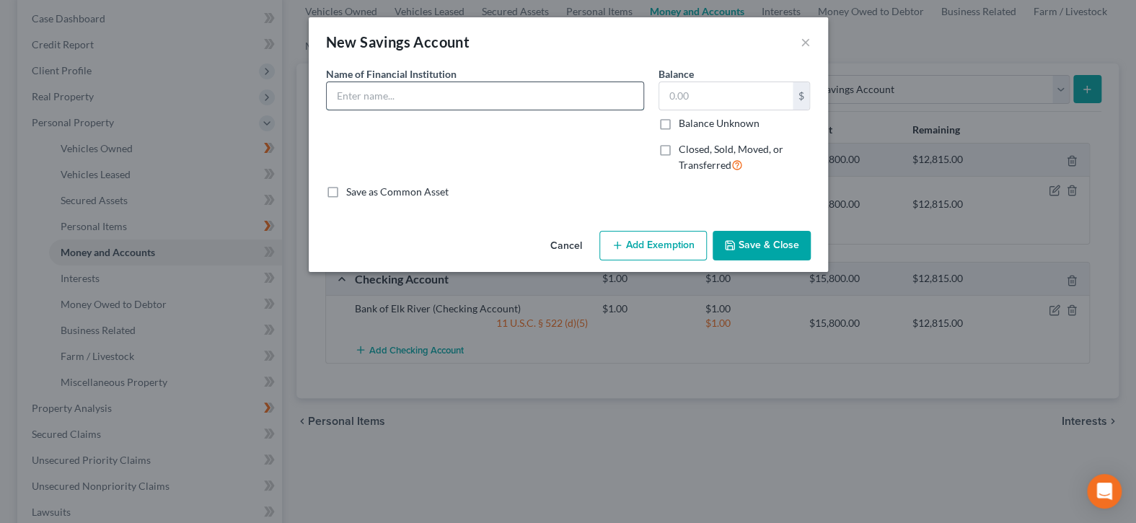
click at [584, 90] on input "text" at bounding box center [485, 95] width 317 height 27
type input "Savings Account"
click at [700, 92] on input "text" at bounding box center [725, 95] width 133 height 27
type input "1.00"
click at [676, 247] on button "Add Exemption" at bounding box center [652, 246] width 107 height 30
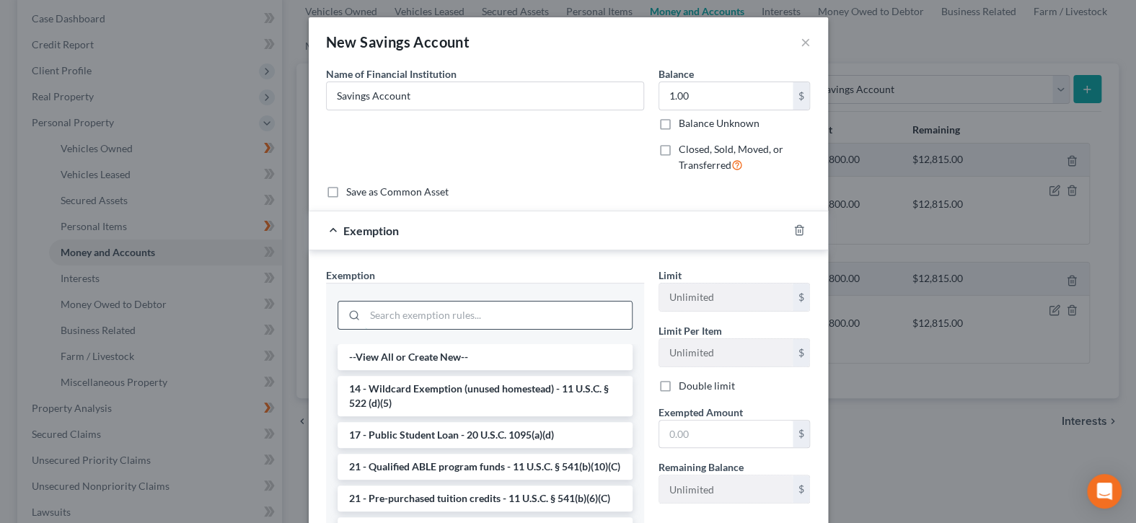
click at [553, 314] on input "search" at bounding box center [498, 315] width 267 height 27
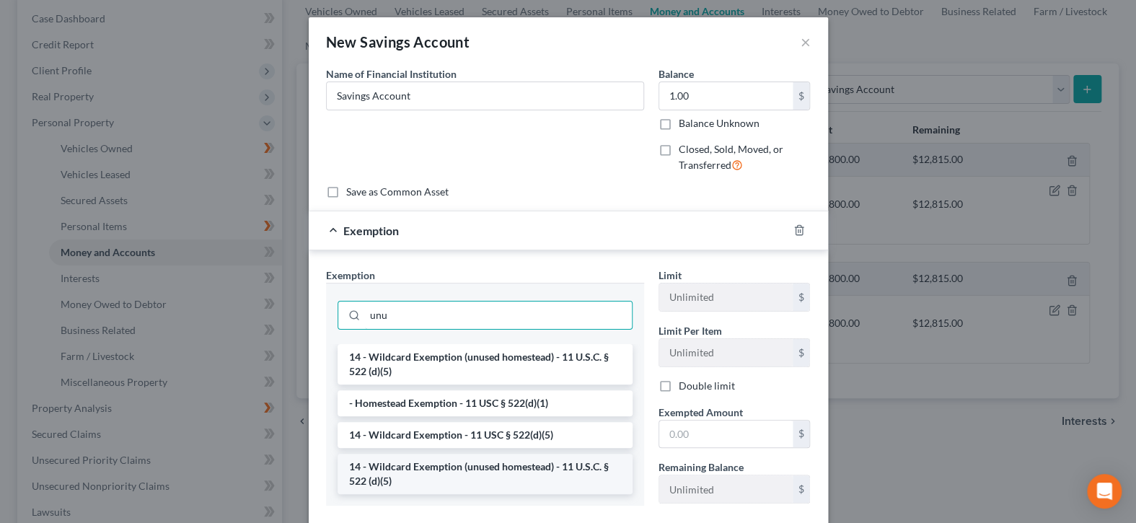
type input "unu"
click at [531, 469] on li "14 - Wildcard Exemption (unused homestead) - 11 U.S.C. § 522 (d)(5)" at bounding box center [485, 474] width 295 height 40
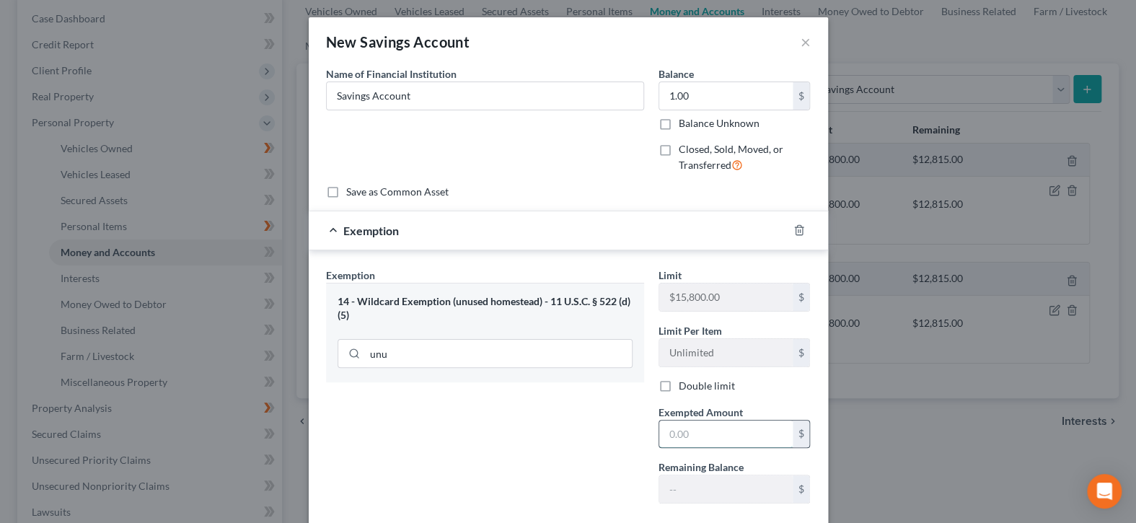
drag, startPoint x: 730, startPoint y: 434, endPoint x: 683, endPoint y: 440, distance: 47.3
click at [730, 434] on input "text" at bounding box center [725, 434] width 133 height 27
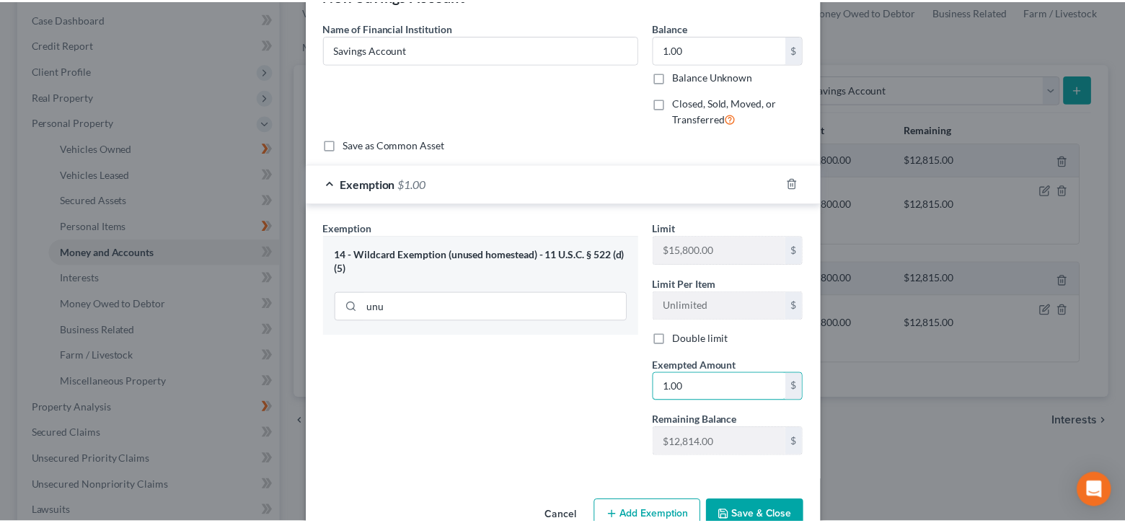
scroll to position [82, 0]
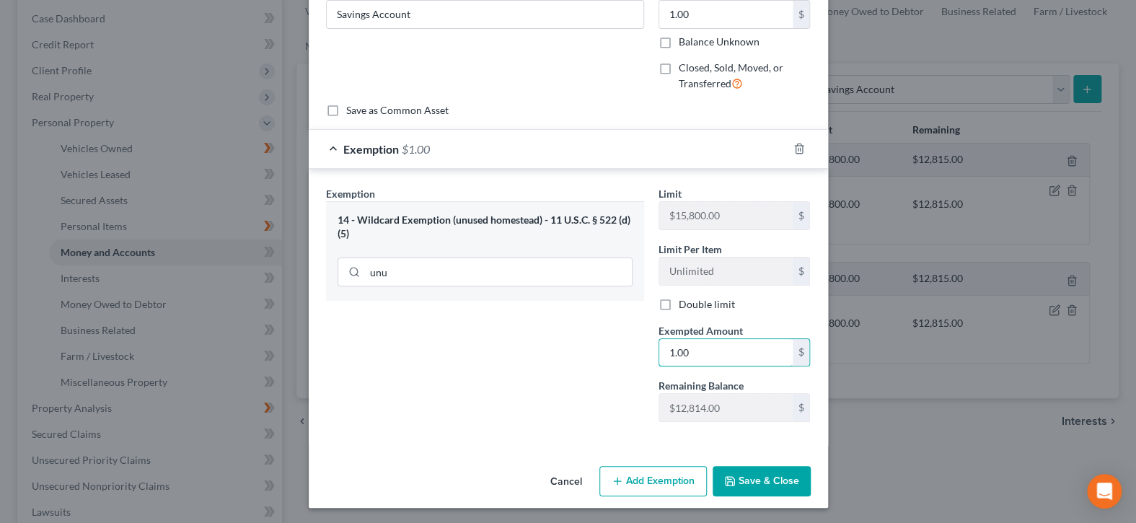
type input "1.00"
click at [580, 408] on div "Exemption Set must be selected for CA. Exemption * 14 - Wildcard Exemption (unu…" at bounding box center [485, 309] width 333 height 247
click at [757, 483] on button "Save & Close" at bounding box center [762, 481] width 98 height 30
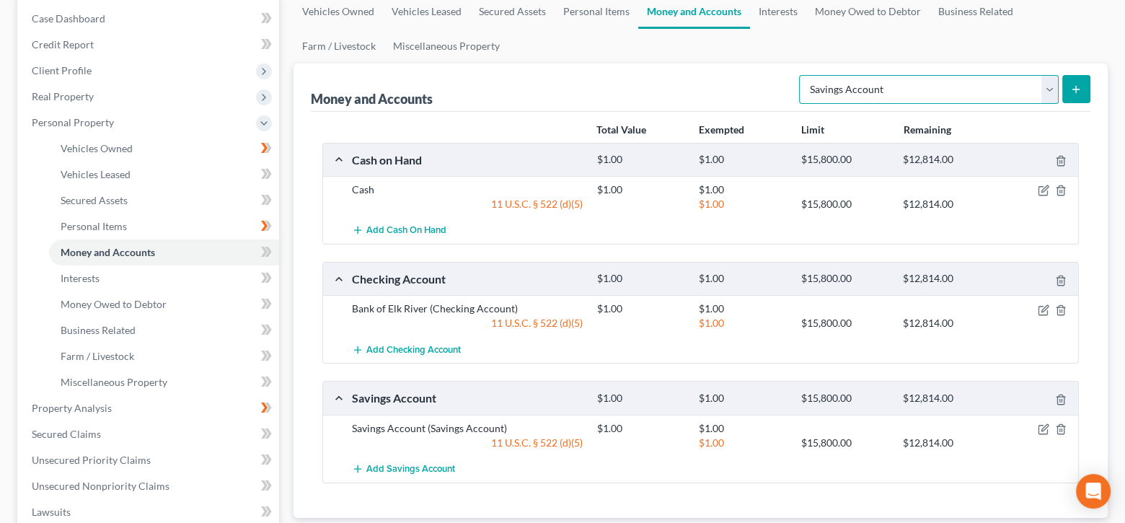
click at [1047, 89] on select "Select Account Type Brokerage Cash on Hand Certificates of Deposit Checking Acc…" at bounding box center [929, 89] width 260 height 29
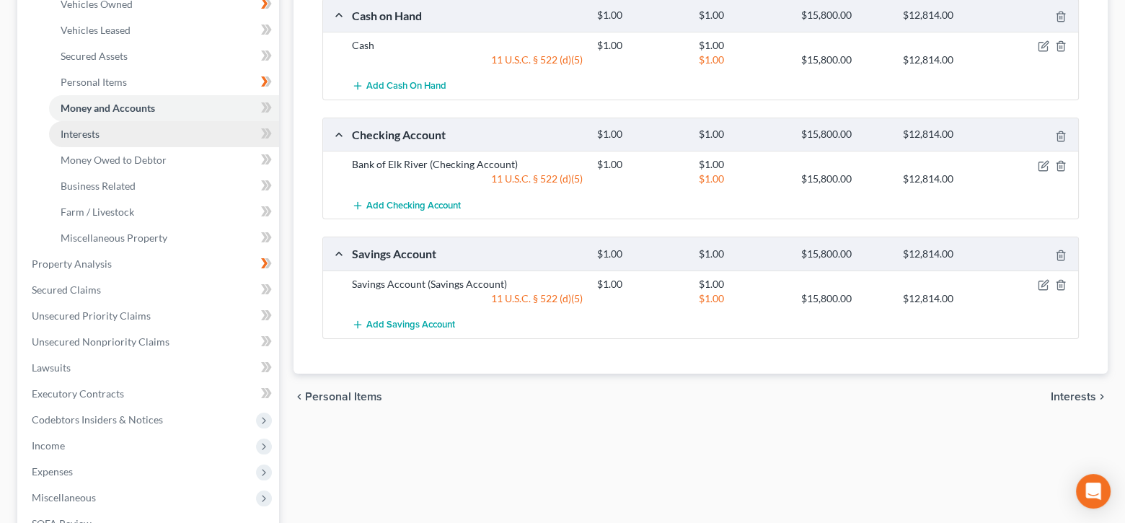
click at [154, 141] on link "Interests" at bounding box center [164, 134] width 230 height 26
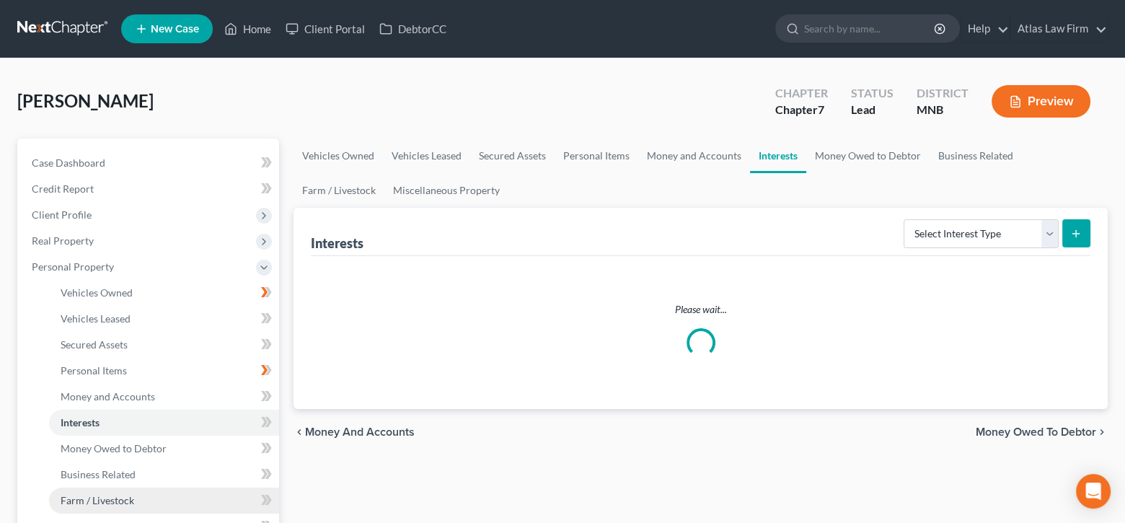
scroll to position [289, 0]
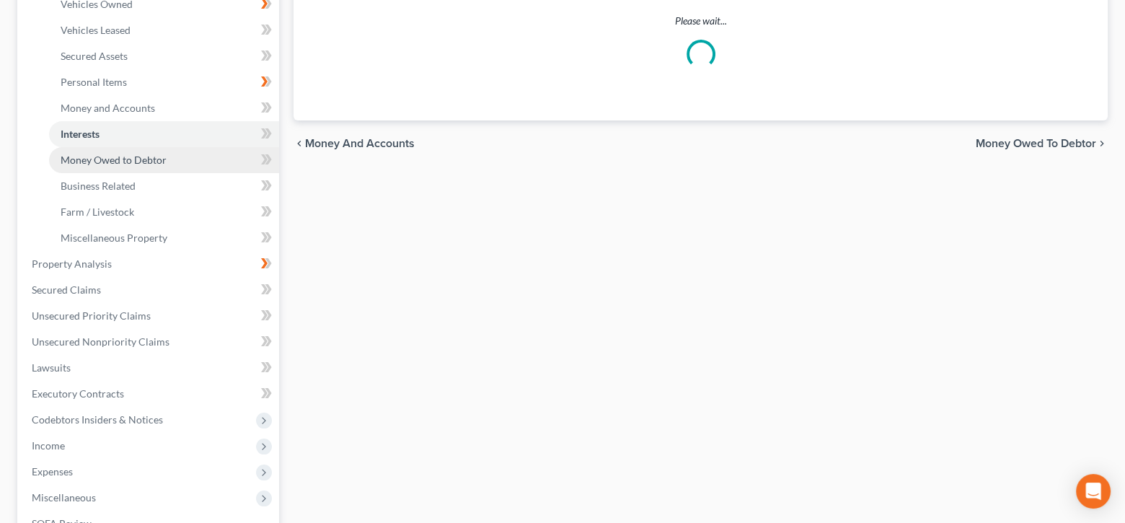
click at [190, 158] on link "Money Owed to Debtor" at bounding box center [164, 160] width 230 height 26
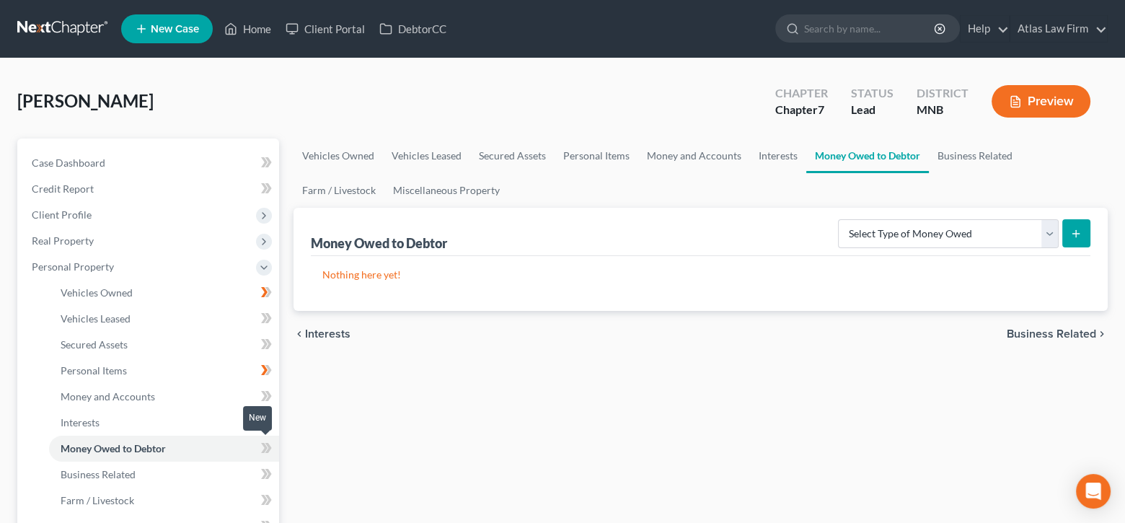
click at [266, 452] on icon at bounding box center [266, 448] width 11 height 18
click at [1047, 237] on select "Select Type of Money Owed Accounts Receivable Alimony Child Support Claims Agai…" at bounding box center [948, 233] width 221 height 29
select select "unpaid_wages"
click at [841, 219] on select "Select Type of Money Owed Accounts Receivable Alimony Child Support Claims Agai…" at bounding box center [948, 233] width 221 height 29
click at [1079, 234] on icon "submit" at bounding box center [1077, 234] width 12 height 12
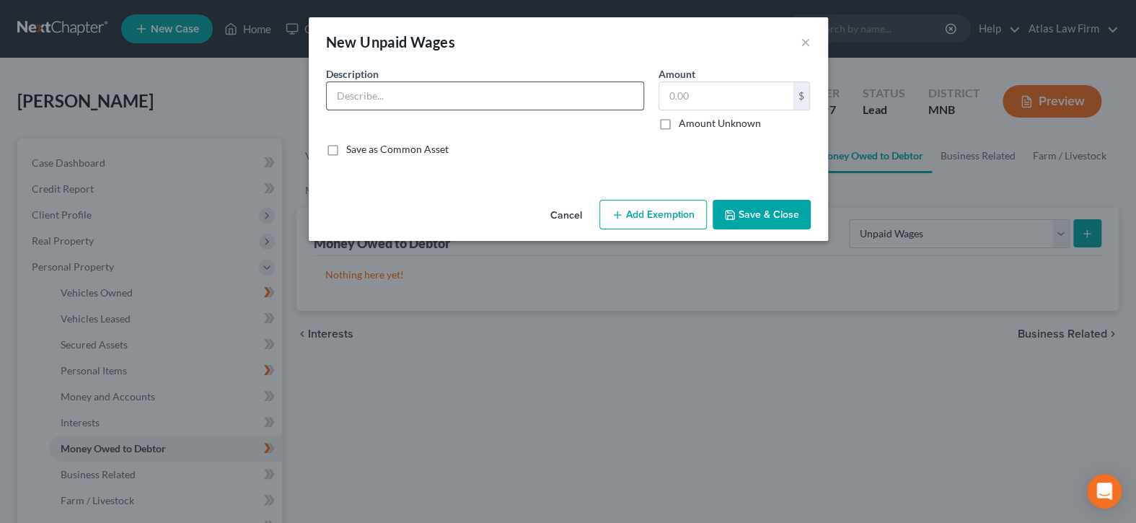
drag, startPoint x: 553, startPoint y: 93, endPoint x: 530, endPoint y: 107, distance: 27.2
click at [553, 93] on input "text" at bounding box center [485, 95] width 317 height 27
type input "Earned, Unpaid Wages"
click at [716, 96] on input "text" at bounding box center [725, 95] width 133 height 27
click at [711, 99] on input "text" at bounding box center [725, 95] width 133 height 27
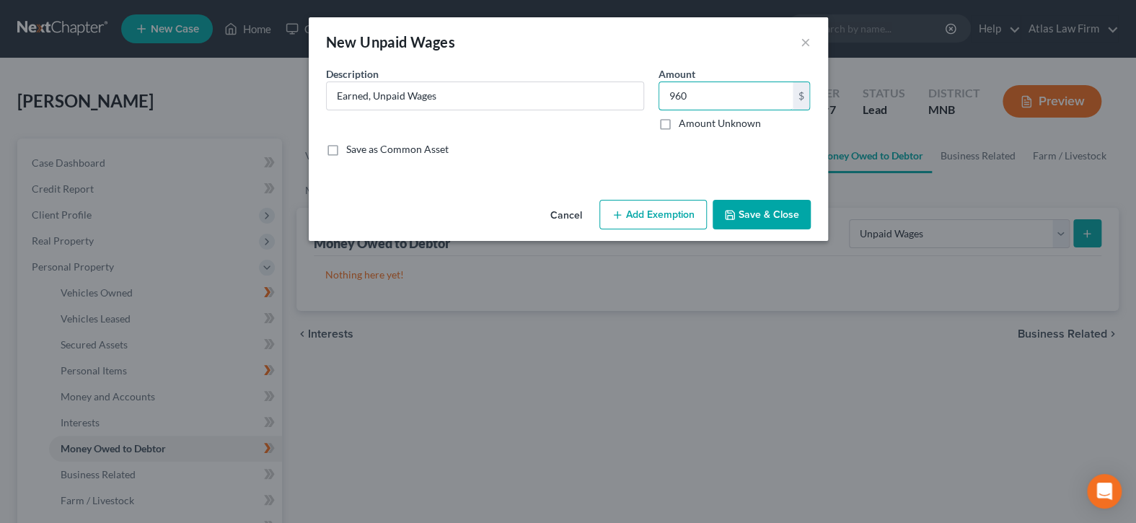
type input "960"
click at [665, 206] on button "Add Exemption" at bounding box center [652, 215] width 107 height 30
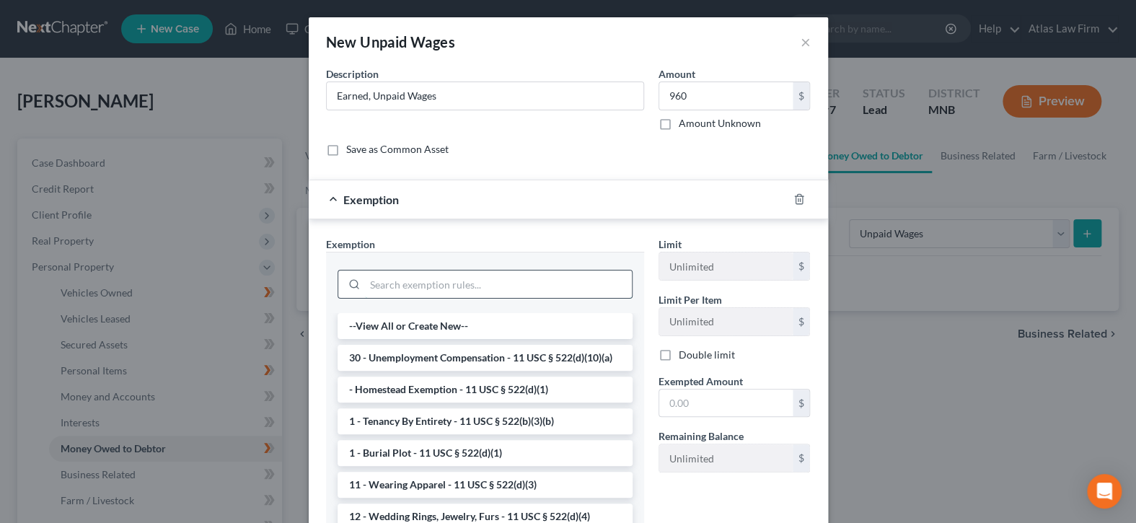
click at [563, 286] on input "search" at bounding box center [498, 284] width 267 height 27
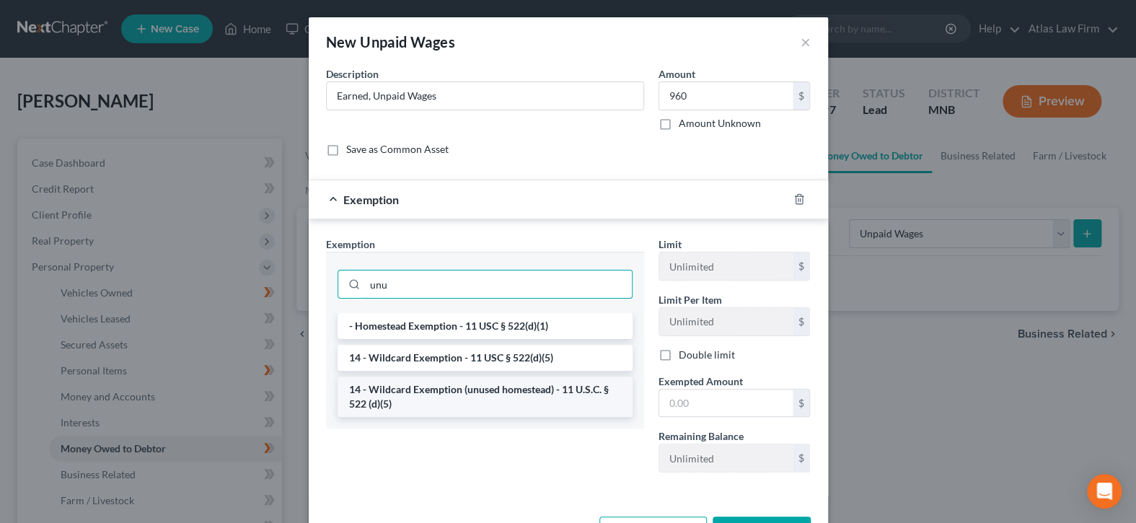
type input "unu"
click at [541, 386] on li "14 - Wildcard Exemption (unused homestead) - 11 U.S.C. § 522 (d)(5)" at bounding box center [485, 397] width 295 height 40
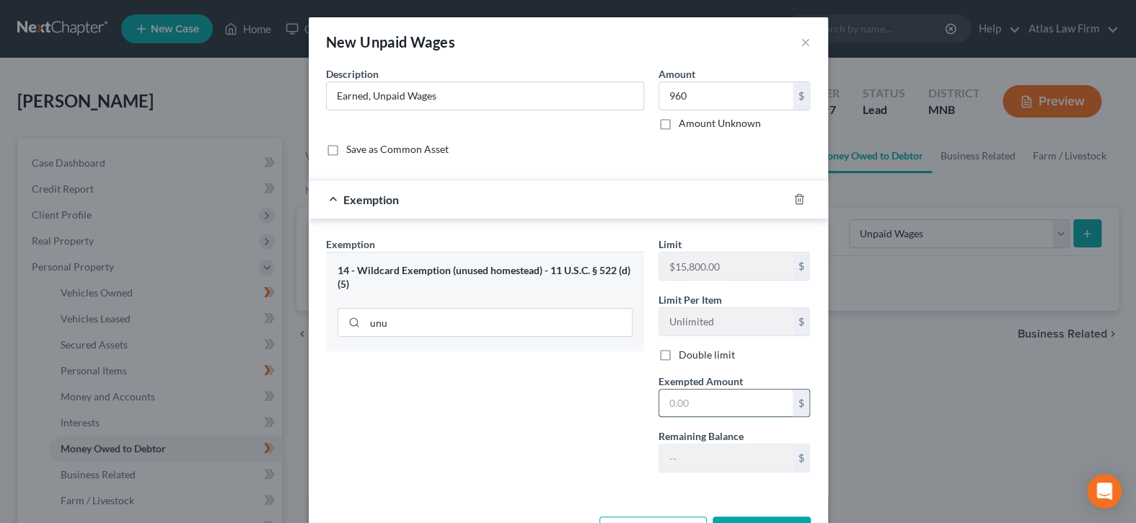
drag, startPoint x: 760, startPoint y: 403, endPoint x: 750, endPoint y: 408, distance: 11.0
click at [760, 403] on input "text" at bounding box center [725, 403] width 133 height 27
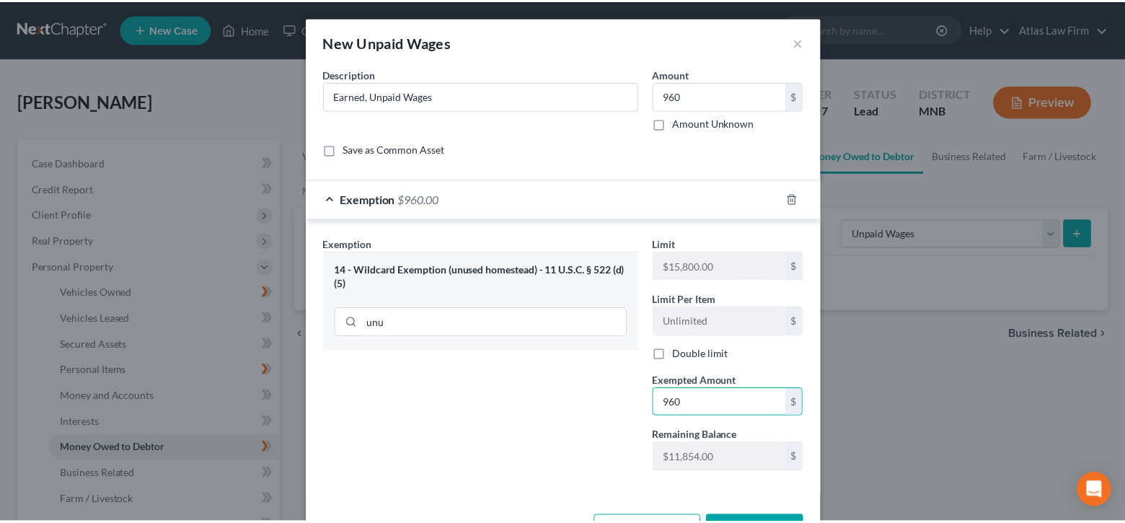
scroll to position [50, 0]
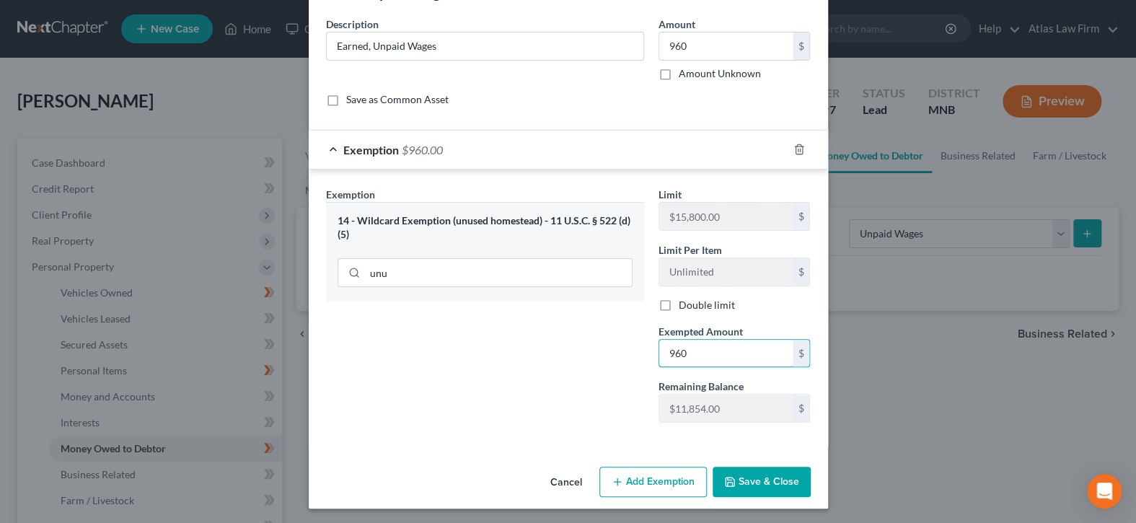
type input "960"
click at [786, 490] on button "Save & Close" at bounding box center [762, 482] width 98 height 30
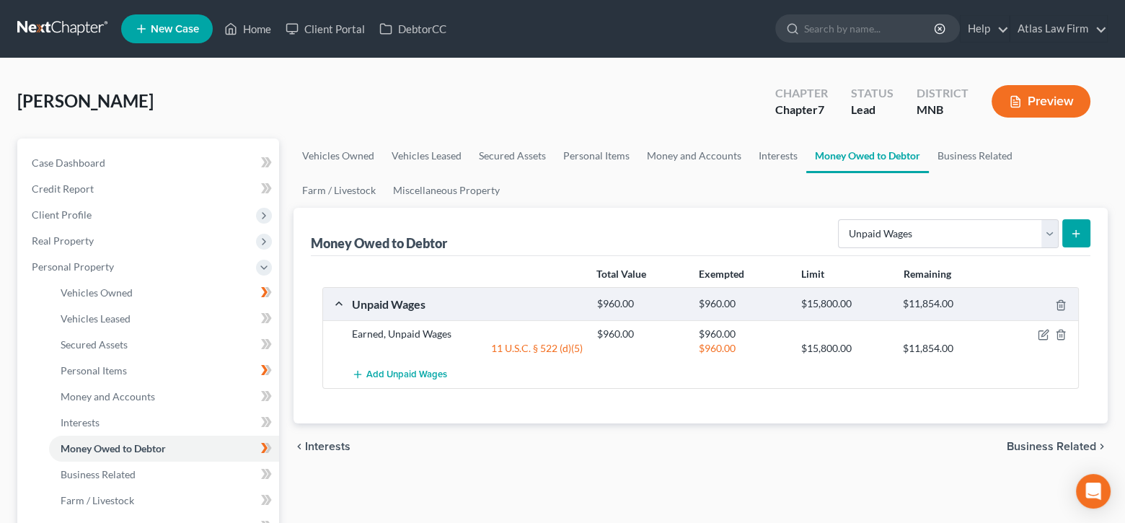
scroll to position [144, 0]
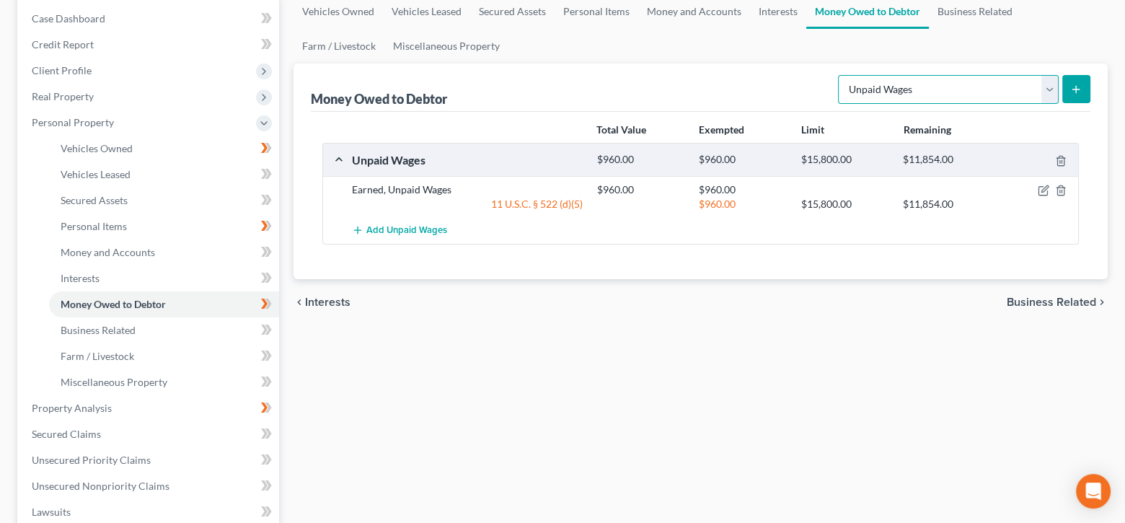
click at [1052, 81] on select "Select Type of Money Owed Accounts Receivable Alimony Child Support Claims Agai…" at bounding box center [948, 89] width 221 height 29
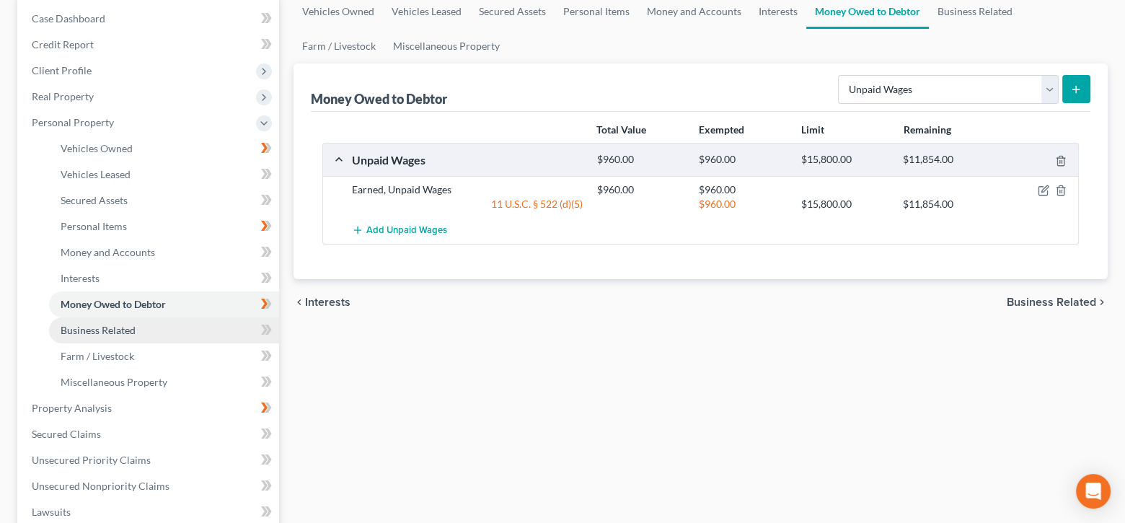
click at [170, 328] on link "Business Related" at bounding box center [164, 330] width 230 height 26
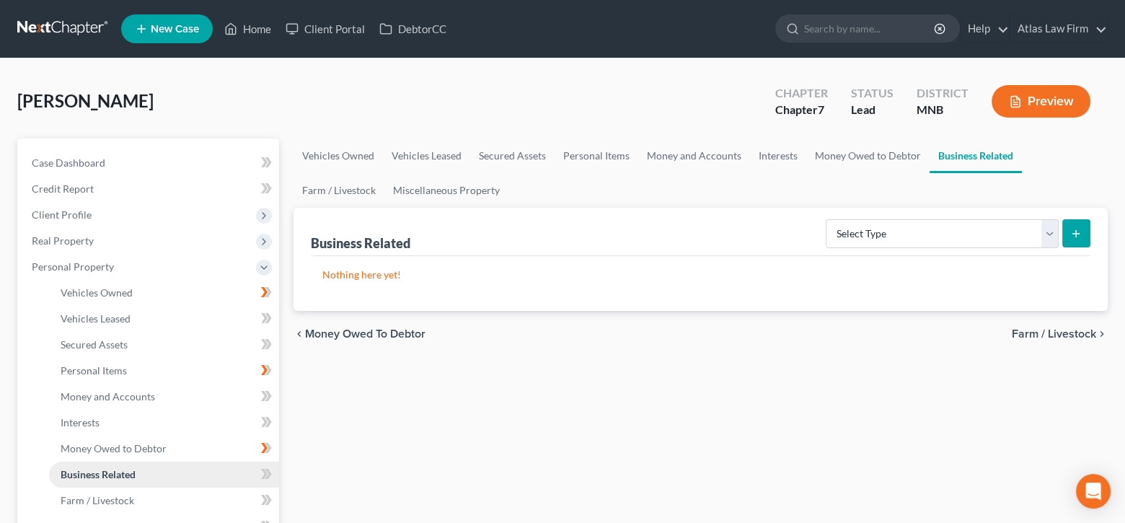
scroll to position [144, 0]
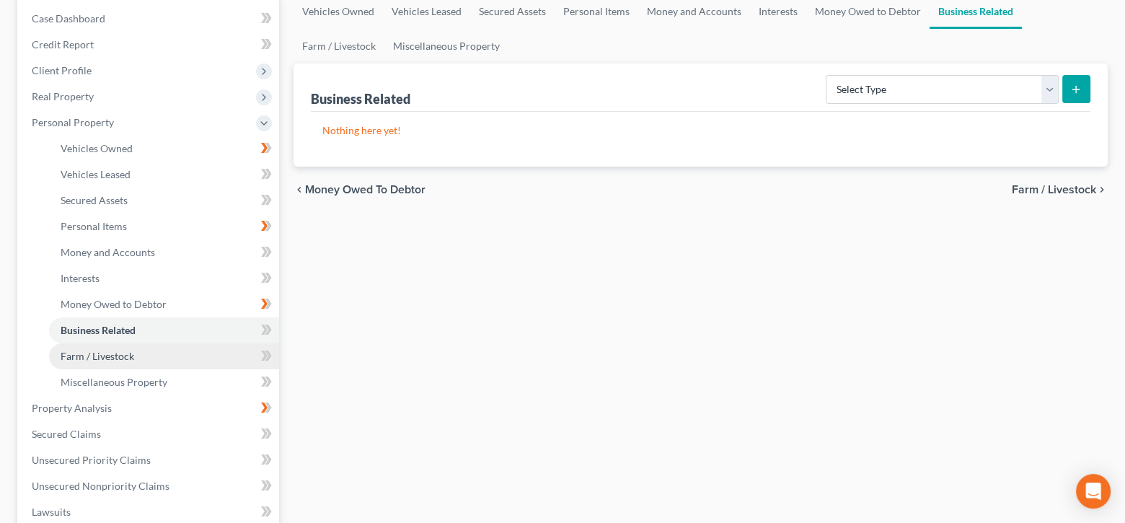
click at [167, 355] on link "Farm / Livestock" at bounding box center [164, 356] width 230 height 26
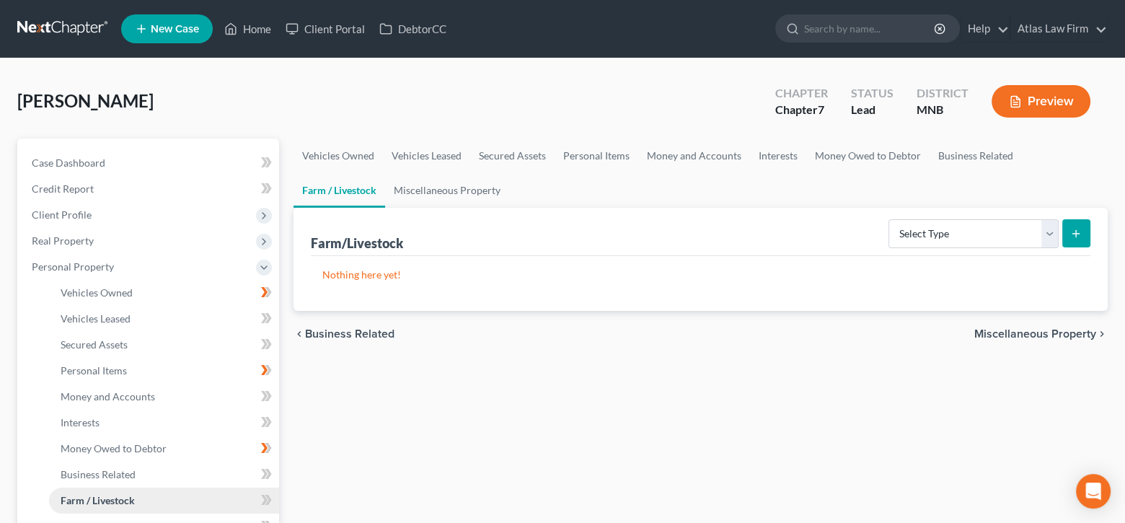
scroll to position [144, 0]
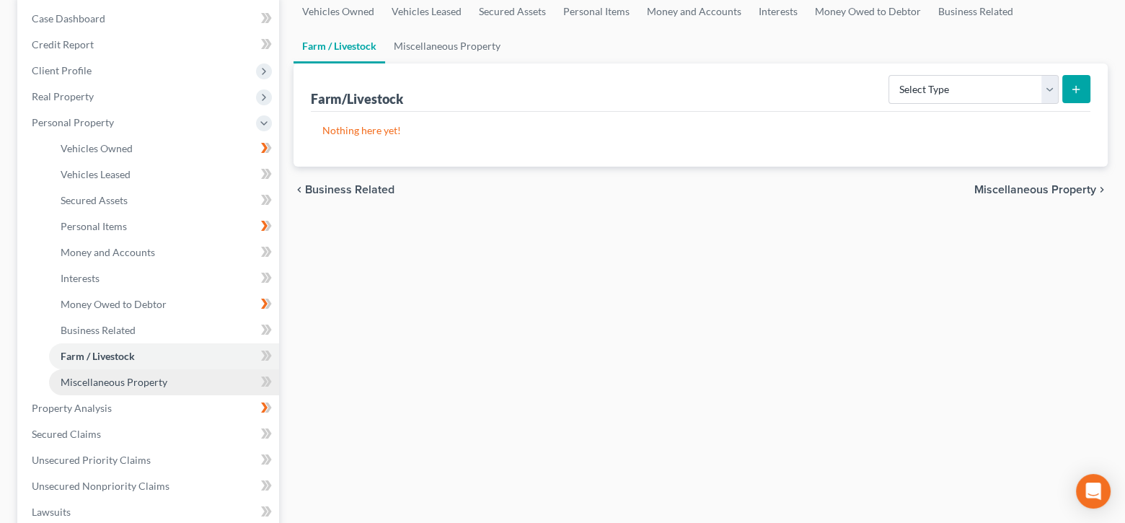
click at [176, 381] on link "Miscellaneous Property" at bounding box center [164, 382] width 230 height 26
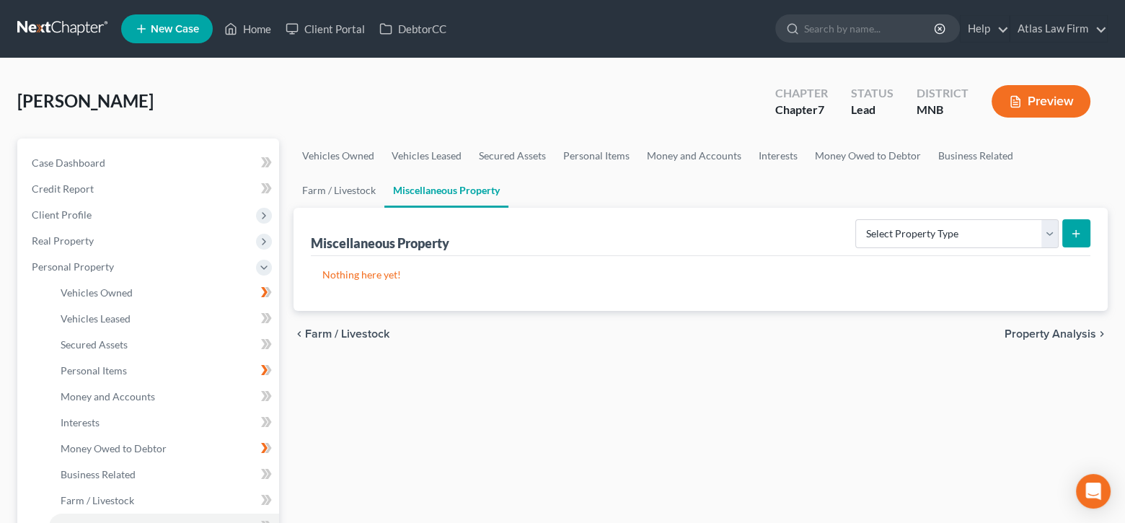
scroll to position [144, 0]
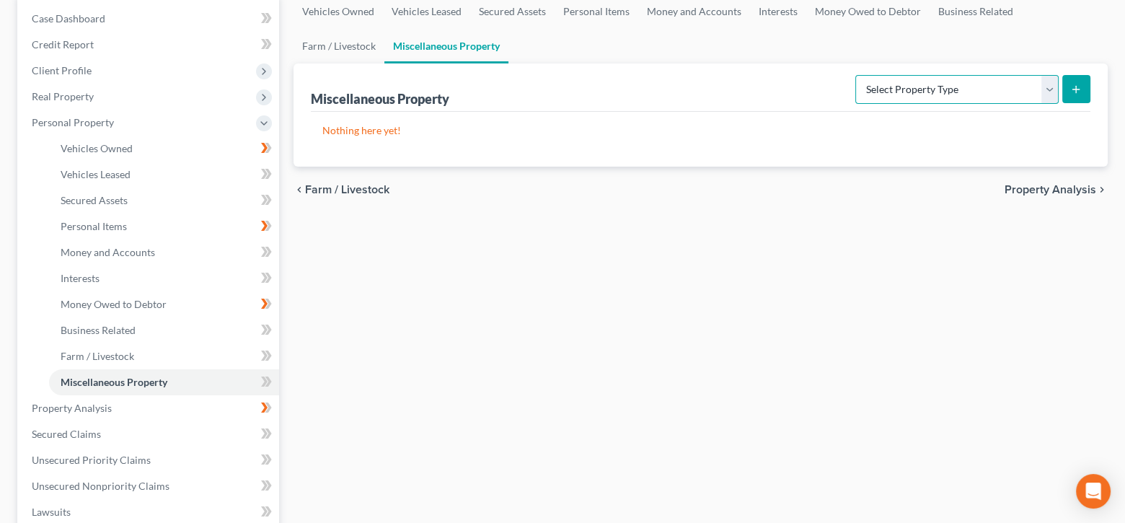
click at [1052, 87] on select "Select Property Type Assigned for Creditor Benefit Within 1 Year Holding for An…" at bounding box center [957, 89] width 203 height 29
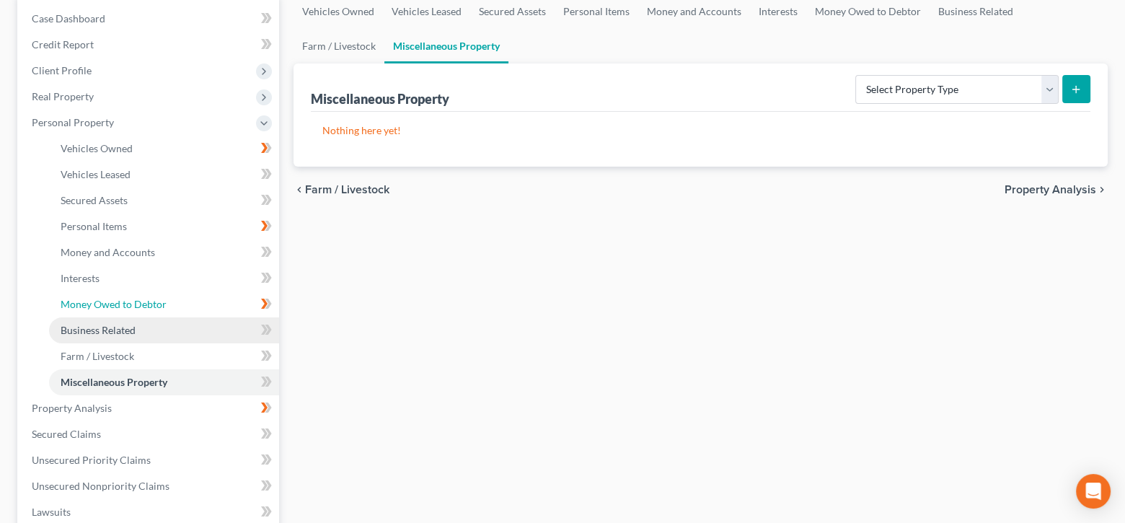
click at [198, 296] on link "Money Owed to Debtor" at bounding box center [164, 304] width 230 height 26
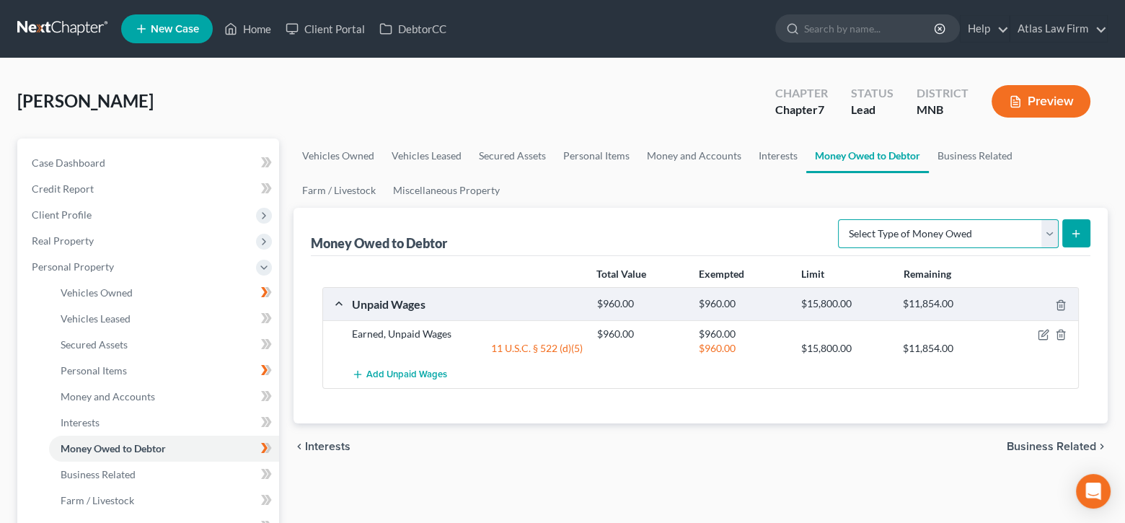
click at [1046, 229] on select "Select Type of Money Owed Accounts Receivable Alimony Child Support Claims Agai…" at bounding box center [948, 233] width 221 height 29
click at [106, 395] on span "Money and Accounts" at bounding box center [108, 396] width 95 height 12
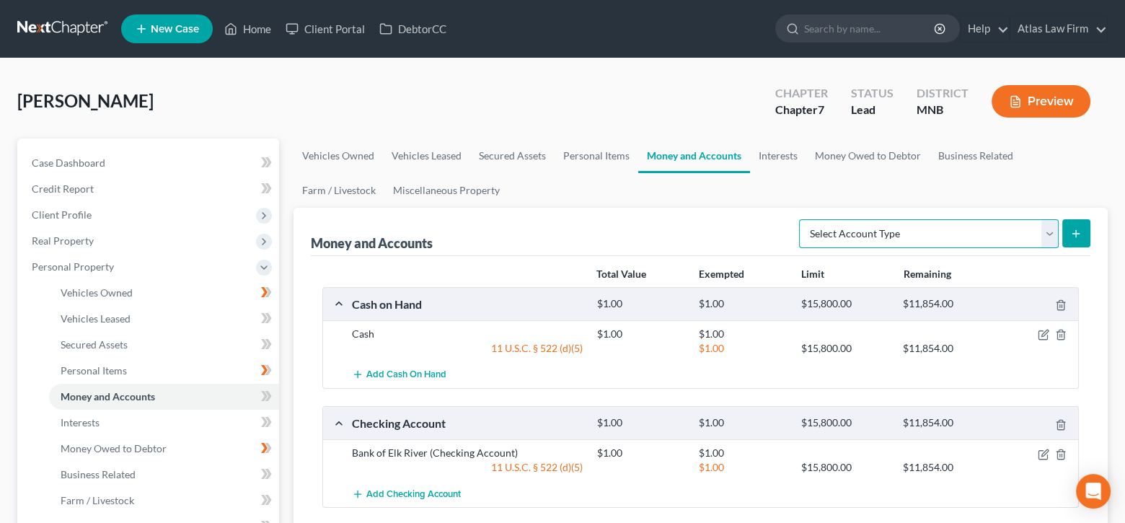
click at [1052, 235] on select "Select Account Type Brokerage Cash on Hand Certificates of Deposit Checking Acc…" at bounding box center [929, 233] width 260 height 29
select select "security_deposits"
click at [802, 219] on select "Select Account Type Brokerage Cash on Hand Certificates of Deposit Checking Acc…" at bounding box center [929, 233] width 260 height 29
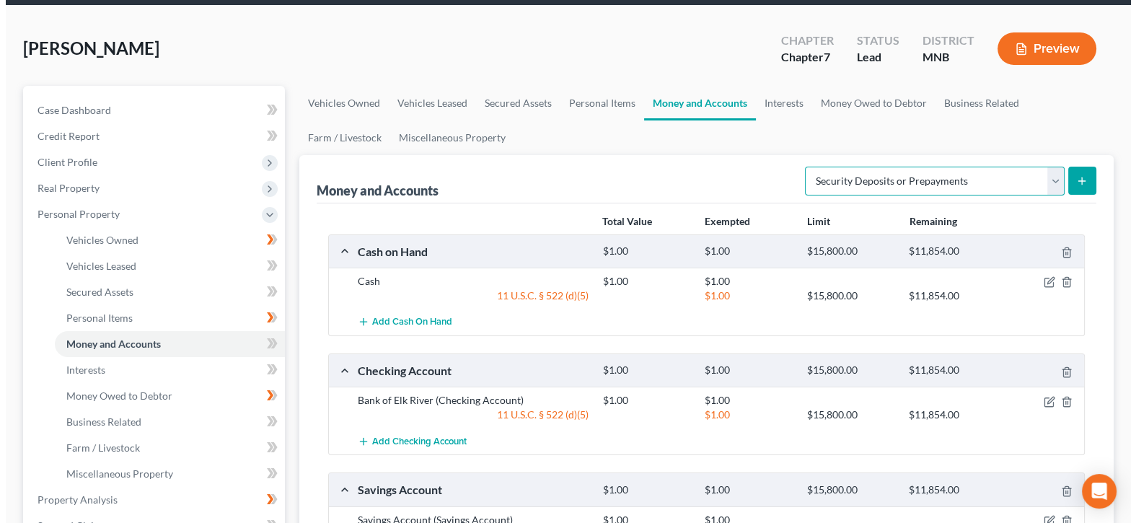
scroll to position [144, 0]
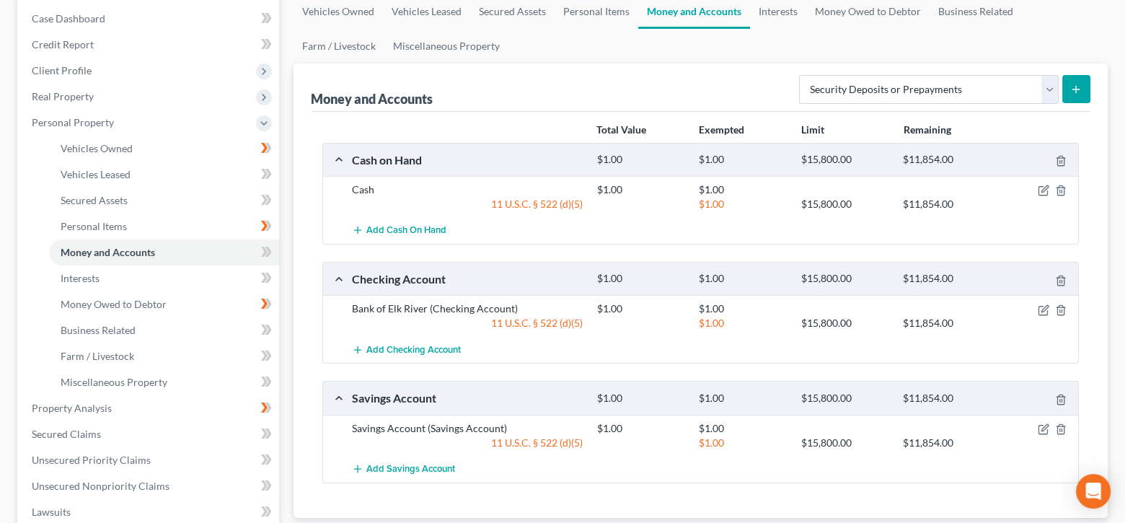
click at [1077, 97] on button "submit" at bounding box center [1077, 89] width 28 height 28
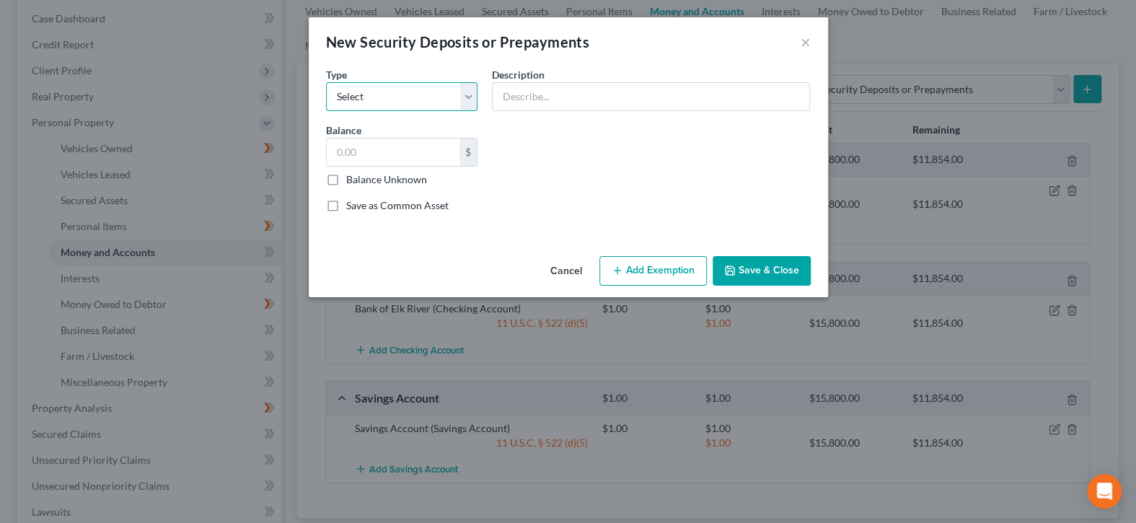
drag, startPoint x: 467, startPoint y: 96, endPoint x: 452, endPoint y: 108, distance: 19.5
click at [467, 96] on select "Select Electric Gas Heating Oil Security Deposit On Rental Unit Prepaid Rent Te…" at bounding box center [402, 96] width 152 height 29
select select "4"
click at [326, 82] on select "Select Electric Gas Heating Oil Security Deposit On Rental Unit Prepaid Rent Te…" at bounding box center [402, 96] width 152 height 29
click at [575, 96] on input "text" at bounding box center [651, 96] width 317 height 27
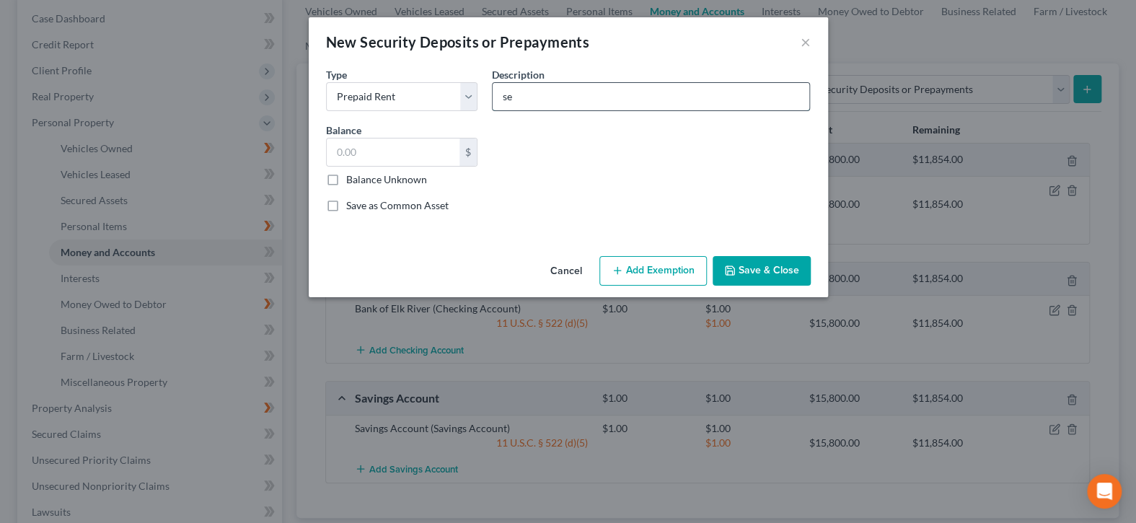
type input "Security Deposit"
click at [374, 149] on input "text" at bounding box center [393, 152] width 133 height 27
type input "1.00"
click at [646, 270] on button "Add Exemption" at bounding box center [652, 271] width 107 height 30
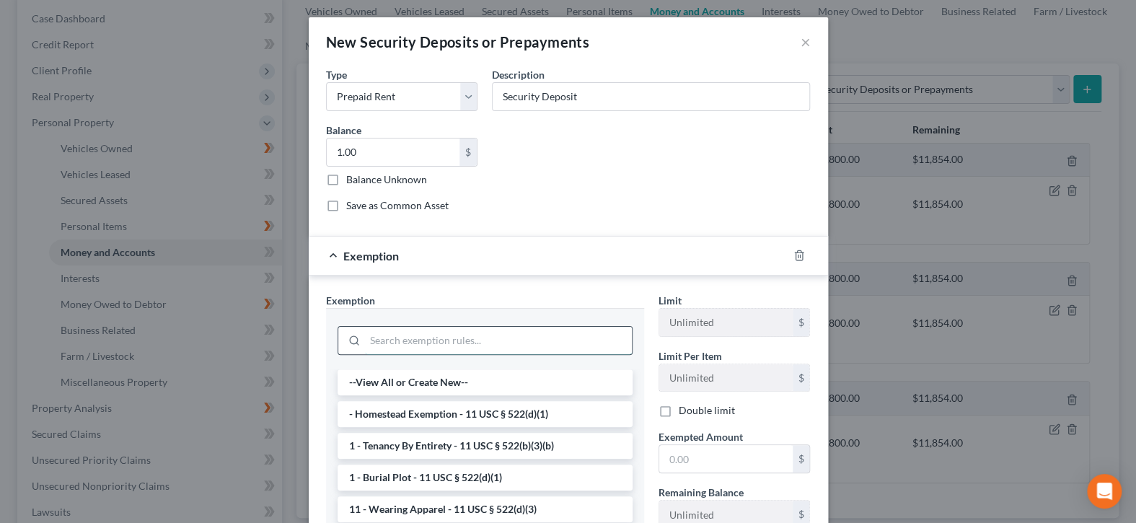
click at [594, 338] on input "search" at bounding box center [498, 340] width 267 height 27
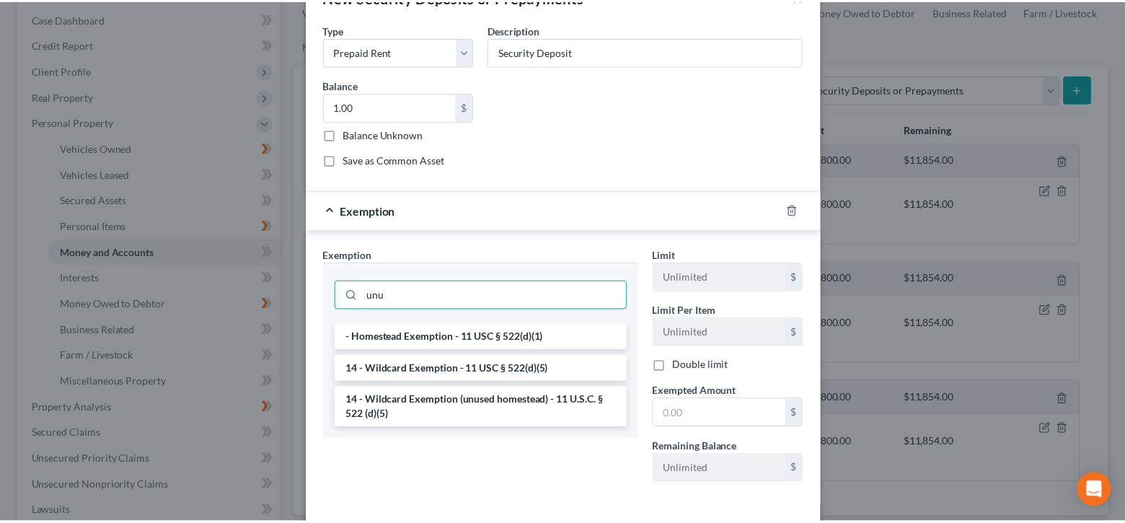
scroll to position [106, 0]
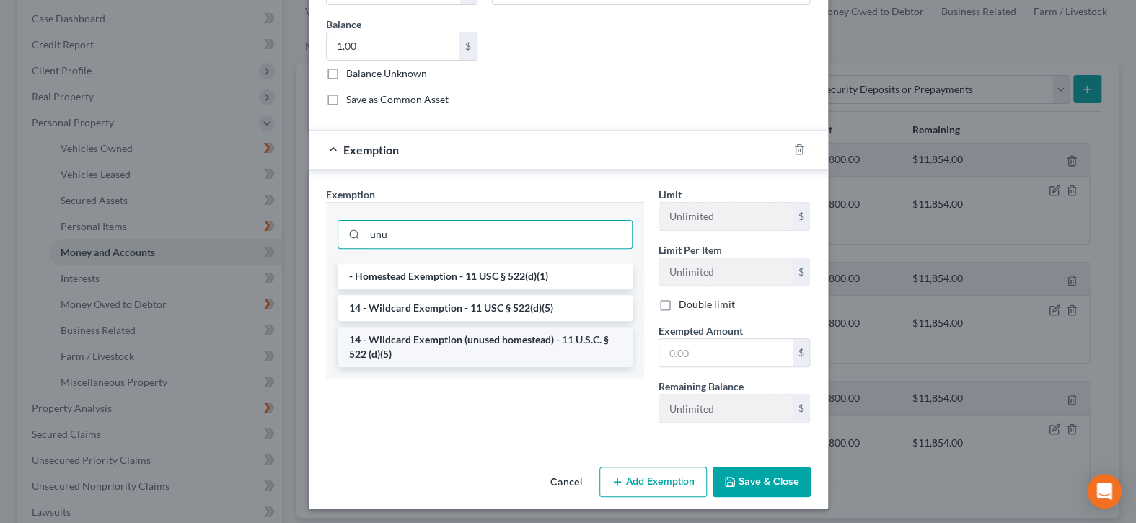
click at [554, 346] on li "14 - Wildcard Exemption (unused homestead) - 11 U.S.C. § 522 (d)(5)" at bounding box center [485, 347] width 295 height 40
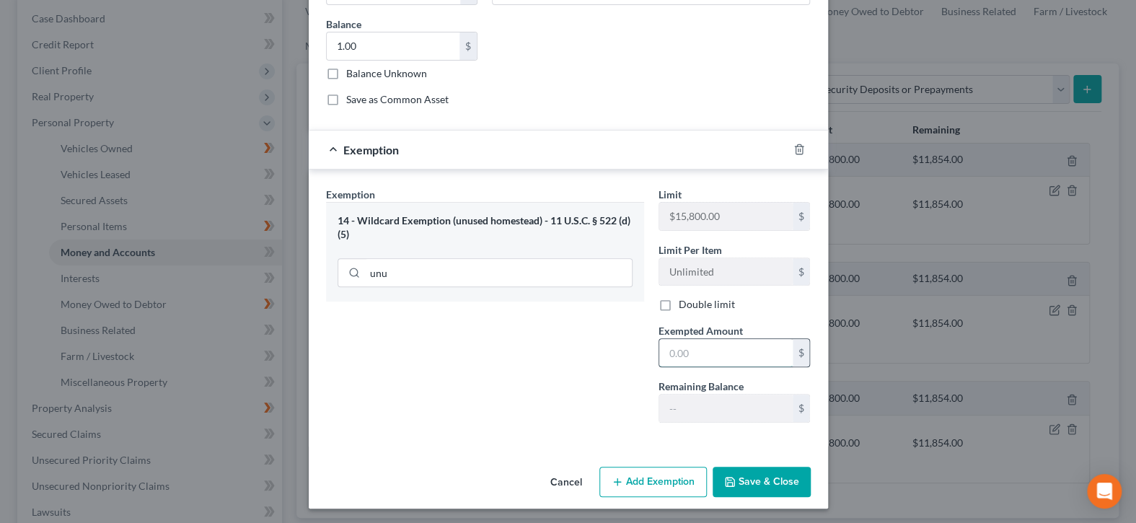
drag, startPoint x: 697, startPoint y: 351, endPoint x: 654, endPoint y: 358, distance: 43.8
click at [697, 351] on input "text" at bounding box center [725, 352] width 133 height 27
drag, startPoint x: 739, startPoint y: 473, endPoint x: 734, endPoint y: 462, distance: 12.9
click at [741, 473] on button "Save & Close" at bounding box center [762, 482] width 98 height 30
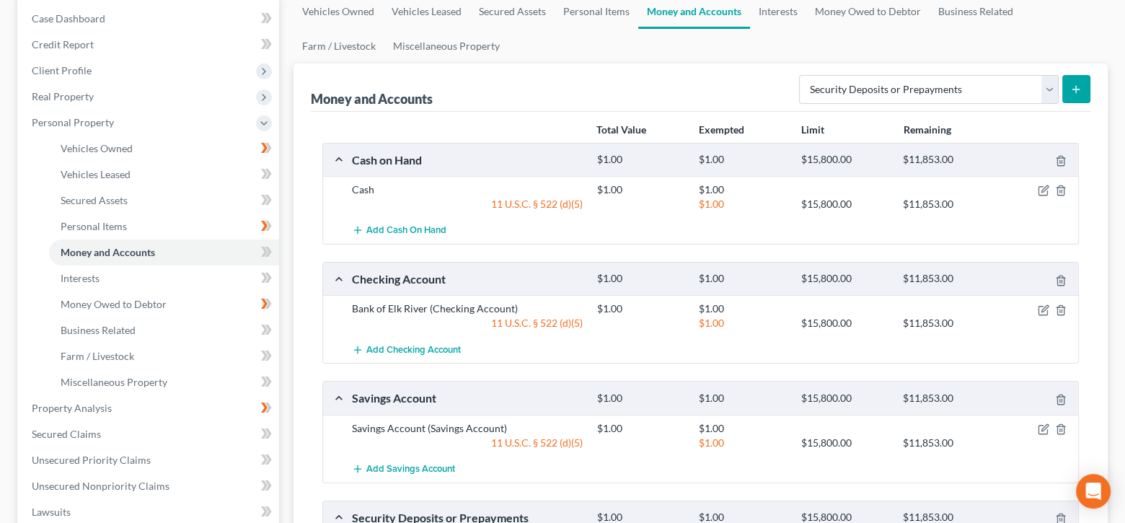
scroll to position [0, 0]
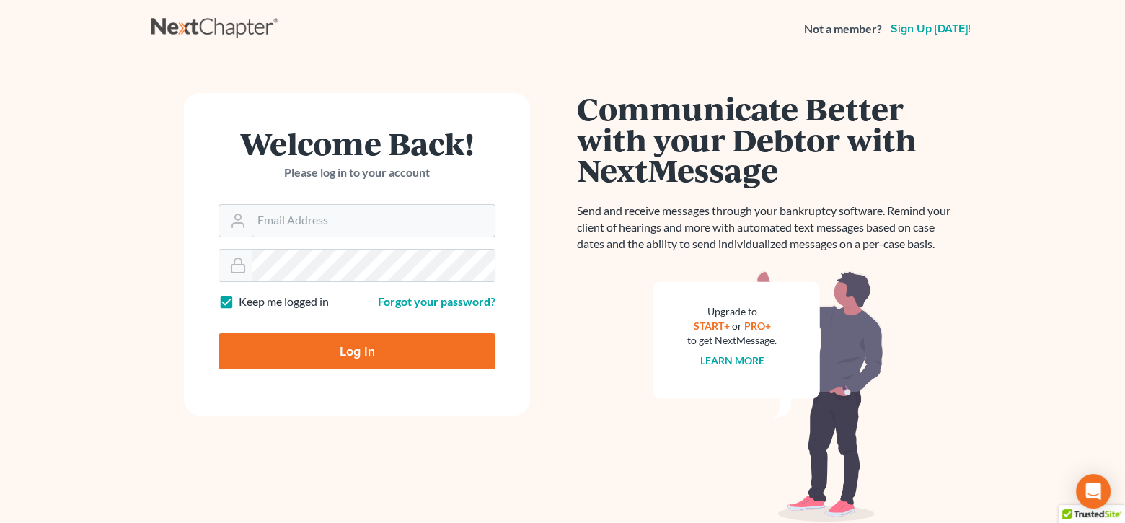
type input "[EMAIL_ADDRESS][DOMAIN_NAME]"
click at [403, 343] on input "Log In" at bounding box center [357, 351] width 277 height 36
type input "Thinking..."
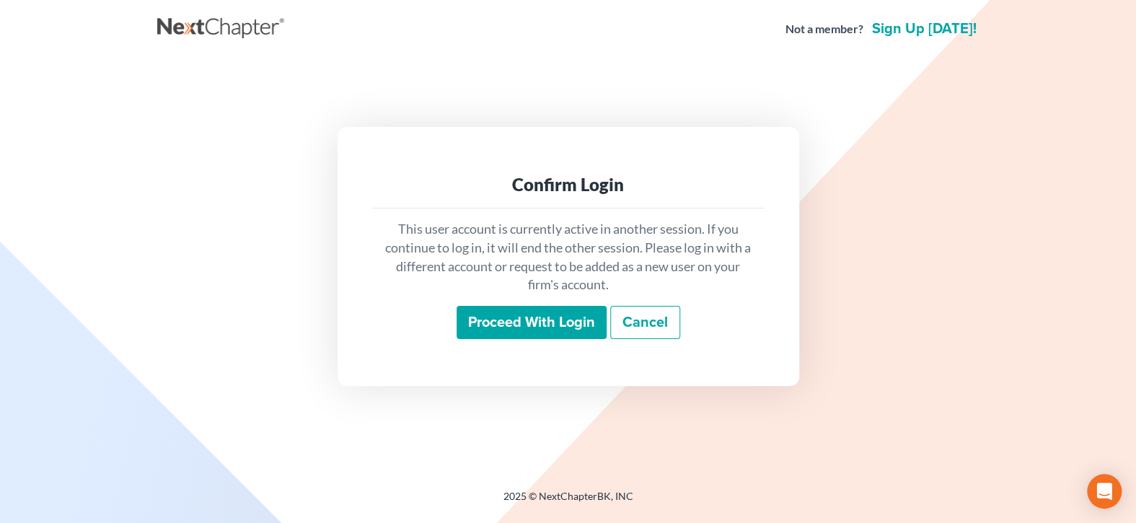
click at [584, 319] on input "Proceed with login" at bounding box center [532, 322] width 150 height 33
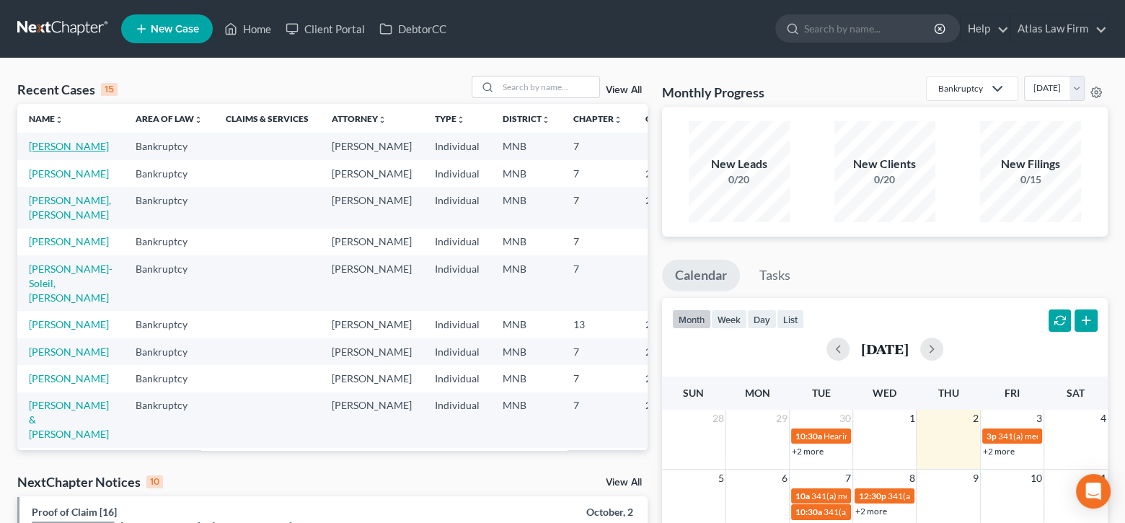
click at [53, 146] on link "[PERSON_NAME]" at bounding box center [69, 146] width 80 height 12
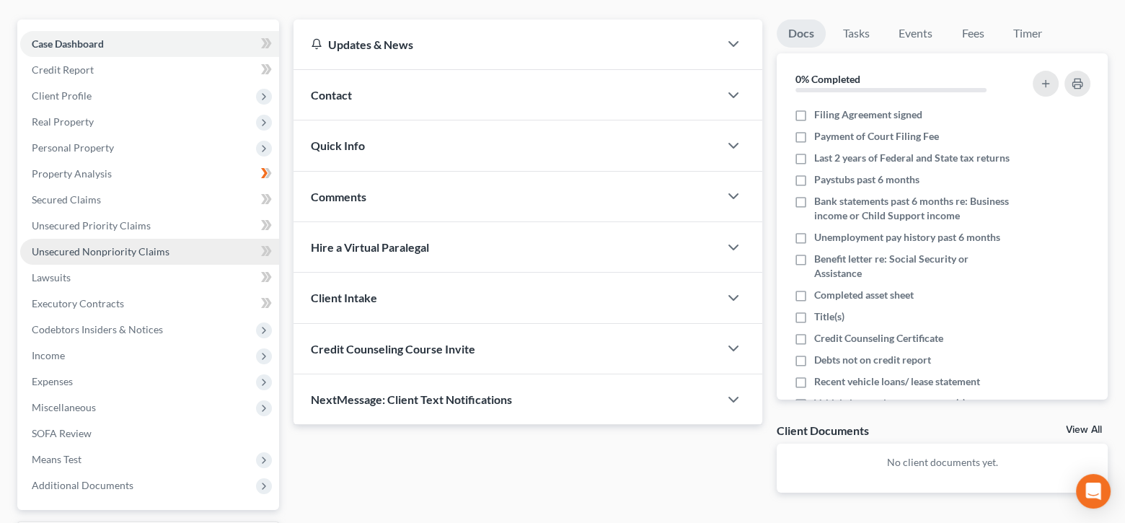
scroll to position [144, 0]
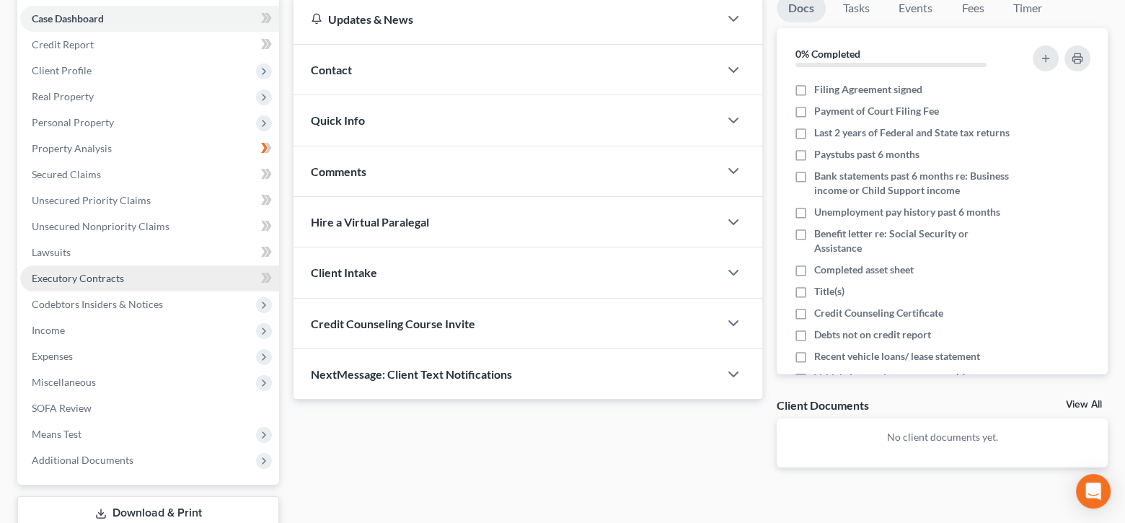
click at [87, 269] on link "Executory Contracts" at bounding box center [149, 278] width 259 height 26
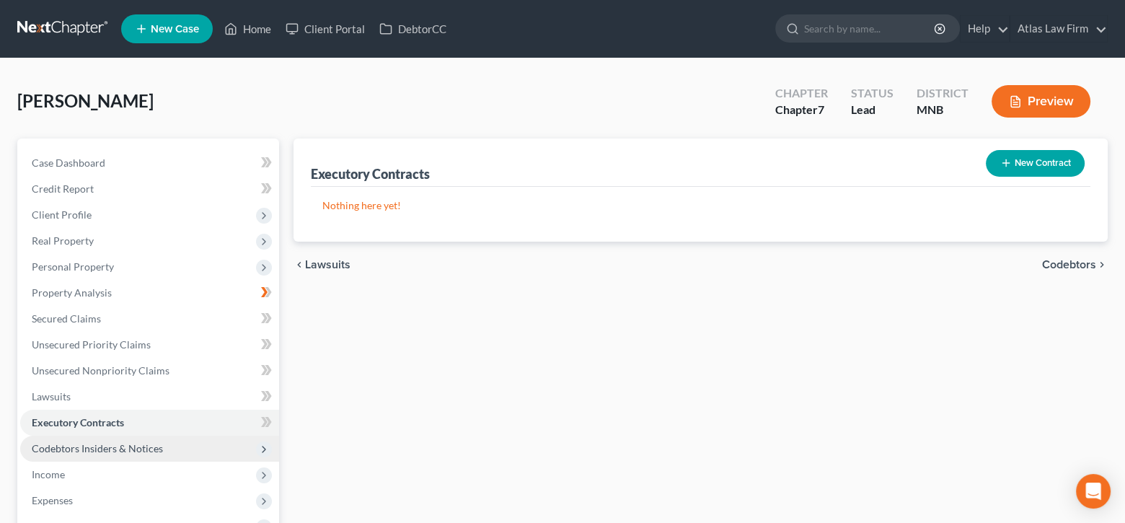
click at [115, 443] on span "Codebtors Insiders & Notices" at bounding box center [97, 448] width 131 height 12
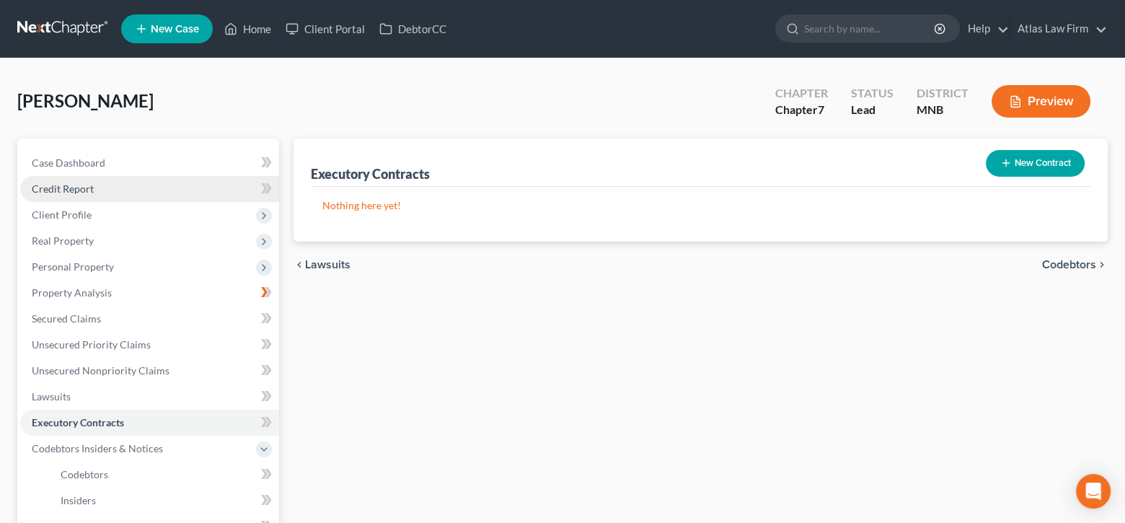
click at [57, 185] on span "Credit Report" at bounding box center [63, 189] width 62 height 12
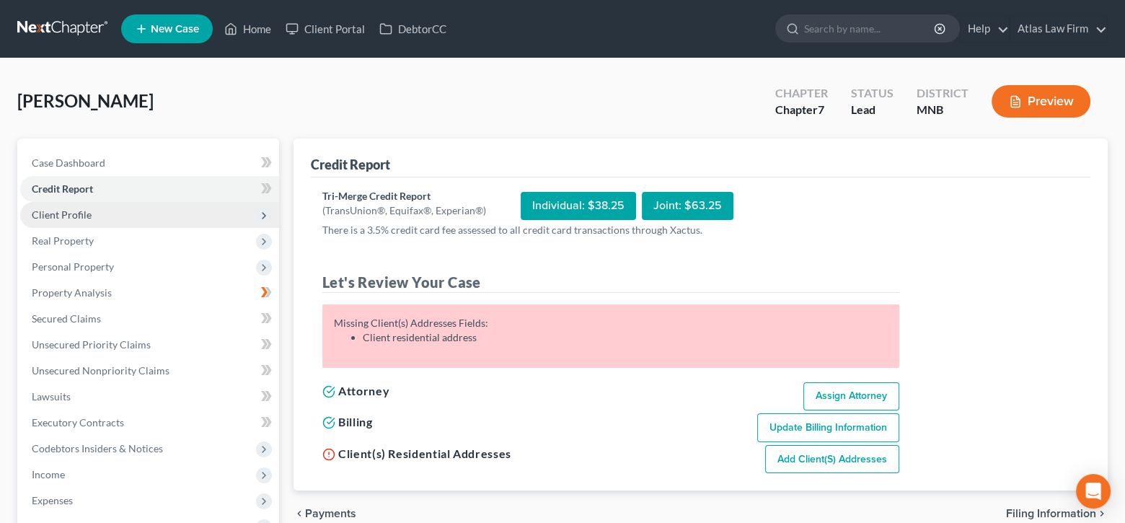
click at [115, 218] on span "Client Profile" at bounding box center [149, 215] width 259 height 26
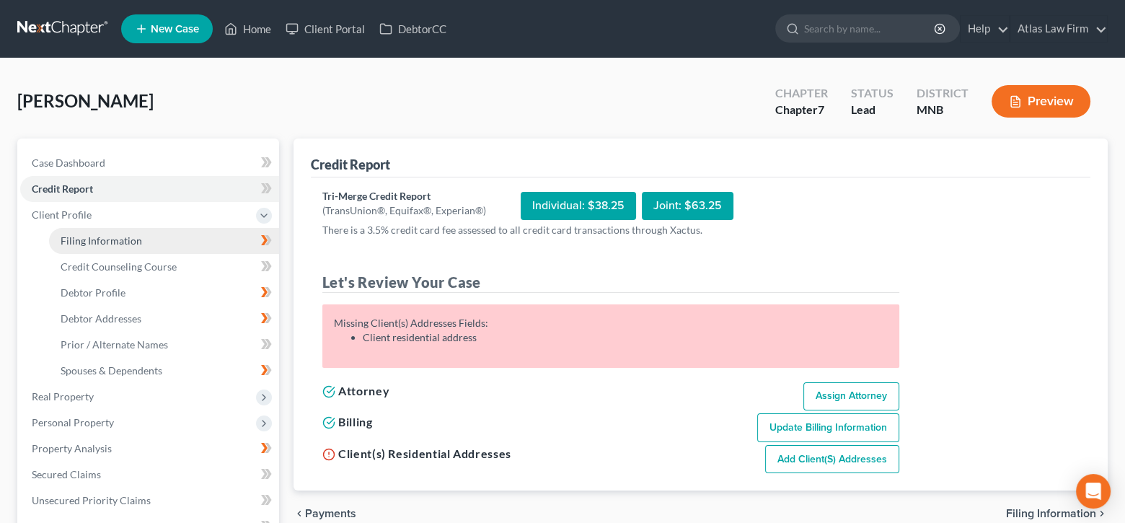
click at [118, 234] on span "Filing Information" at bounding box center [102, 240] width 82 height 12
select select "1"
select select "0"
select select "42"
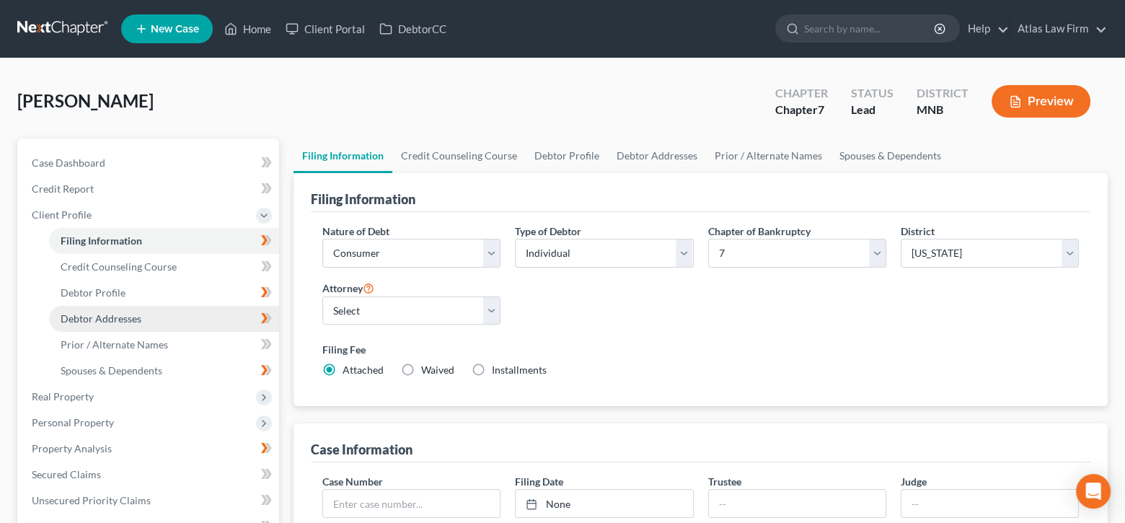
click at [127, 312] on span "Debtor Addresses" at bounding box center [101, 318] width 81 height 12
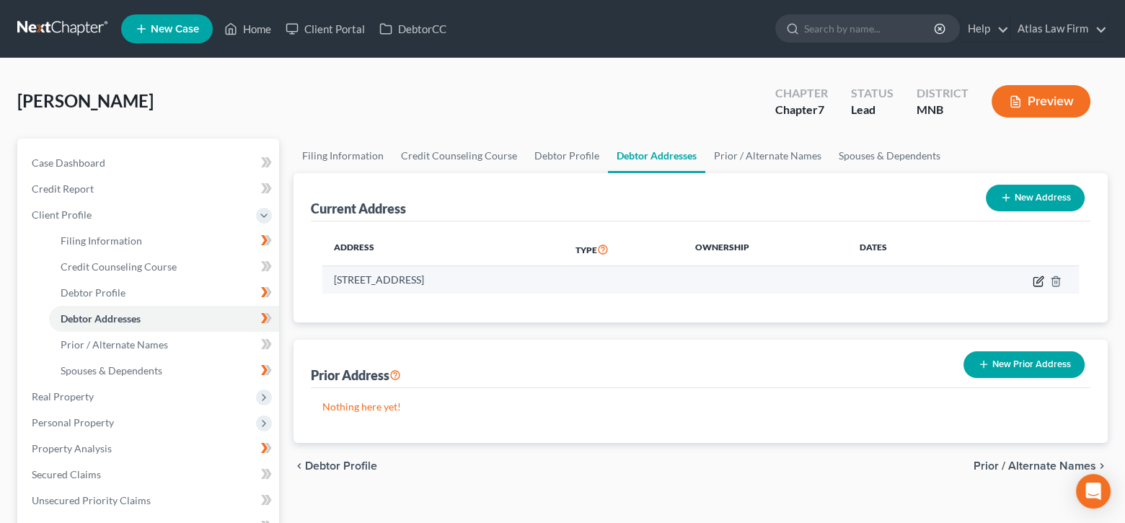
click at [1039, 276] on icon "button" at bounding box center [1039, 282] width 12 height 12
select select "24"
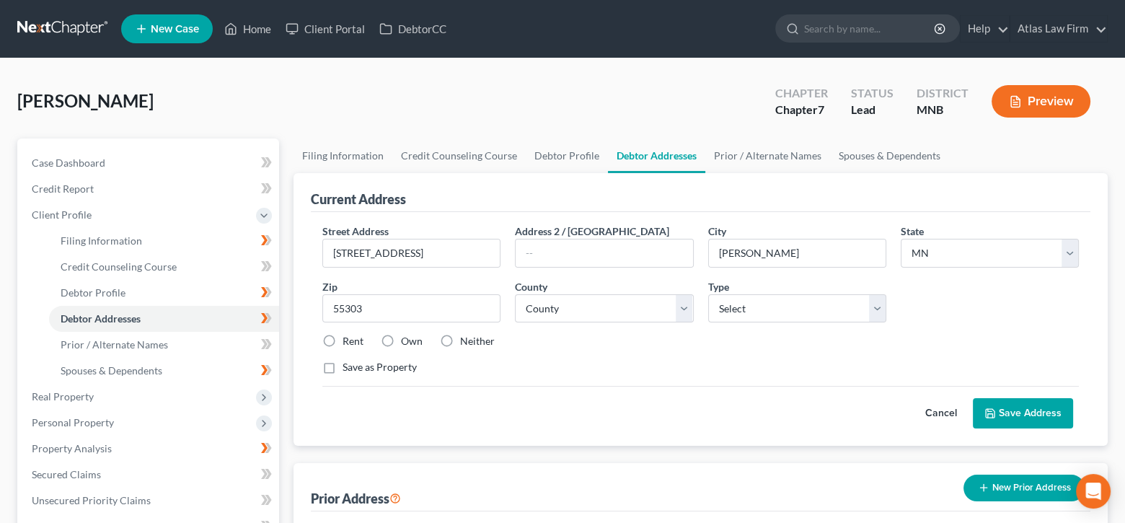
click at [343, 338] on label "Rent" at bounding box center [353, 341] width 21 height 14
click at [348, 338] on input "Rent" at bounding box center [352, 338] width 9 height 9
radio input "true"
click at [684, 306] on select "County [GEOGRAPHIC_DATA] [GEOGRAPHIC_DATA] [GEOGRAPHIC_DATA] [GEOGRAPHIC_DATA] …" at bounding box center [604, 308] width 178 height 29
select select "1"
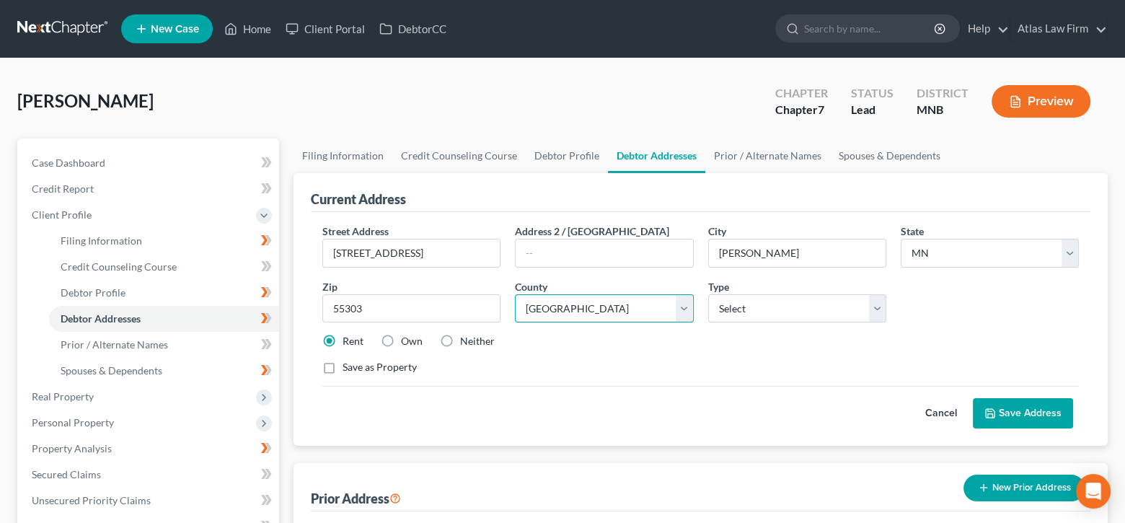
click at [515, 294] on select "County [GEOGRAPHIC_DATA] [GEOGRAPHIC_DATA] [GEOGRAPHIC_DATA] [GEOGRAPHIC_DATA] …" at bounding box center [604, 308] width 178 height 29
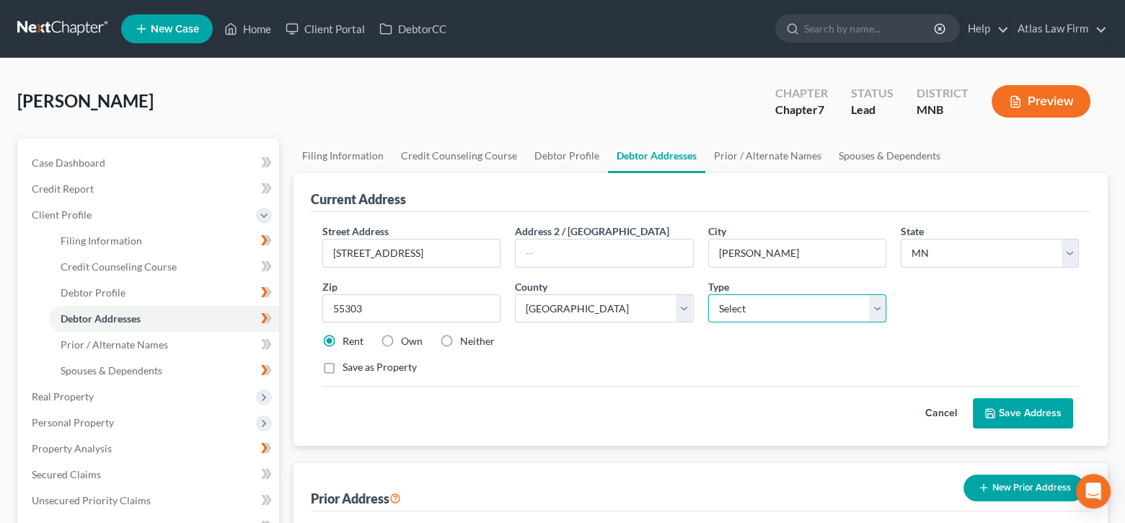
click at [872, 307] on select "Select Residential Mailing Rental Business" at bounding box center [797, 308] width 178 height 29
select select "0"
click at [708, 294] on select "Select Residential Mailing Rental Business" at bounding box center [797, 308] width 178 height 29
click at [1027, 416] on button "Save Address" at bounding box center [1023, 413] width 100 height 30
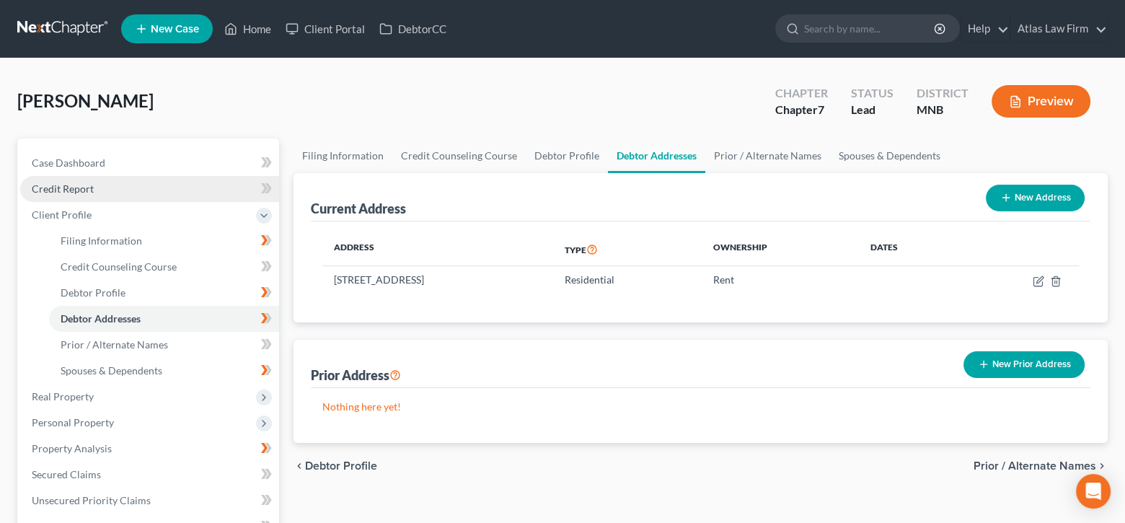
click at [82, 187] on span "Credit Report" at bounding box center [63, 189] width 62 height 12
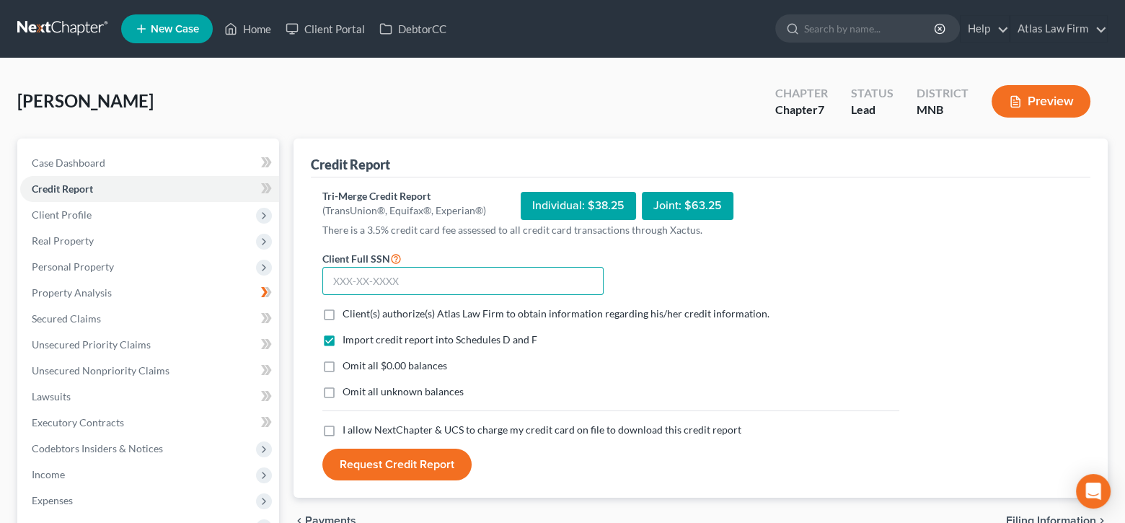
click at [468, 281] on input "text" at bounding box center [462, 281] width 281 height 29
click at [262, 30] on link "Home" at bounding box center [247, 29] width 61 height 26
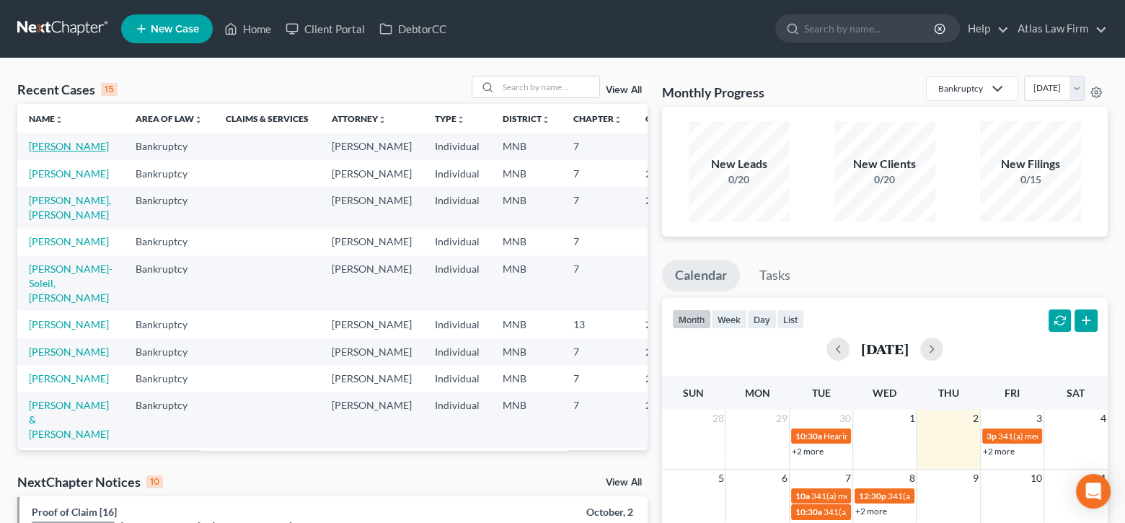
click at [36, 142] on link "[PERSON_NAME]" at bounding box center [69, 146] width 80 height 12
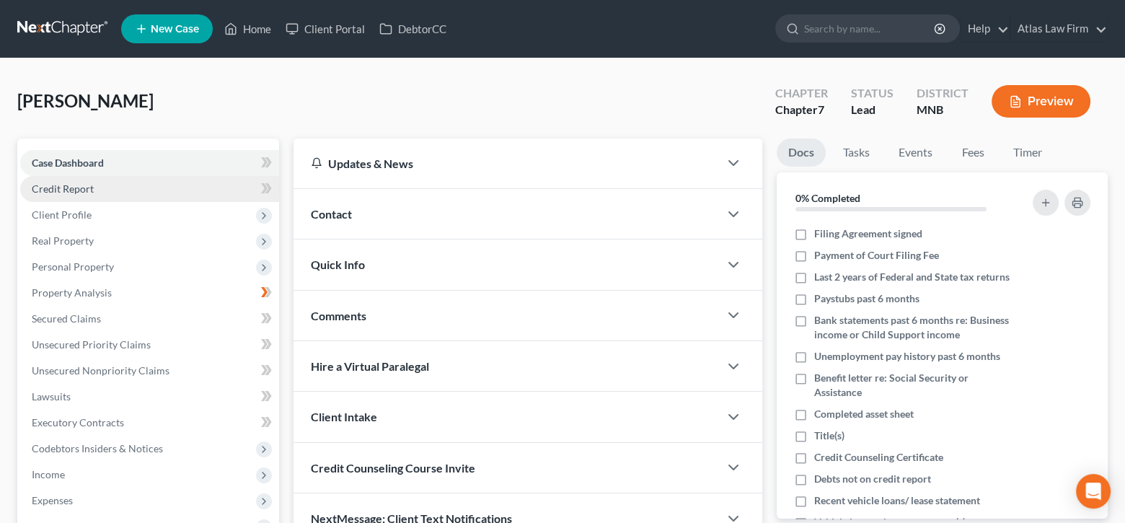
click at [82, 191] on span "Credit Report" at bounding box center [63, 189] width 62 height 12
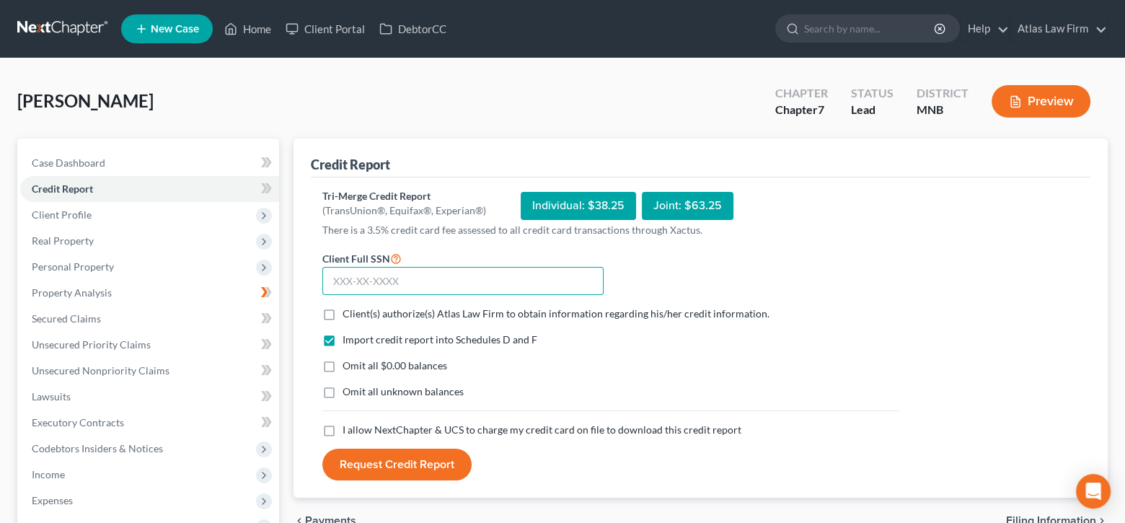
click at [455, 282] on input "text" at bounding box center [462, 281] width 281 height 29
click at [460, 278] on input "text" at bounding box center [462, 281] width 281 height 29
type input "473-94-4897"
click at [343, 311] on label "Client(s) authorize(s) Atlas Law Firm to obtain information regarding his/her c…" at bounding box center [556, 314] width 427 height 14
click at [348, 311] on input "Client(s) authorize(s) Atlas Law Firm to obtain information regarding his/her c…" at bounding box center [352, 311] width 9 height 9
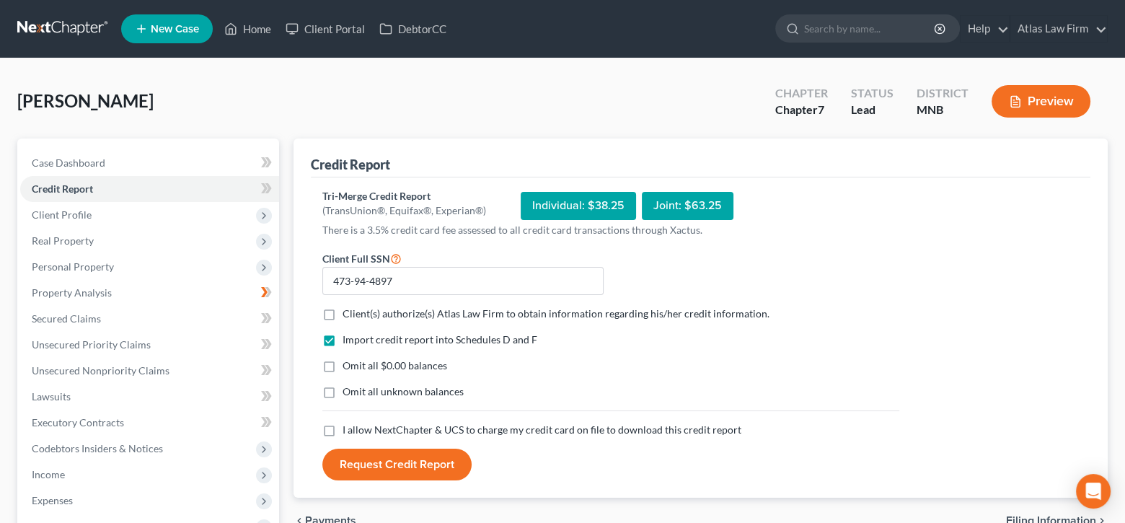
checkbox input "true"
click at [343, 365] on label "Omit all $0.00 balances" at bounding box center [395, 366] width 105 height 14
click at [348, 365] on input "Omit all $0.00 balances" at bounding box center [352, 363] width 9 height 9
checkbox input "true"
click at [343, 429] on label "I allow NextChapter & UCS to charge my credit card on file to download this cre…" at bounding box center [542, 430] width 399 height 14
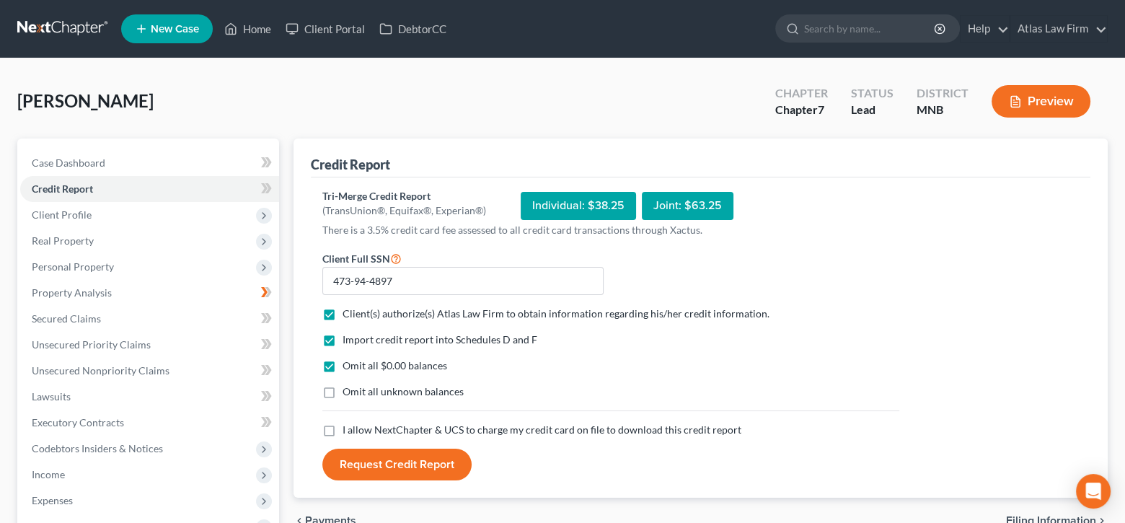
click at [348, 429] on input "I allow NextChapter & UCS to charge my credit card on file to download this cre…" at bounding box center [352, 427] width 9 height 9
checkbox input "true"
click at [405, 466] on button "Request Credit Report" at bounding box center [396, 465] width 149 height 32
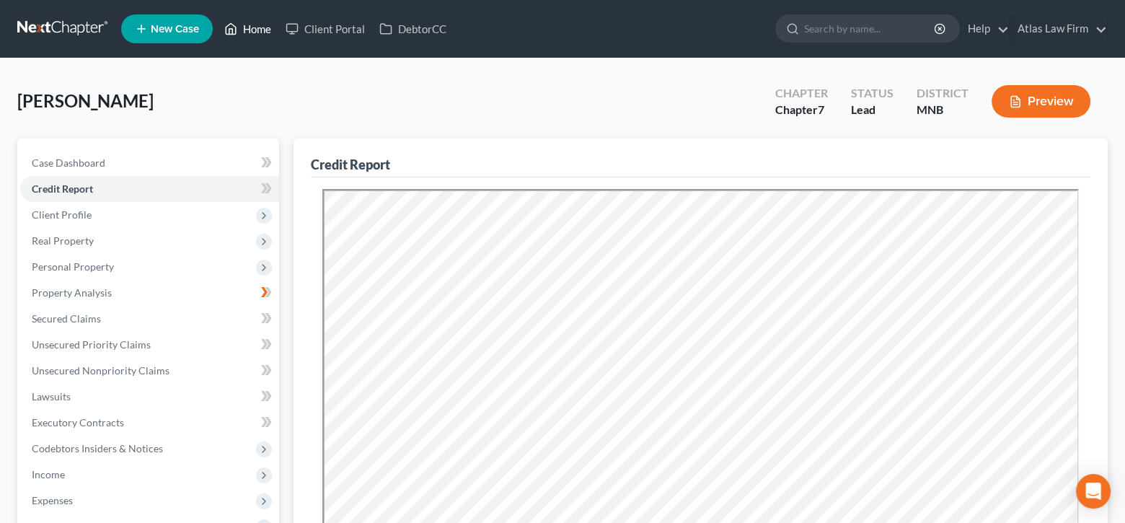
click at [258, 31] on link "Home" at bounding box center [247, 29] width 61 height 26
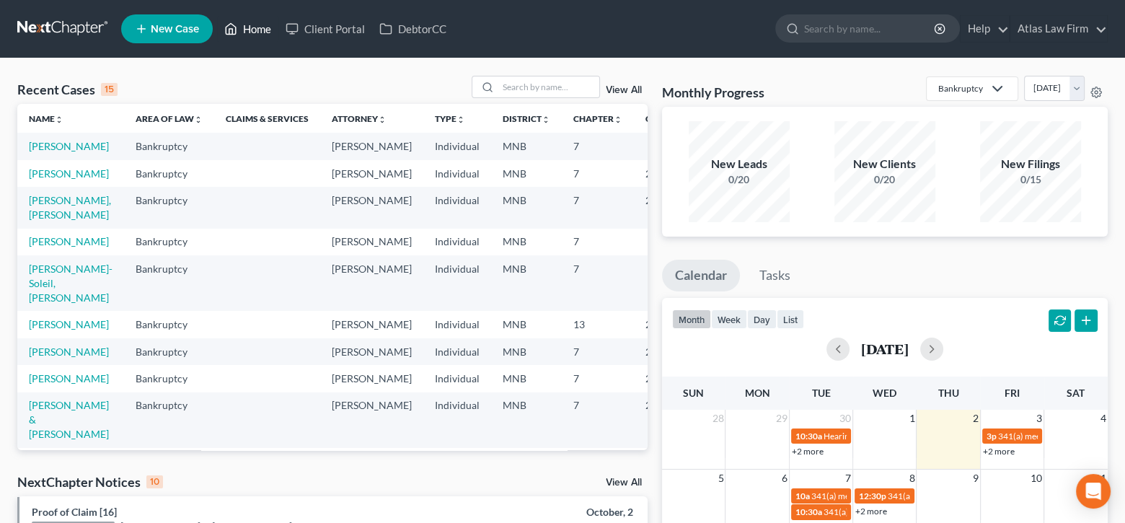
click at [251, 23] on link "Home" at bounding box center [247, 29] width 61 height 26
click at [505, 87] on input "search" at bounding box center [548, 86] width 101 height 21
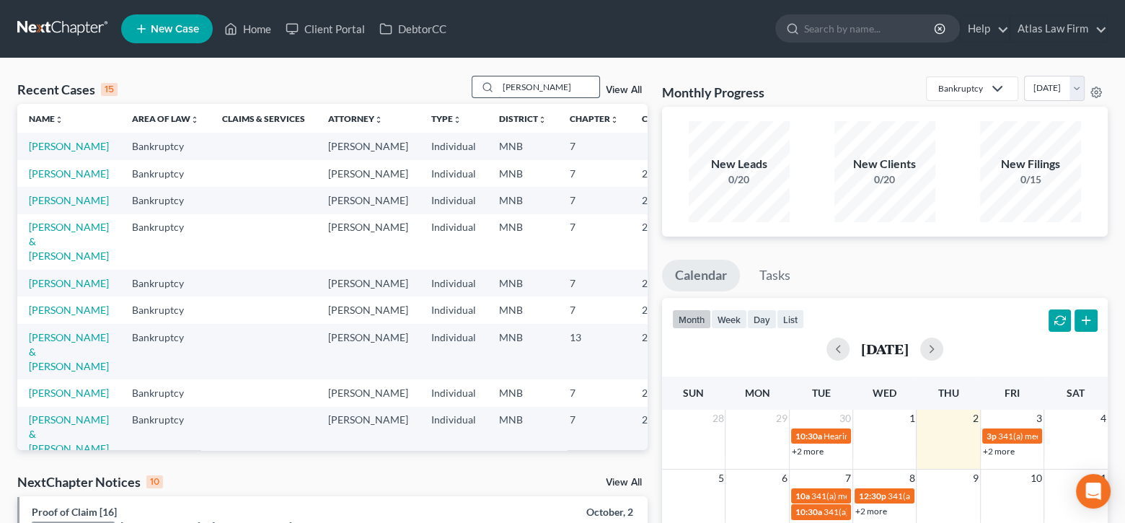
type input "[PERSON_NAME]"
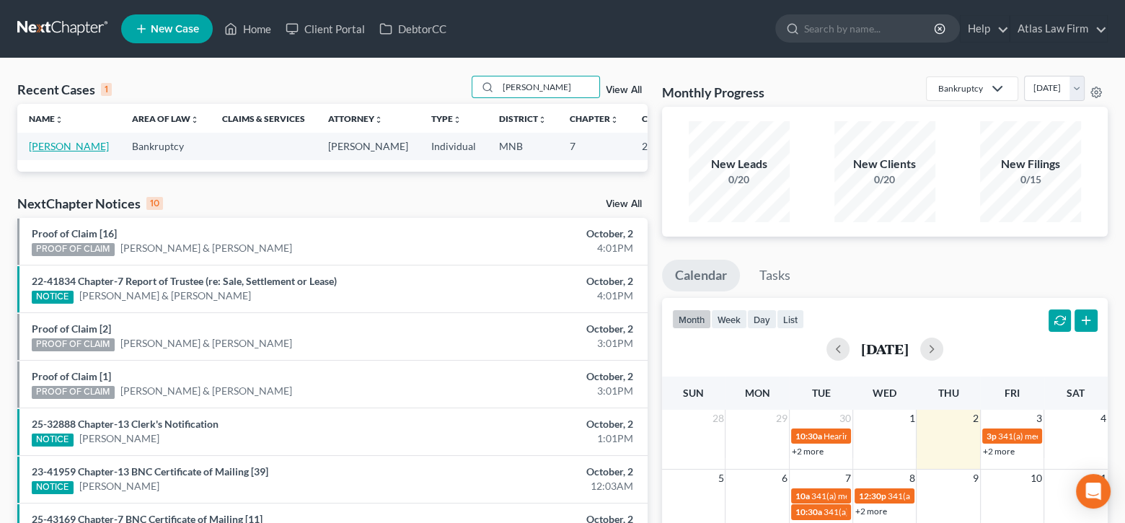
click at [39, 145] on link "[PERSON_NAME]" at bounding box center [69, 146] width 80 height 12
select select "2"
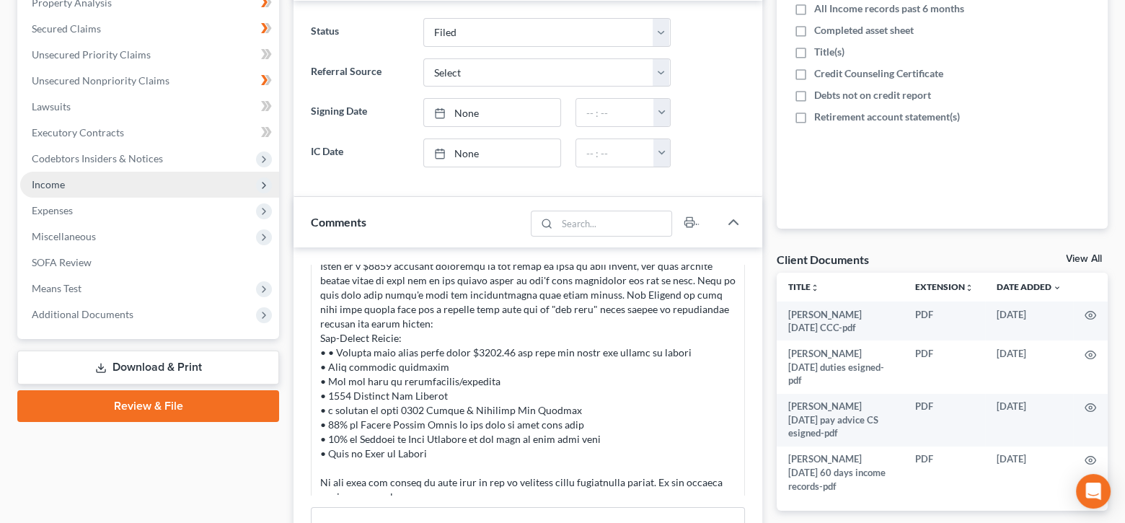
scroll to position [289, 0]
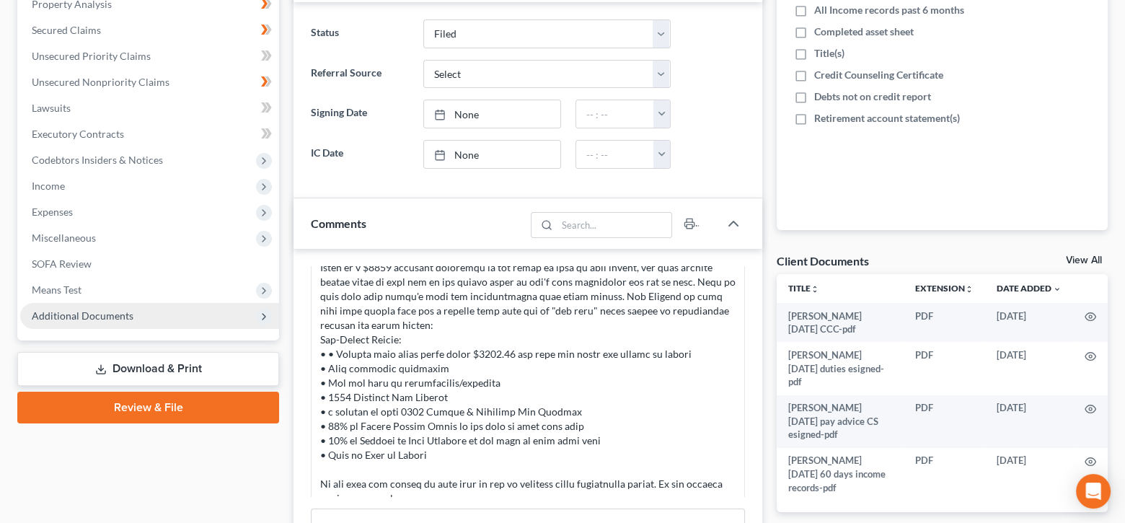
click at [87, 319] on span "Additional Documents" at bounding box center [83, 315] width 102 height 12
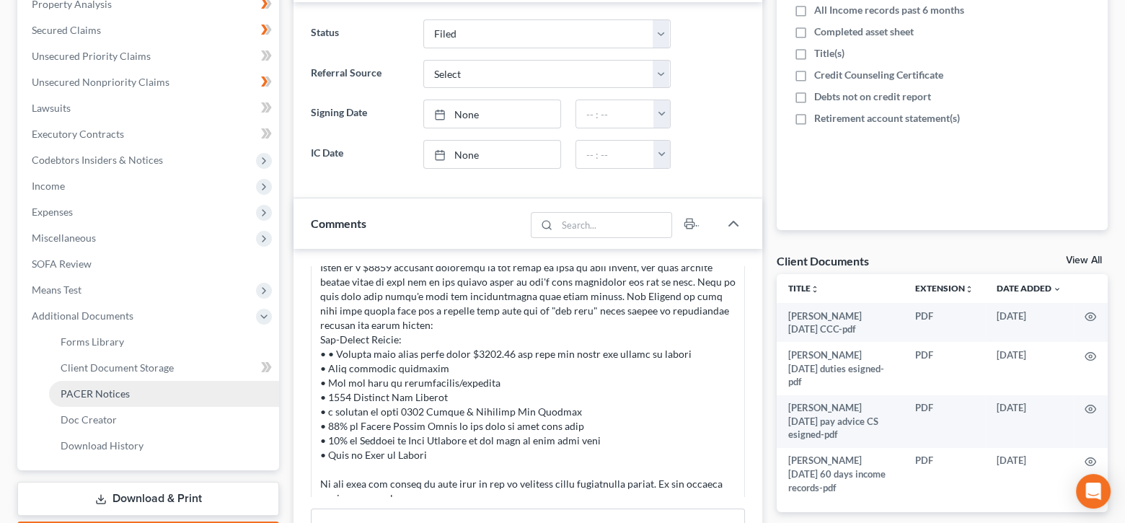
click at [114, 399] on link "PACER Notices" at bounding box center [164, 394] width 230 height 26
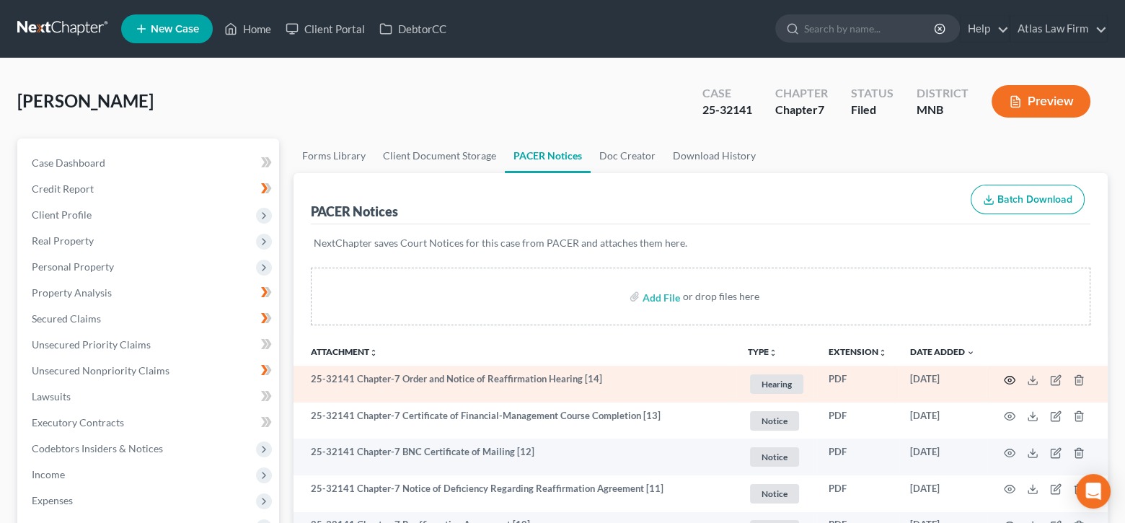
click at [1006, 377] on icon "button" at bounding box center [1010, 380] width 12 height 12
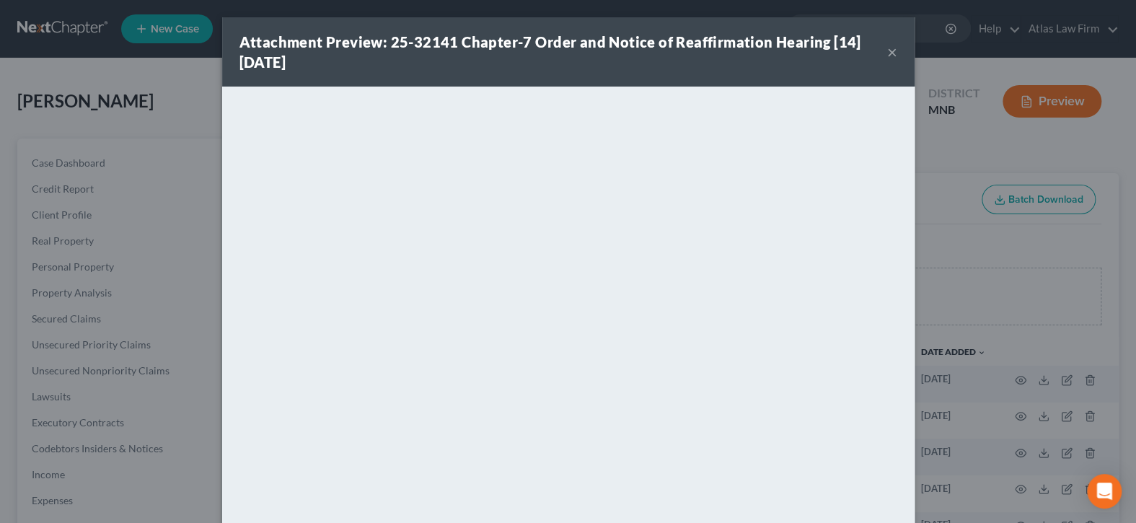
click at [887, 57] on button "×" at bounding box center [892, 51] width 10 height 17
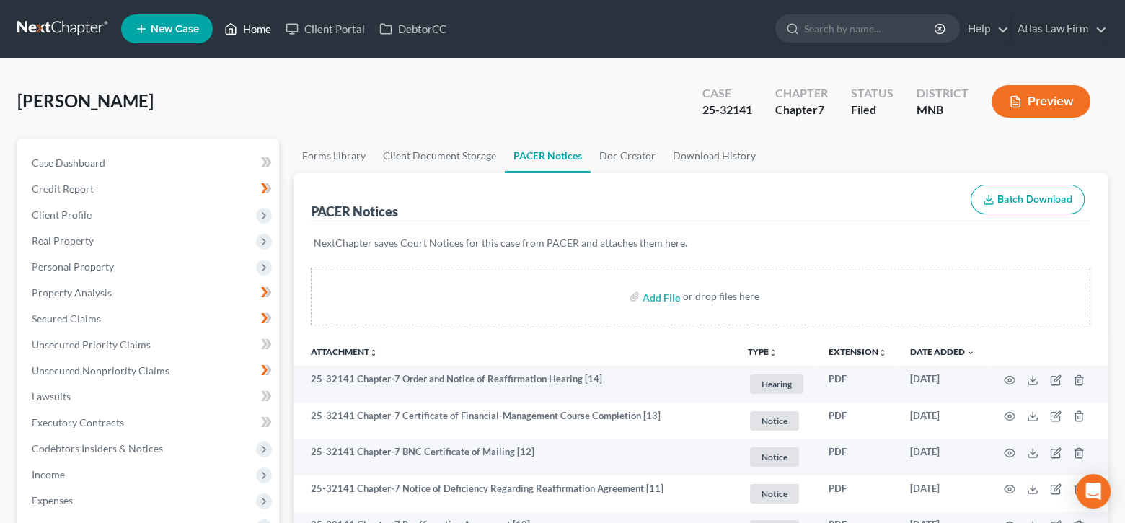
click at [258, 34] on link "Home" at bounding box center [247, 29] width 61 height 26
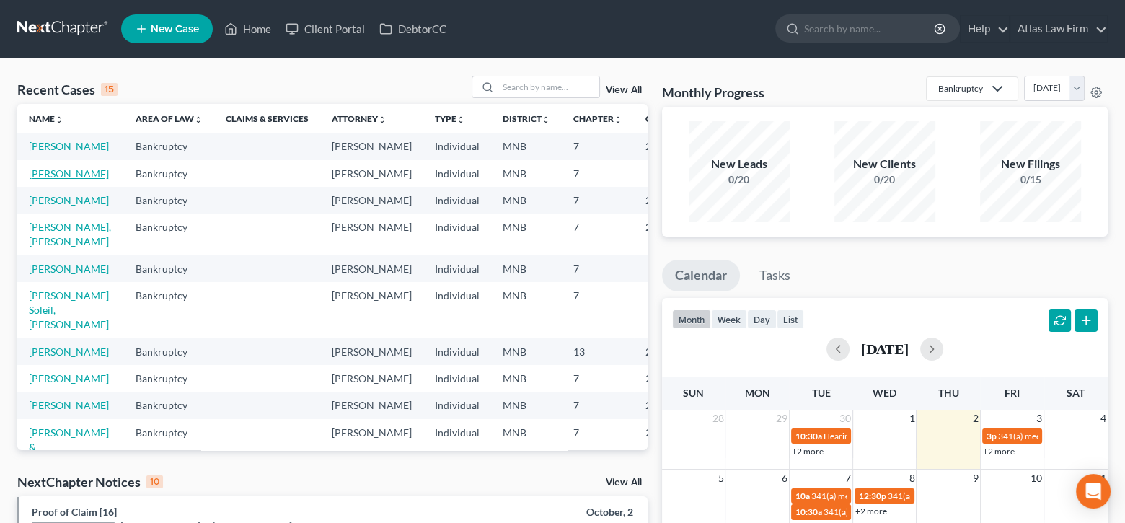
click at [40, 180] on link "[PERSON_NAME]" at bounding box center [69, 173] width 80 height 12
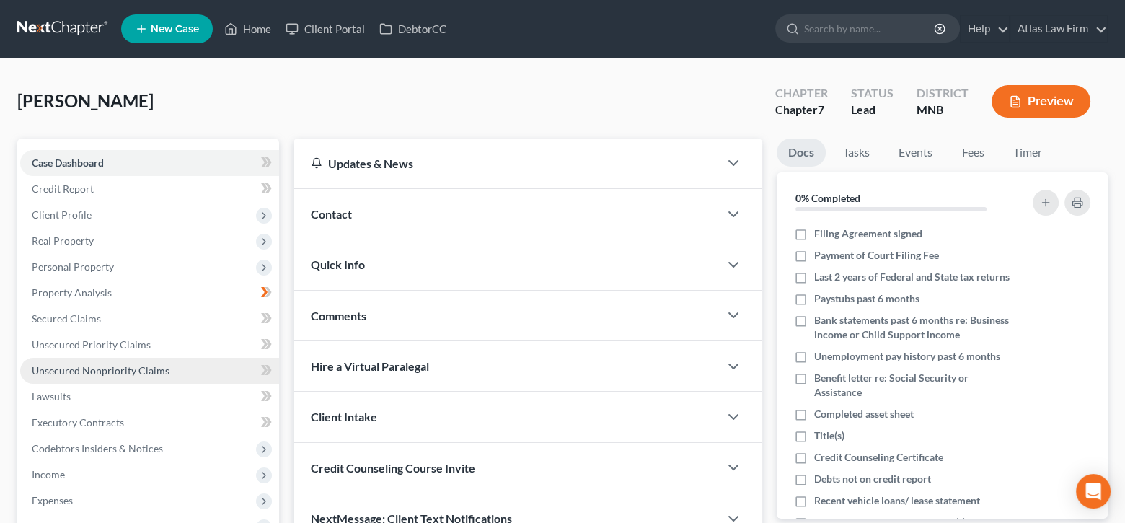
click at [113, 375] on link "Unsecured Nonpriority Claims" at bounding box center [149, 371] width 259 height 26
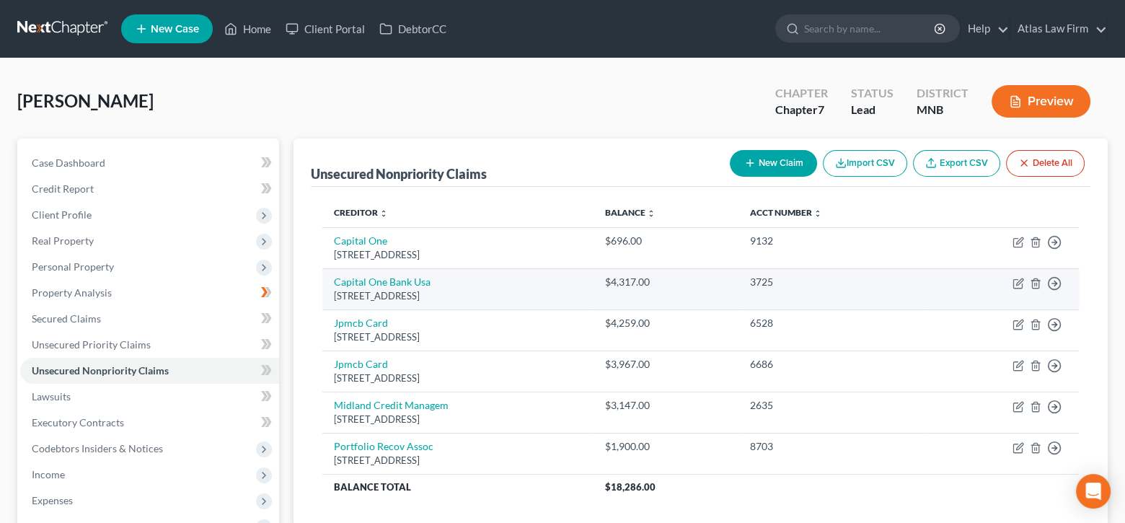
scroll to position [144, 0]
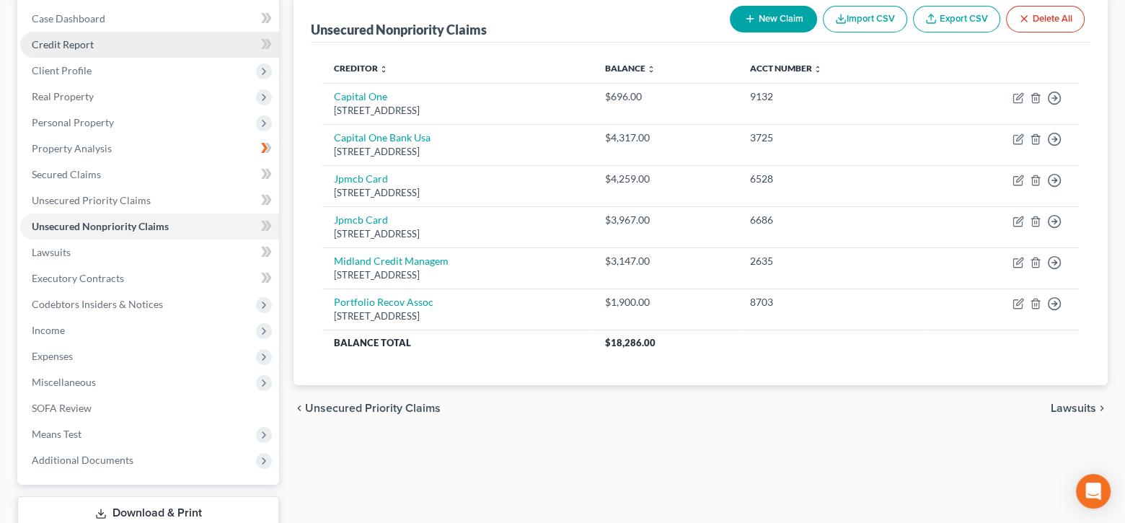
click at [100, 40] on link "Credit Report" at bounding box center [149, 45] width 259 height 26
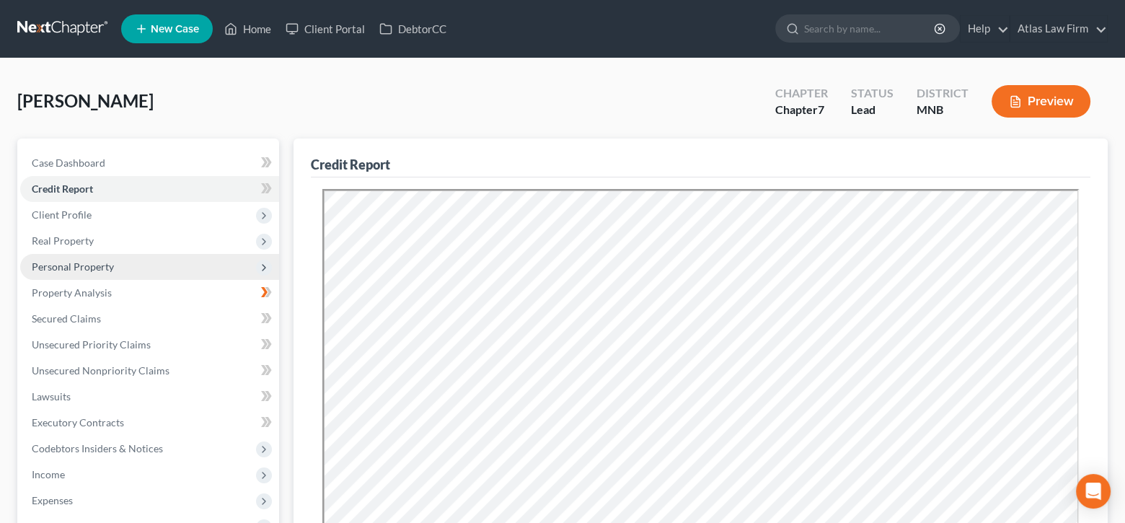
scroll to position [144, 0]
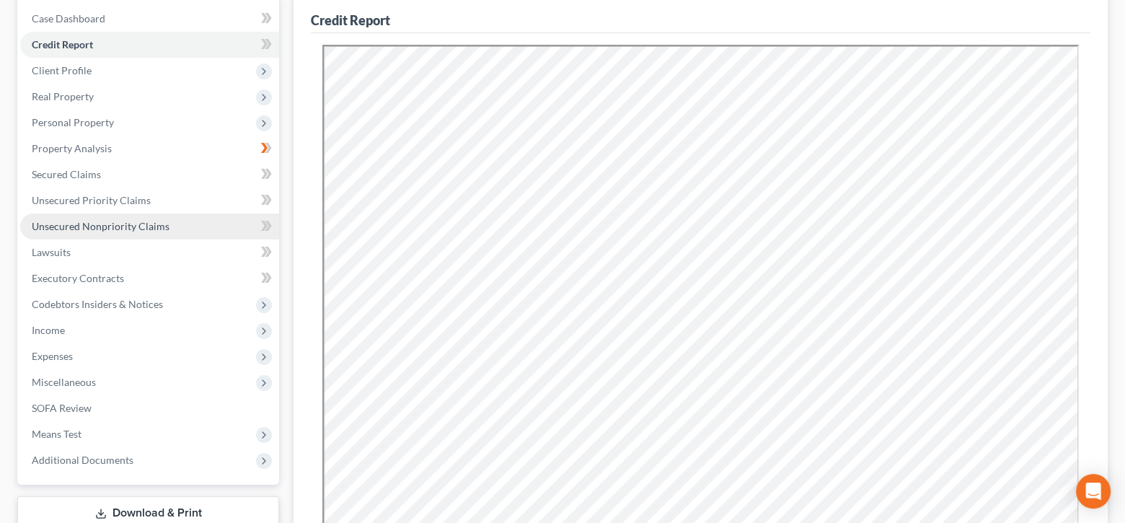
click at [131, 229] on span "Unsecured Nonpriority Claims" at bounding box center [101, 226] width 138 height 12
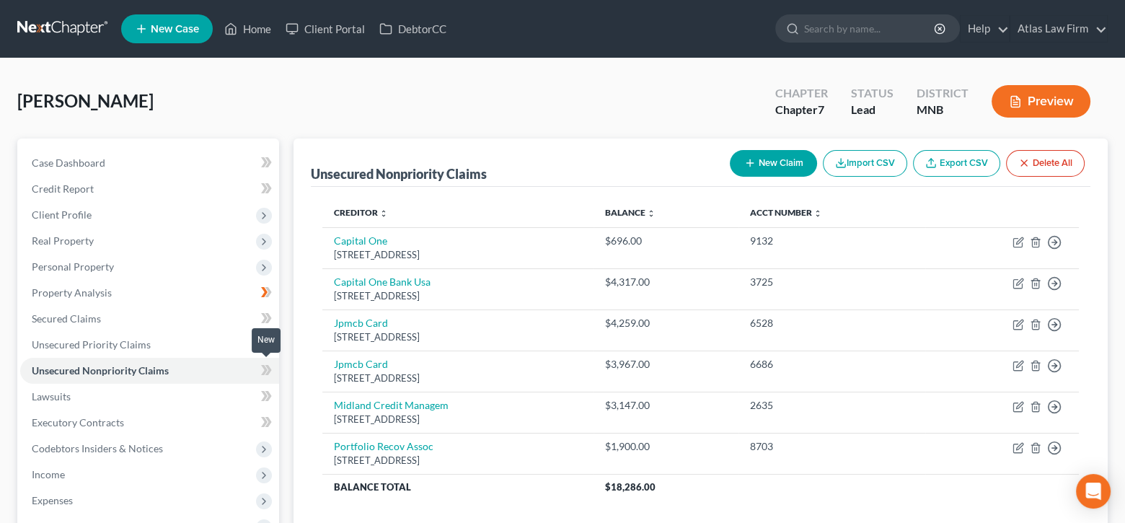
click at [262, 370] on icon at bounding box center [266, 370] width 11 height 18
click at [144, 345] on span "Unsecured Priority Claims" at bounding box center [91, 344] width 119 height 12
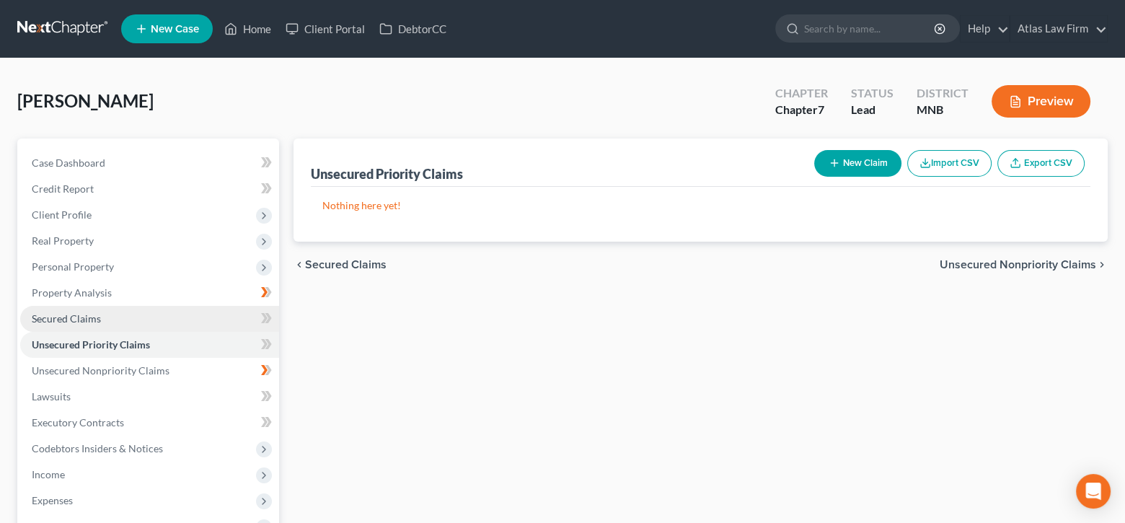
click at [139, 319] on link "Secured Claims" at bounding box center [149, 319] width 259 height 26
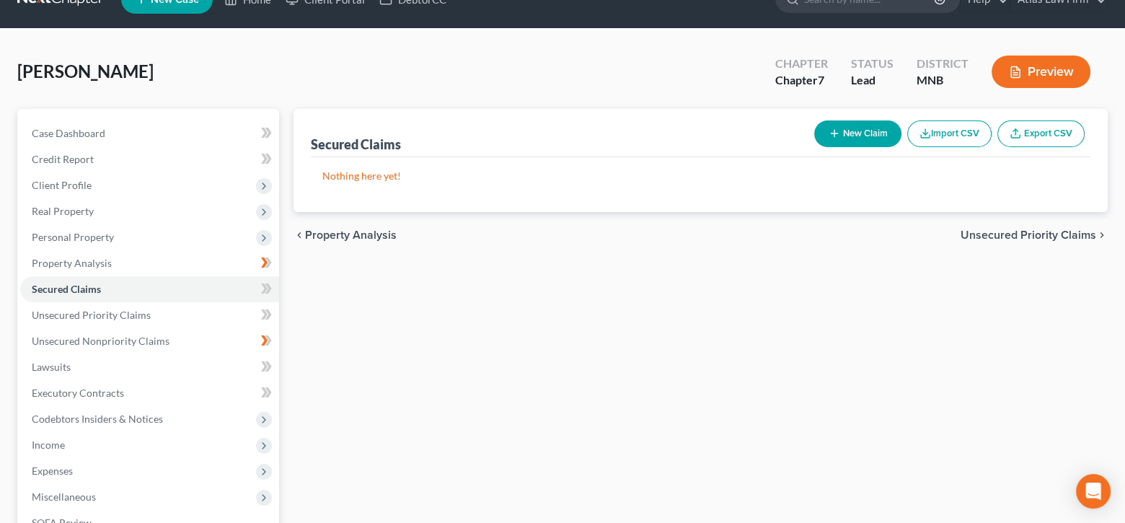
scroll to position [144, 0]
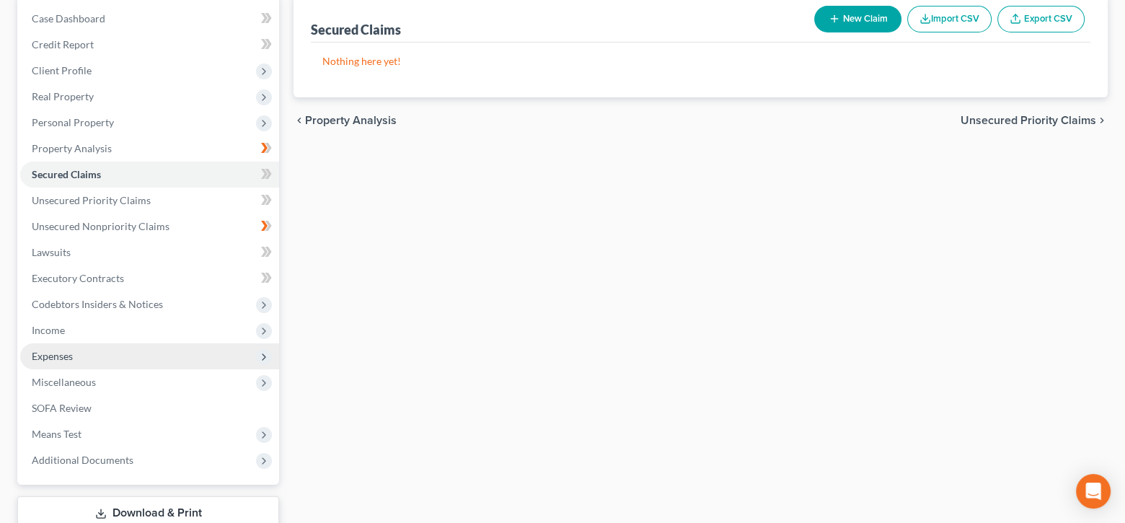
click at [55, 352] on span "Expenses" at bounding box center [52, 356] width 41 height 12
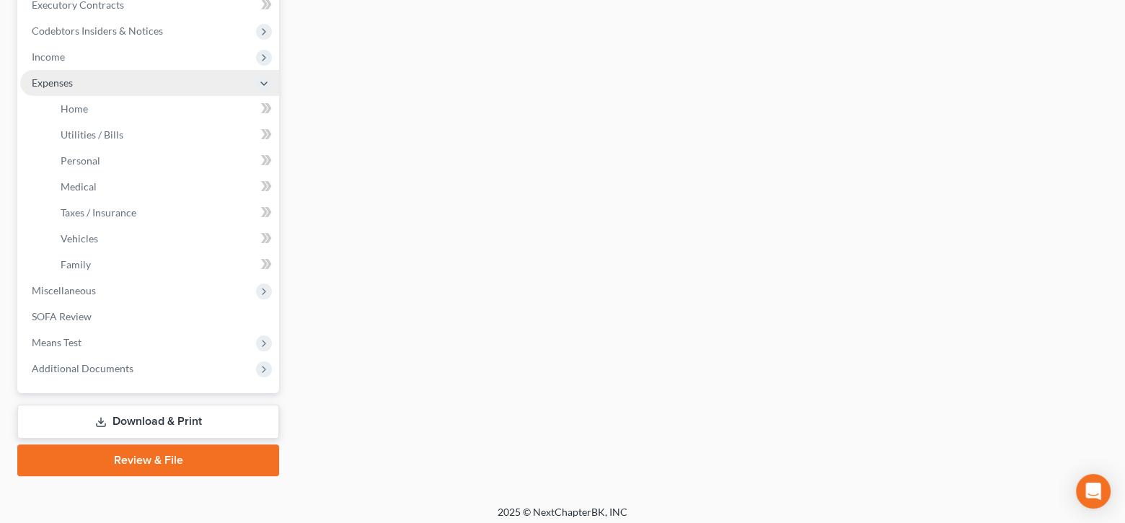
scroll to position [423, 0]
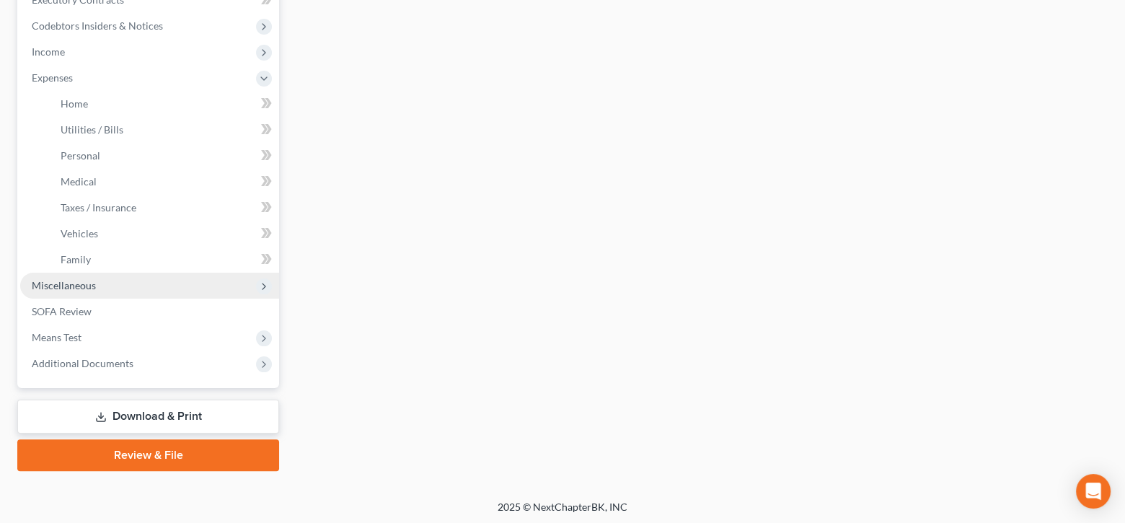
click at [87, 281] on span "Miscellaneous" at bounding box center [64, 285] width 64 height 12
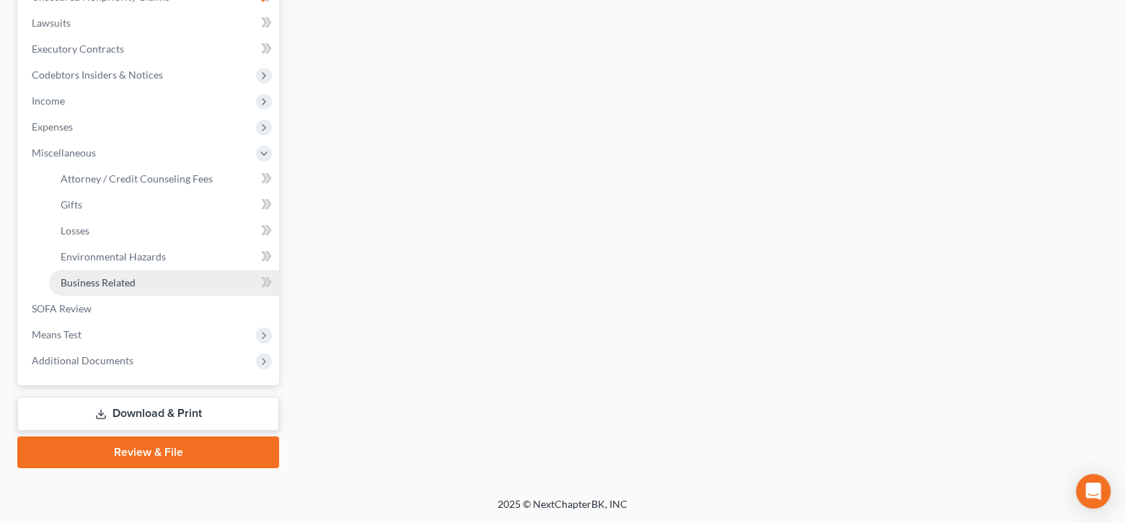
scroll to position [371, 0]
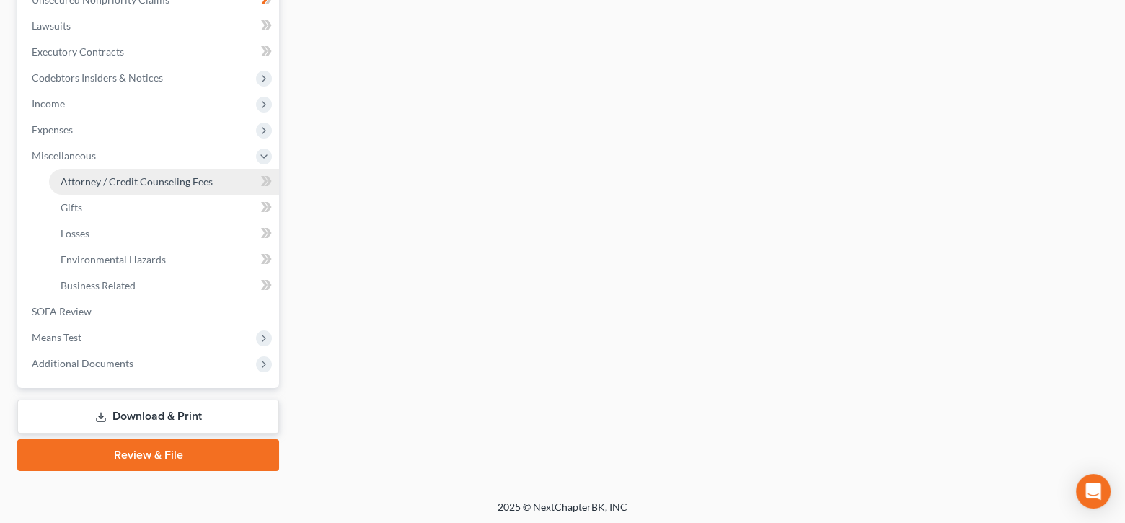
click at [193, 175] on span "Attorney / Credit Counseling Fees" at bounding box center [137, 181] width 152 height 12
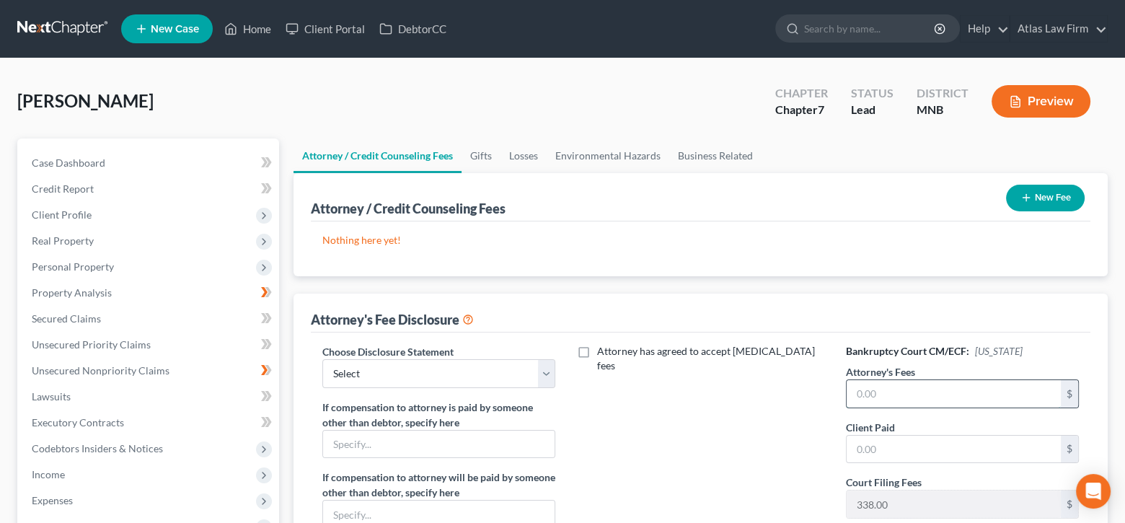
click at [1019, 390] on input "text" at bounding box center [954, 393] width 214 height 27
type input "2,650"
click at [1047, 194] on button "New Fee" at bounding box center [1045, 198] width 79 height 27
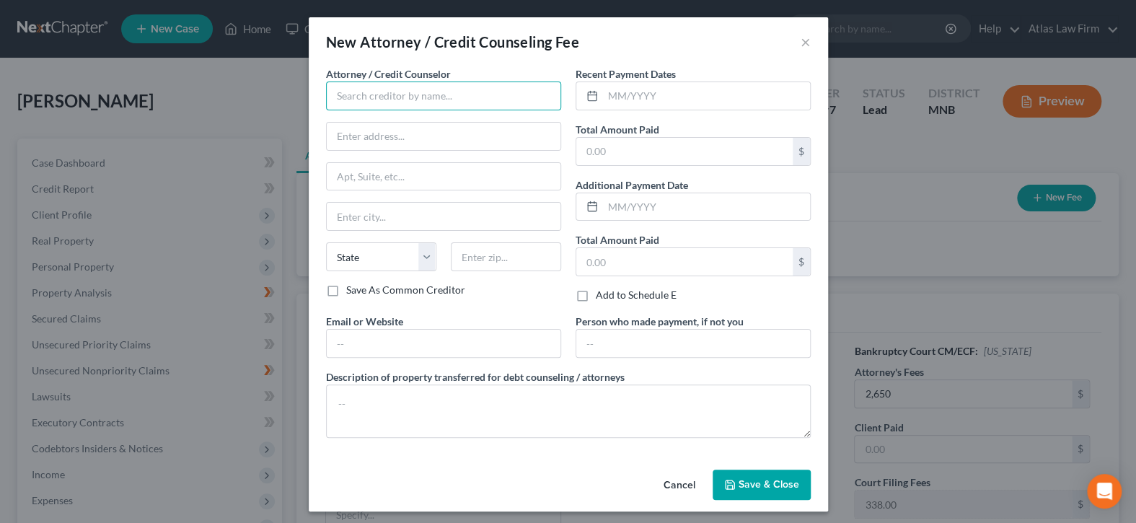
click at [513, 92] on input "text" at bounding box center [443, 96] width 235 height 29
click at [433, 122] on div "Atlas Law Firm" at bounding box center [413, 121] width 150 height 14
type input "Atlas Law Firm"
type input "2006 [GEOGRAPHIC_DATA]"
type input "Suite 206"
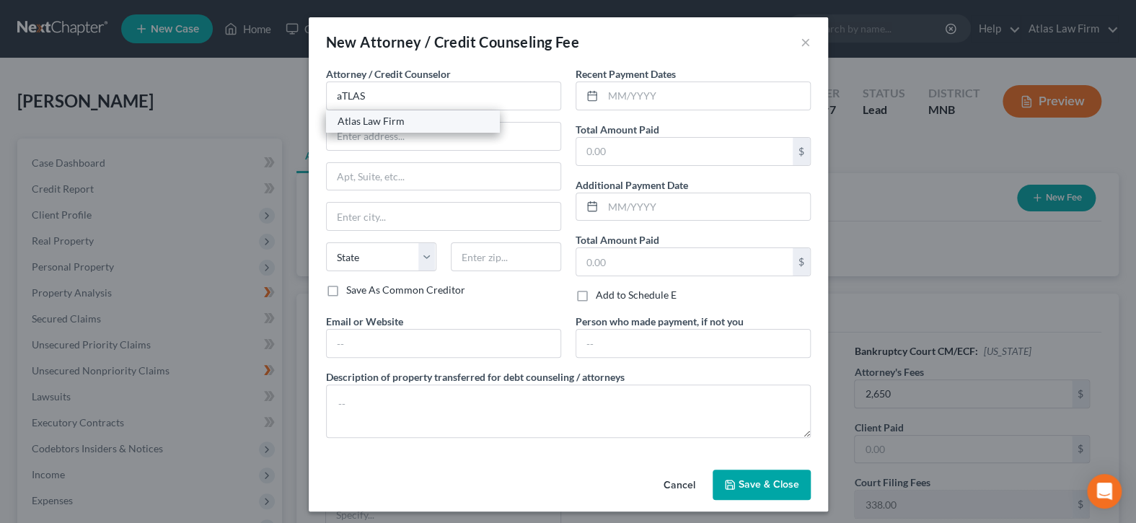
type input "Anoka"
select select "24"
type input "55303"
click at [746, 479] on span "Save & Close" at bounding box center [769, 484] width 61 height 12
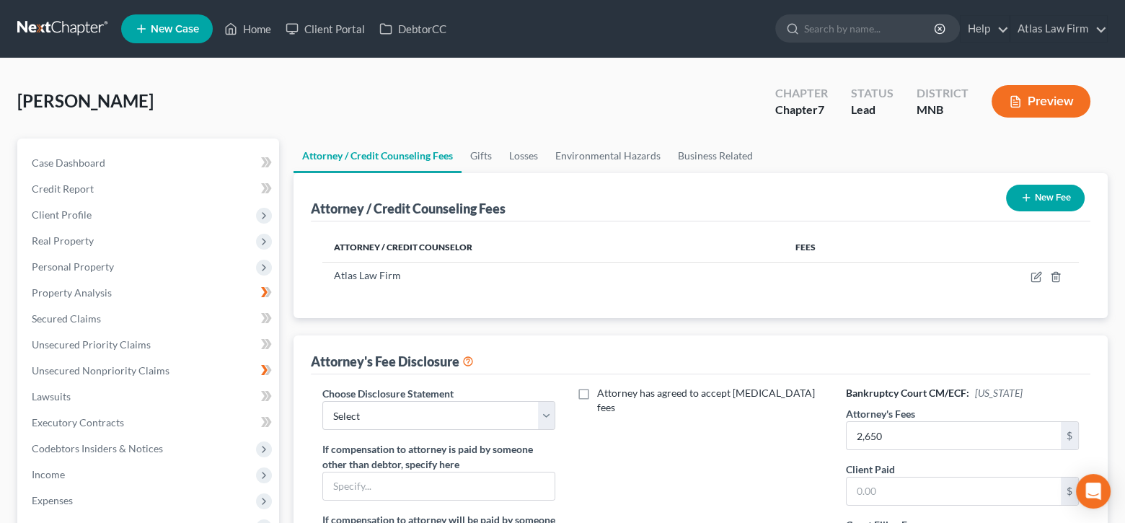
click at [1045, 199] on button "New Fee" at bounding box center [1045, 198] width 79 height 27
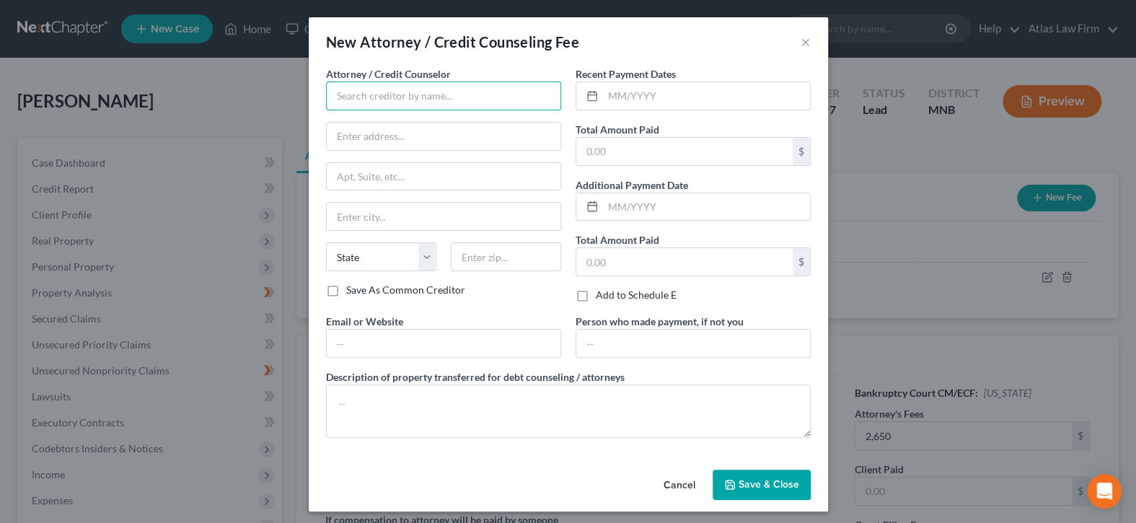
click at [449, 95] on input "text" at bounding box center [443, 96] width 235 height 29
click at [439, 163] on input "text" at bounding box center [444, 176] width 234 height 27
click at [436, 91] on input "sUMMIT" at bounding box center [443, 96] width 235 height 29
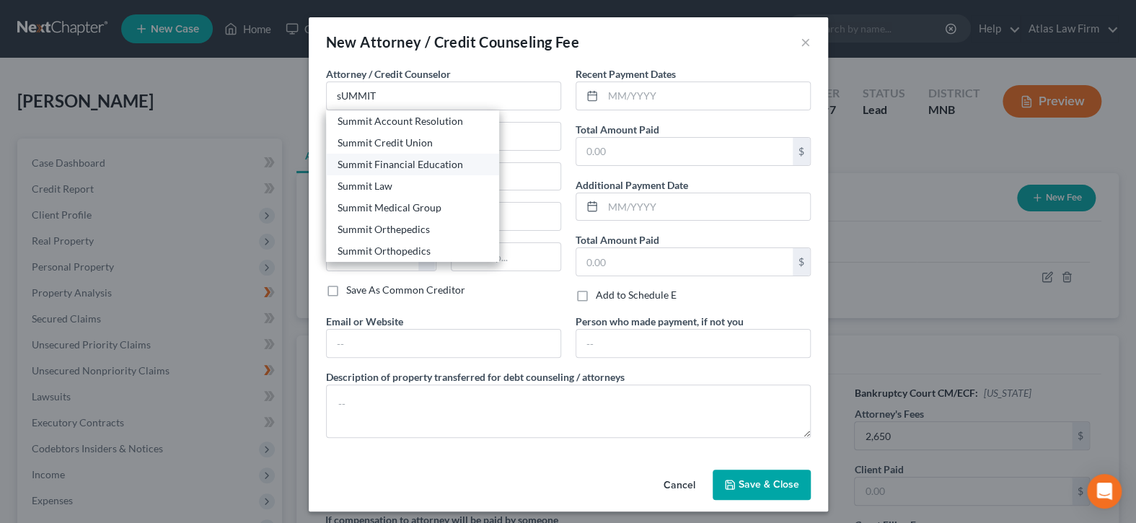
click at [432, 164] on div "Summit Financial Education" at bounding box center [413, 164] width 150 height 14
type input "Summit Financial Education"
type input "[STREET_ADDRESS]"
type input "[GEOGRAPHIC_DATA]"
select select "3"
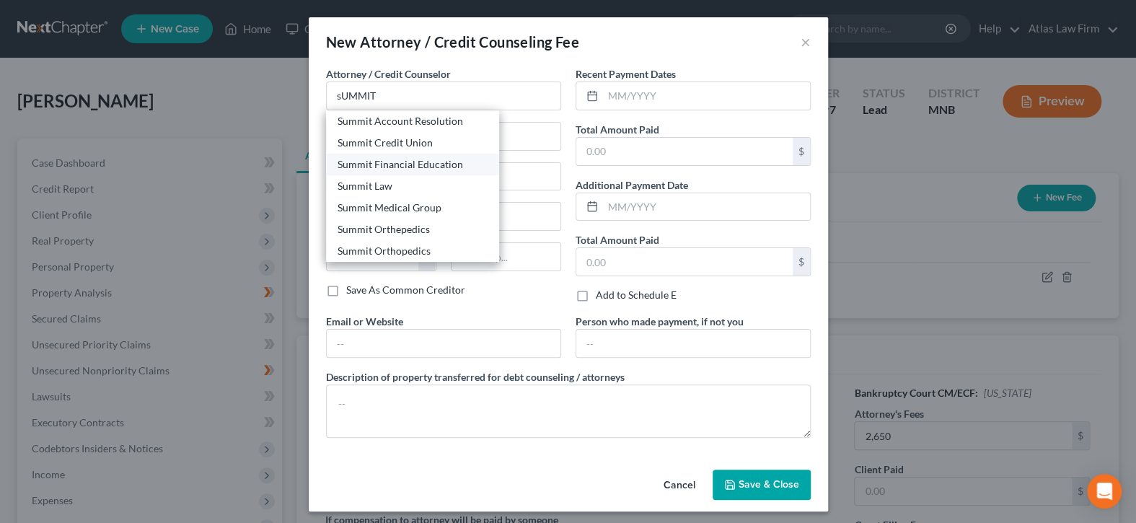
type input "85712"
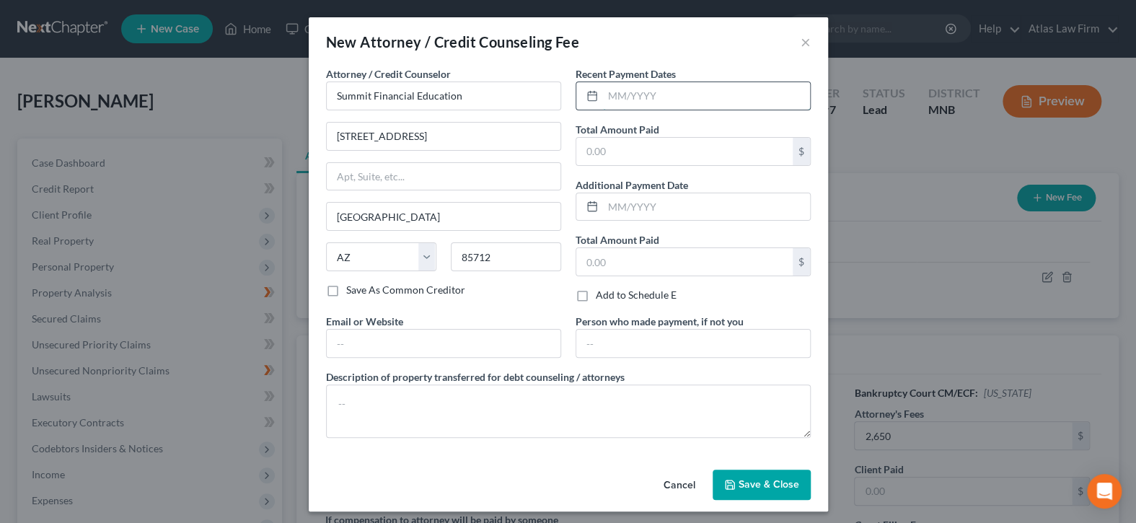
click at [662, 96] on input "text" at bounding box center [706, 95] width 207 height 27
type input "09/2025"
click at [688, 146] on input "text" at bounding box center [684, 151] width 216 height 27
type input "5"
type input "15"
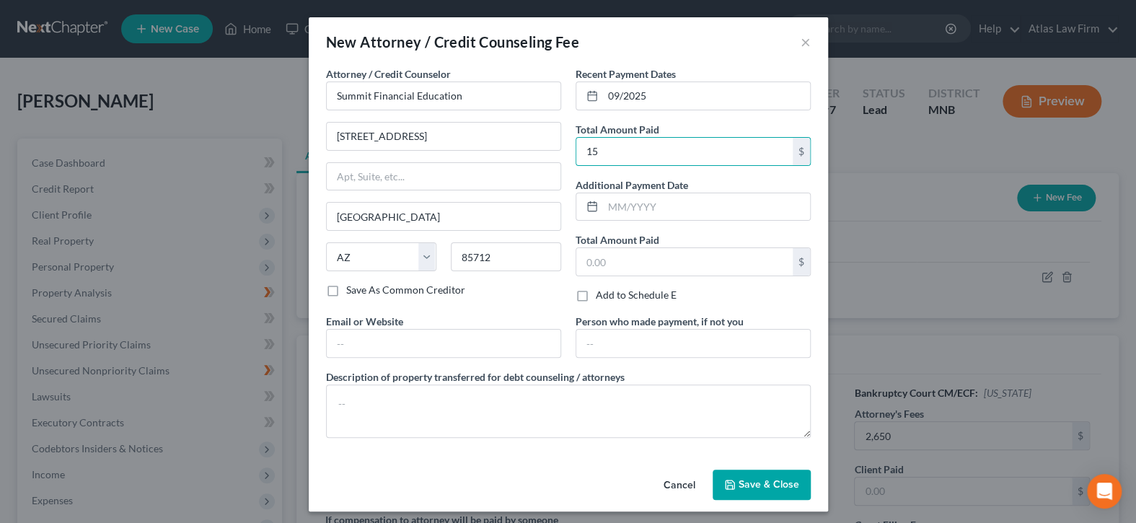
click at [775, 483] on span "Save & Close" at bounding box center [769, 484] width 61 height 12
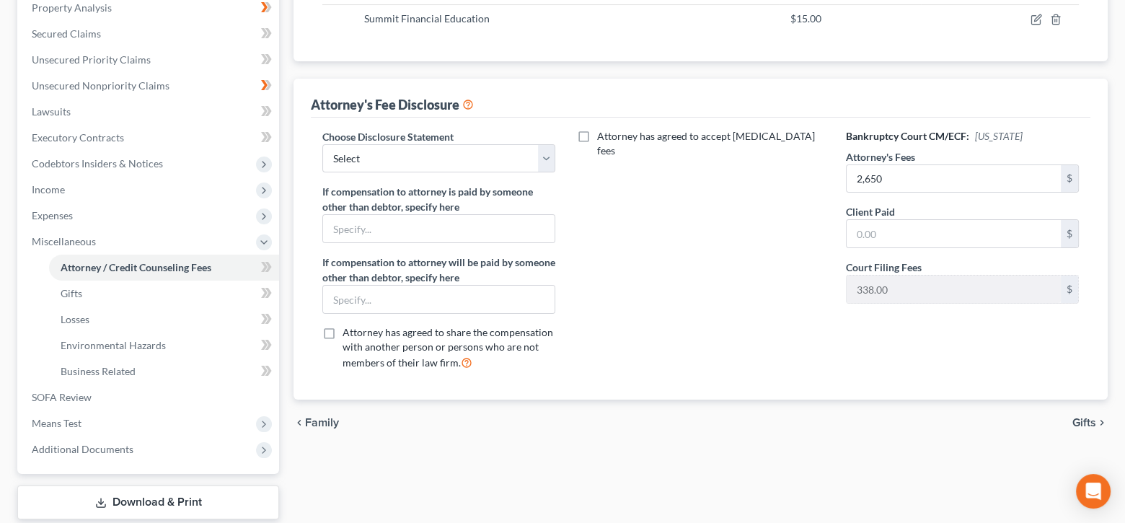
scroll to position [289, 0]
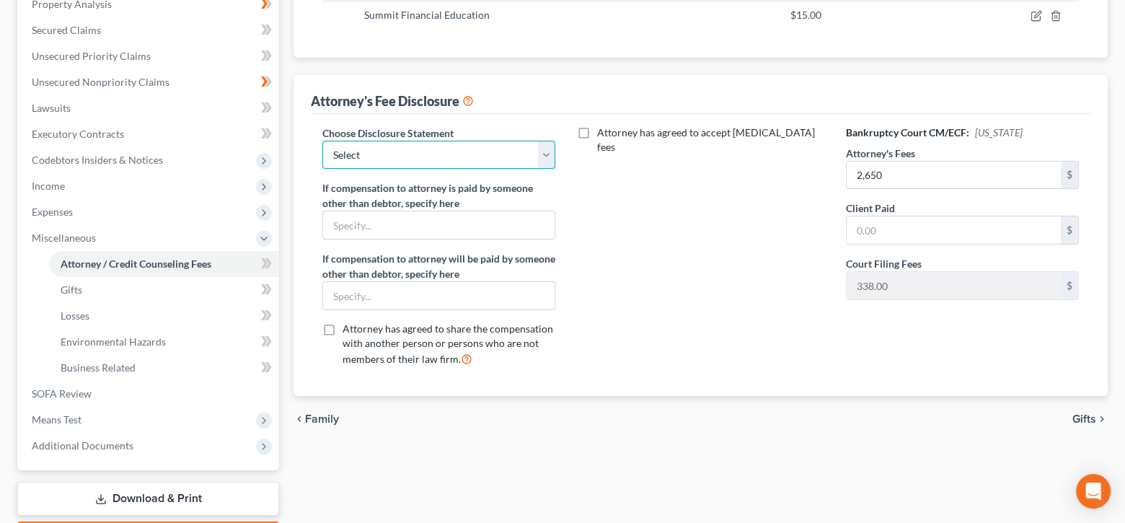
click at [545, 141] on select "Select Atlas Law Firm" at bounding box center [438, 155] width 233 height 29
select select "0"
click at [322, 141] on select "Select Atlas Law Firm" at bounding box center [438, 155] width 233 height 29
click at [381, 227] on input "text" at bounding box center [439, 224] width 232 height 27
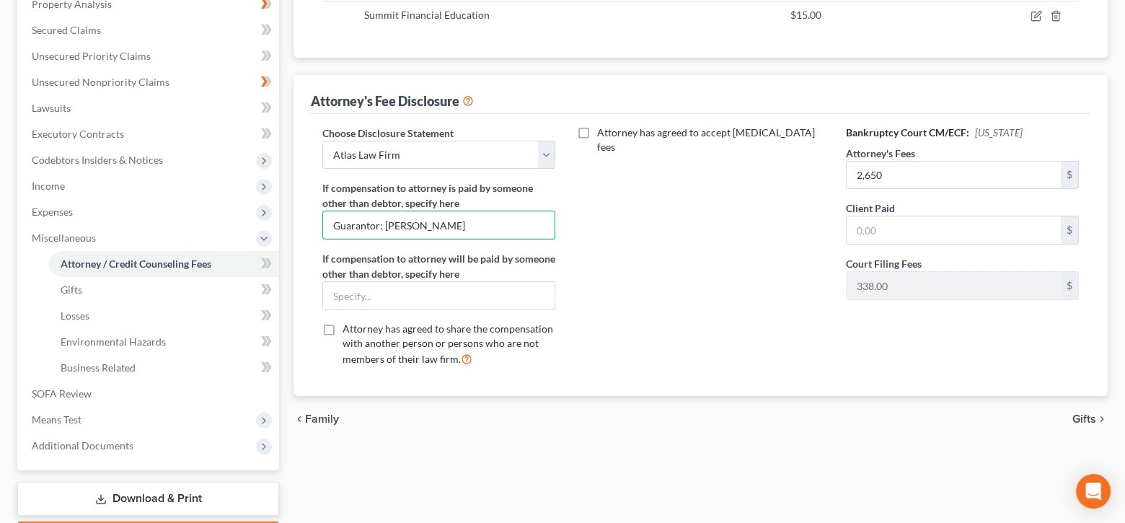
type input "Guarantor: [PERSON_NAME]"
click at [262, 262] on icon at bounding box center [266, 264] width 11 height 18
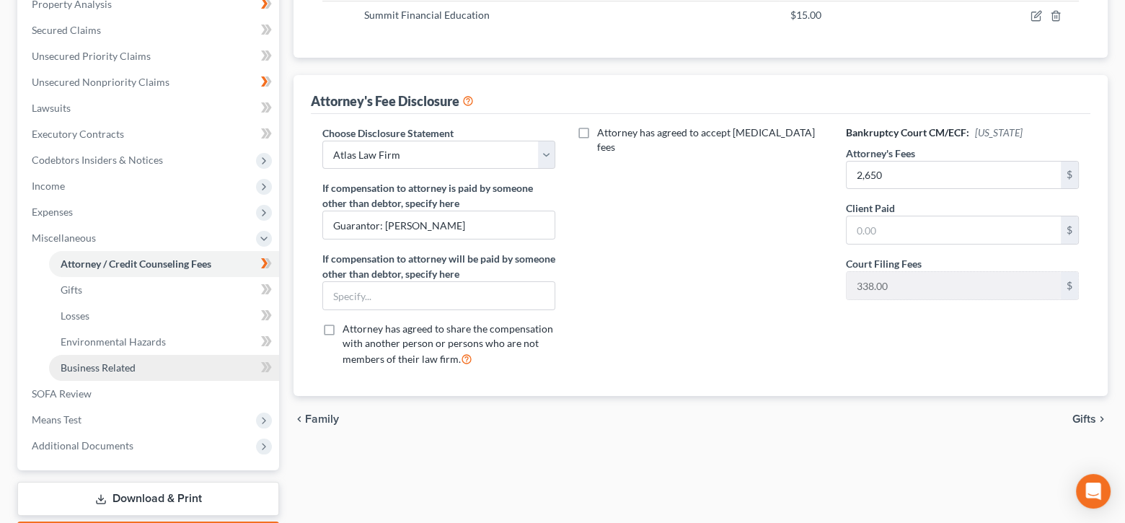
click at [150, 368] on link "Business Related" at bounding box center [164, 368] width 230 height 26
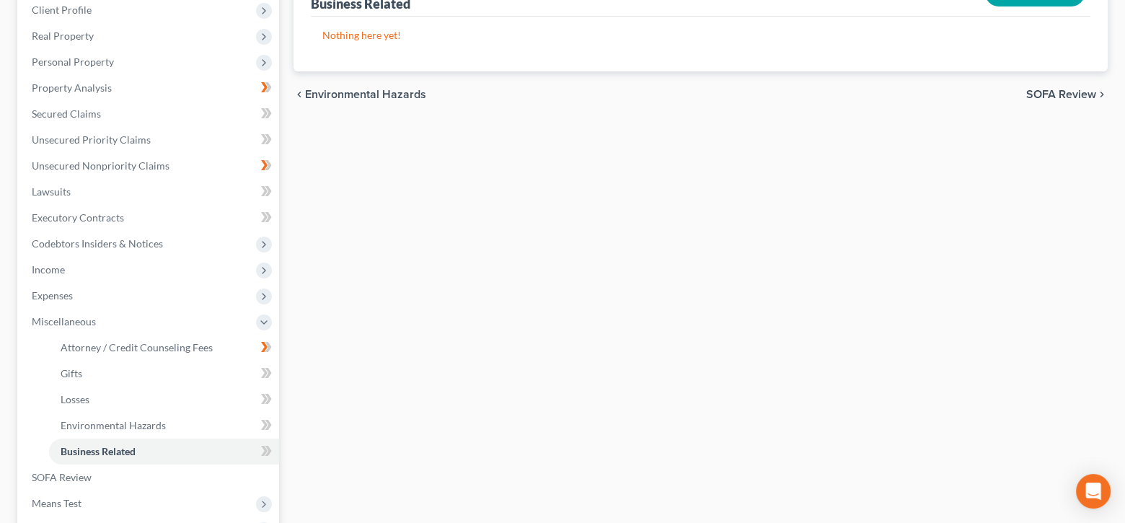
scroll to position [82, 0]
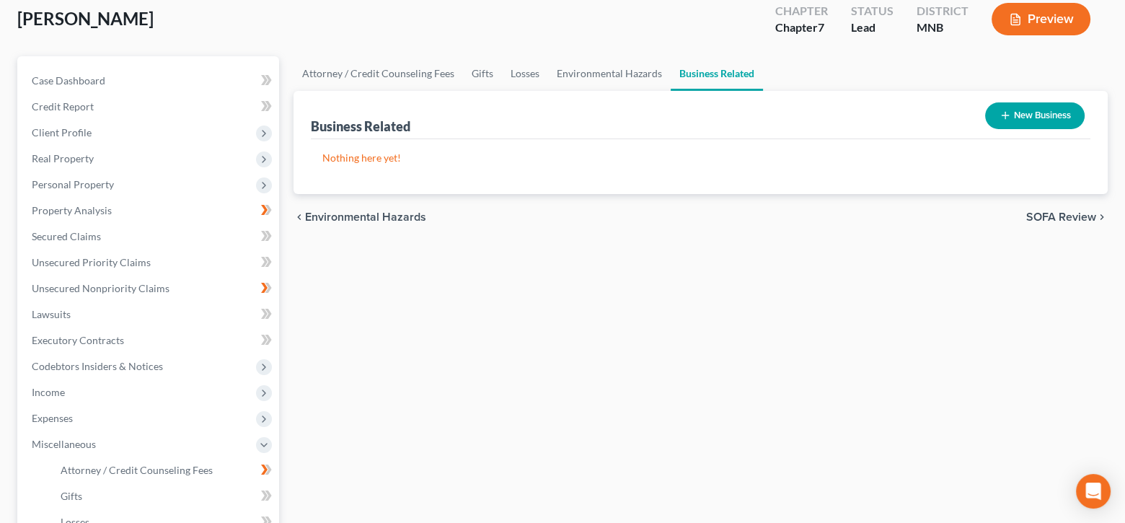
click at [998, 122] on button "New Business" at bounding box center [1035, 115] width 100 height 27
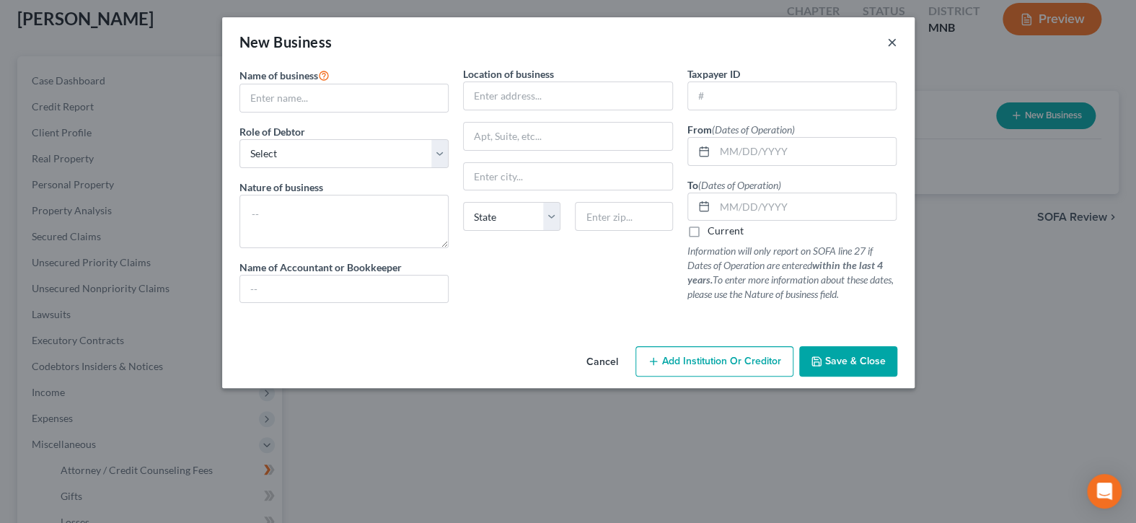
click at [892, 40] on button "×" at bounding box center [892, 41] width 10 height 17
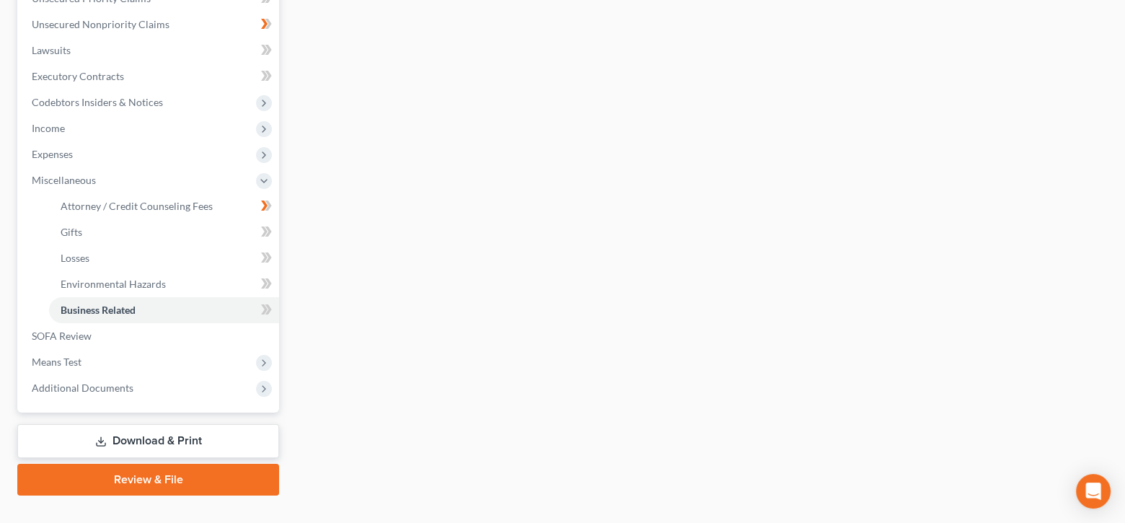
scroll to position [371, 0]
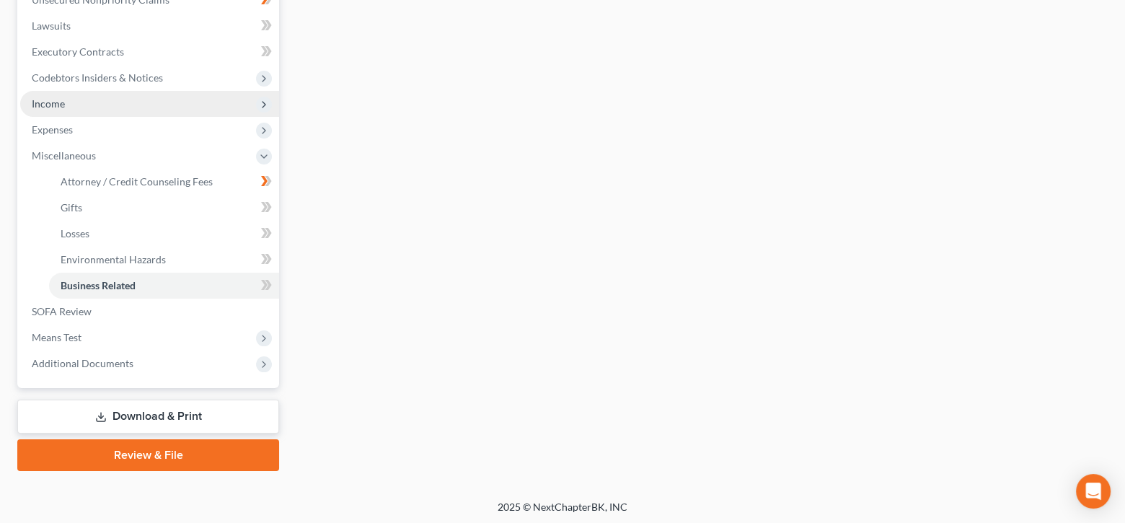
click at [107, 95] on span "Income" at bounding box center [149, 104] width 259 height 26
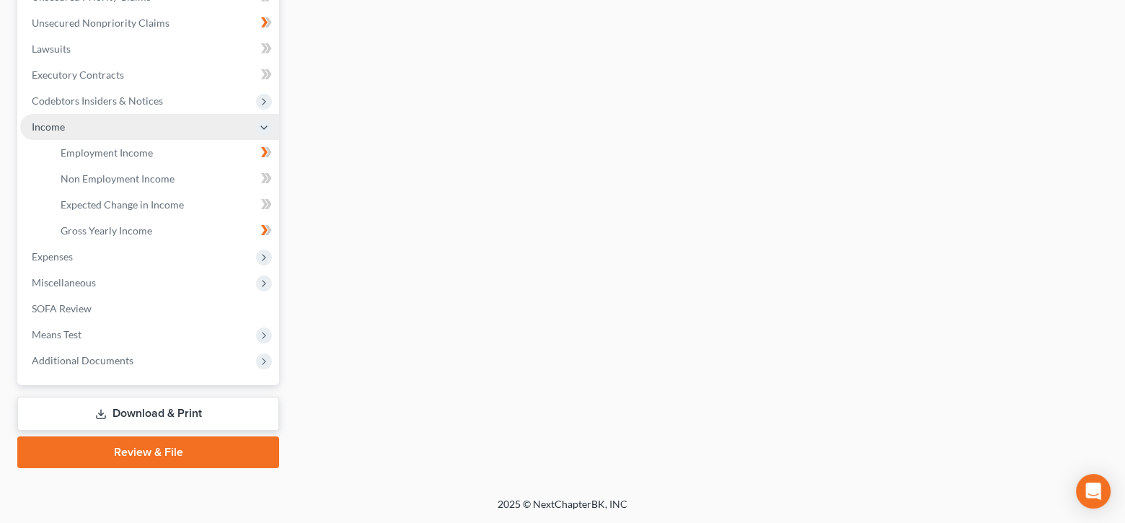
scroll to position [345, 0]
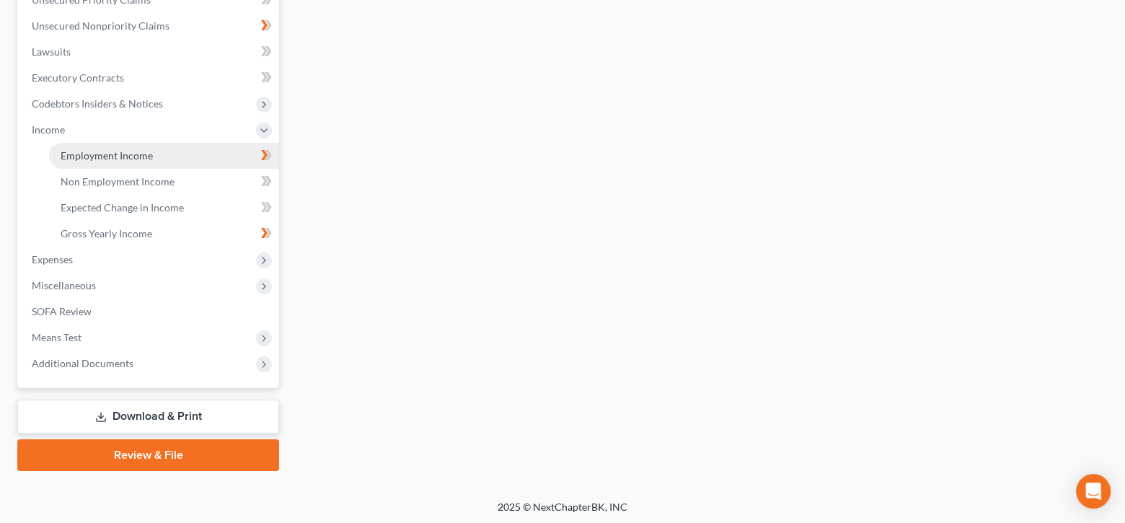
click at [167, 151] on link "Employment Income" at bounding box center [164, 156] width 230 height 26
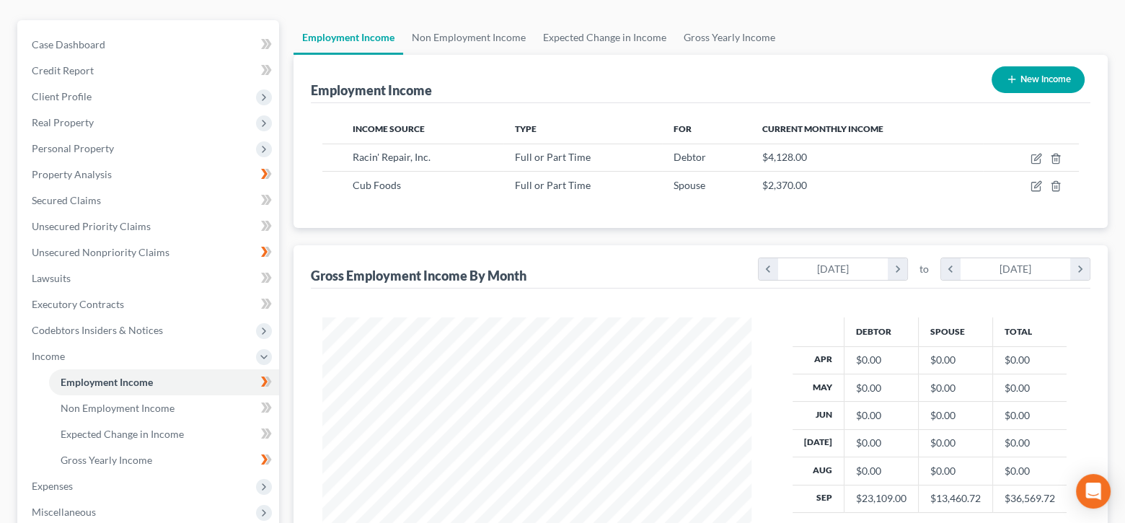
scroll to position [144, 0]
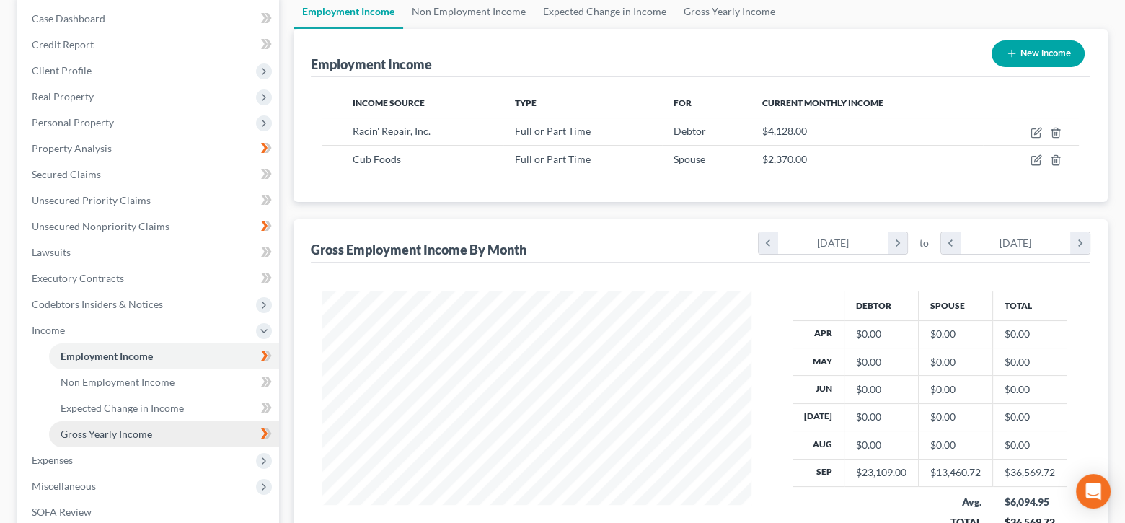
click at [111, 428] on span "Gross Yearly Income" at bounding box center [107, 434] width 92 height 12
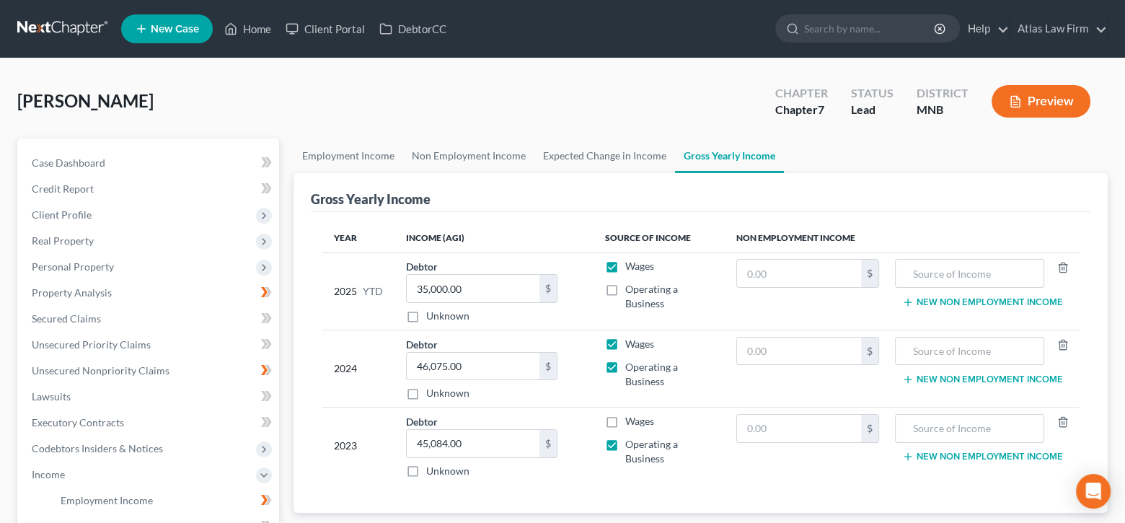
click at [625, 421] on label "Wages" at bounding box center [639, 421] width 29 height 14
click at [631, 421] on input "Wages" at bounding box center [635, 418] width 9 height 9
checkbox input "true"
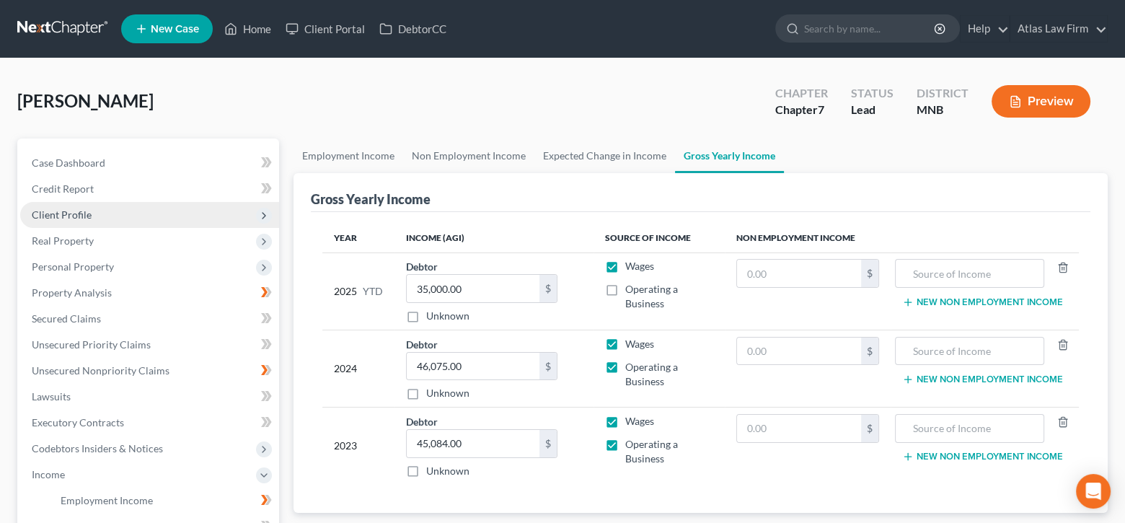
click at [80, 212] on span "Client Profile" at bounding box center [62, 214] width 60 height 12
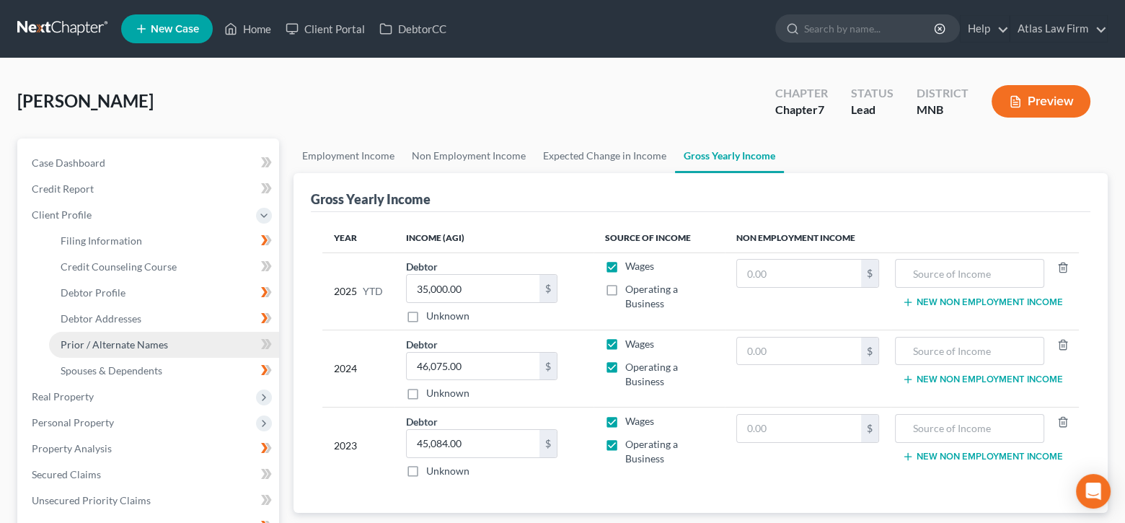
click at [126, 343] on span "Prior / Alternate Names" at bounding box center [114, 344] width 107 height 12
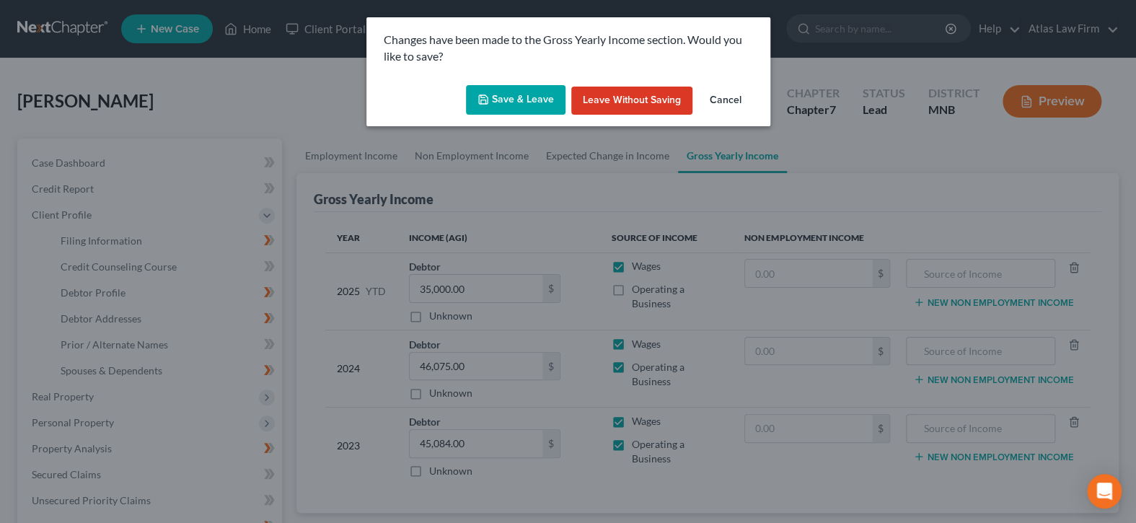
click at [491, 98] on button "Save & Leave" at bounding box center [516, 100] width 100 height 30
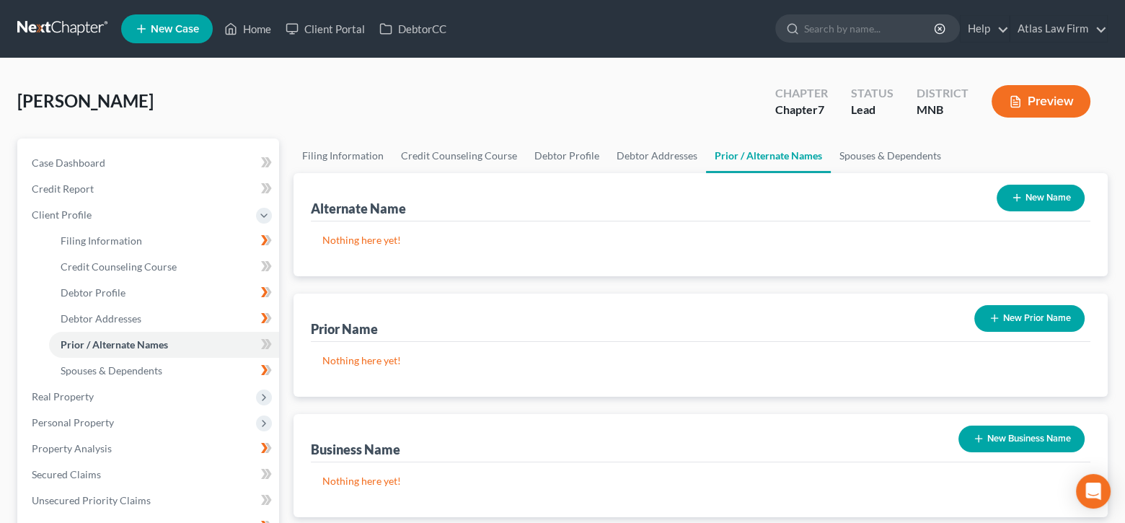
scroll to position [144, 0]
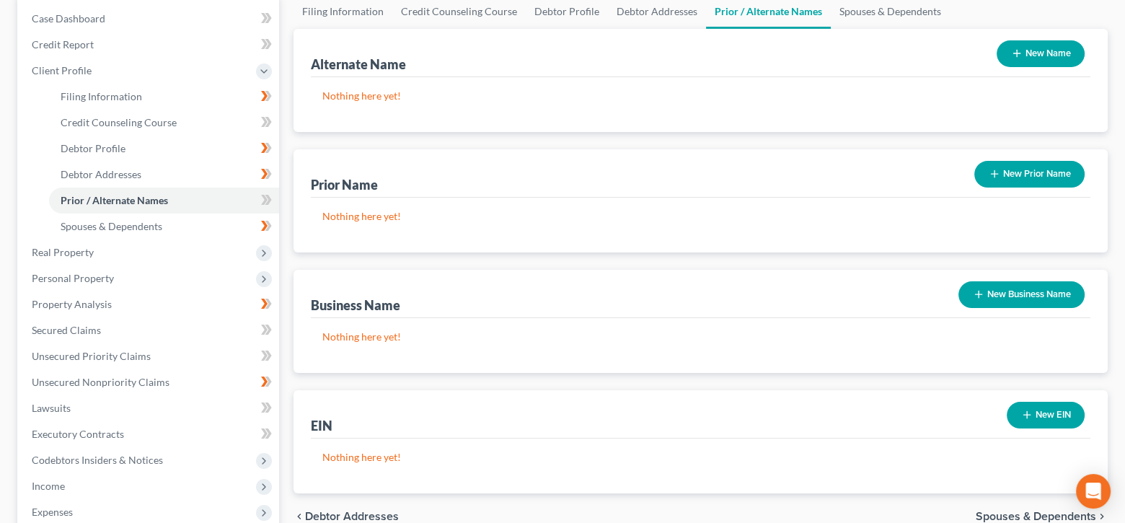
click at [1049, 291] on button "New Business Name" at bounding box center [1022, 294] width 126 height 27
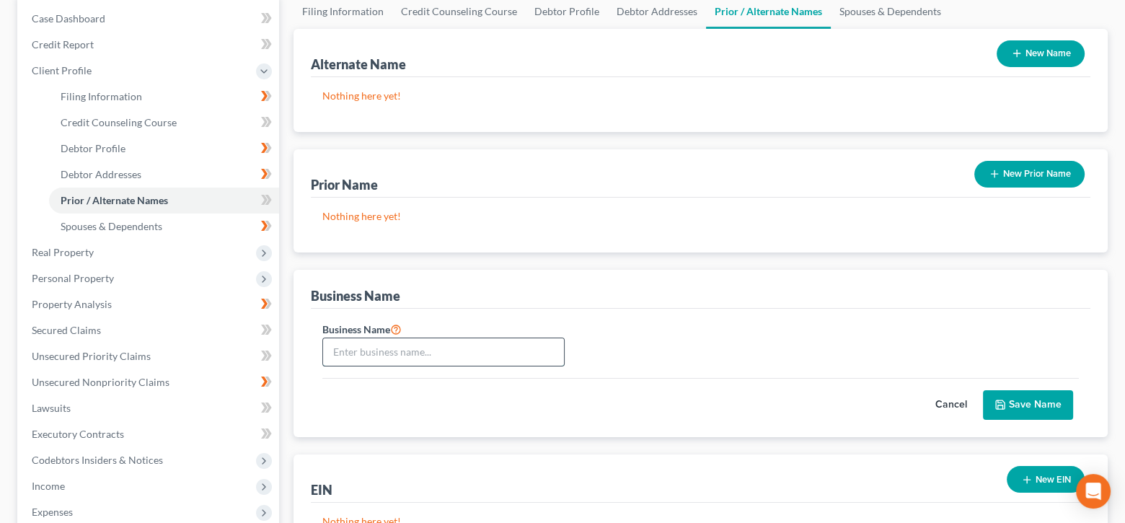
click at [459, 346] on input "text" at bounding box center [443, 351] width 241 height 27
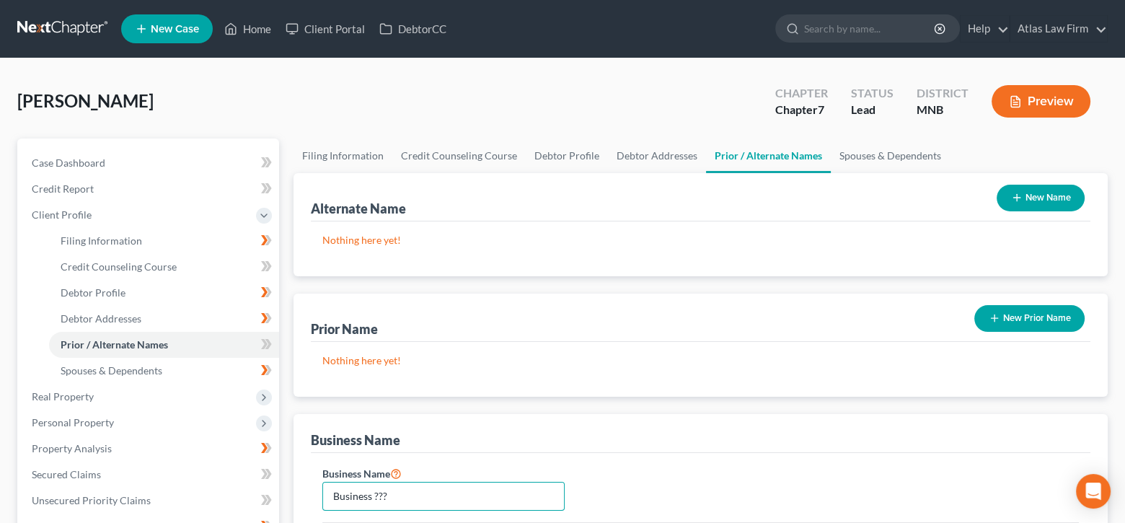
scroll to position [289, 0]
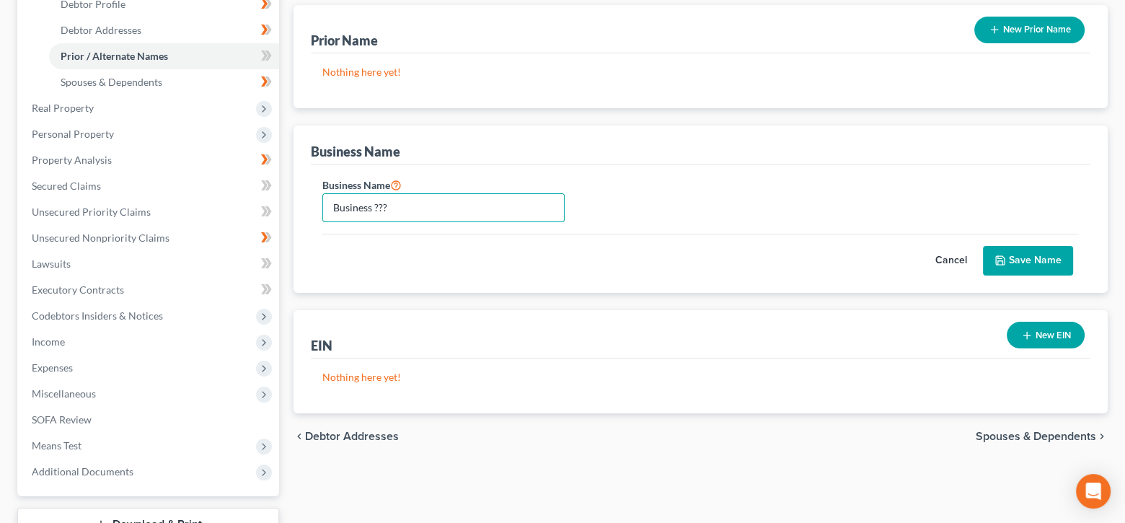
type input "Business ???"
click at [1027, 255] on button "Save Name" at bounding box center [1028, 261] width 90 height 30
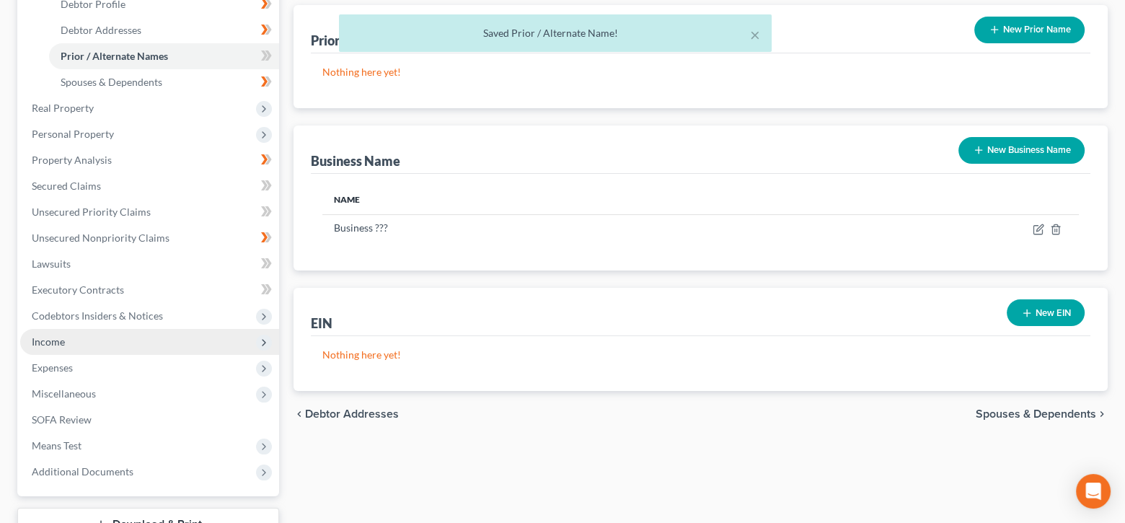
click at [101, 329] on span "Income" at bounding box center [149, 342] width 259 height 26
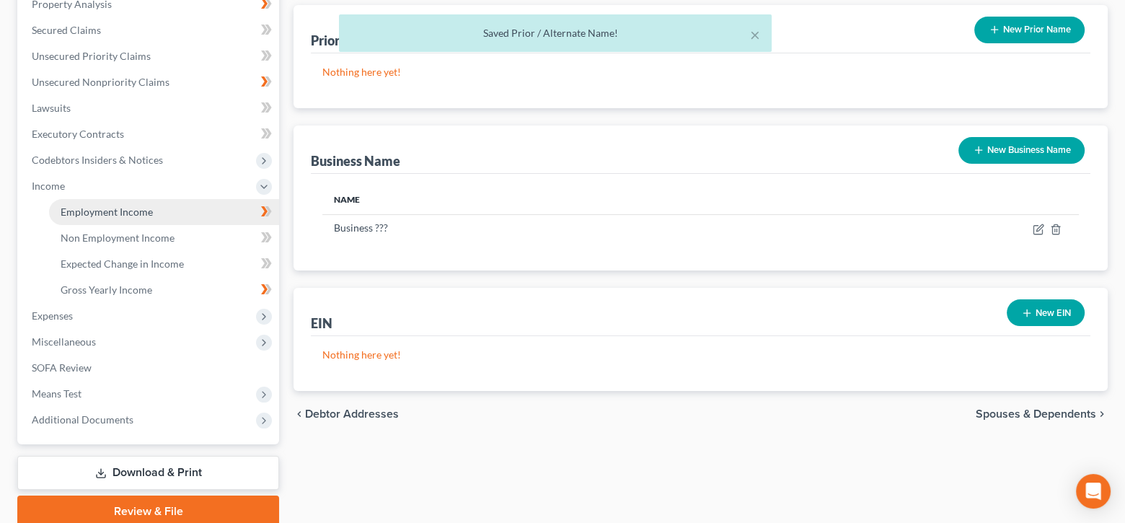
click at [125, 214] on span "Employment Income" at bounding box center [107, 212] width 92 height 12
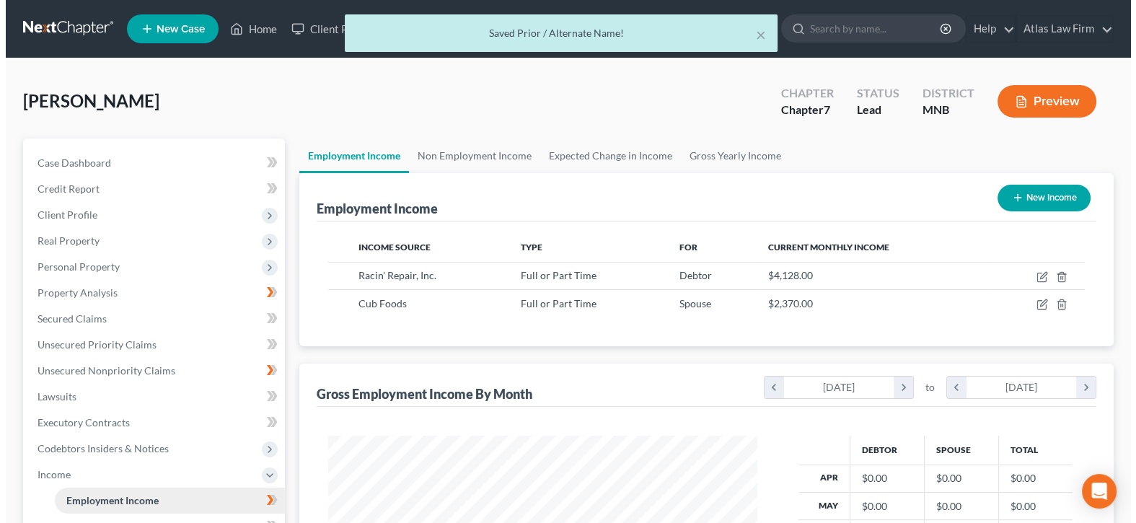
scroll to position [257, 458]
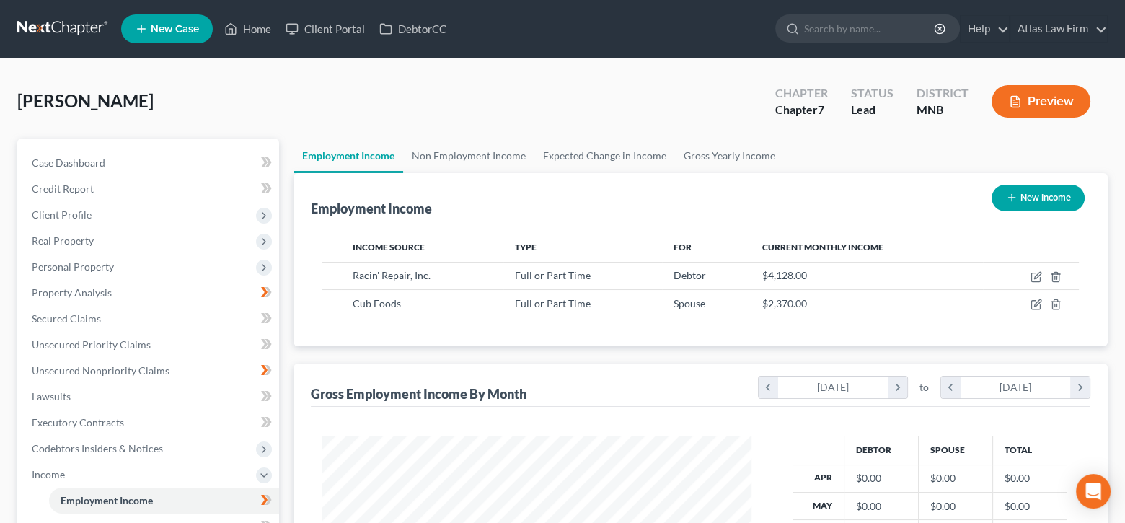
click at [1060, 197] on button "New Income" at bounding box center [1038, 198] width 93 height 27
select select "0"
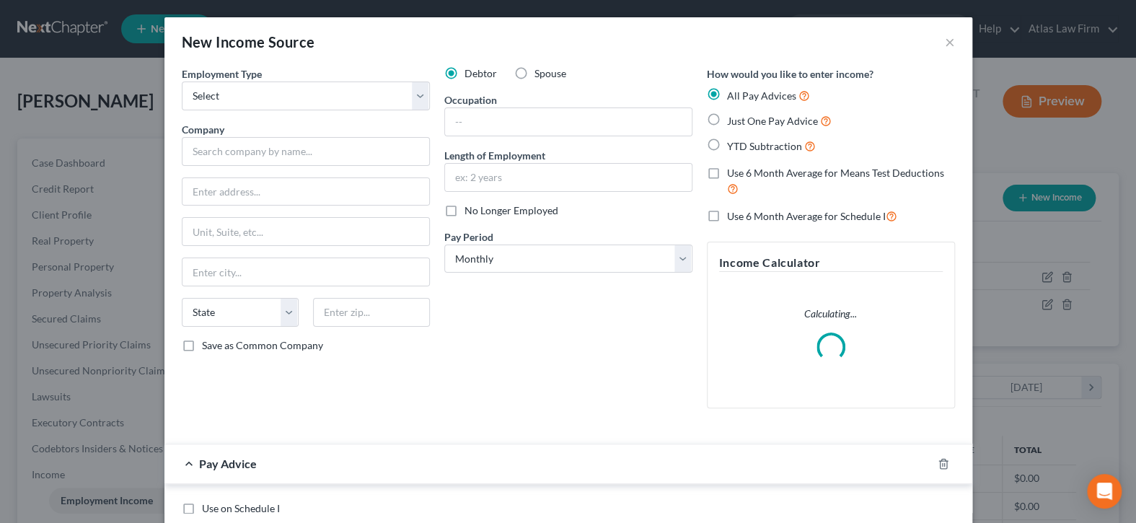
scroll to position [257, 462]
click at [416, 90] on select "Select Full or [DEMOGRAPHIC_DATA] Employment Self Employment" at bounding box center [306, 96] width 248 height 29
select select "1"
click at [182, 82] on select "Select Full or [DEMOGRAPHIC_DATA] Employment Self Employment" at bounding box center [306, 96] width 248 height 29
click at [329, 159] on input "text" at bounding box center [306, 151] width 248 height 29
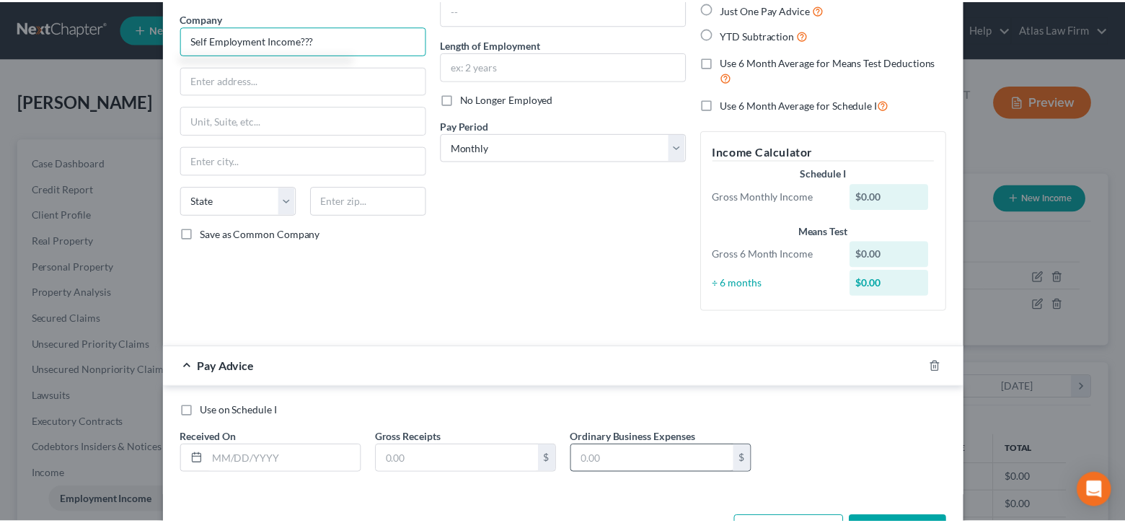
scroll to position [163, 0]
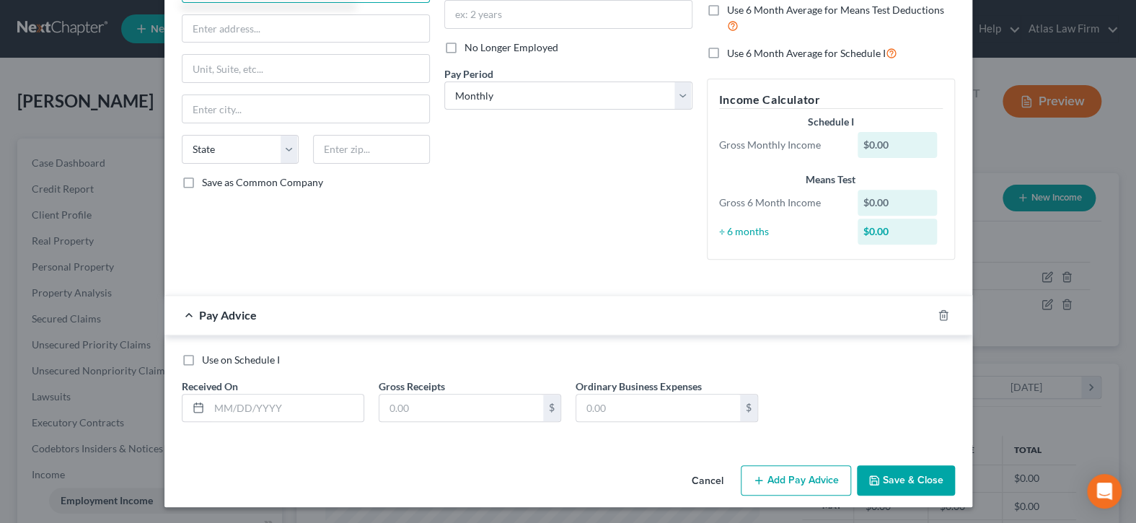
type input "Self Employment Income???"
click at [903, 482] on button "Save & Close" at bounding box center [906, 480] width 98 height 30
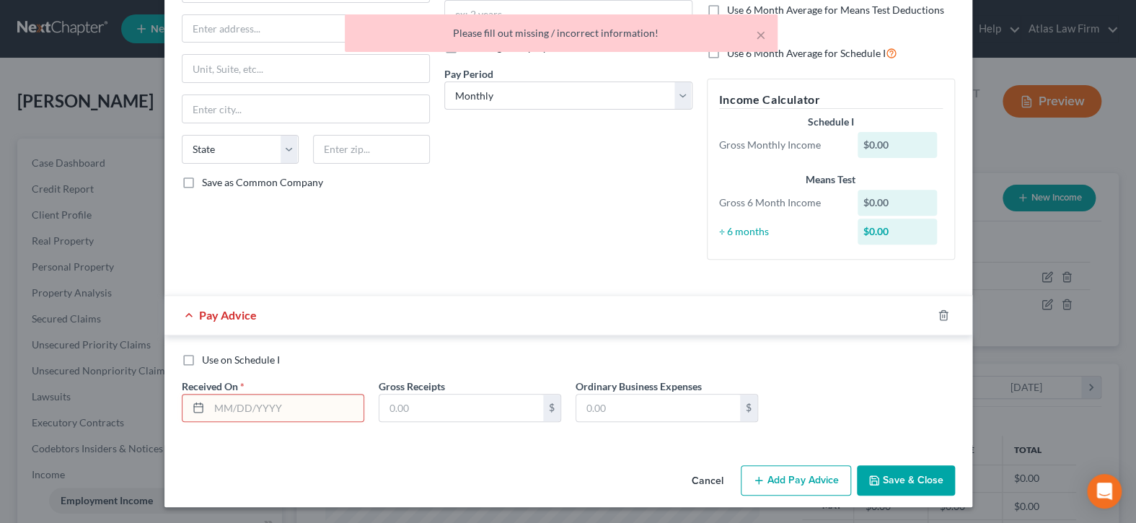
click at [202, 358] on label "Use on Schedule I" at bounding box center [241, 360] width 78 height 14
click at [208, 358] on input "Use on Schedule I" at bounding box center [212, 357] width 9 height 9
click at [202, 362] on label "Use on Schedule I" at bounding box center [241, 360] width 78 height 14
click at [208, 362] on input "Use on Schedule I" at bounding box center [212, 357] width 9 height 9
checkbox input "false"
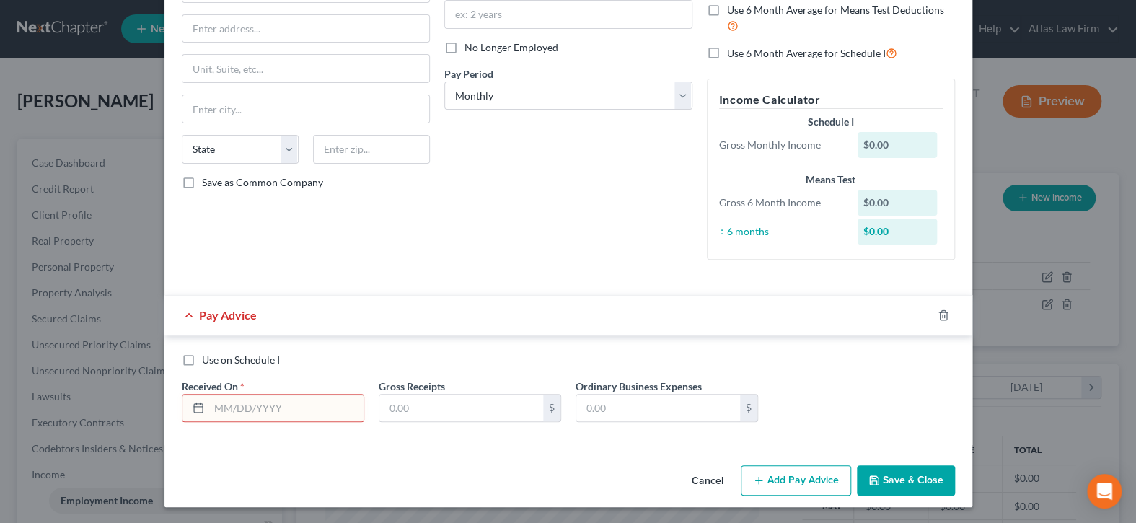
click at [287, 408] on input "text" at bounding box center [286, 408] width 154 height 27
type input "[DATE]"
click at [387, 402] on input "text" at bounding box center [461, 408] width 164 height 27
type input "1.00"
click at [294, 405] on input "[DATE]" at bounding box center [286, 408] width 154 height 27
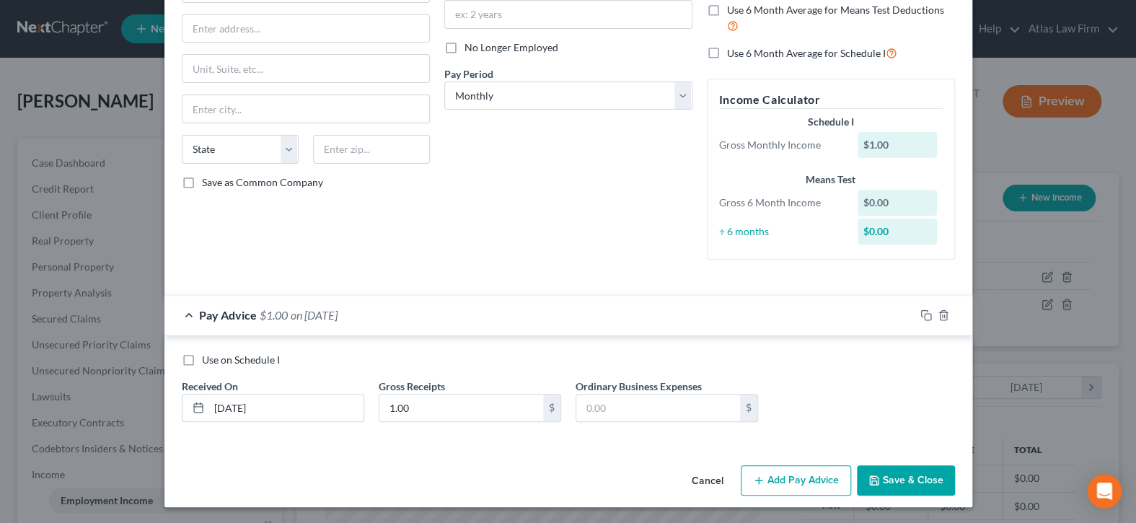
click at [202, 356] on label "Use on Schedule I" at bounding box center [241, 360] width 78 height 14
click at [208, 356] on input "Use on Schedule I" at bounding box center [212, 357] width 9 height 9
checkbox input "true"
click at [291, 403] on input "[DATE]" at bounding box center [286, 408] width 154 height 27
type input "[DATE]"
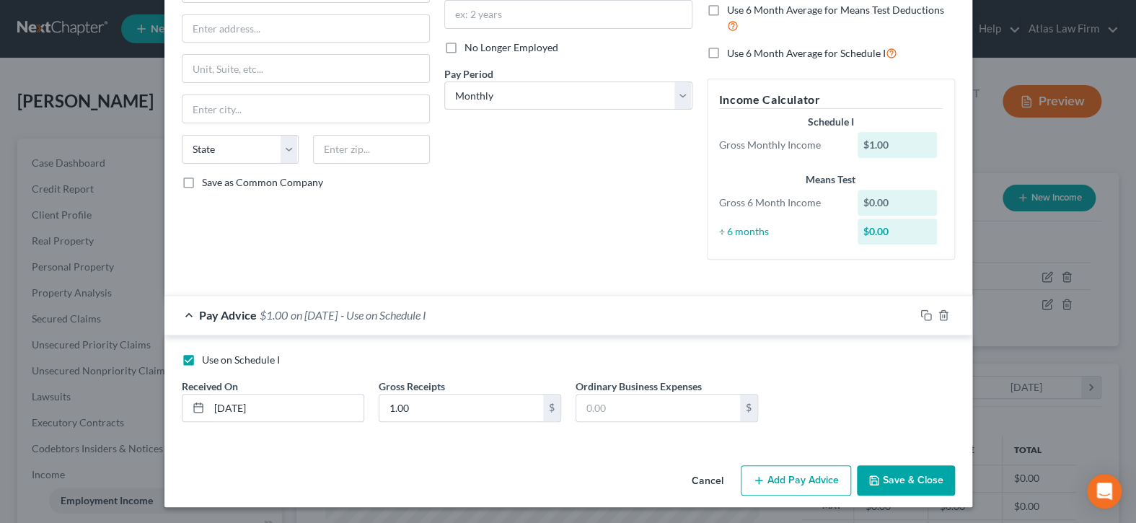
click at [872, 475] on icon "button" at bounding box center [875, 481] width 12 height 12
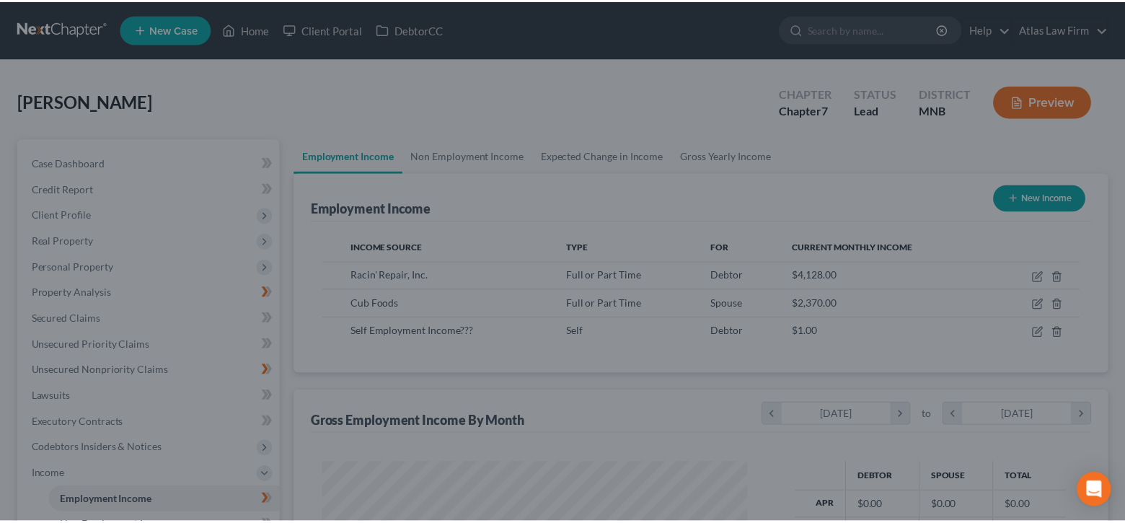
scroll to position [721142, 720942]
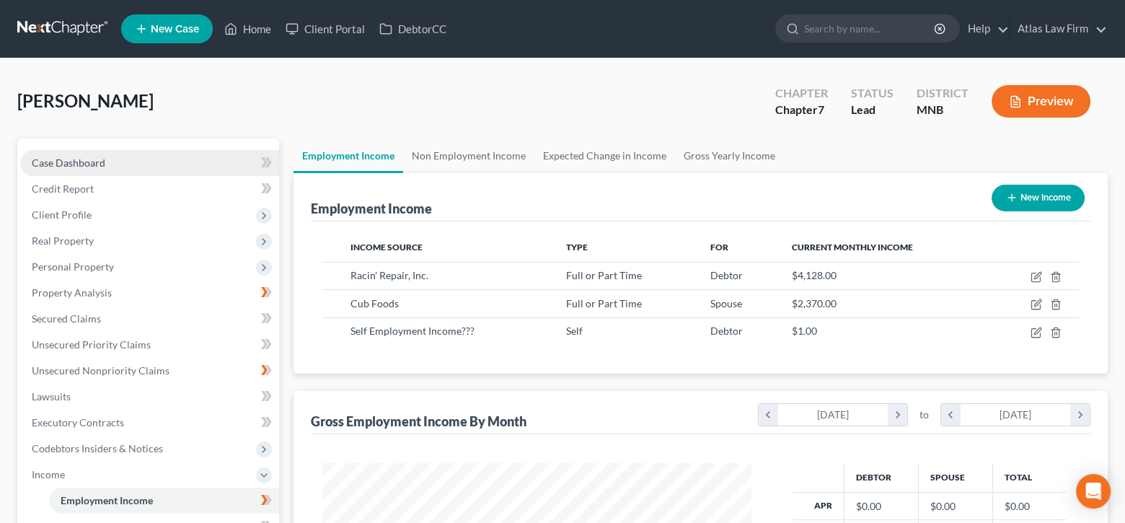
click at [80, 158] on span "Case Dashboard" at bounding box center [69, 163] width 74 height 12
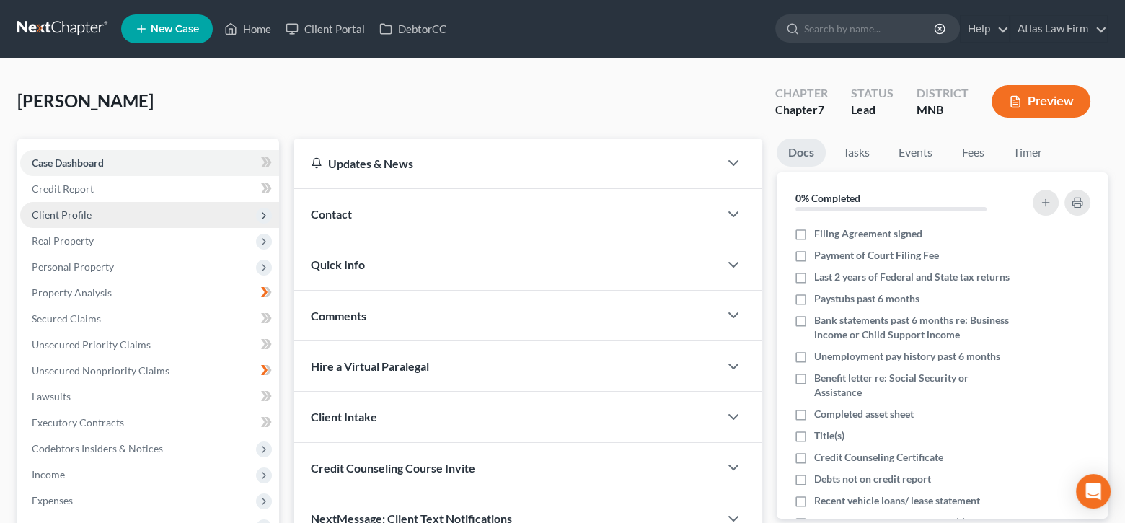
click at [108, 208] on span "Client Profile" at bounding box center [149, 215] width 259 height 26
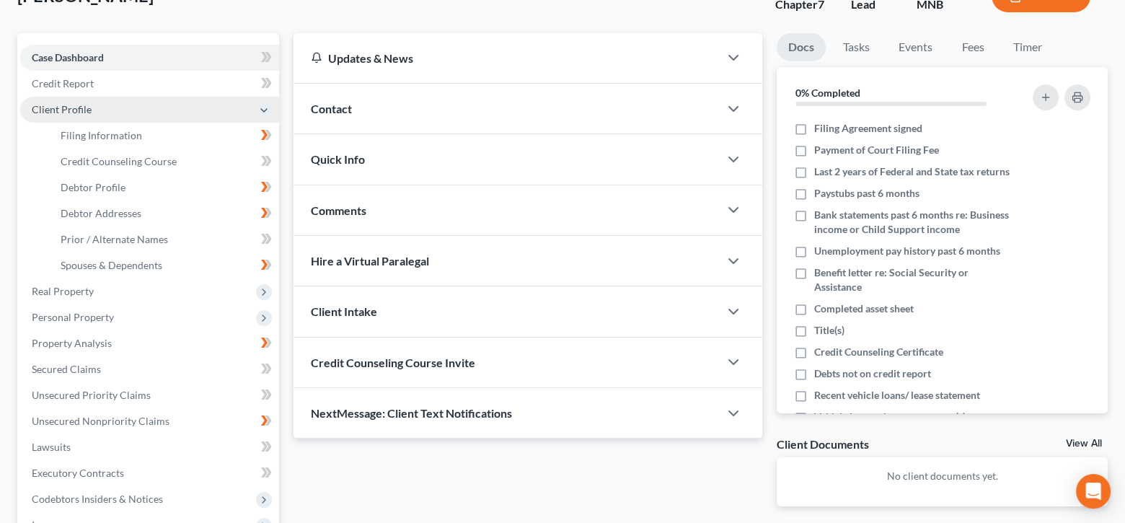
scroll to position [144, 0]
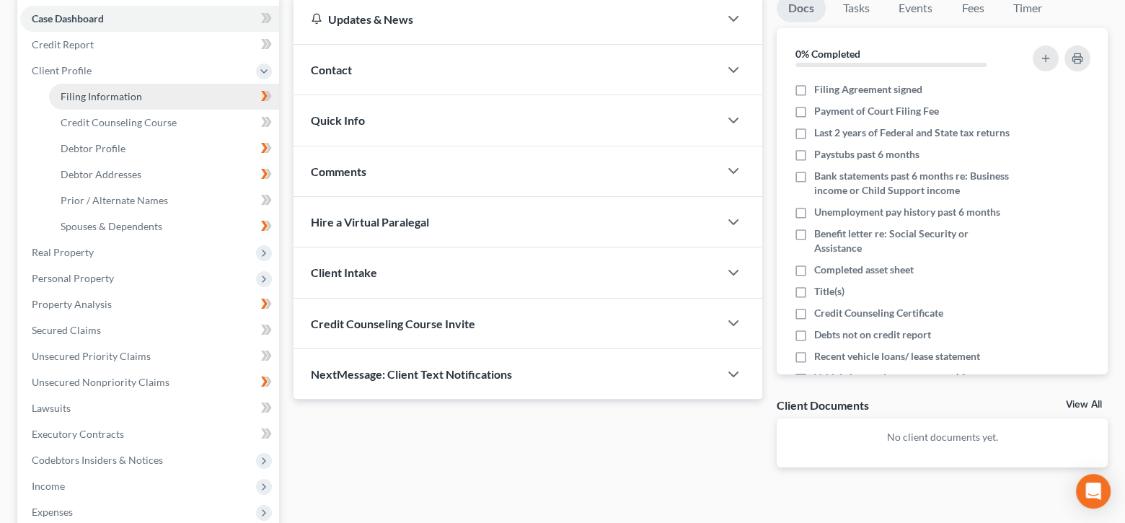
click at [113, 96] on span "Filing Information" at bounding box center [102, 96] width 82 height 12
select select "1"
select select "0"
select select "42"
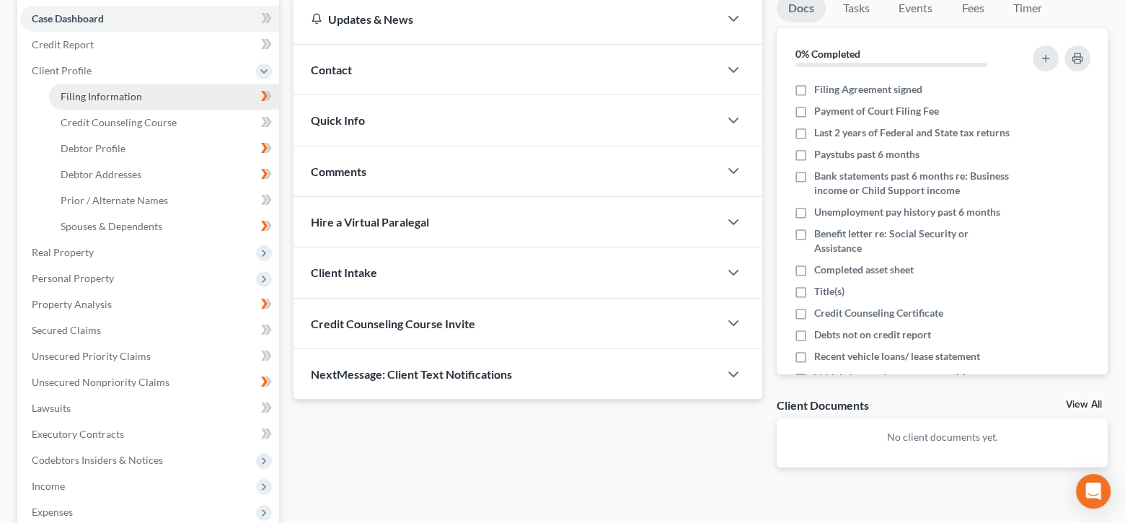
select select "0"
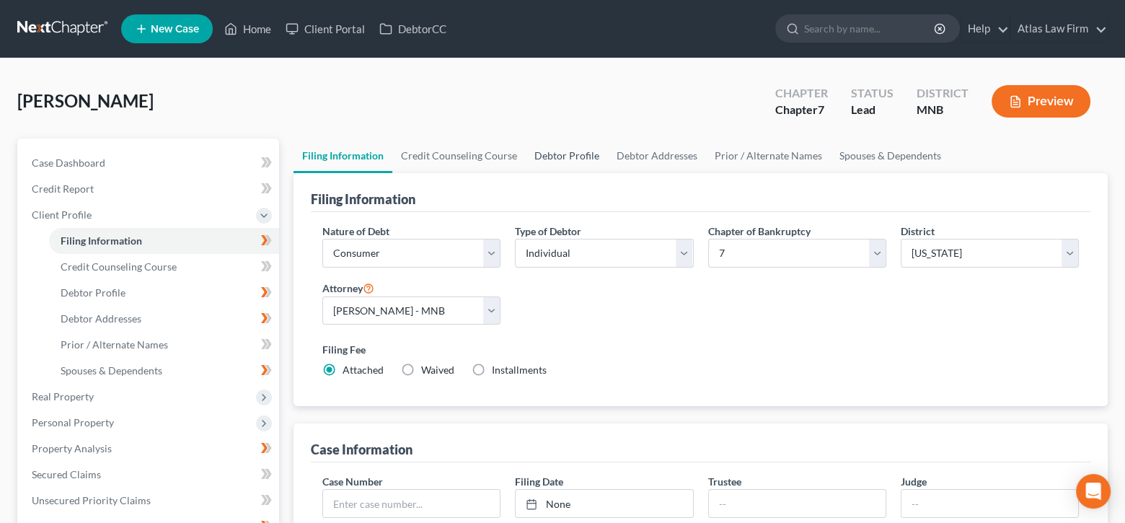
click at [539, 154] on link "Debtor Profile" at bounding box center [567, 156] width 82 height 35
select select "1"
select select "3"
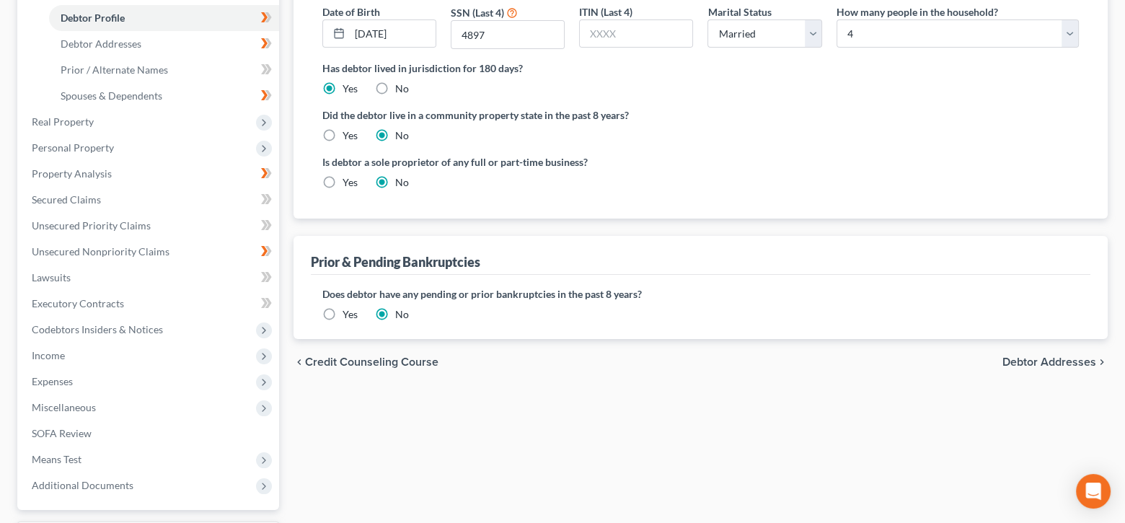
scroll to position [289, 0]
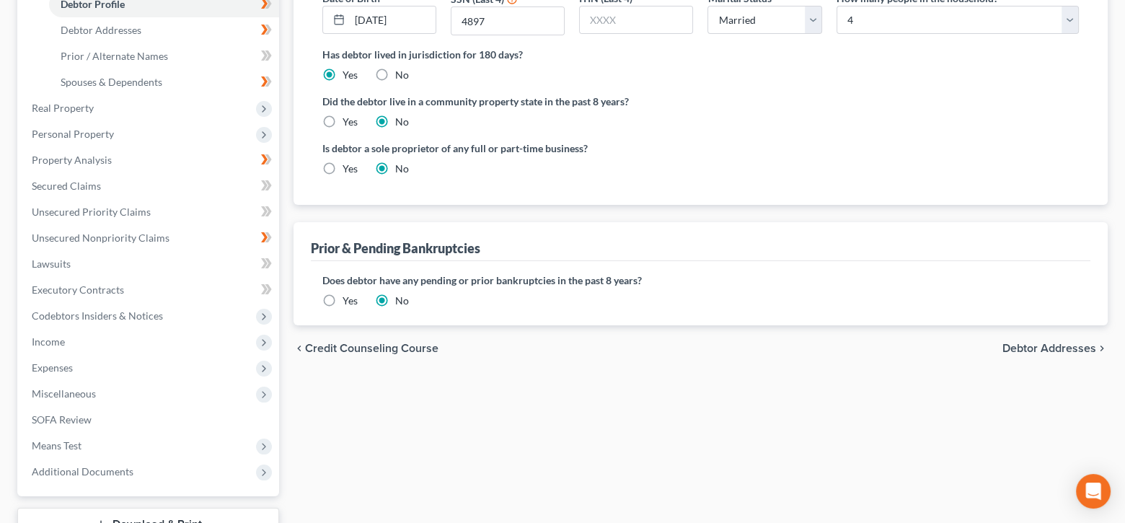
click at [343, 170] on label "Yes" at bounding box center [350, 169] width 15 height 14
click at [348, 170] on input "Yes" at bounding box center [352, 166] width 9 height 9
radio input "true"
radio input "false"
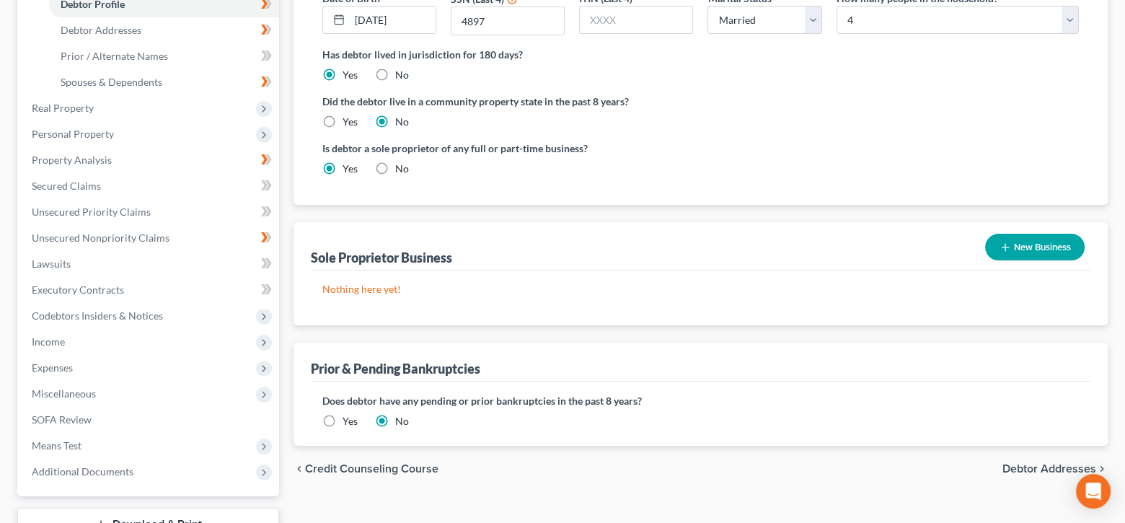
click at [1016, 245] on button "New Business" at bounding box center [1035, 247] width 100 height 27
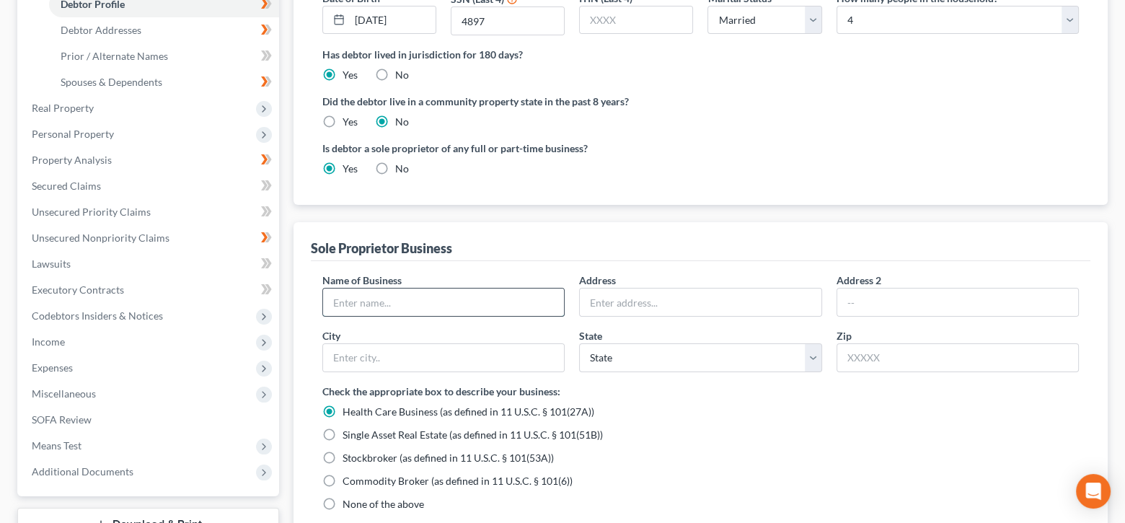
click at [447, 299] on input "text" at bounding box center [443, 302] width 241 height 27
type input "Under Own Name"
click at [343, 503] on label "None of the above" at bounding box center [384, 504] width 82 height 14
click at [348, 503] on input "None of the above" at bounding box center [352, 501] width 9 height 9
radio input "true"
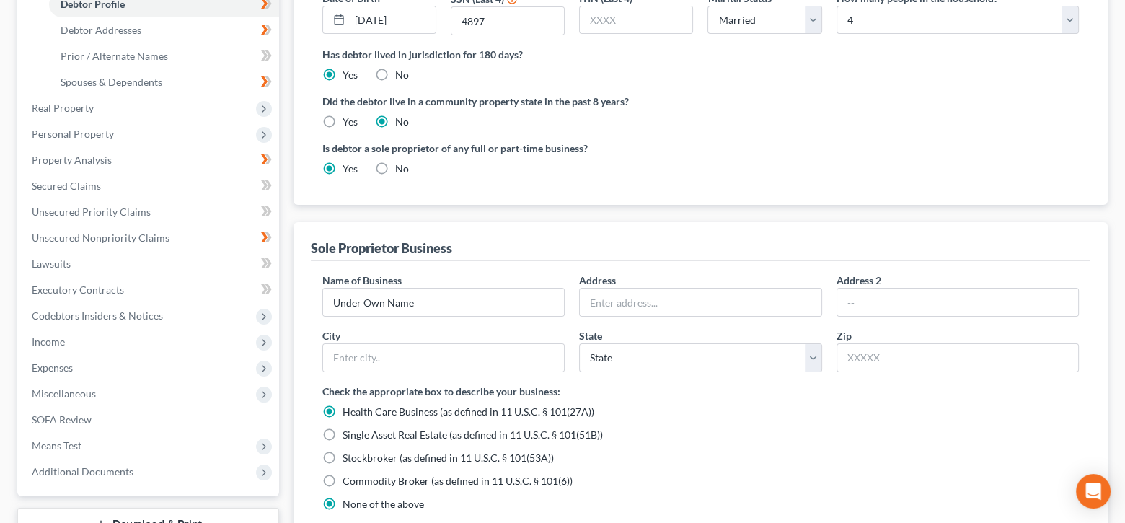
radio input "false"
click at [646, 300] on input "text" at bounding box center [700, 302] width 241 height 27
type input "[STREET_ADDRESS]"
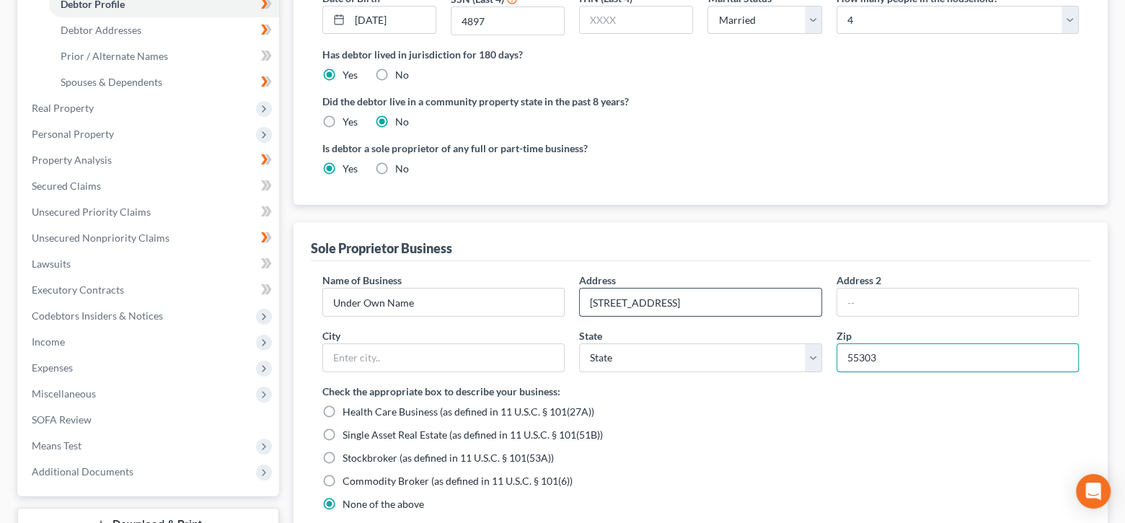
type input "55303"
type input "Anoka"
select select "24"
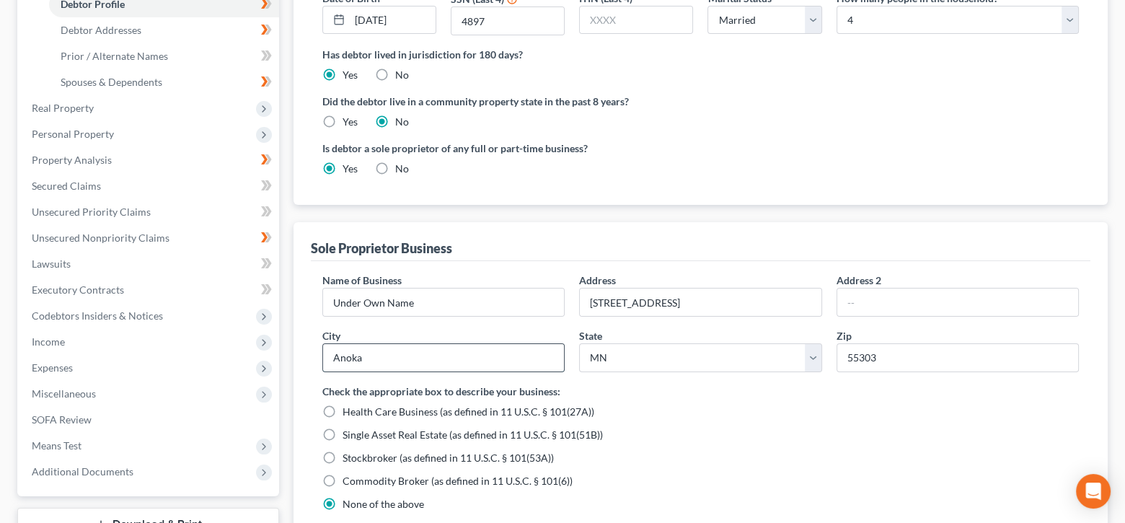
click at [322, 350] on div "Anoka" at bounding box center [443, 357] width 242 height 29
type input "[PERSON_NAME]"
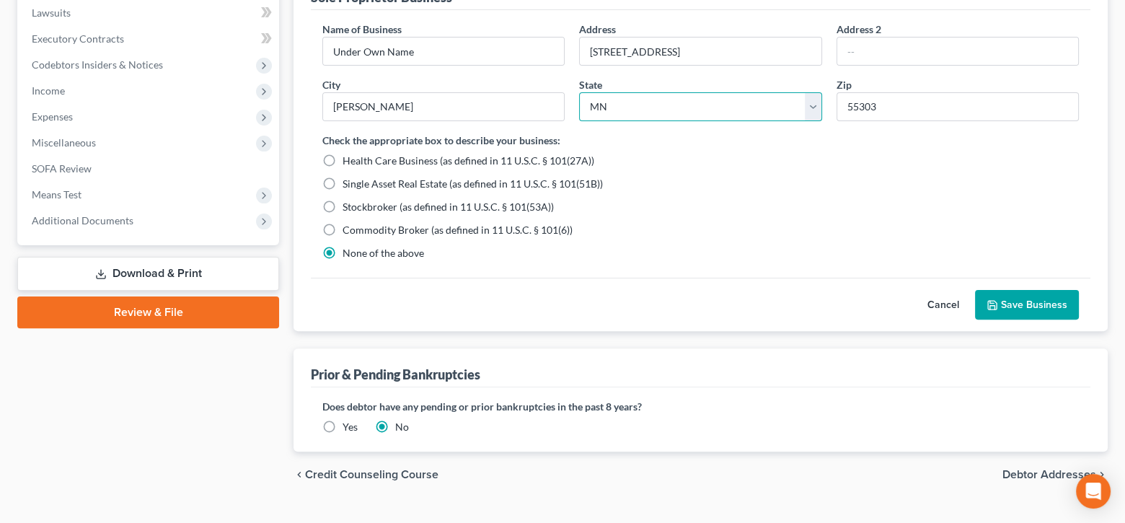
scroll to position [566, 0]
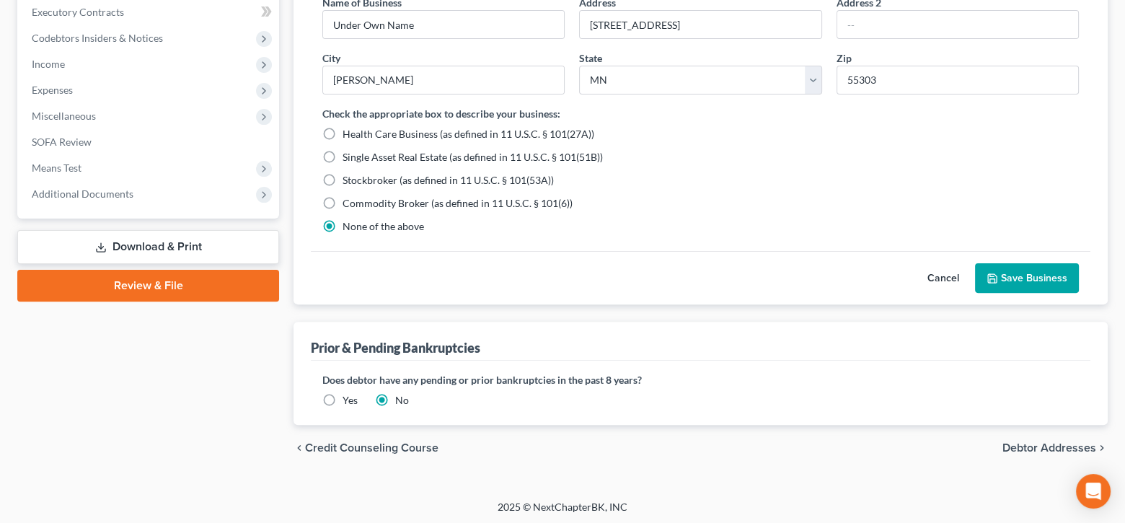
click at [1019, 271] on button "Save Business" at bounding box center [1027, 278] width 104 height 30
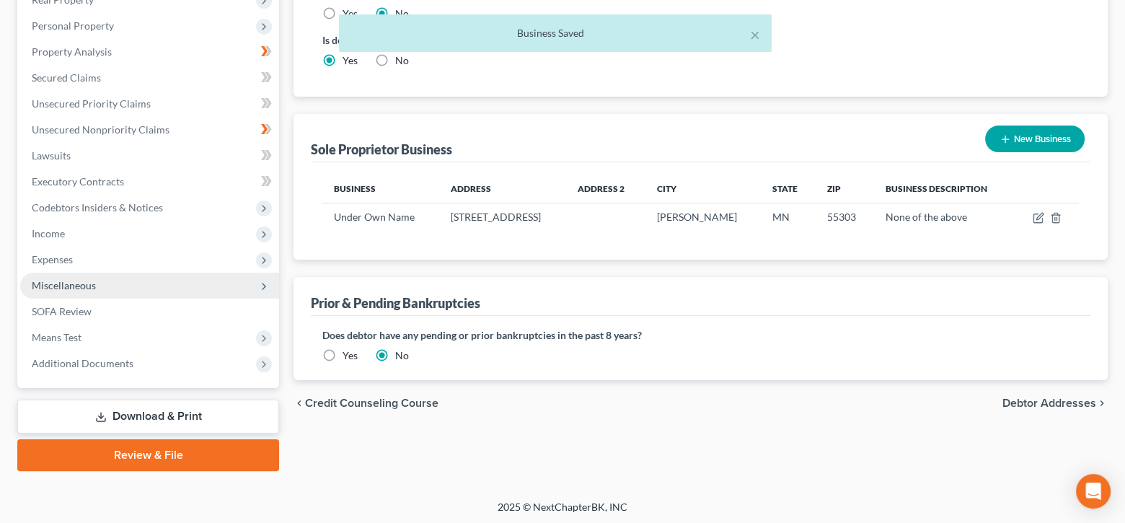
click at [61, 266] on span "Expenses" at bounding box center [149, 260] width 259 height 26
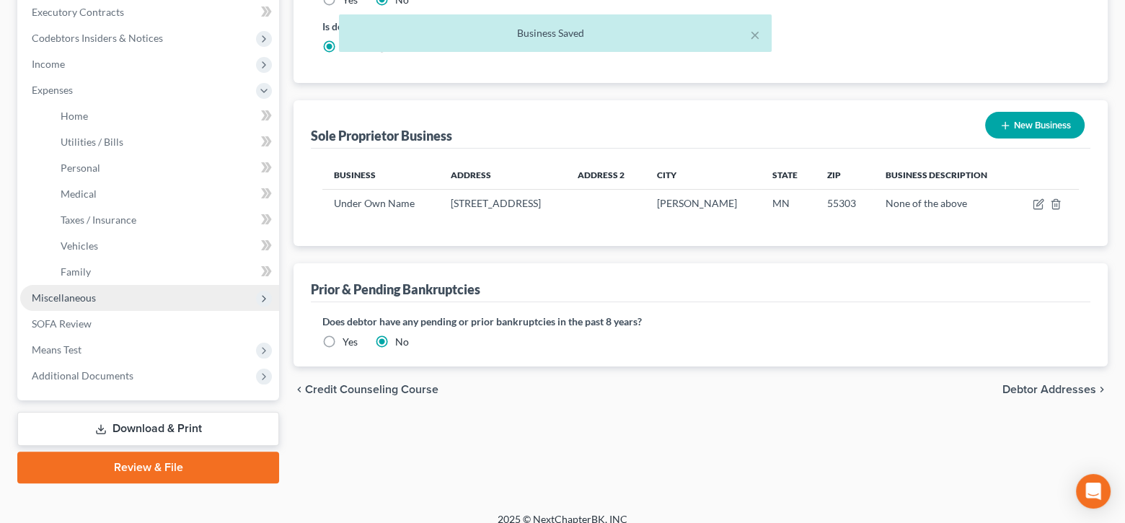
click at [74, 302] on span "Miscellaneous" at bounding box center [149, 298] width 259 height 26
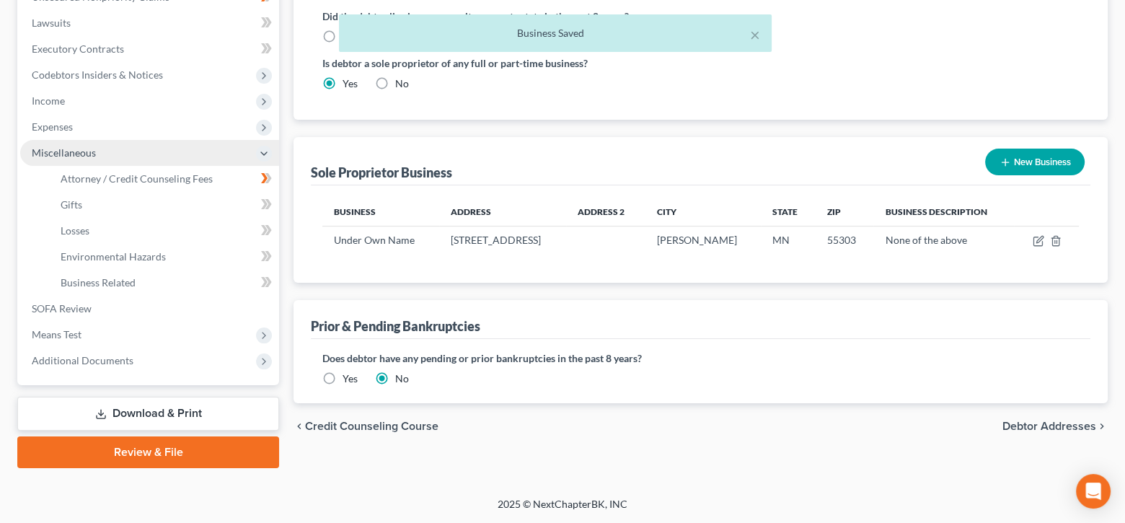
scroll to position [371, 0]
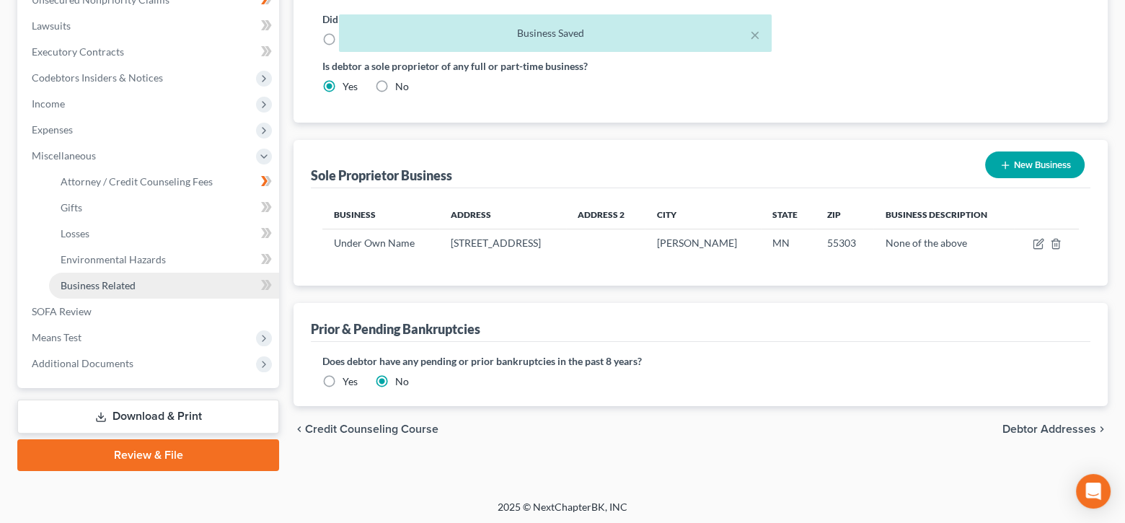
click at [92, 283] on span "Business Related" at bounding box center [98, 285] width 75 height 12
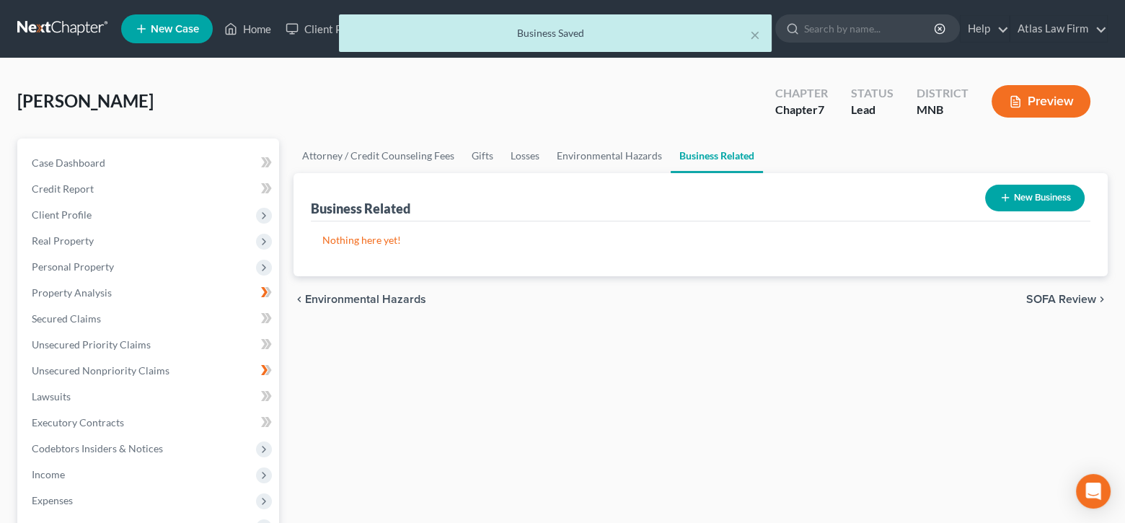
scroll to position [289, 0]
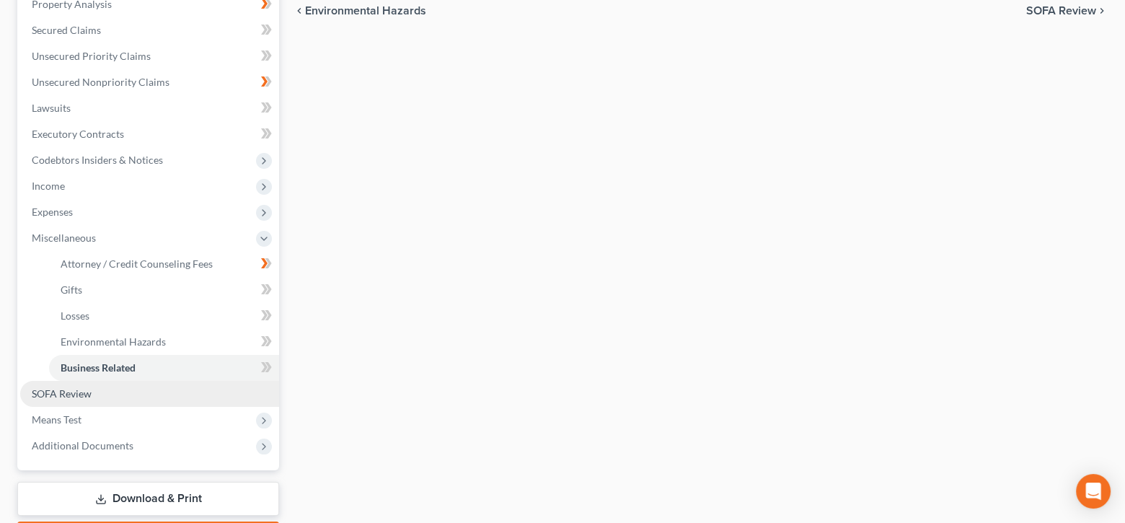
click at [88, 391] on span "SOFA Review" at bounding box center [62, 393] width 60 height 12
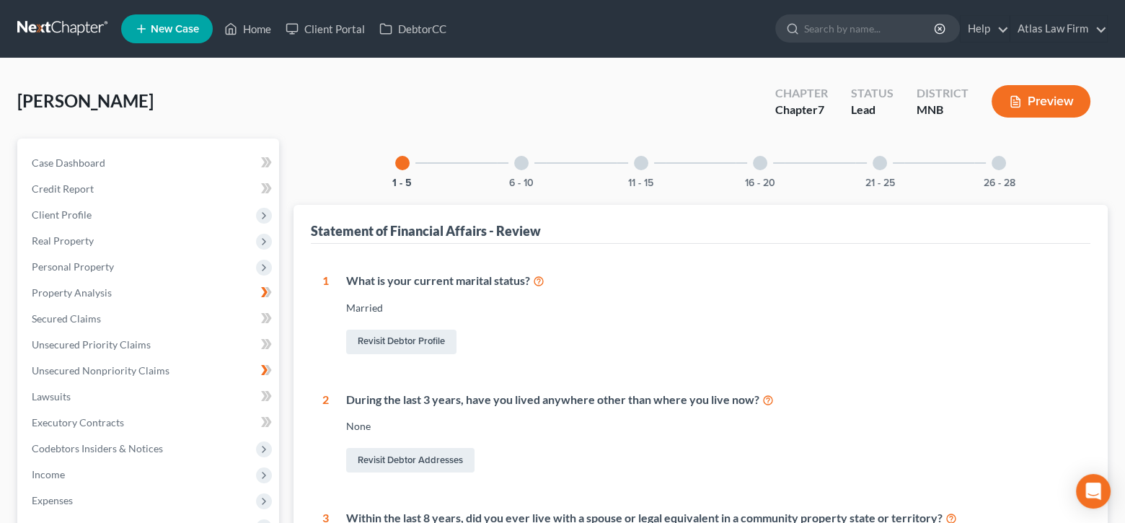
click at [514, 165] on div "6 - 10" at bounding box center [521, 163] width 49 height 49
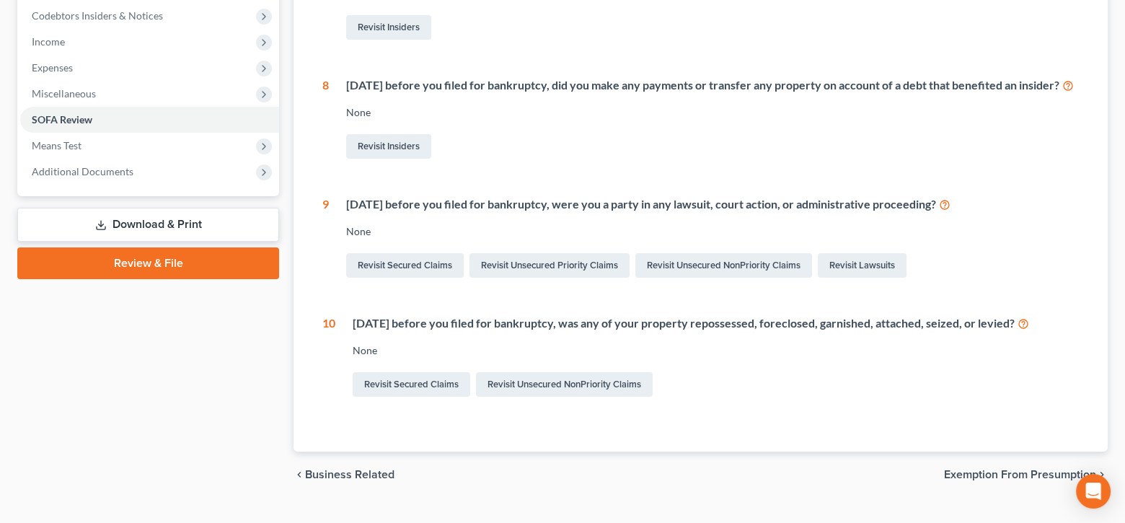
scroll to position [144, 0]
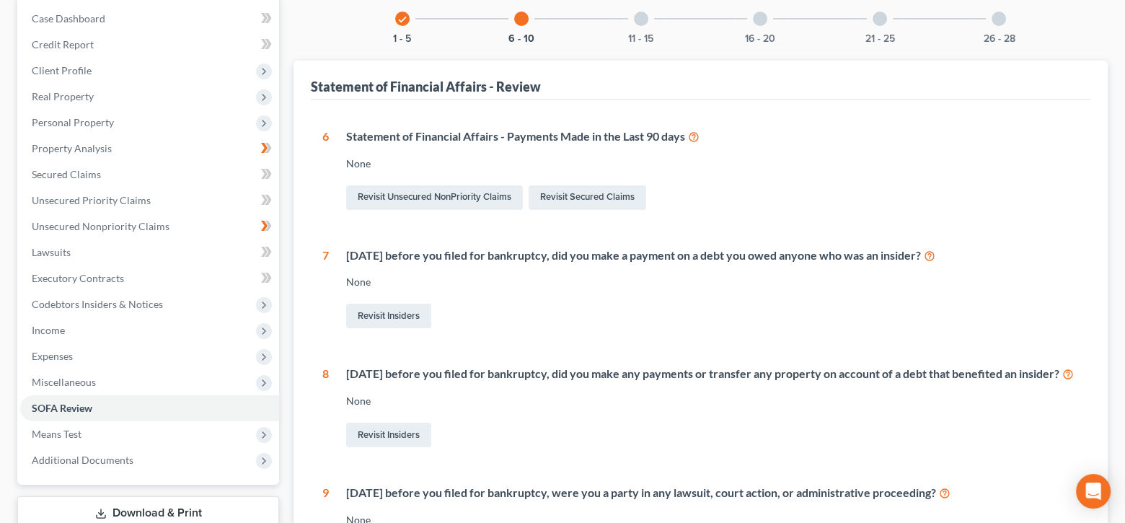
click at [633, 17] on div "11 - 15" at bounding box center [641, 18] width 49 height 49
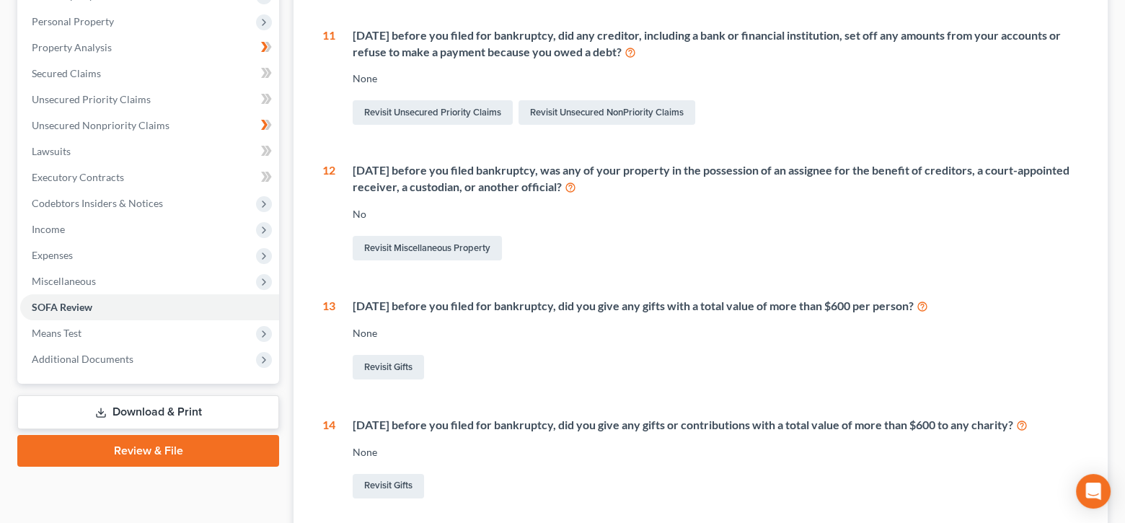
scroll to position [0, 0]
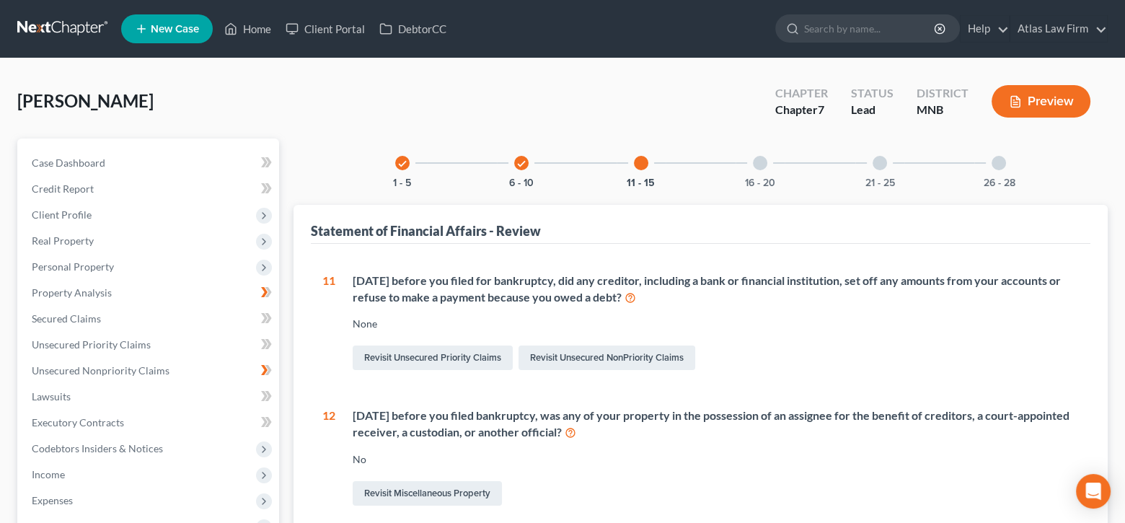
click at [770, 157] on div "16 - 20" at bounding box center [760, 163] width 49 height 49
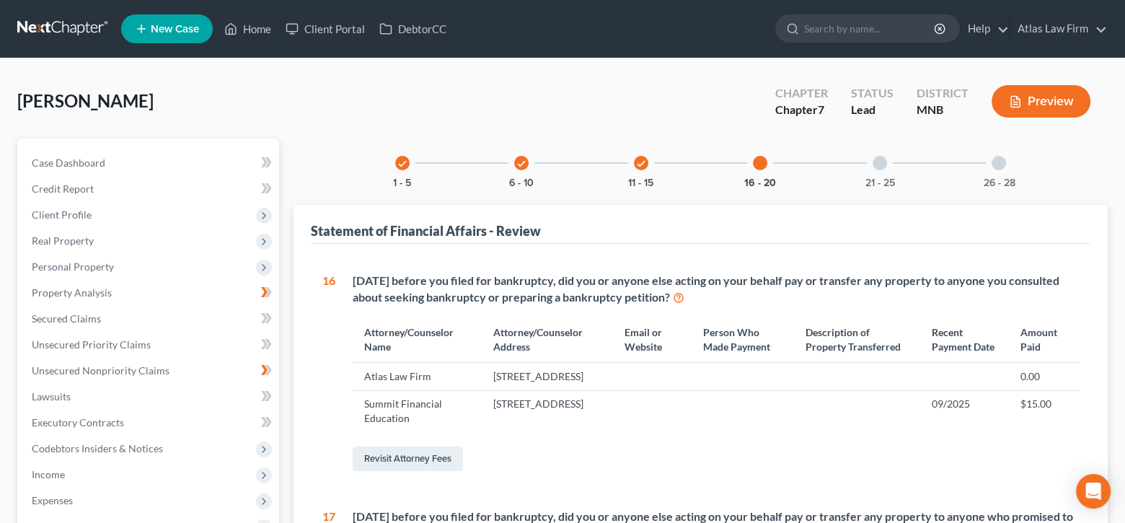
click at [895, 158] on div "21 - 25" at bounding box center [880, 163] width 49 height 49
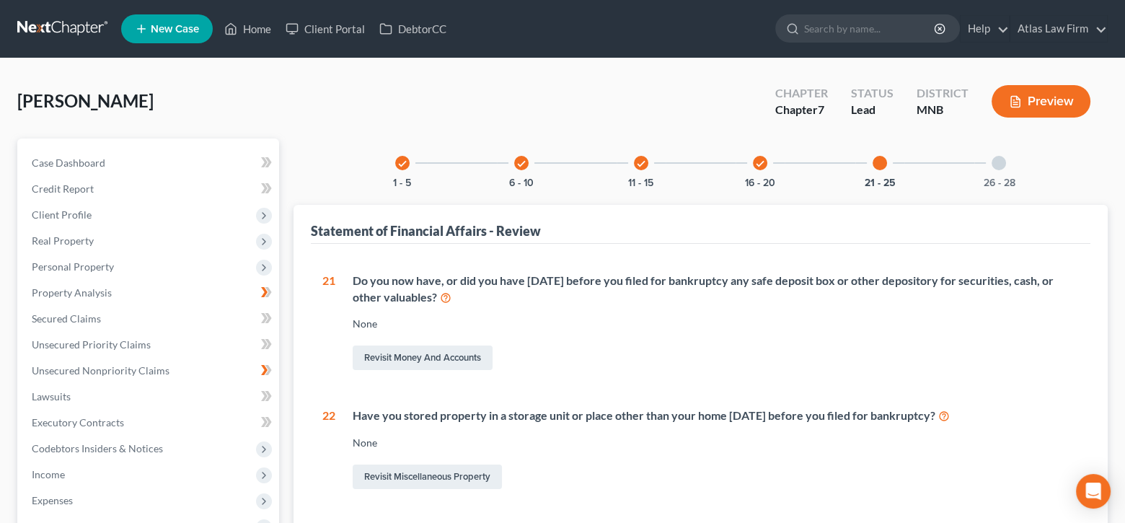
click at [993, 159] on div "26 - 28" at bounding box center [999, 163] width 49 height 49
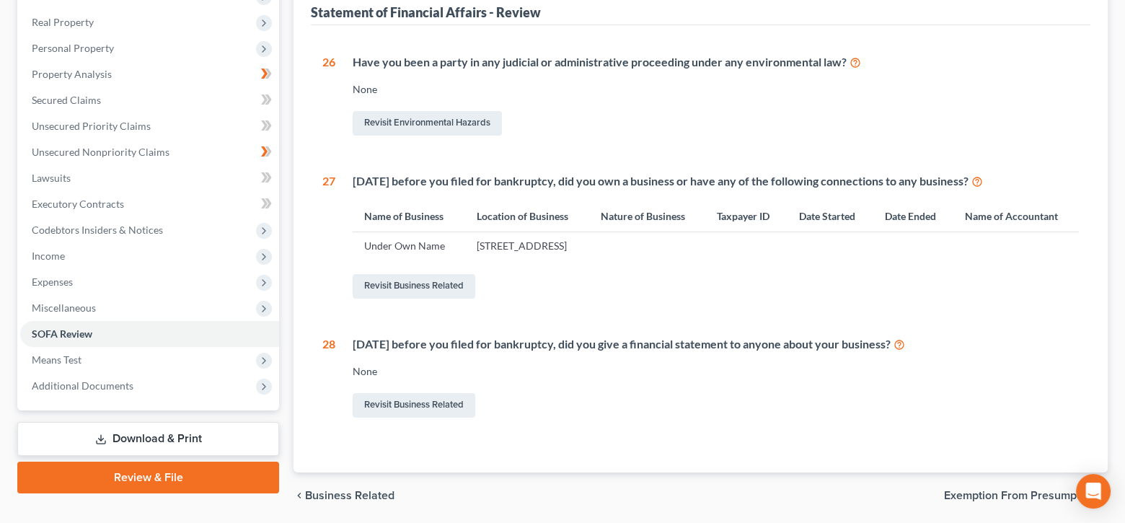
scroll to position [289, 0]
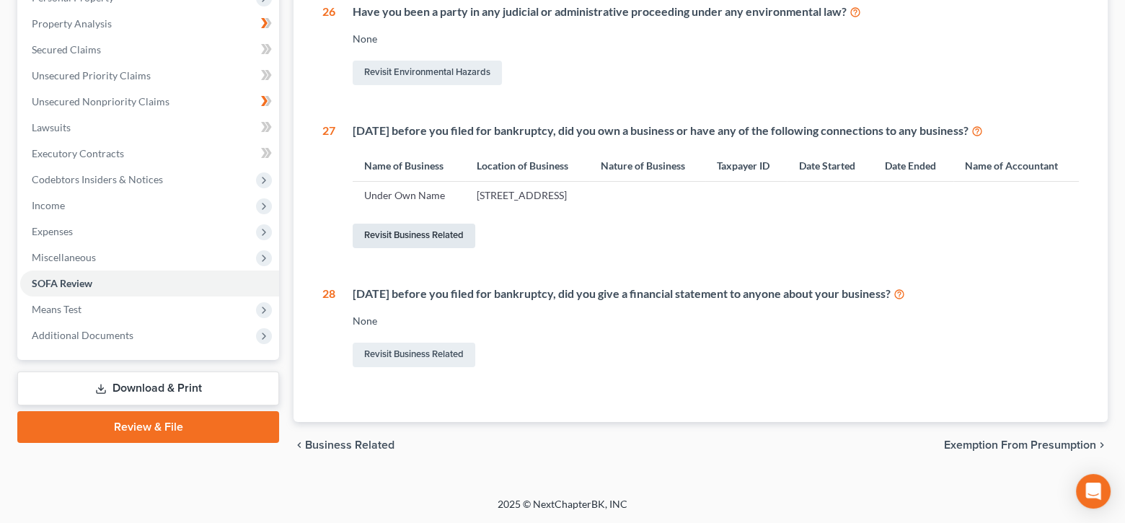
click at [426, 245] on link "Revisit Business Related" at bounding box center [414, 236] width 123 height 25
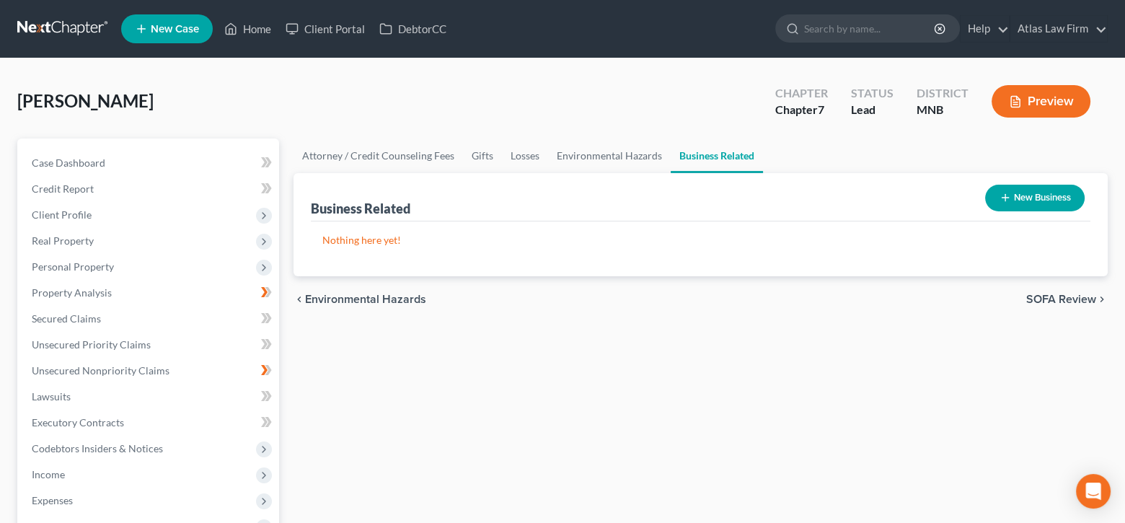
click at [1016, 204] on button "New Business" at bounding box center [1035, 198] width 100 height 27
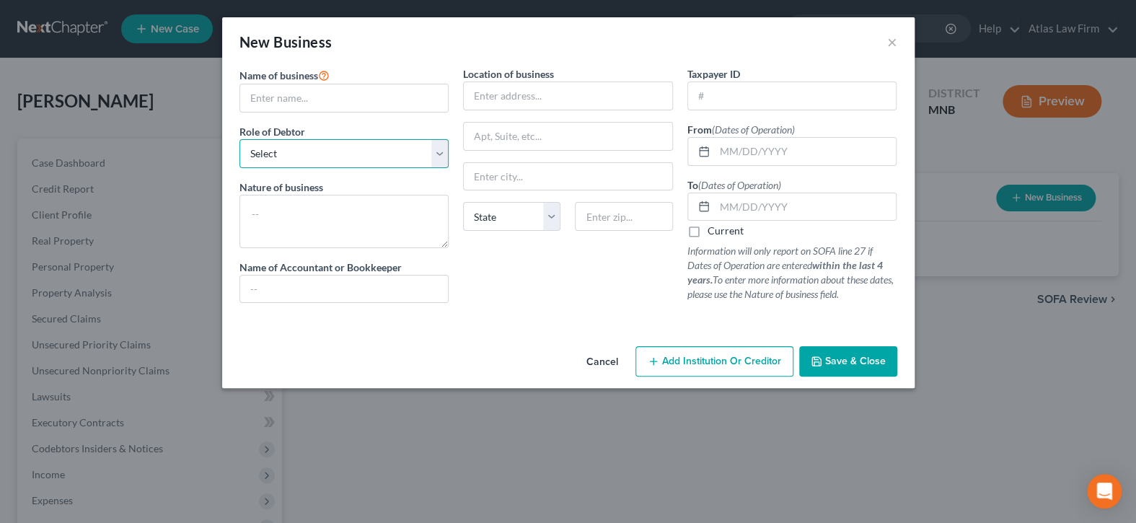
click at [444, 162] on select "Select A member of a limited liability company (LLC) or limited liability partn…" at bounding box center [345, 153] width 210 height 29
select select "sole_proprietor"
click at [240, 139] on select "Select A member of a limited liability company (LLC) or limited liability partn…" at bounding box center [345, 153] width 210 height 29
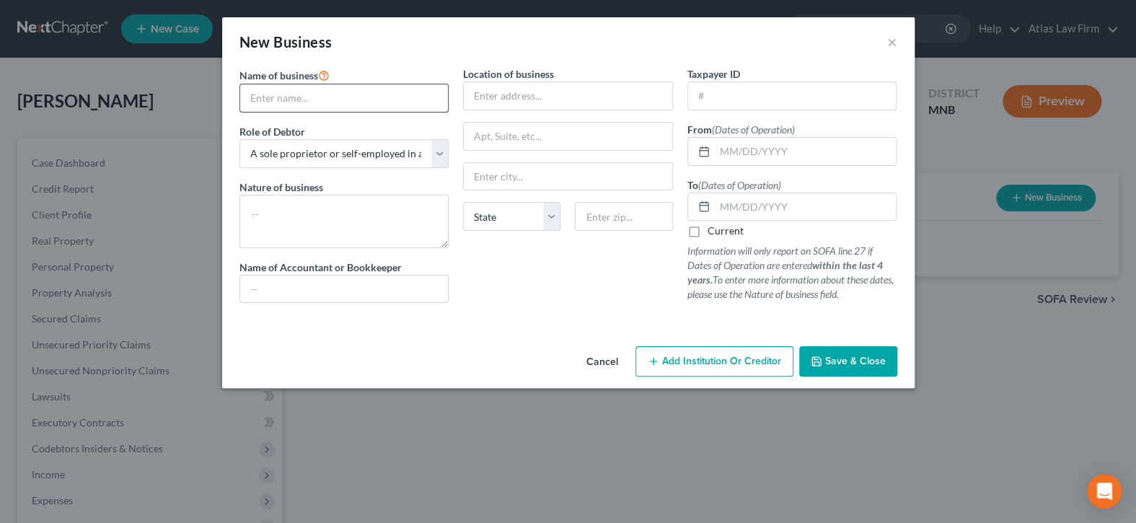
click at [425, 108] on input "text" at bounding box center [344, 97] width 208 height 27
type input "Under Own Name"
click at [537, 100] on input "text" at bounding box center [568, 95] width 208 height 27
type input "[STREET_ADDRESS]"
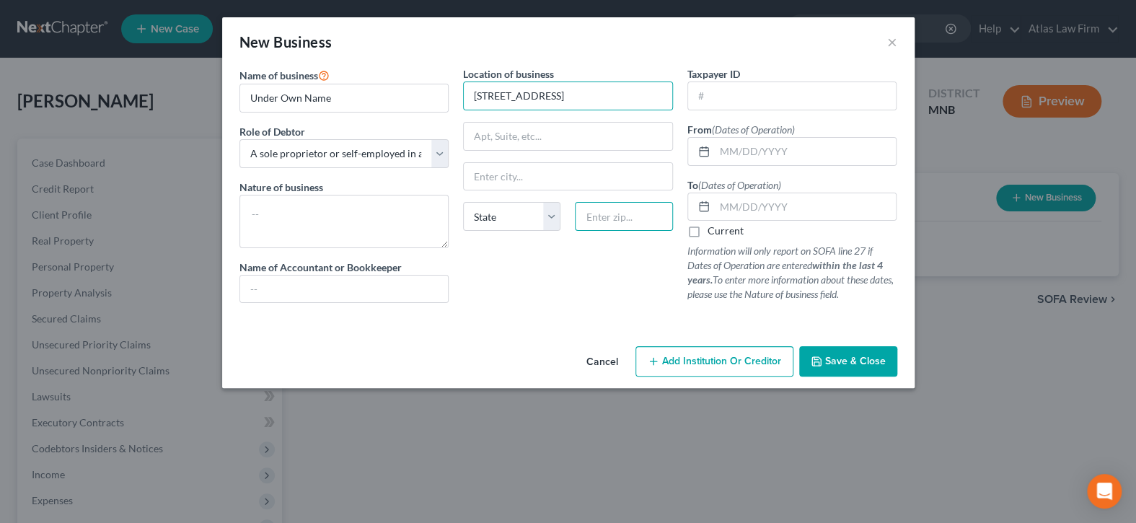
click at [638, 216] on input "text" at bounding box center [623, 216] width 97 height 29
type input "55303"
type input "Anoka"
select select "24"
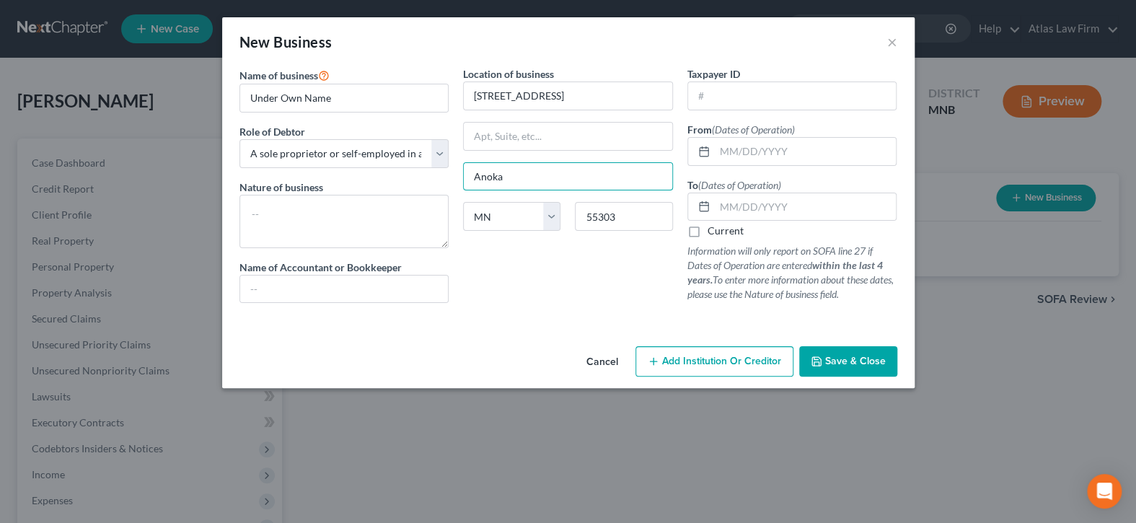
drag, startPoint x: 545, startPoint y: 172, endPoint x: 444, endPoint y: 175, distance: 101.8
click at [444, 175] on div "Name of business * Under Own Name Role of Debtor * Select A member of a limited…" at bounding box center [568, 196] width 672 height 260
type input "[PERSON_NAME]"
click at [708, 232] on label "Current" at bounding box center [726, 231] width 36 height 14
click at [713, 232] on input "Current" at bounding box center [717, 228] width 9 height 9
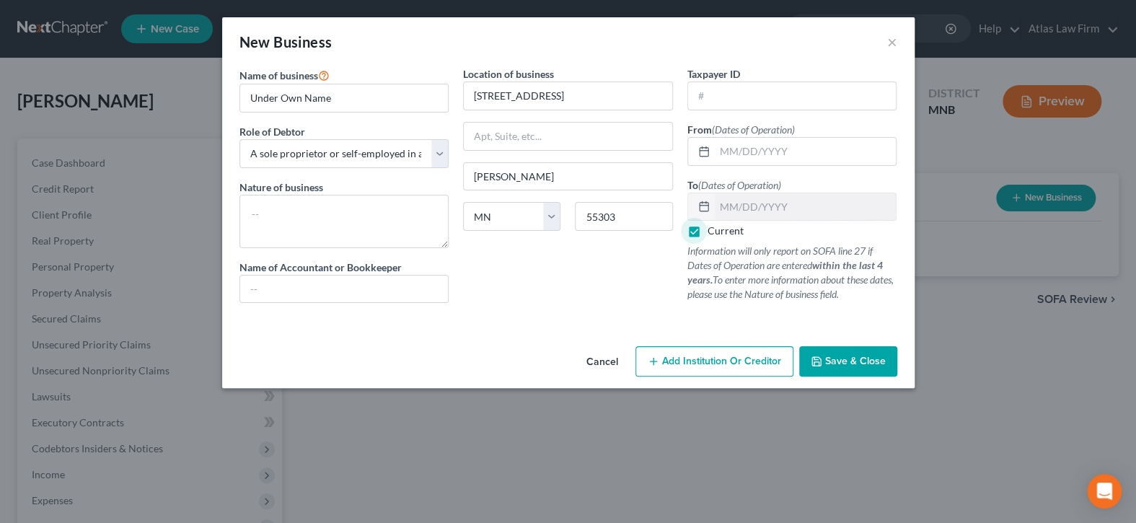
click at [708, 232] on label "Current" at bounding box center [726, 231] width 36 height 14
click at [713, 232] on input "Current" at bounding box center [717, 228] width 9 height 9
checkbox input "false"
click at [838, 355] on span "Save & Close" at bounding box center [855, 361] width 61 height 12
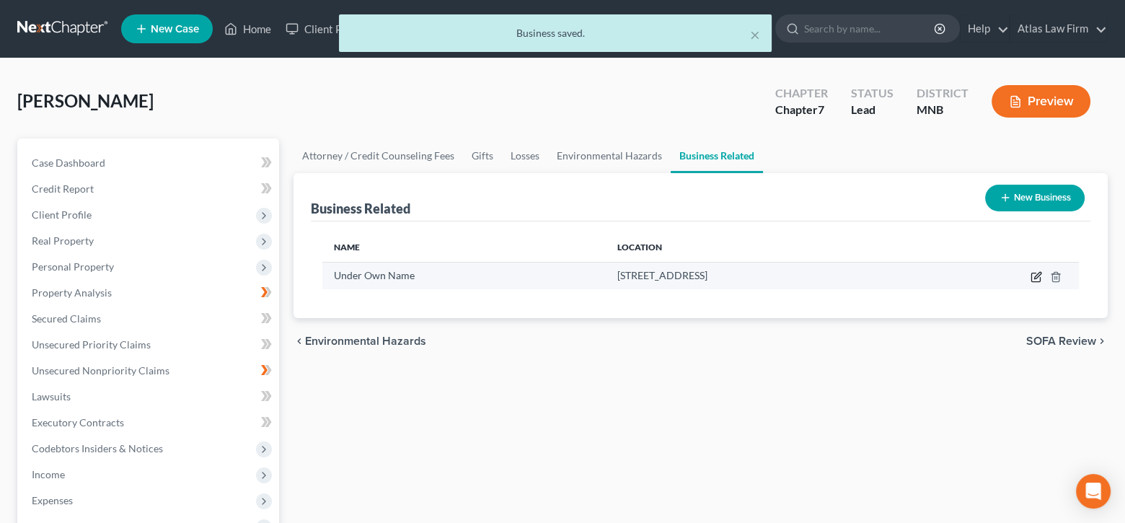
click at [1033, 276] on icon "button" at bounding box center [1037, 277] width 12 height 12
select select "sole_proprietor"
select select "24"
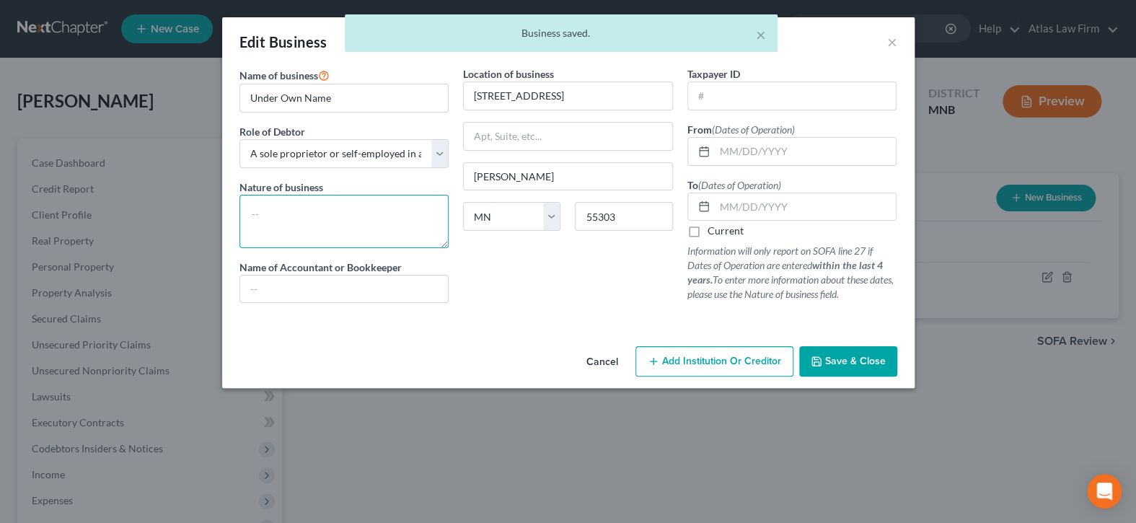
click at [411, 203] on textarea at bounding box center [345, 221] width 210 height 53
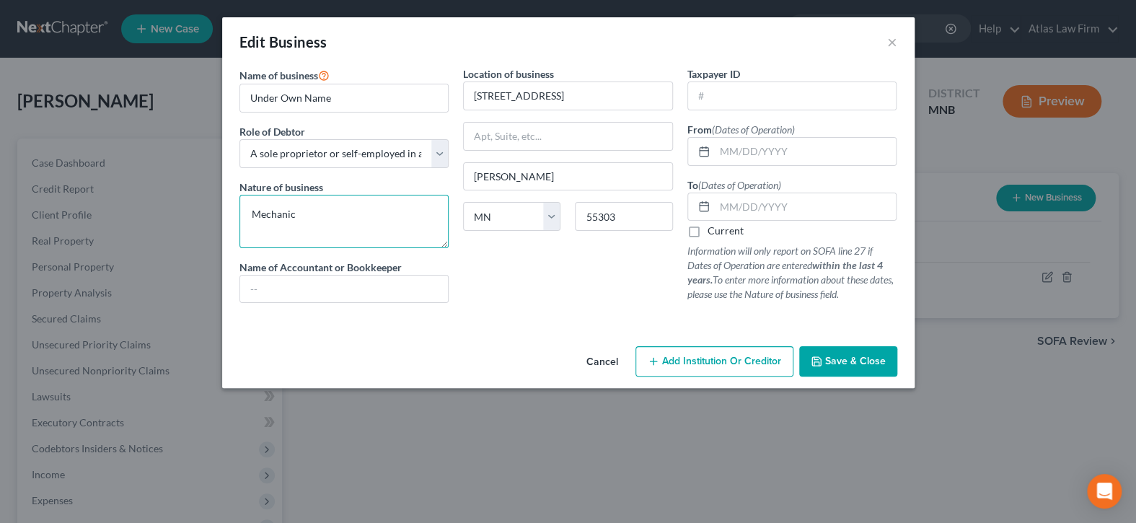
type textarea "Mechanic"
click at [822, 369] on button "Save & Close" at bounding box center [848, 361] width 98 height 30
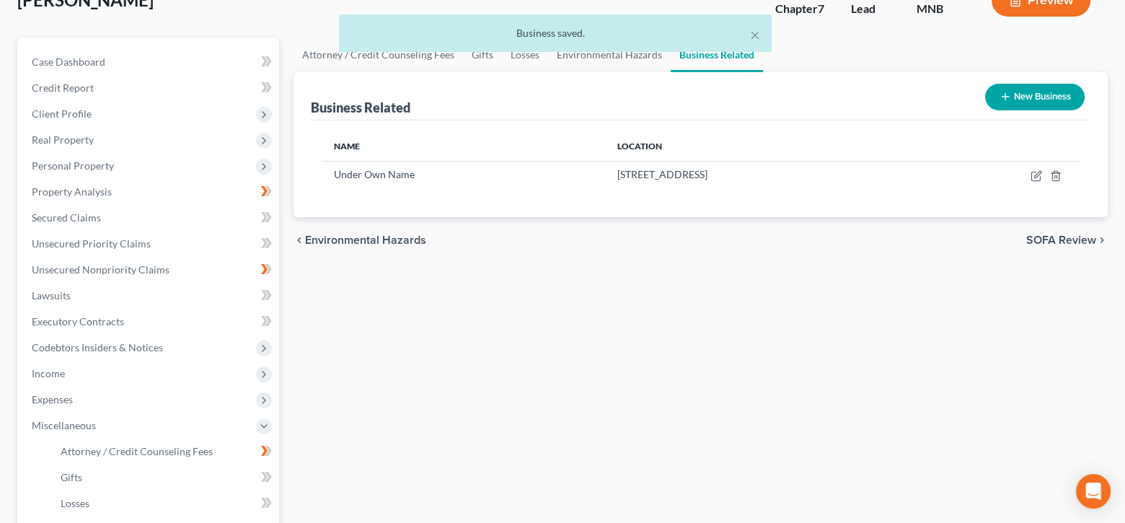
scroll to position [82, 0]
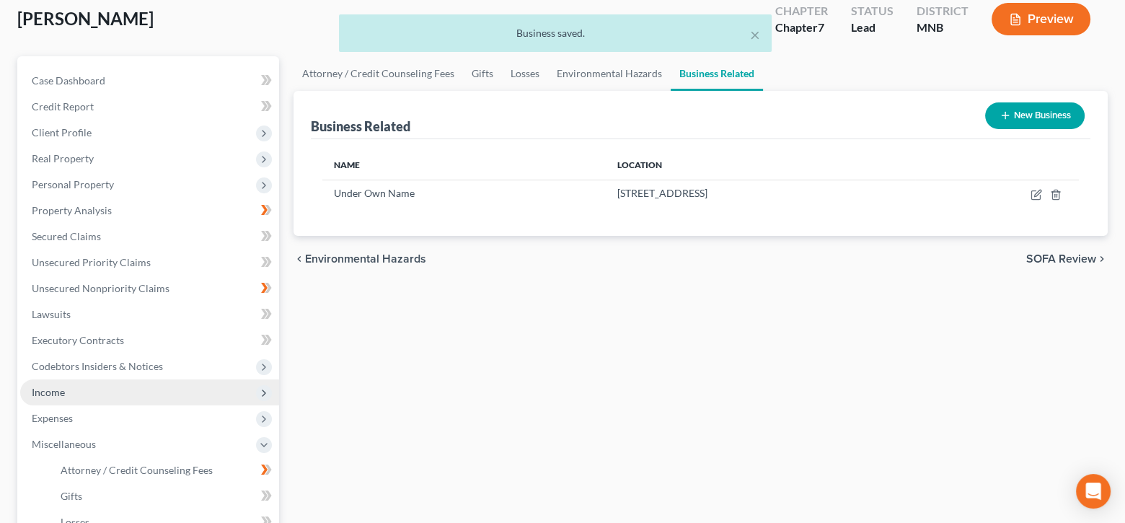
click at [58, 395] on span "Income" at bounding box center [48, 392] width 33 height 12
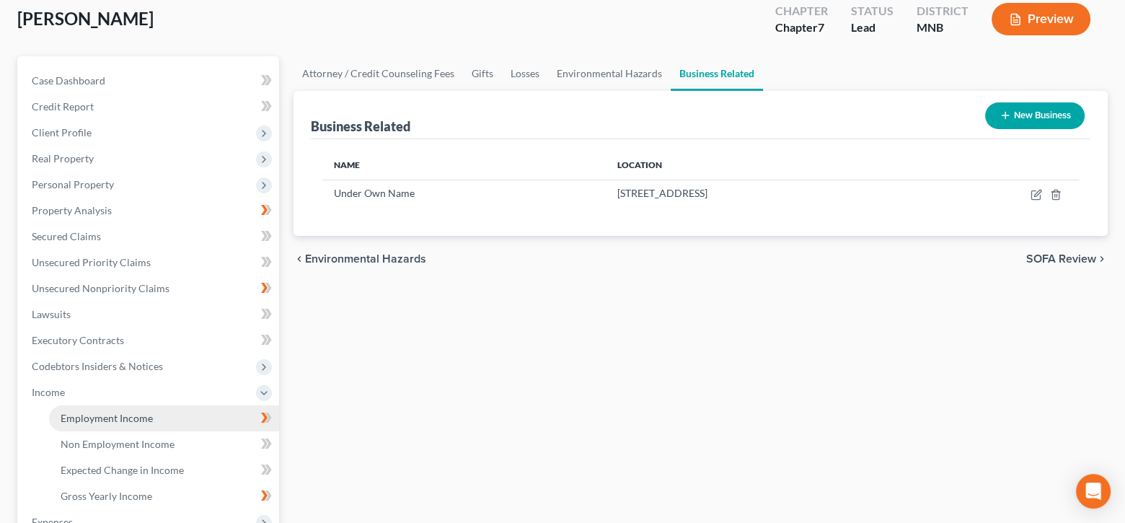
click at [99, 418] on span "Employment Income" at bounding box center [107, 418] width 92 height 12
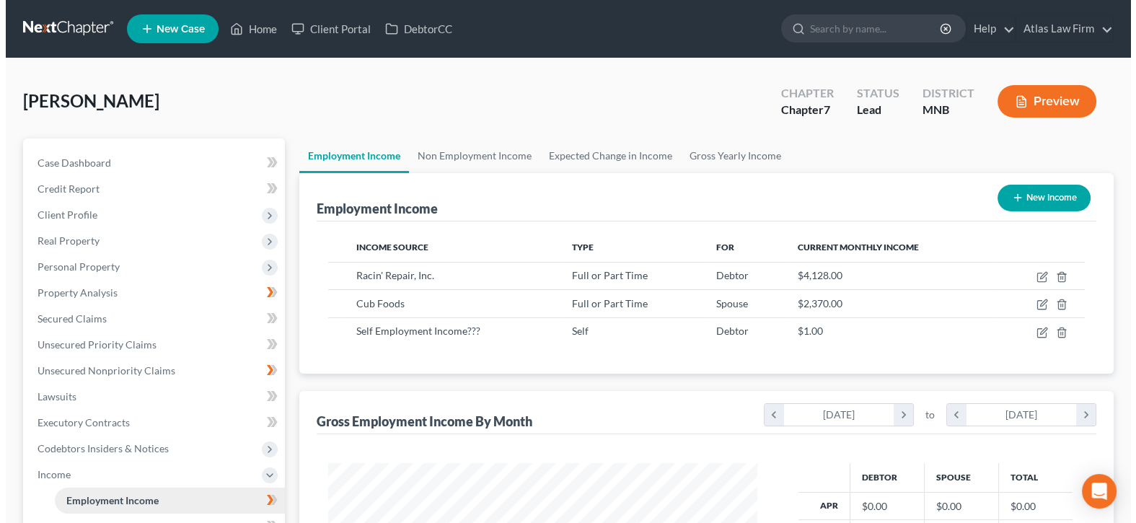
scroll to position [257, 458]
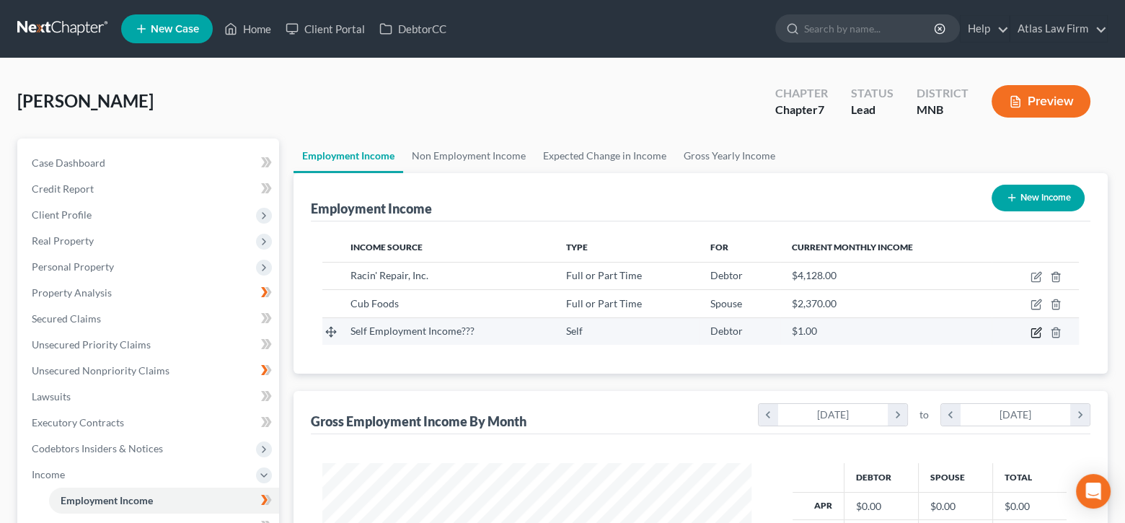
click at [1032, 333] on icon "button" at bounding box center [1036, 332] width 9 height 9
select select "1"
select select "0"
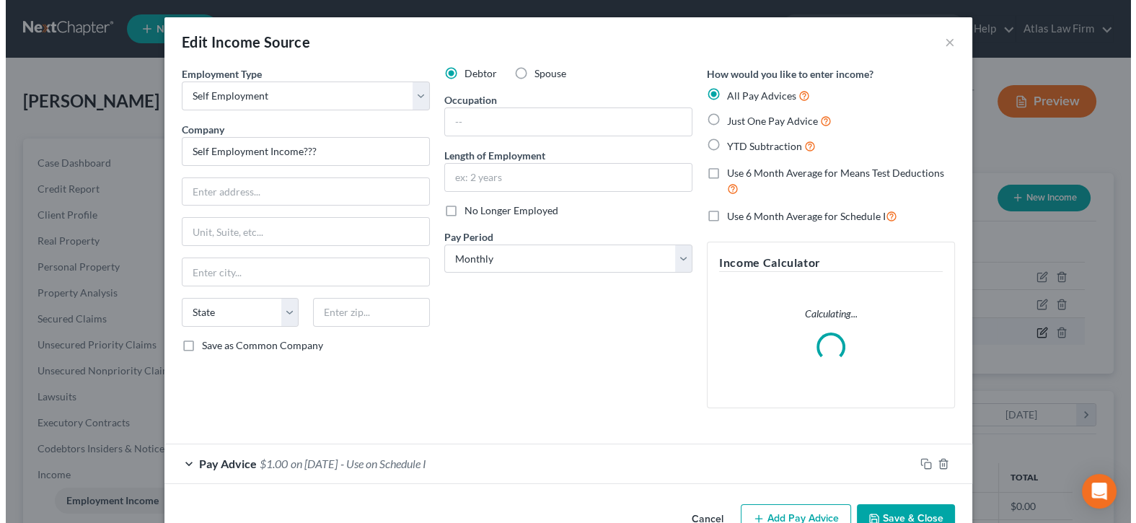
scroll to position [257, 462]
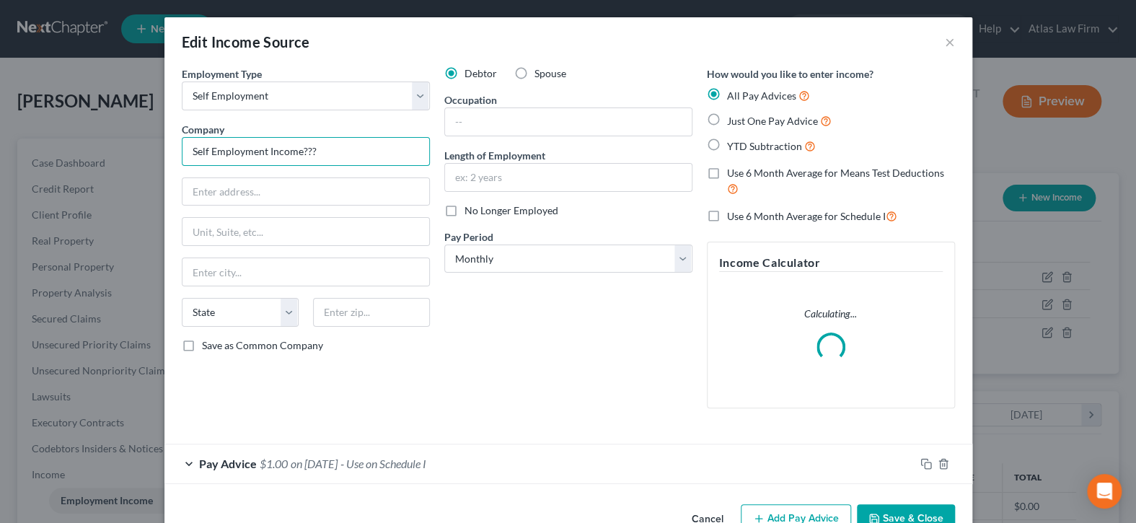
drag, startPoint x: 377, startPoint y: 154, endPoint x: 146, endPoint y: 130, distance: 232.1
click at [146, 130] on div "Edit Income Source × Employment Type * Select Full or [DEMOGRAPHIC_DATA] Employ…" at bounding box center [568, 261] width 1136 height 523
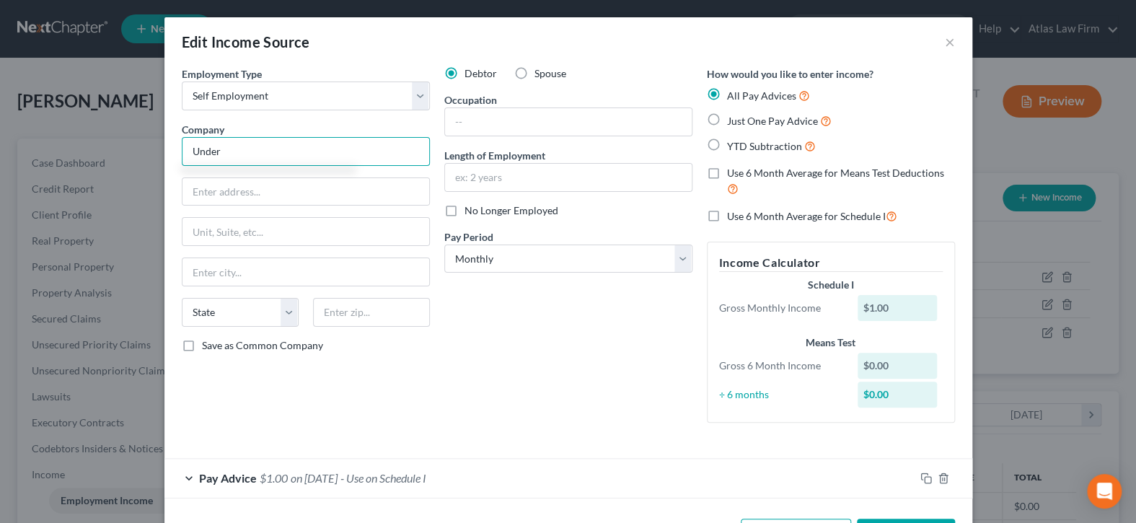
drag, startPoint x: 252, startPoint y: 147, endPoint x: 113, endPoint y: 138, distance: 138.8
click at [113, 138] on div "Edit Income Source × Employment Type * Select Full or [DEMOGRAPHIC_DATA] Employ…" at bounding box center [568, 261] width 1136 height 523
type input "1"
type input "Under Own Name"
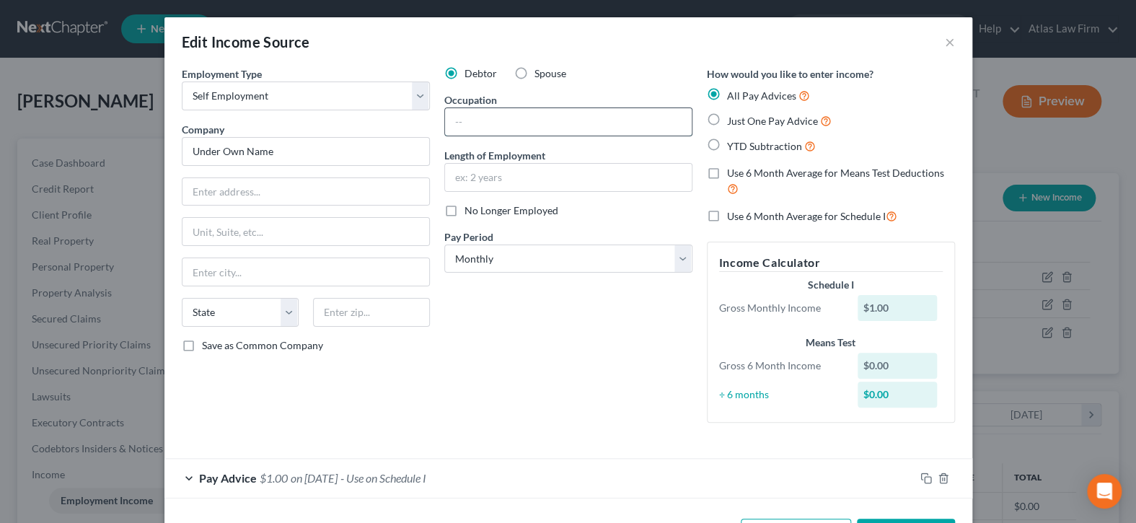
click at [546, 115] on input "text" at bounding box center [568, 121] width 247 height 27
type input "Mechanic"
click at [472, 182] on input "text" at bounding box center [568, 177] width 247 height 27
click at [403, 368] on div "Employment Type * Select Full or [DEMOGRAPHIC_DATA] Employment Self Employment …" at bounding box center [306, 250] width 263 height 368
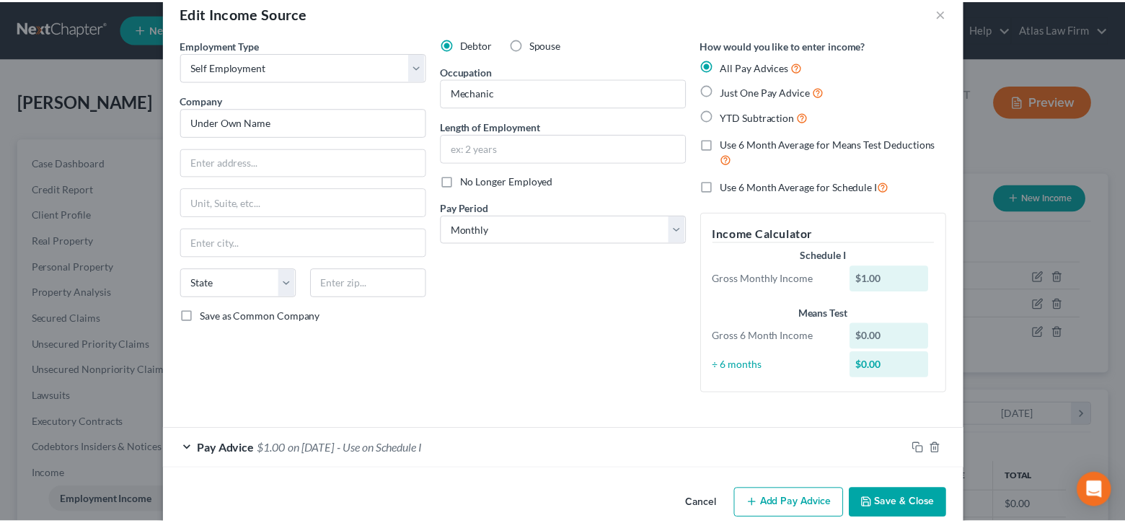
scroll to position [53, 0]
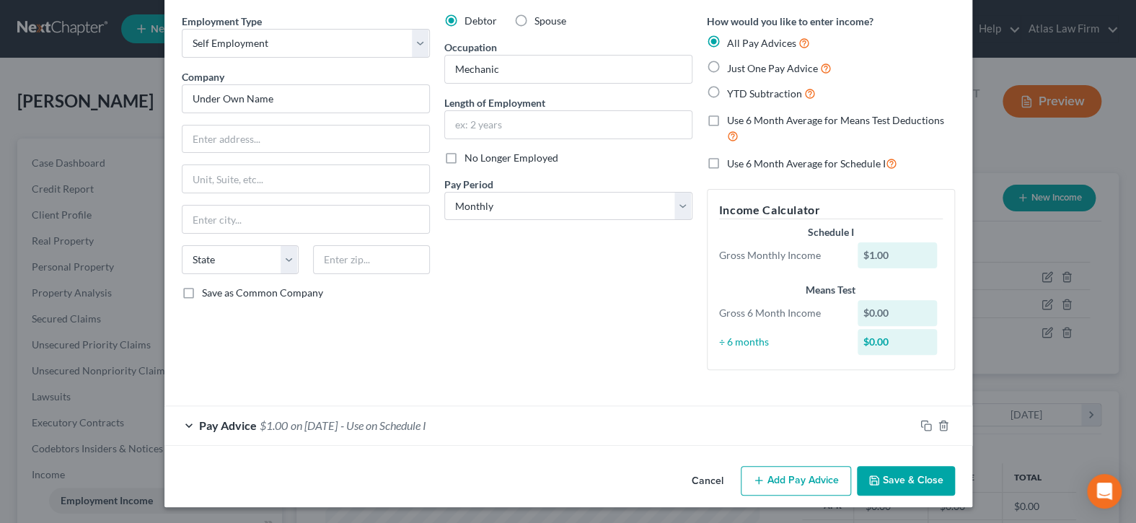
click at [897, 478] on button "Save & Close" at bounding box center [906, 481] width 98 height 30
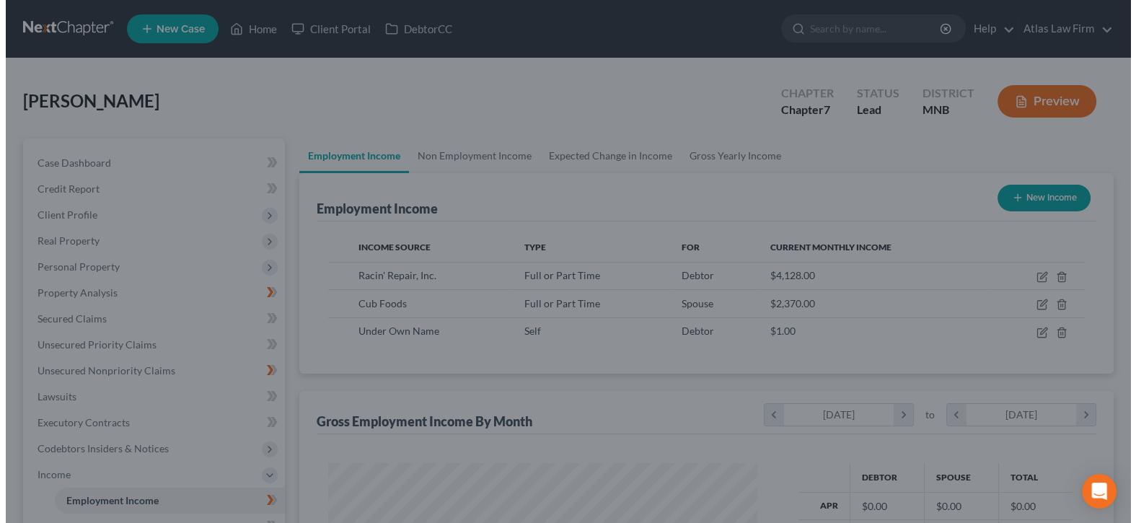
scroll to position [721142, 720942]
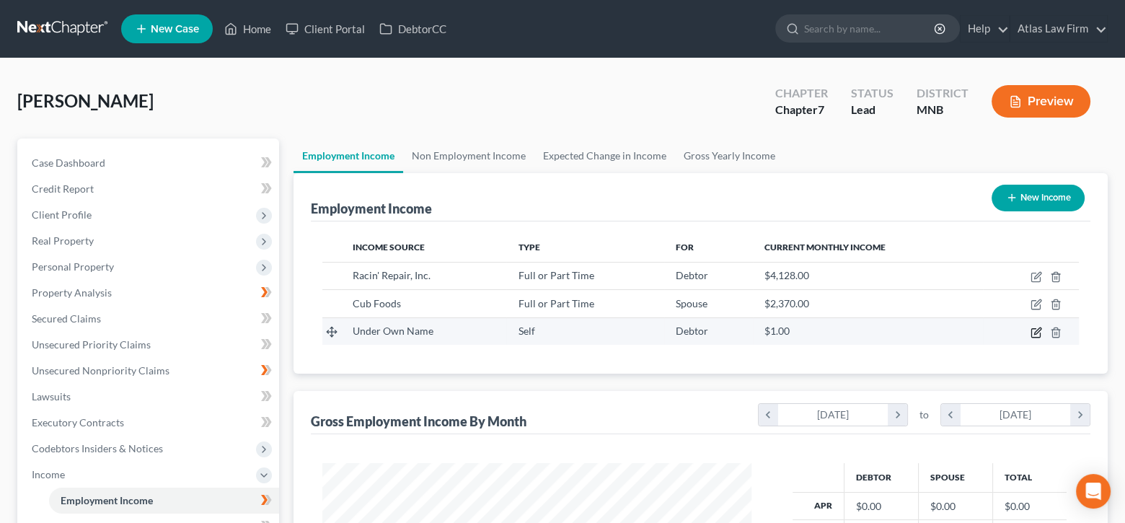
click at [1039, 335] on icon "button" at bounding box center [1037, 333] width 12 height 12
select select "1"
select select "0"
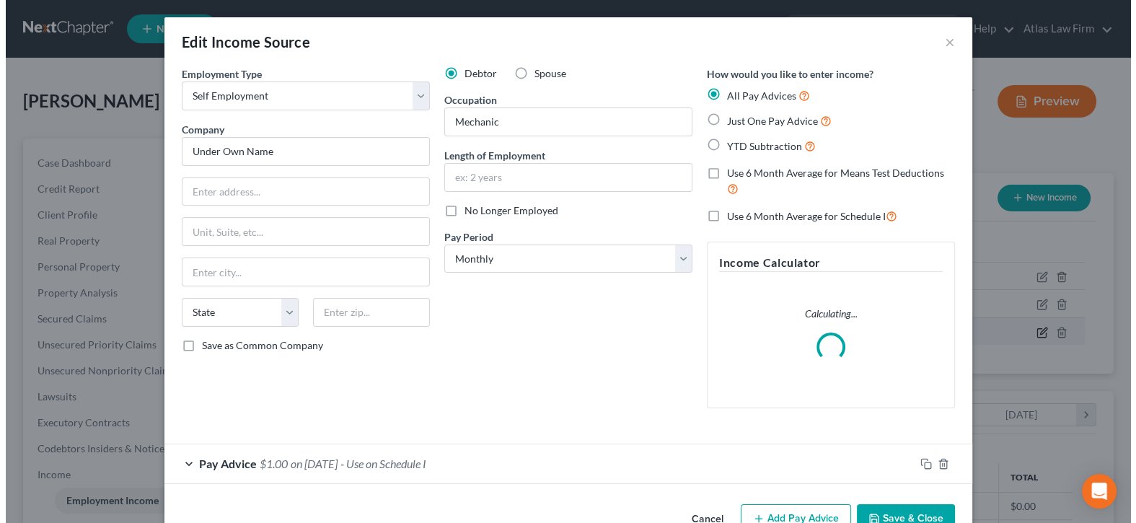
scroll to position [257, 462]
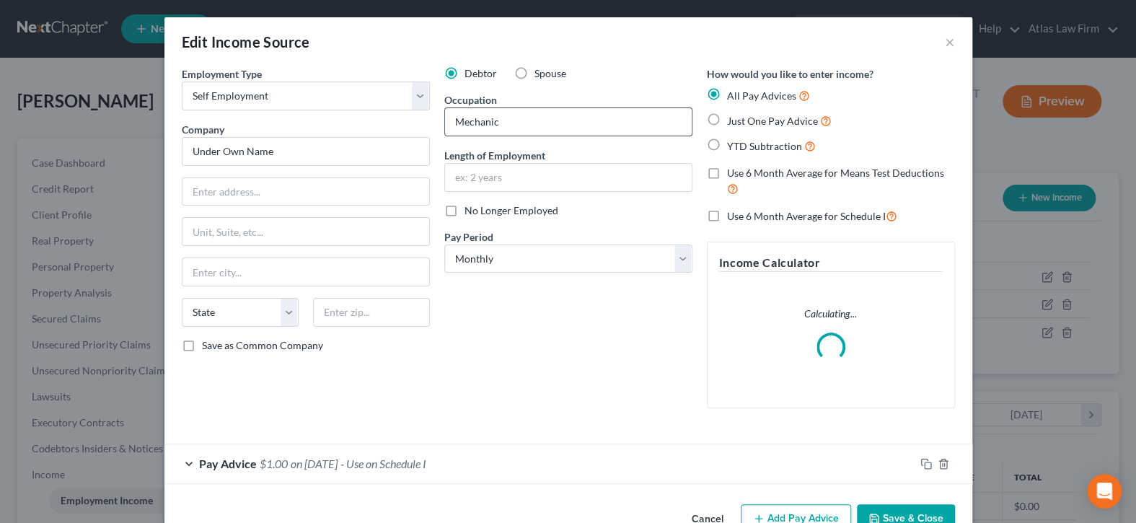
click at [445, 125] on input "Mechanic" at bounding box center [568, 121] width 247 height 27
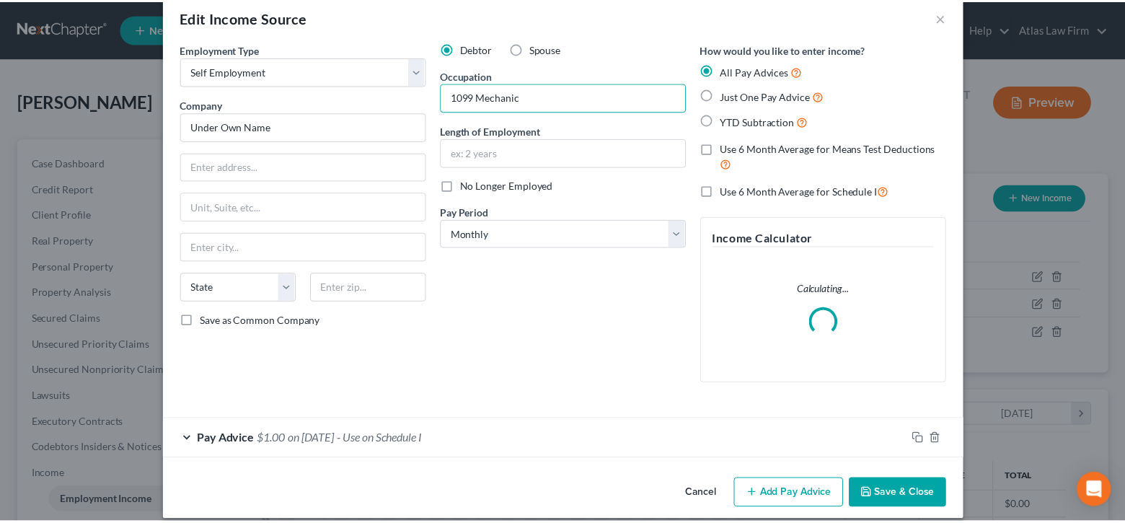
scroll to position [38, 0]
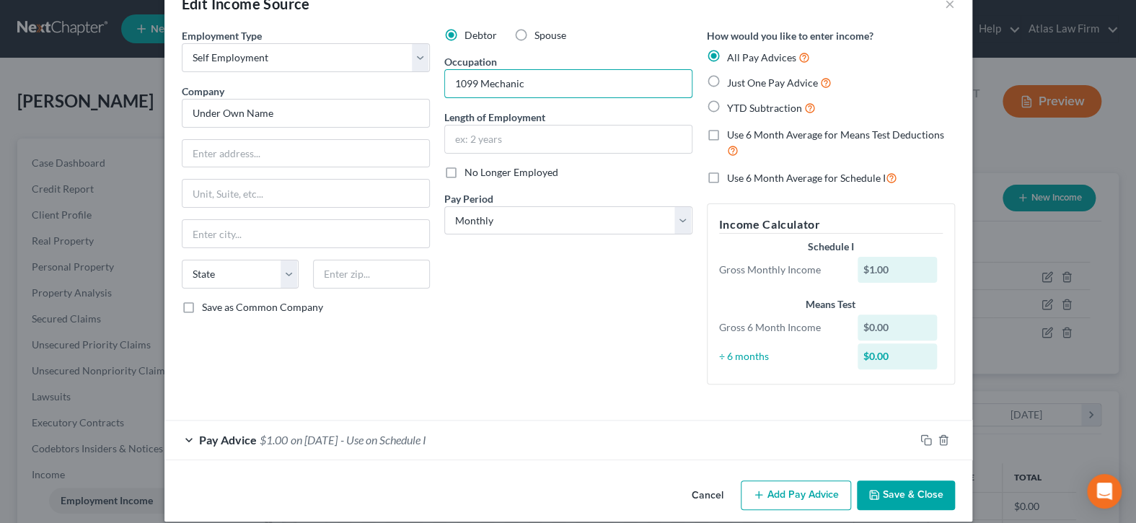
type input "1099 Mechanic"
click at [894, 496] on button "Save & Close" at bounding box center [906, 495] width 98 height 30
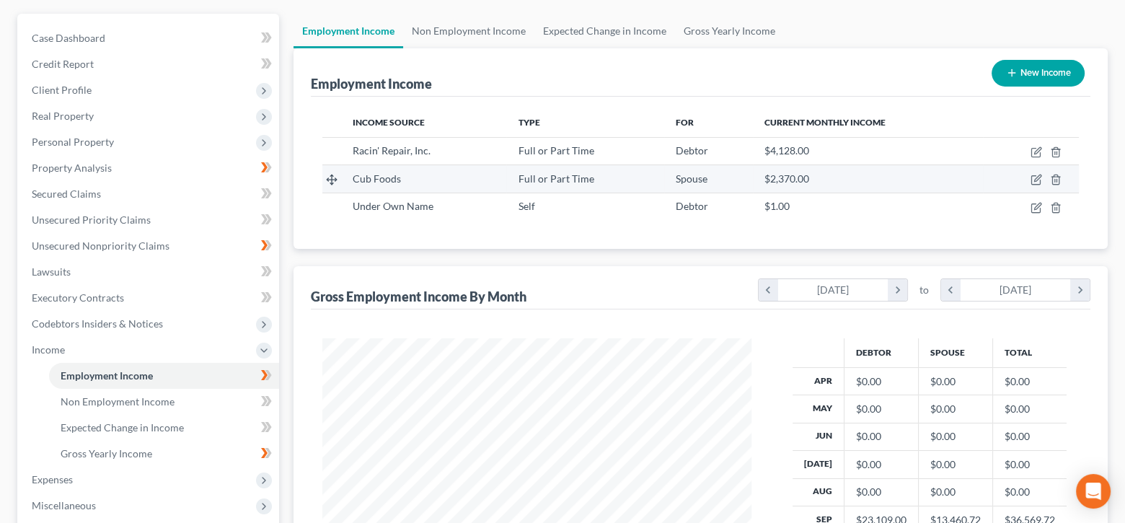
scroll to position [289, 0]
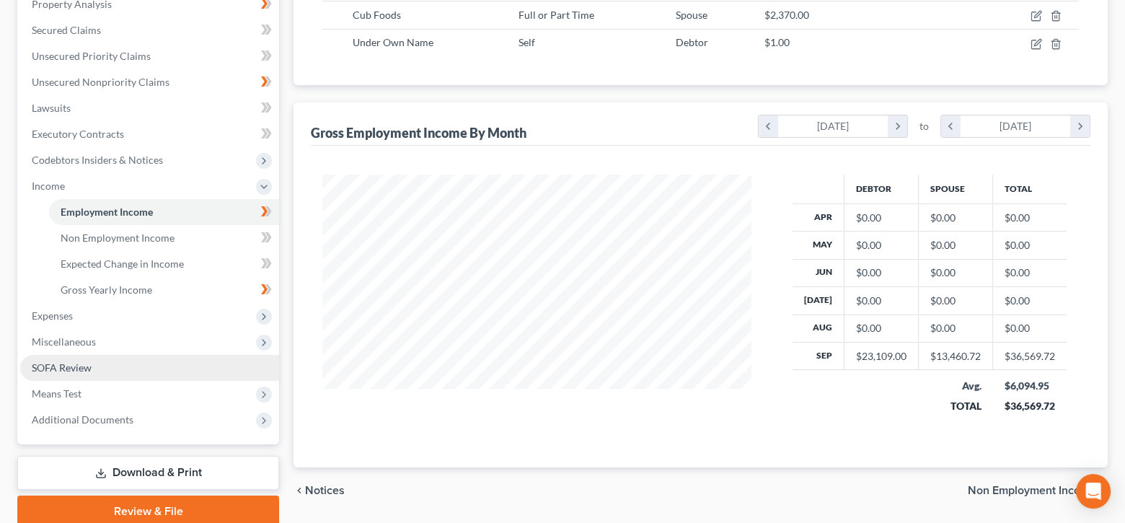
click at [131, 365] on link "SOFA Review" at bounding box center [149, 368] width 259 height 26
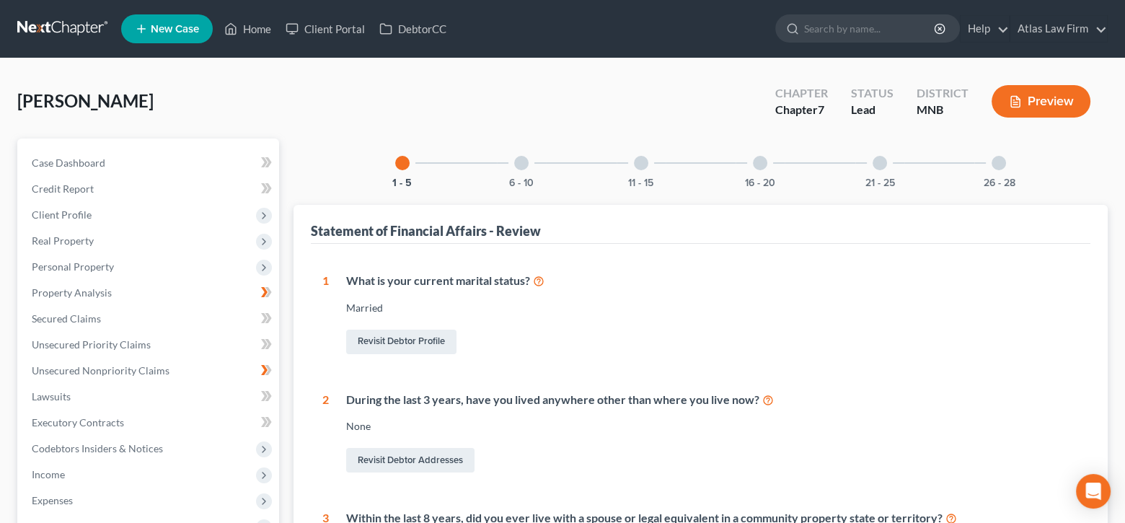
click at [1056, 105] on button "Preview" at bounding box center [1041, 101] width 99 height 32
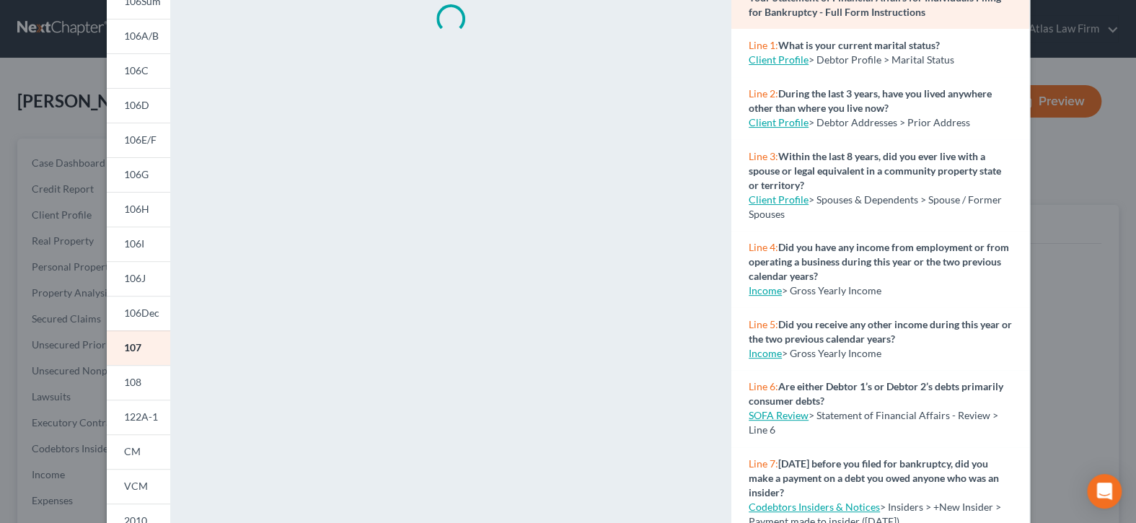
scroll to position [276, 0]
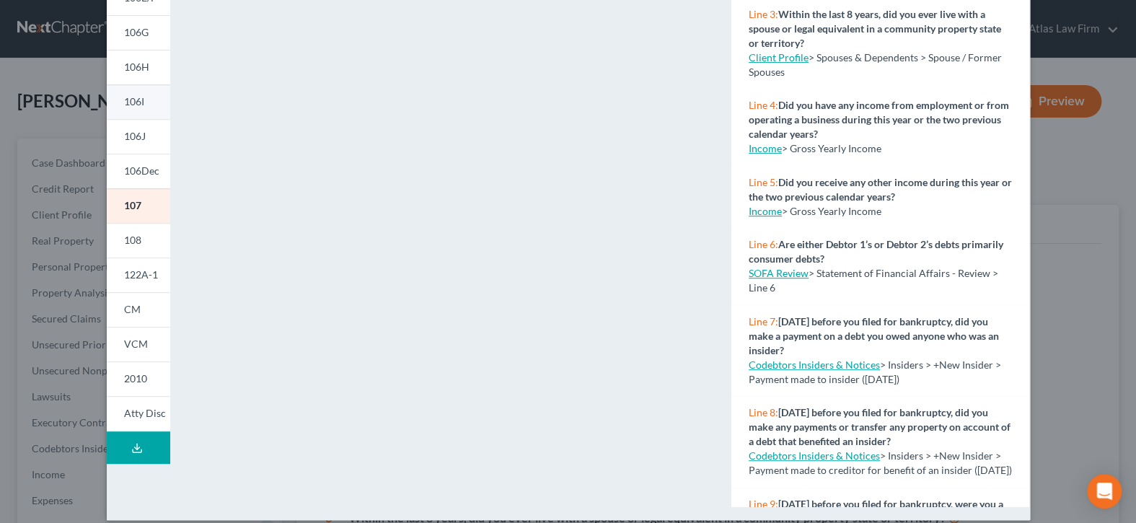
click at [131, 104] on span "106I" at bounding box center [134, 101] width 20 height 12
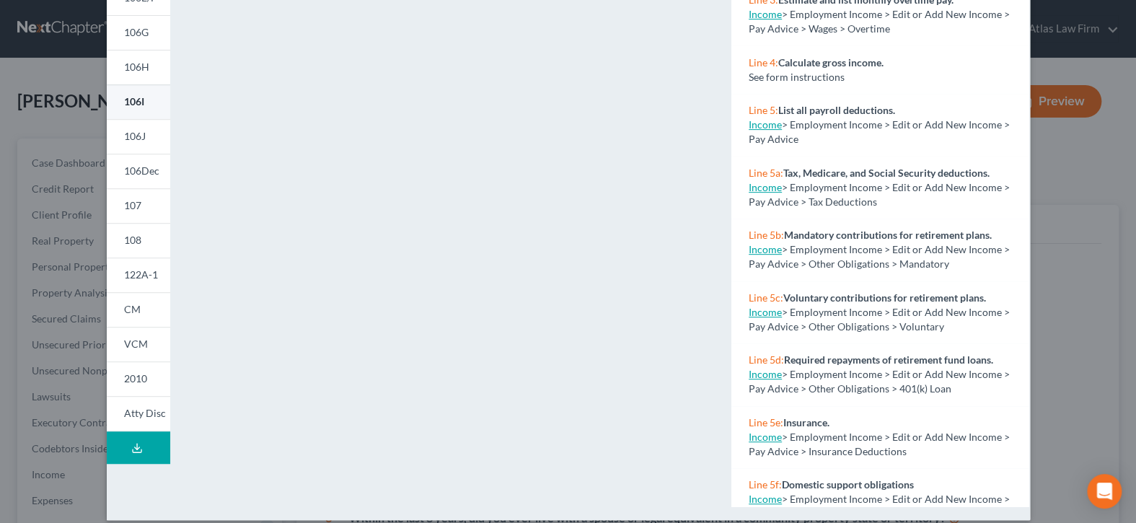
click at [135, 97] on span "106I" at bounding box center [134, 101] width 20 height 12
click at [140, 137] on span "106J" at bounding box center [135, 136] width 22 height 12
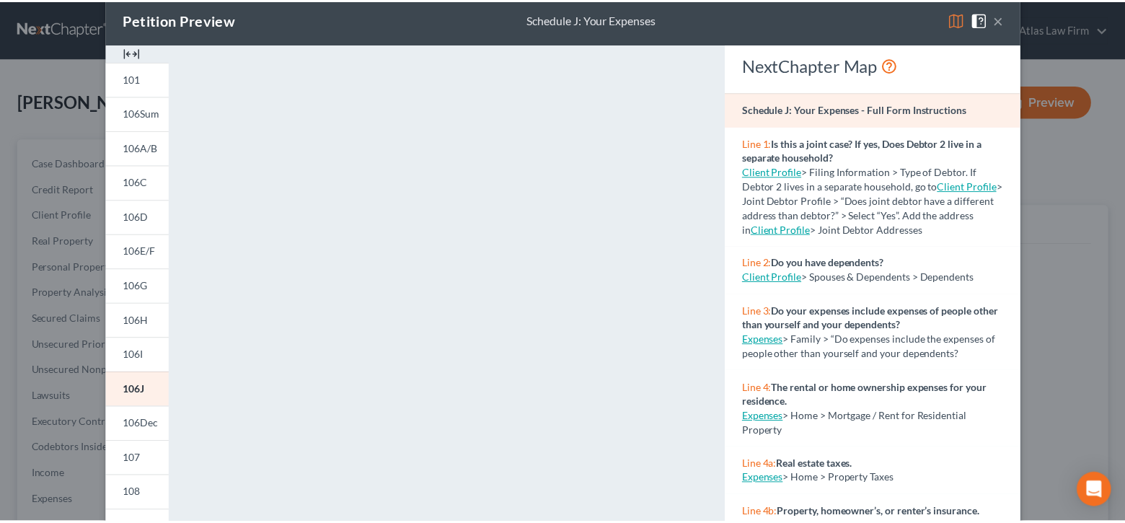
scroll to position [0, 0]
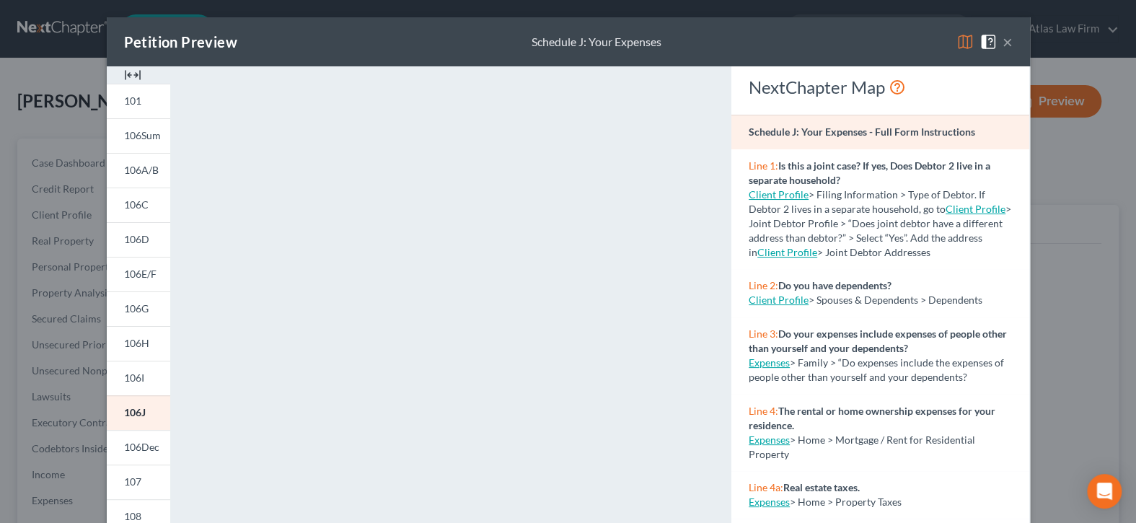
click at [1006, 47] on button "×" at bounding box center [1008, 41] width 10 height 17
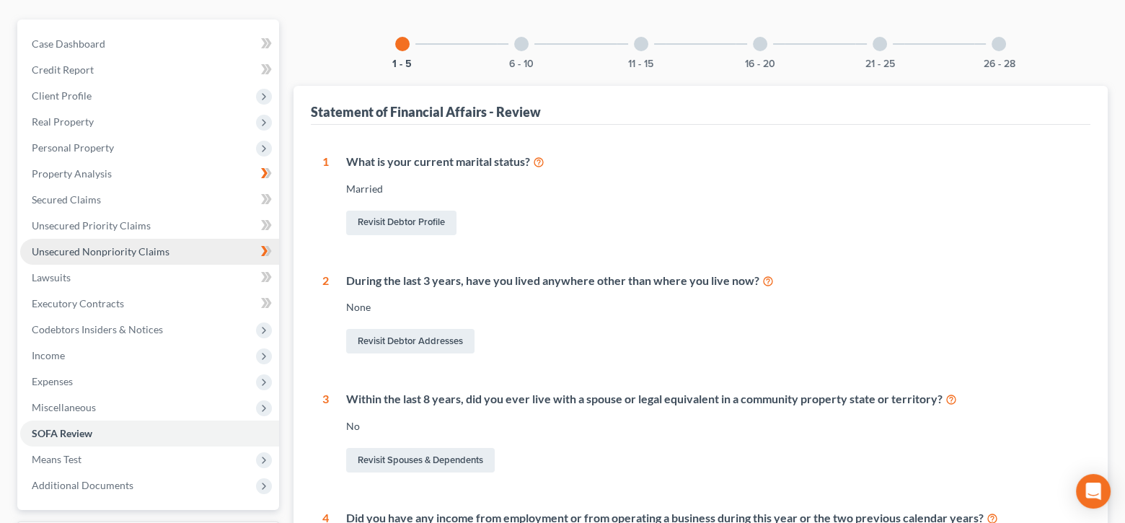
scroll to position [144, 0]
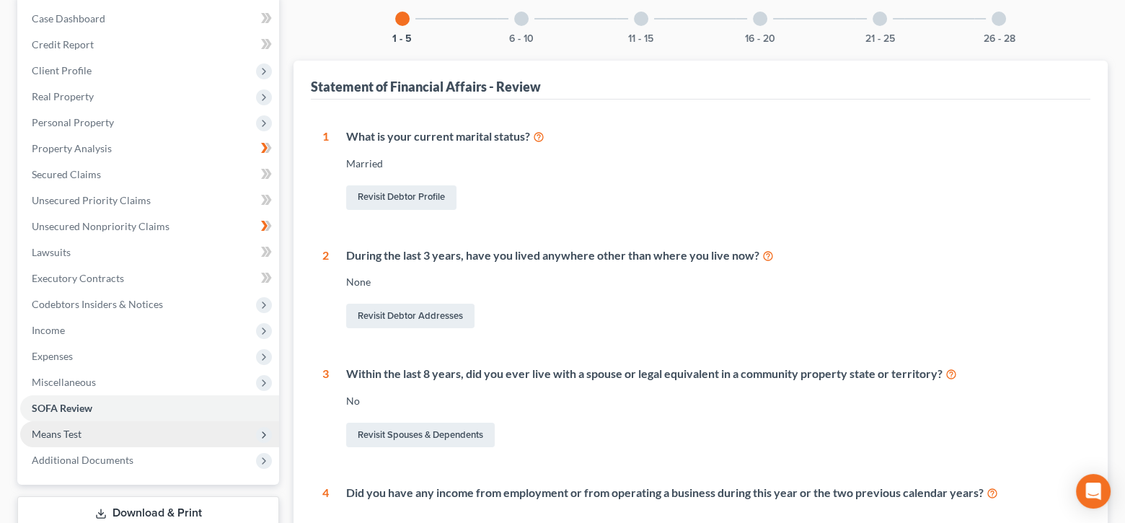
click at [116, 432] on span "Means Test" at bounding box center [149, 434] width 259 height 26
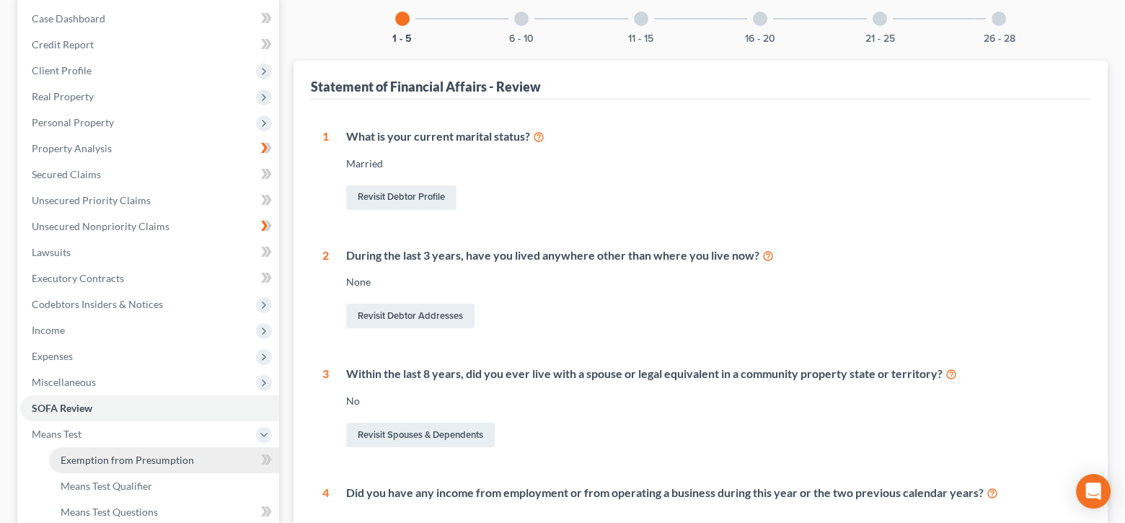
click at [136, 457] on span "Exemption from Presumption" at bounding box center [127, 460] width 133 height 12
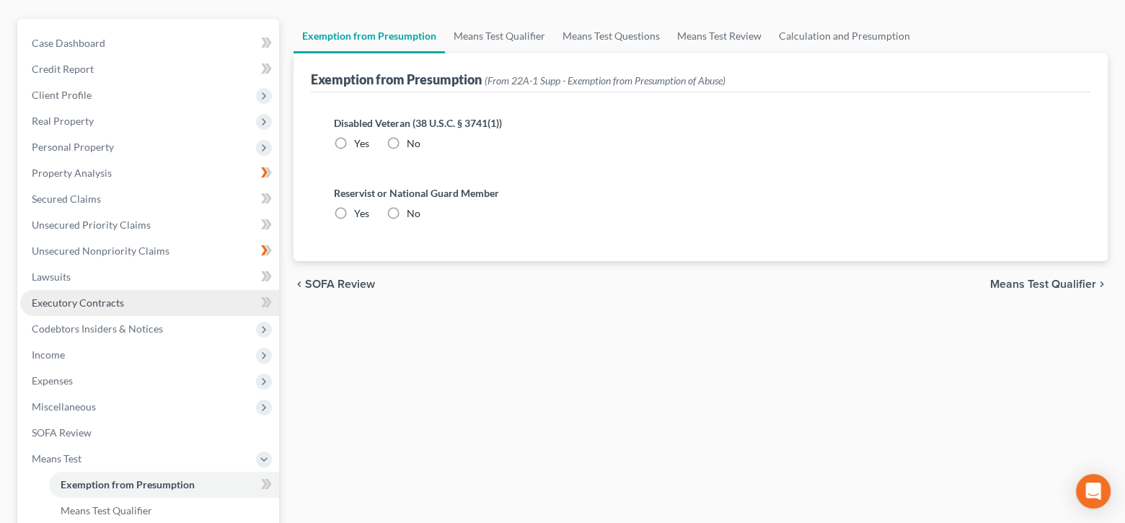
scroll to position [144, 0]
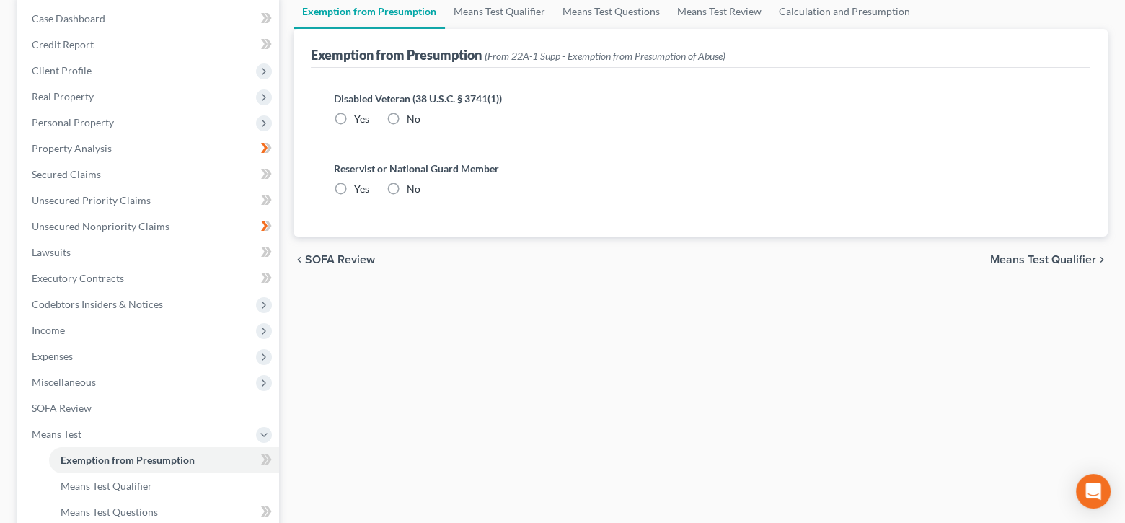
click at [407, 115] on label "No" at bounding box center [414, 119] width 14 height 14
click at [413, 115] on input "No" at bounding box center [417, 116] width 9 height 9
radio input "true"
click at [407, 188] on label "No" at bounding box center [414, 189] width 14 height 14
click at [413, 188] on input "No" at bounding box center [417, 186] width 9 height 9
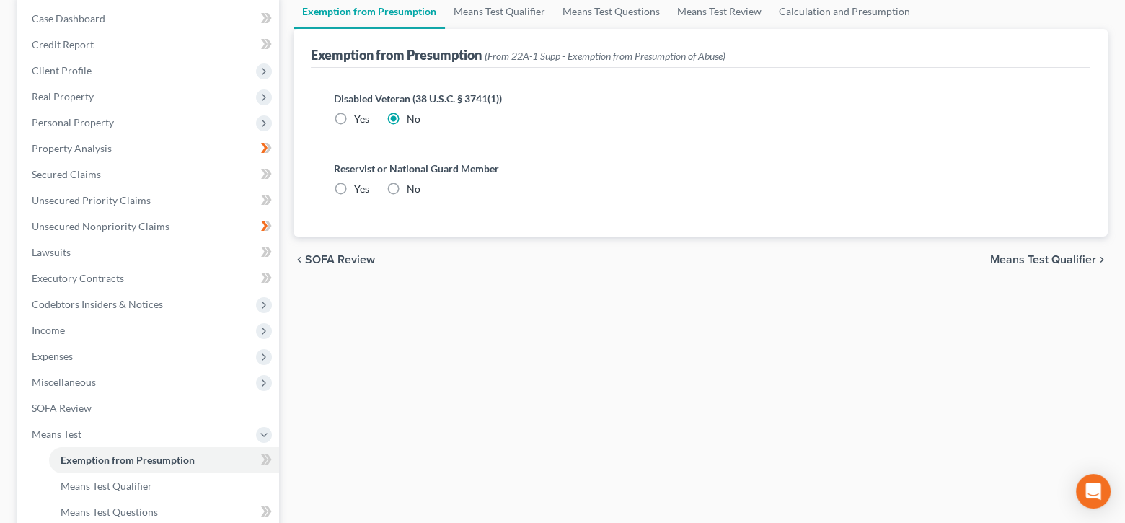
radio input "true"
click at [1026, 263] on span "Means Test Qualifier" at bounding box center [1043, 260] width 106 height 12
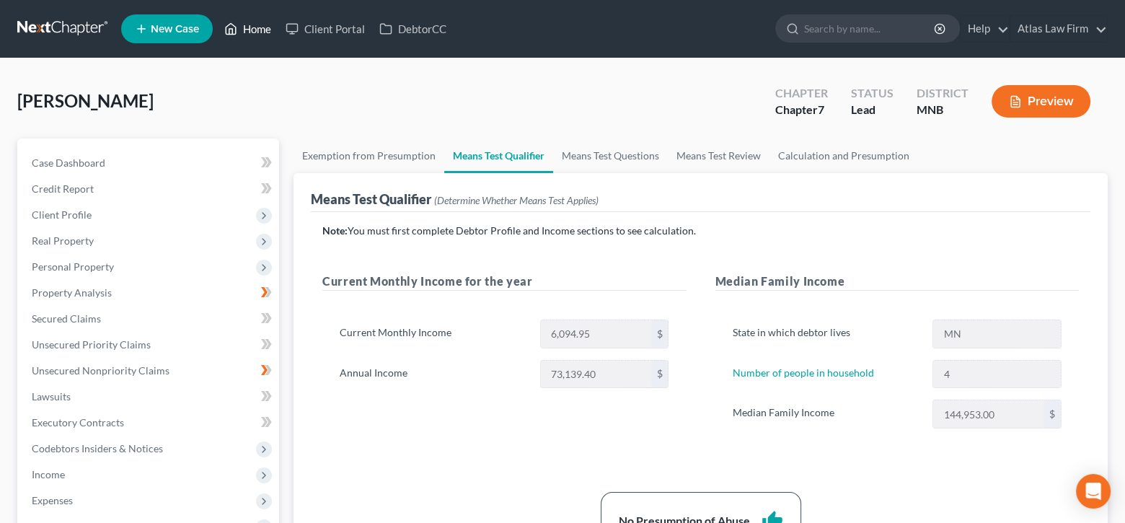
click at [258, 24] on link "Home" at bounding box center [247, 29] width 61 height 26
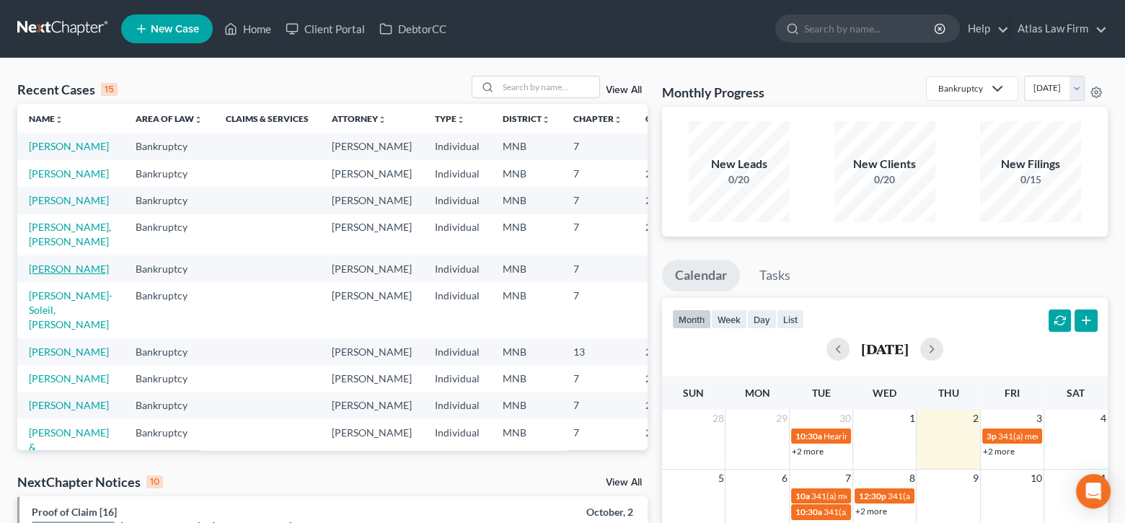
click at [50, 275] on link "[PERSON_NAME]" at bounding box center [69, 269] width 80 height 12
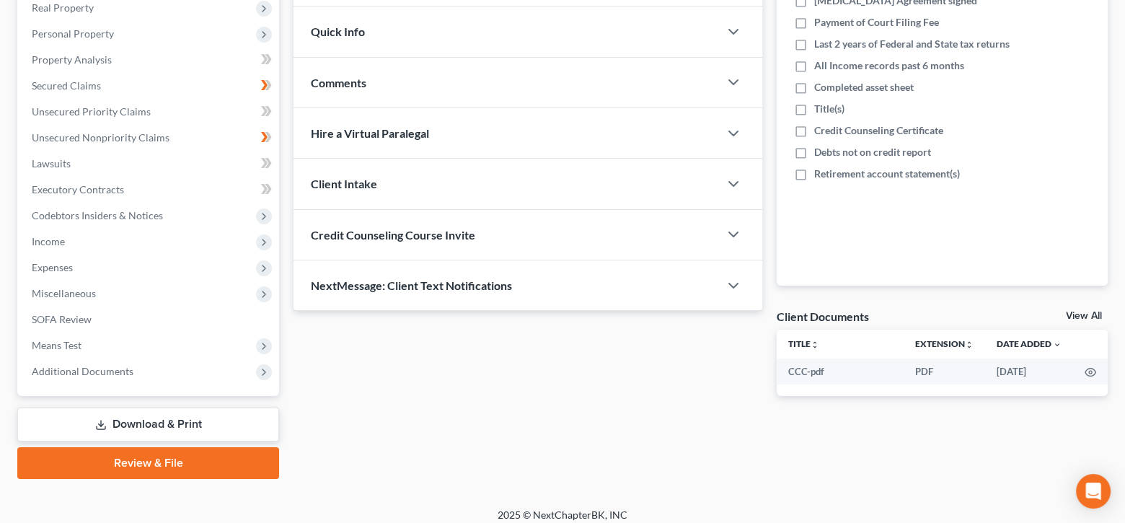
scroll to position [241, 0]
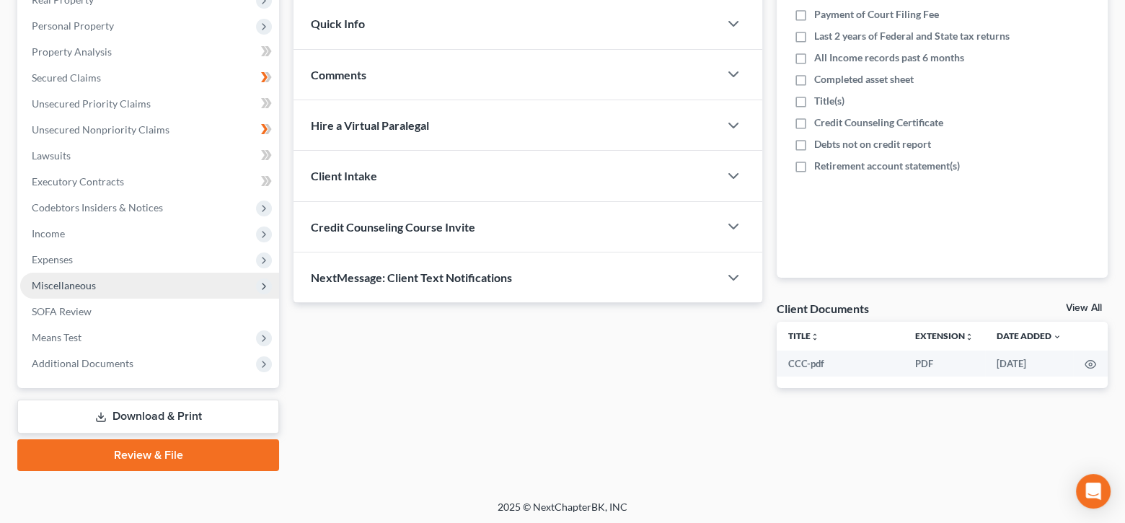
click at [97, 276] on span "Miscellaneous" at bounding box center [149, 286] width 259 height 26
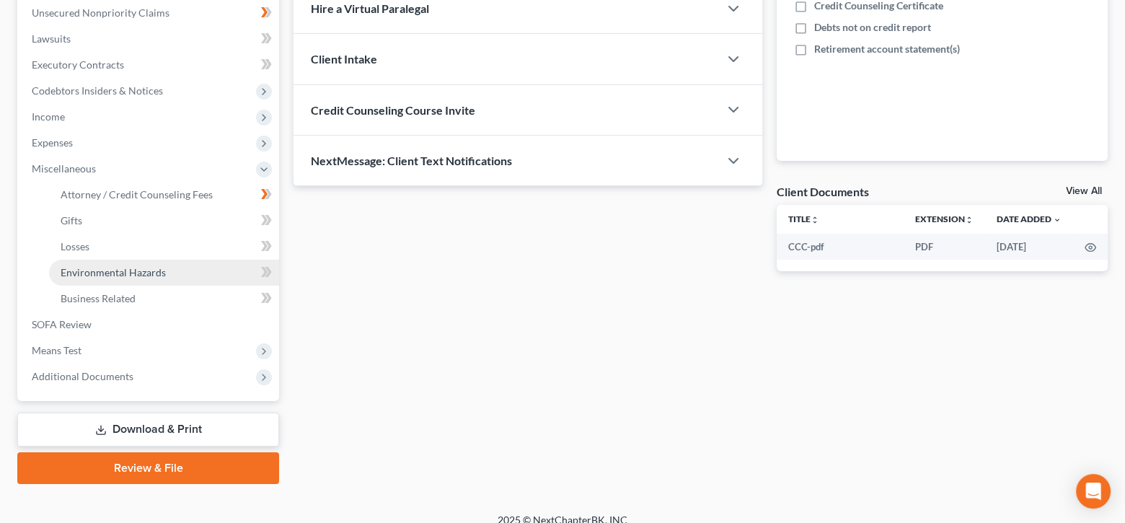
scroll to position [371, 0]
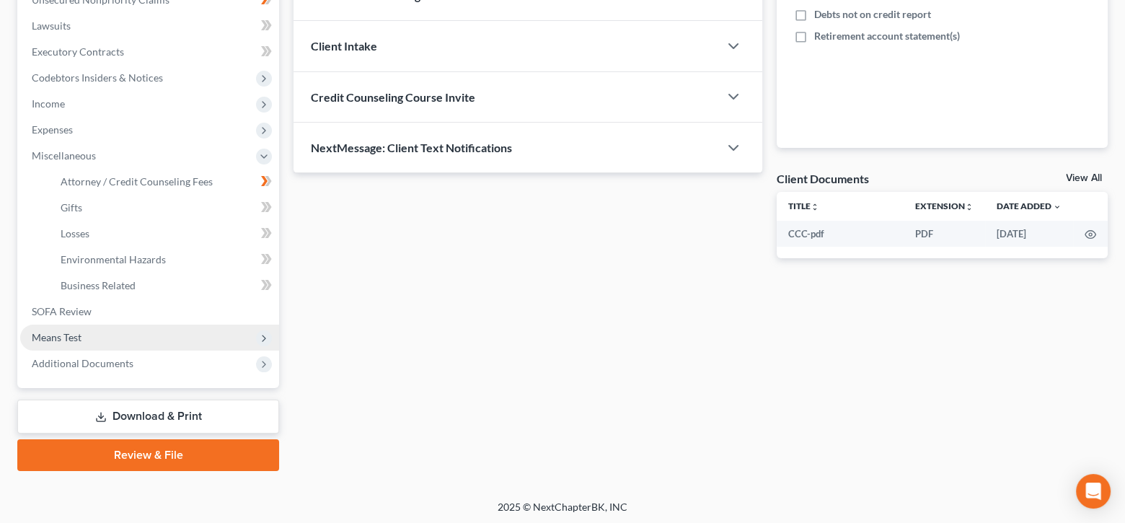
click at [105, 336] on span "Means Test" at bounding box center [149, 338] width 259 height 26
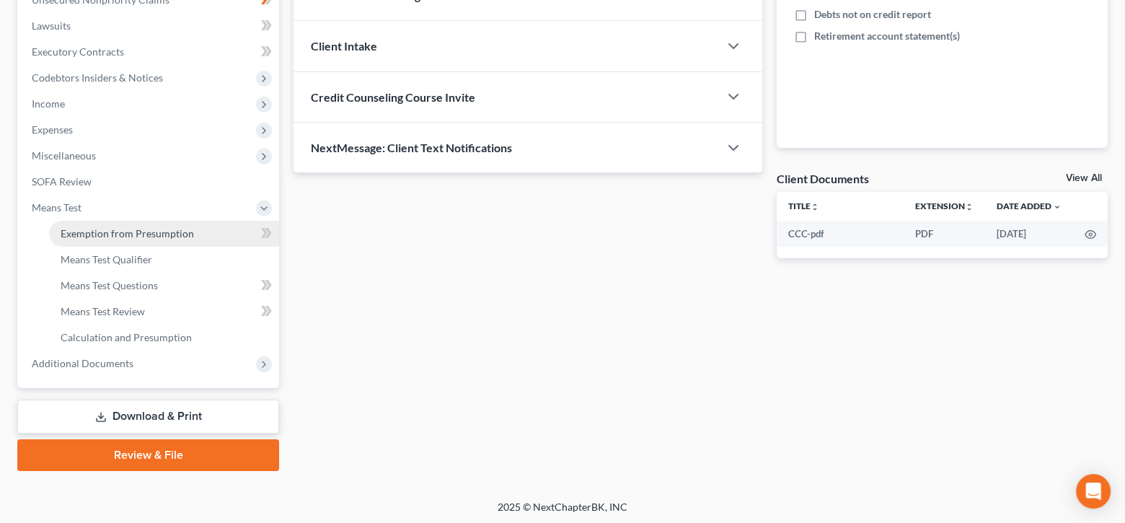
click at [174, 234] on span "Exemption from Presumption" at bounding box center [127, 233] width 133 height 12
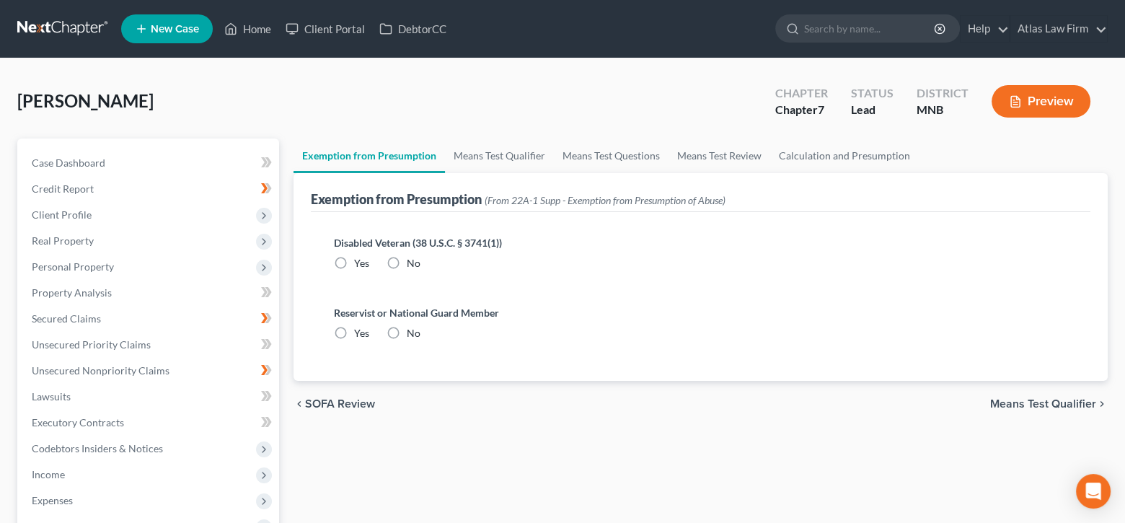
click at [407, 263] on label "No" at bounding box center [414, 263] width 14 height 14
click at [413, 263] on input "No" at bounding box center [417, 260] width 9 height 9
radio input "true"
click at [407, 331] on label "No" at bounding box center [414, 333] width 14 height 14
click at [413, 331] on input "No" at bounding box center [417, 330] width 9 height 9
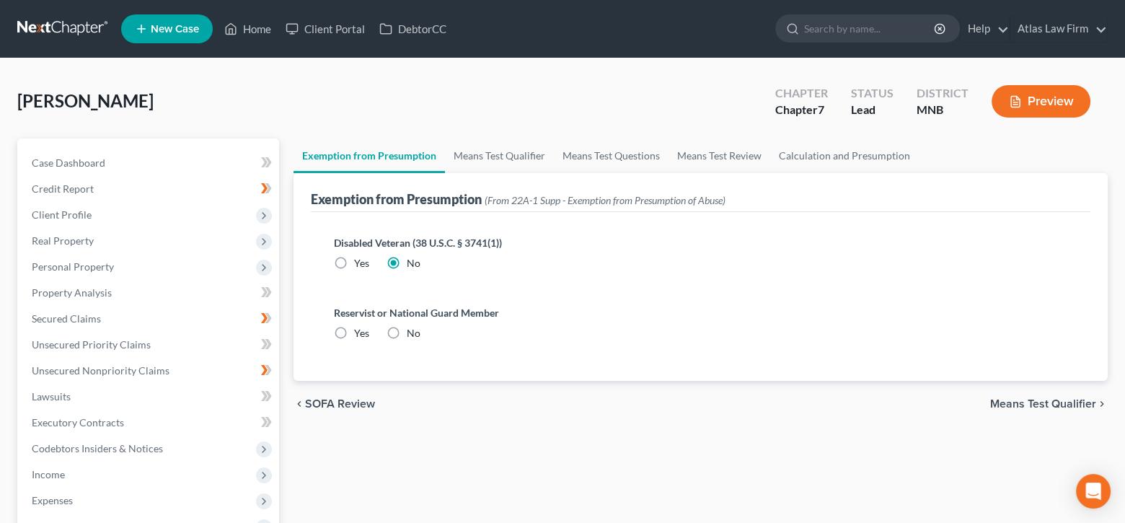
radio input "true"
click at [1053, 404] on span "Means Test Qualifier" at bounding box center [1043, 404] width 106 height 12
